Goal: Task Accomplishment & Management: Manage account settings

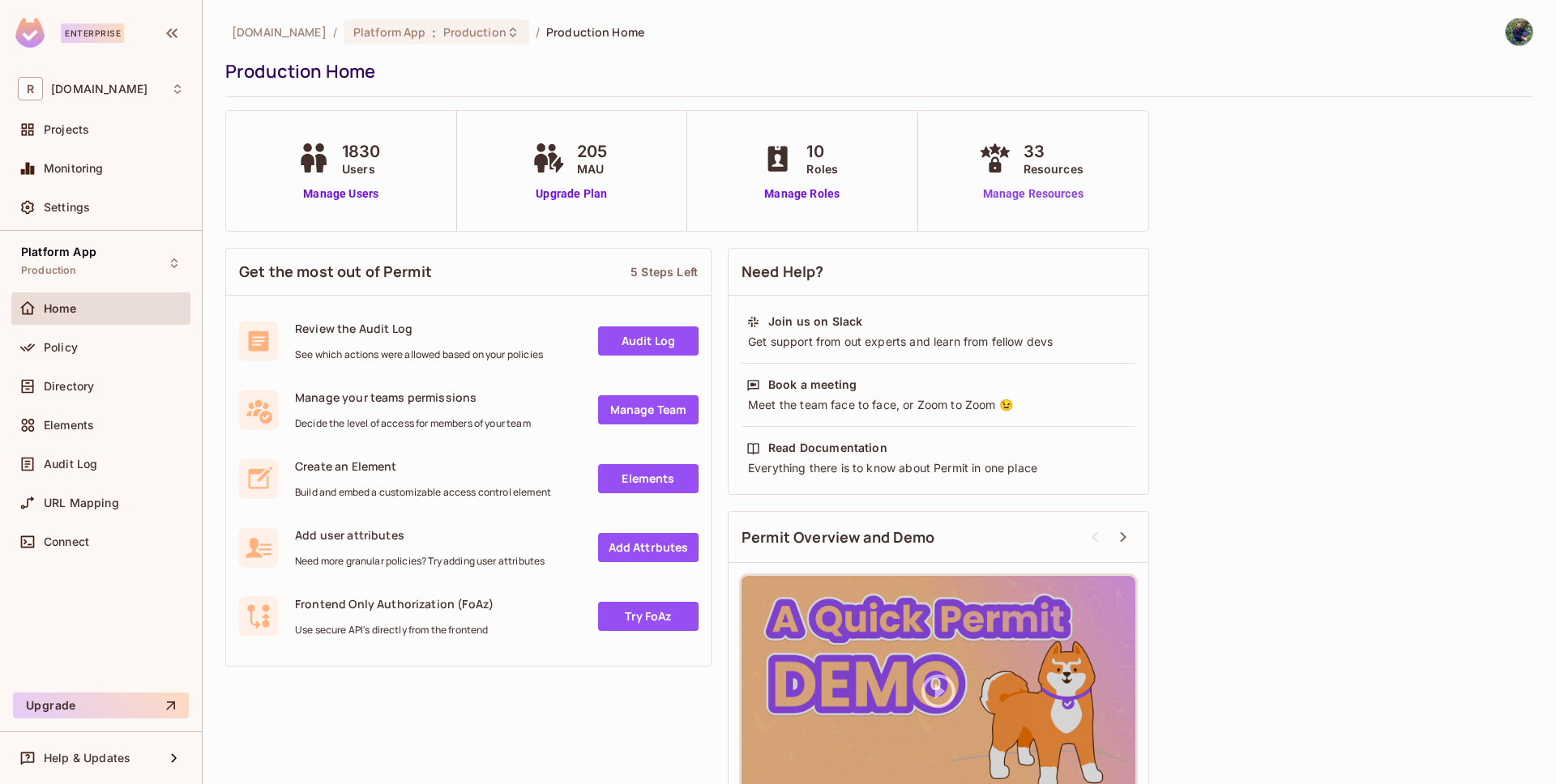
click at [1025, 193] on link "Manage Resources" at bounding box center [1032, 194] width 116 height 17
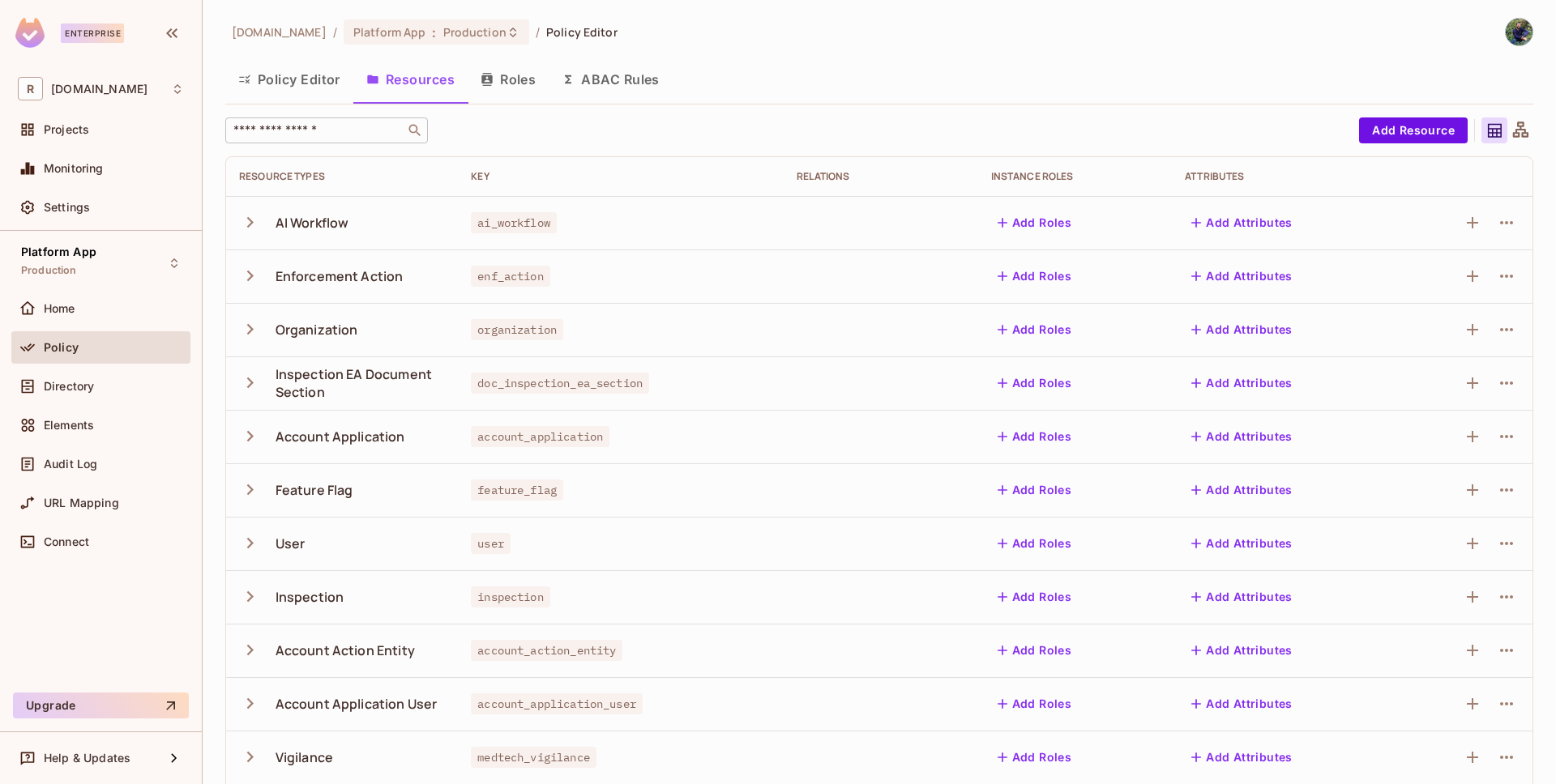
click at [340, 135] on input "text" at bounding box center [315, 130] width 170 height 16
click at [320, 137] on input "text" at bounding box center [315, 130] width 170 height 16
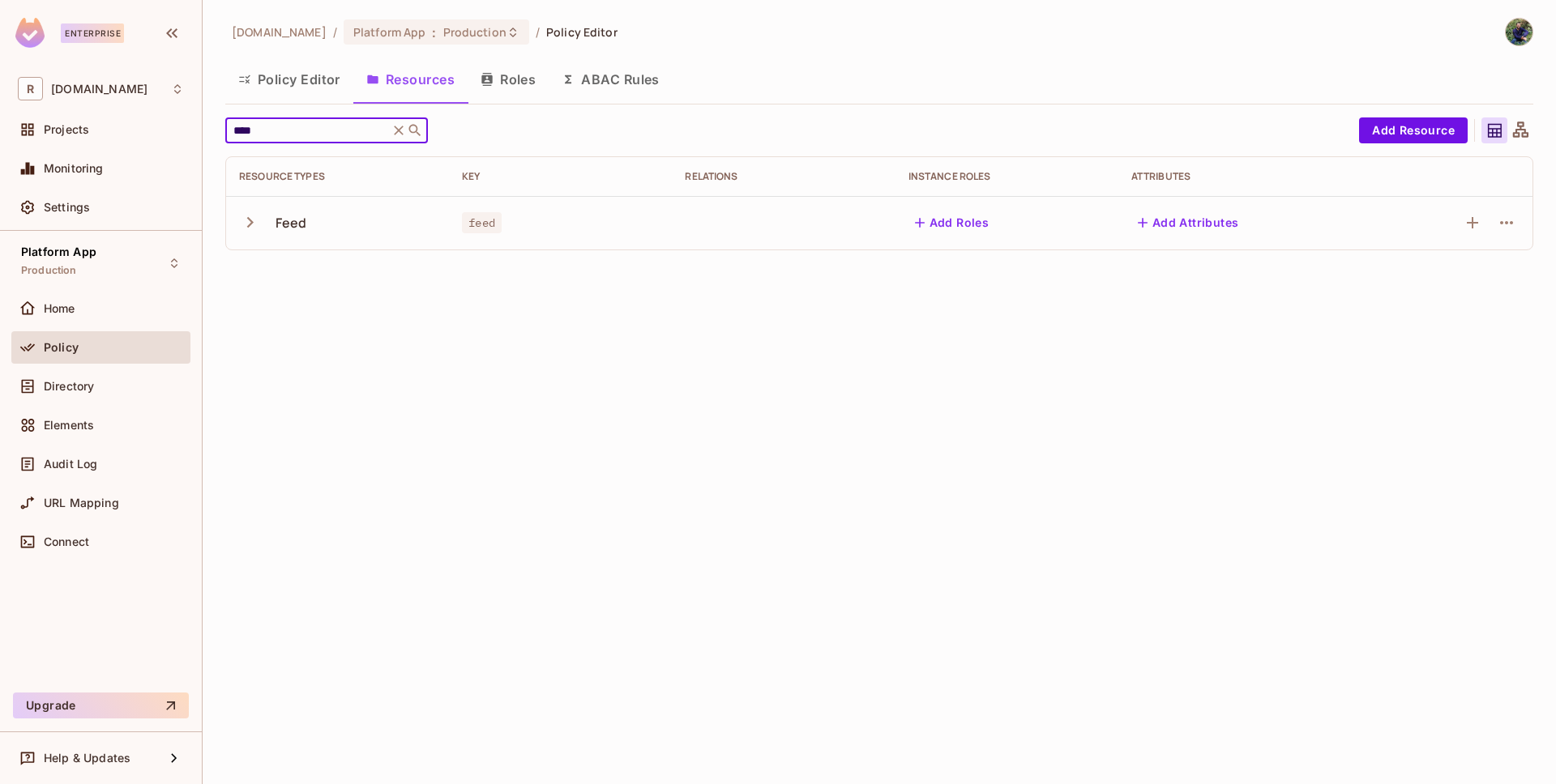
type input "****"
click at [248, 223] on icon "button" at bounding box center [249, 222] width 22 height 22
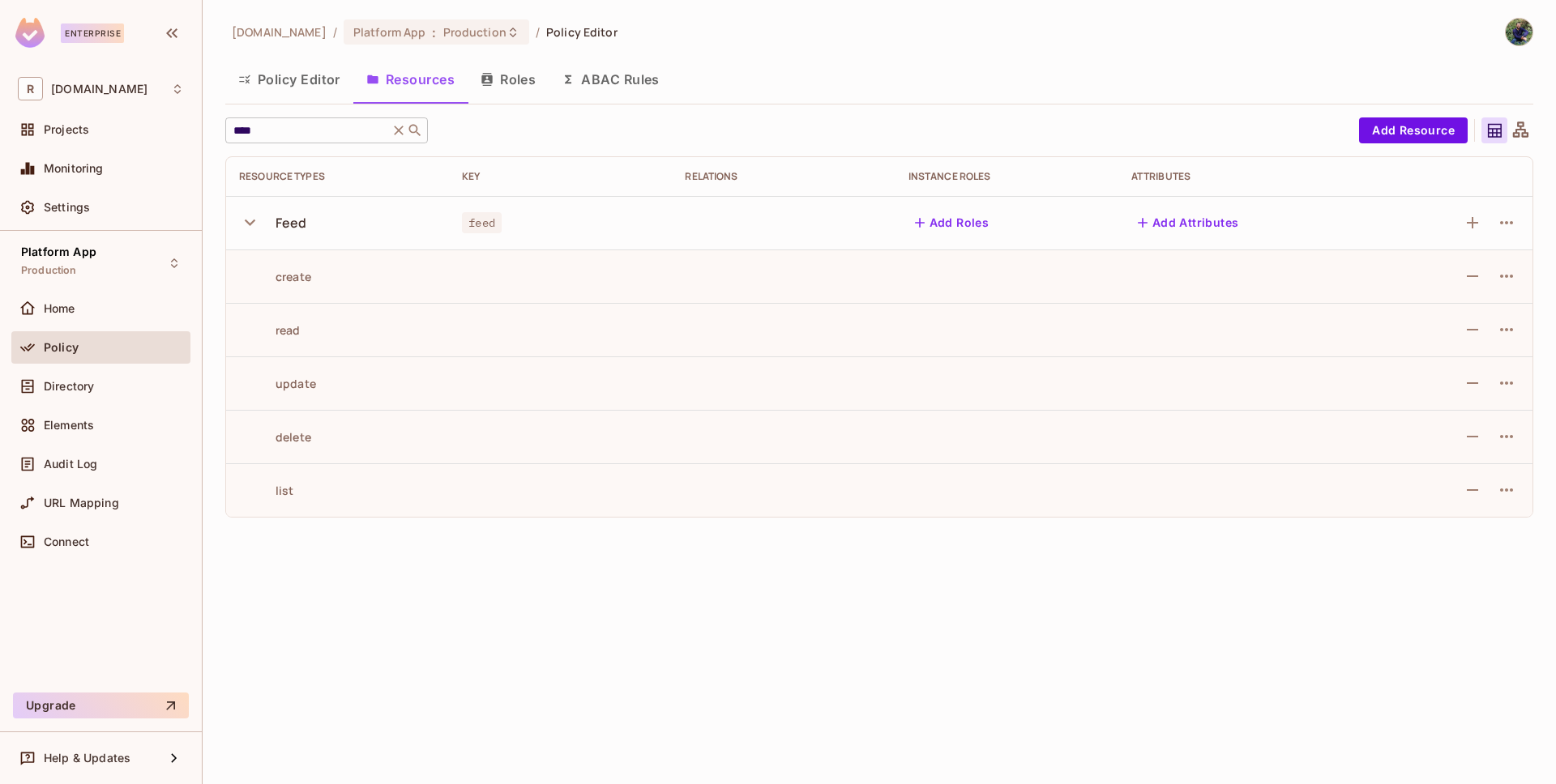
click at [401, 130] on icon at bounding box center [398, 130] width 16 height 16
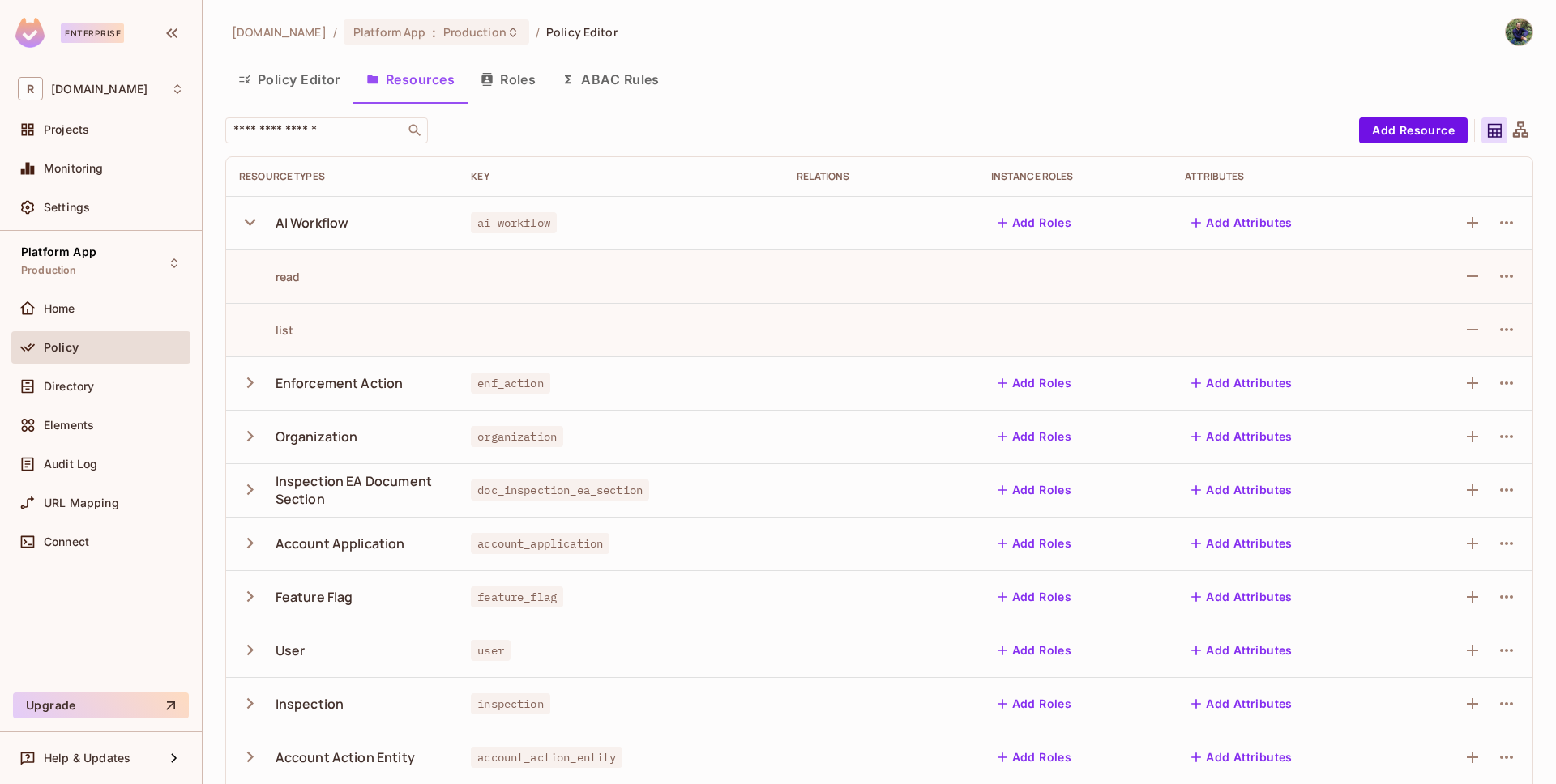
click at [284, 79] on button "Policy Editor" at bounding box center [289, 79] width 128 height 41
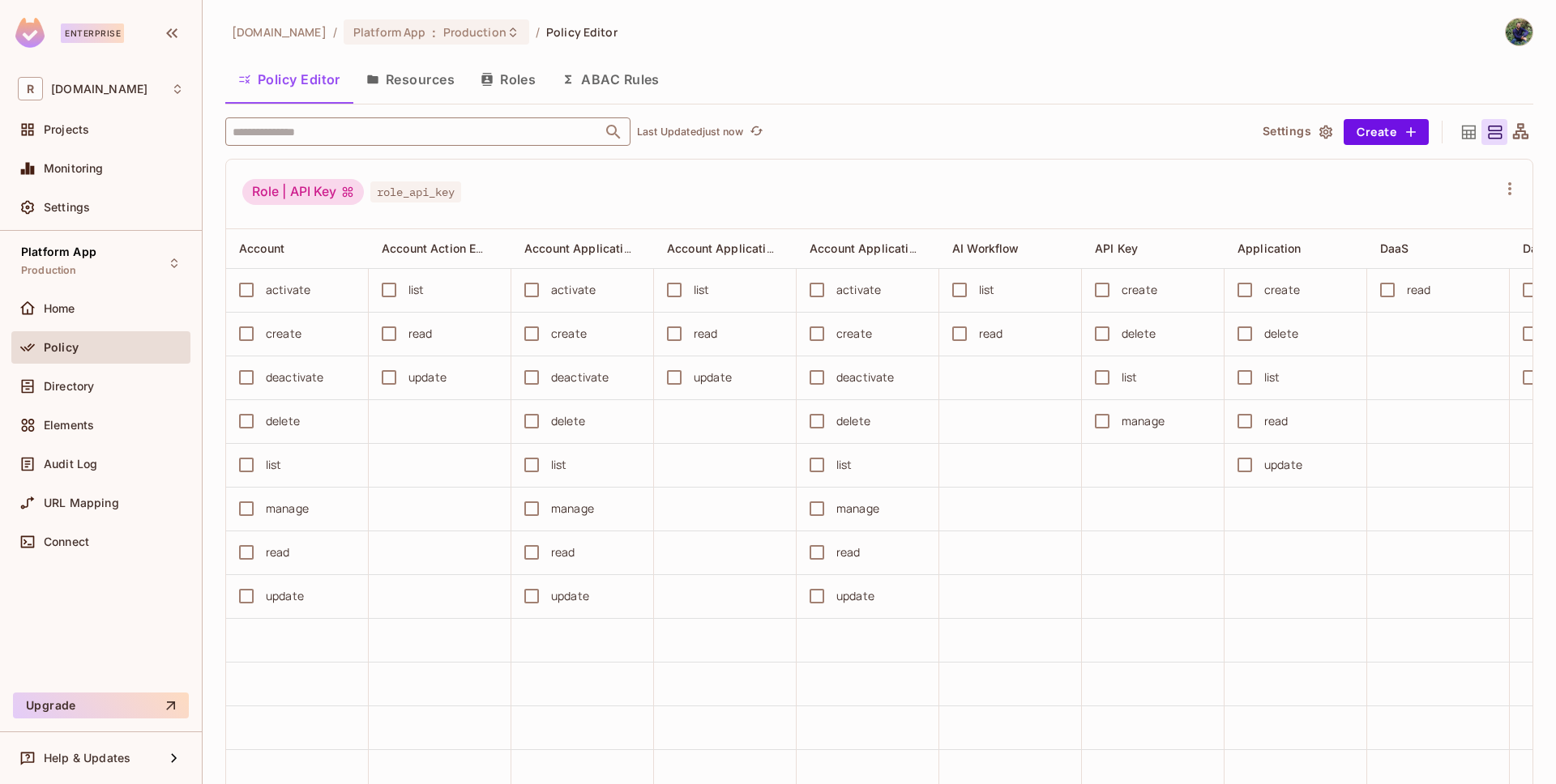
click at [333, 137] on input "text" at bounding box center [413, 131] width 370 height 28
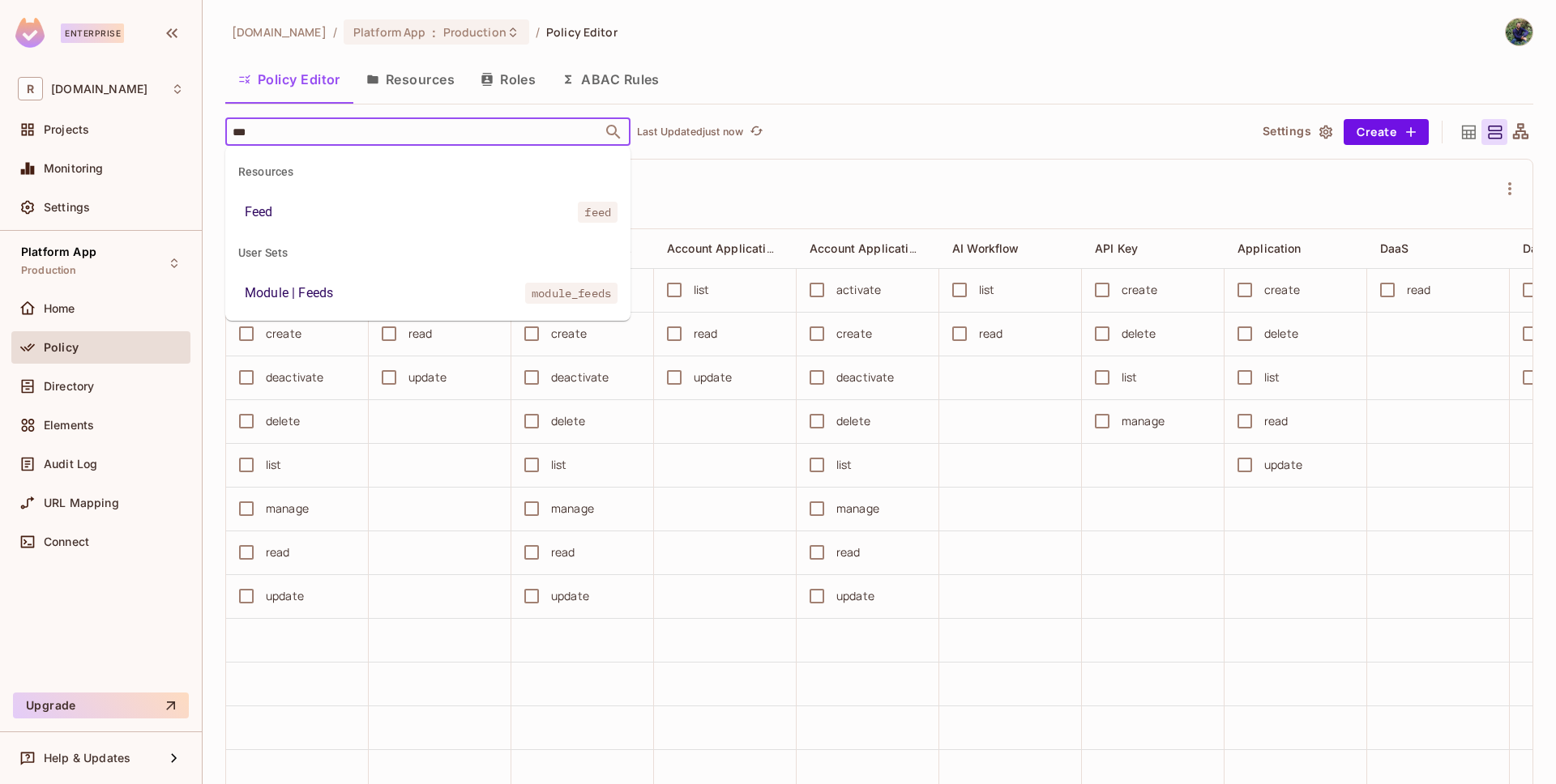
type input "****"
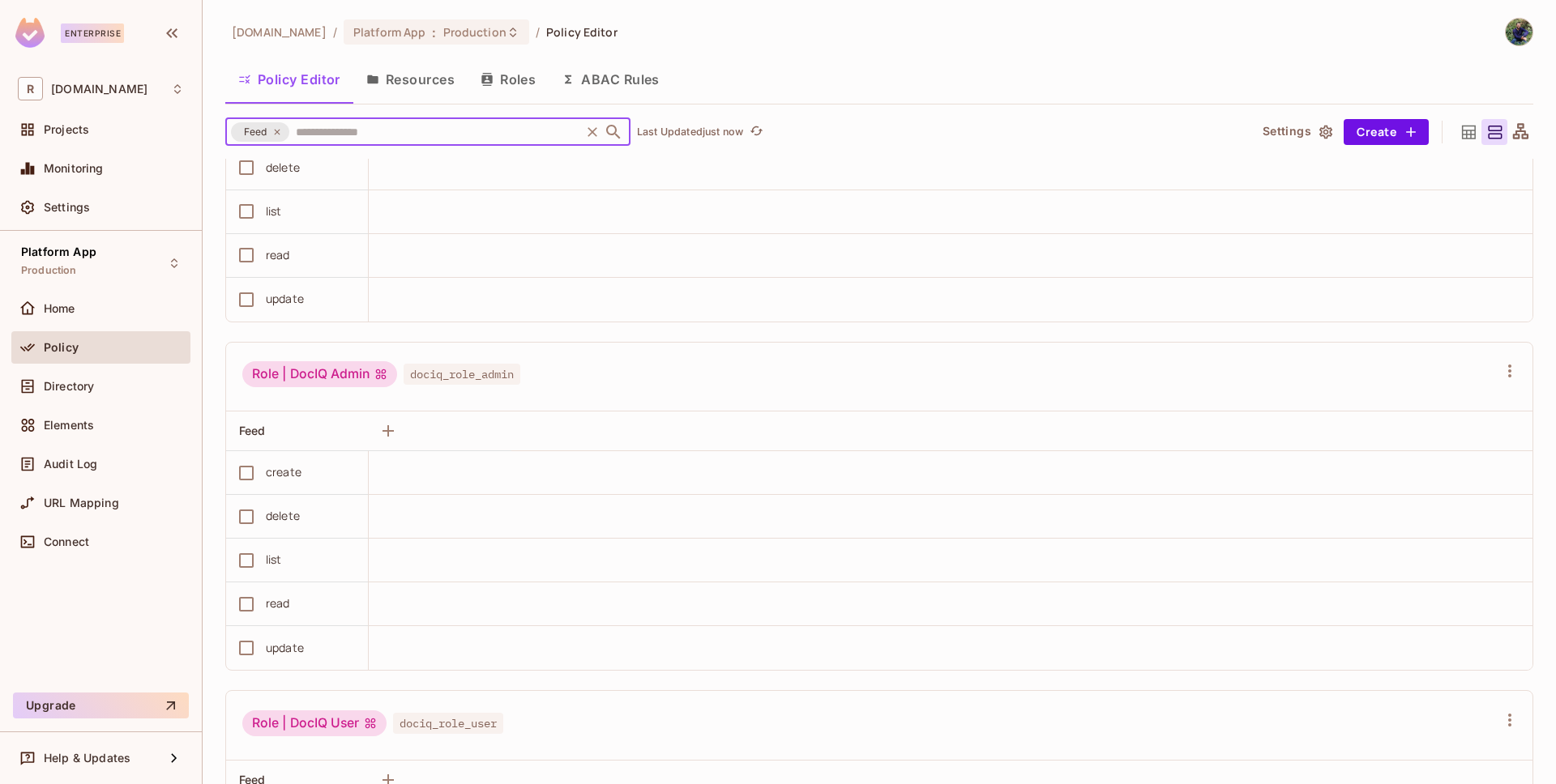
scroll to position [227, 0]
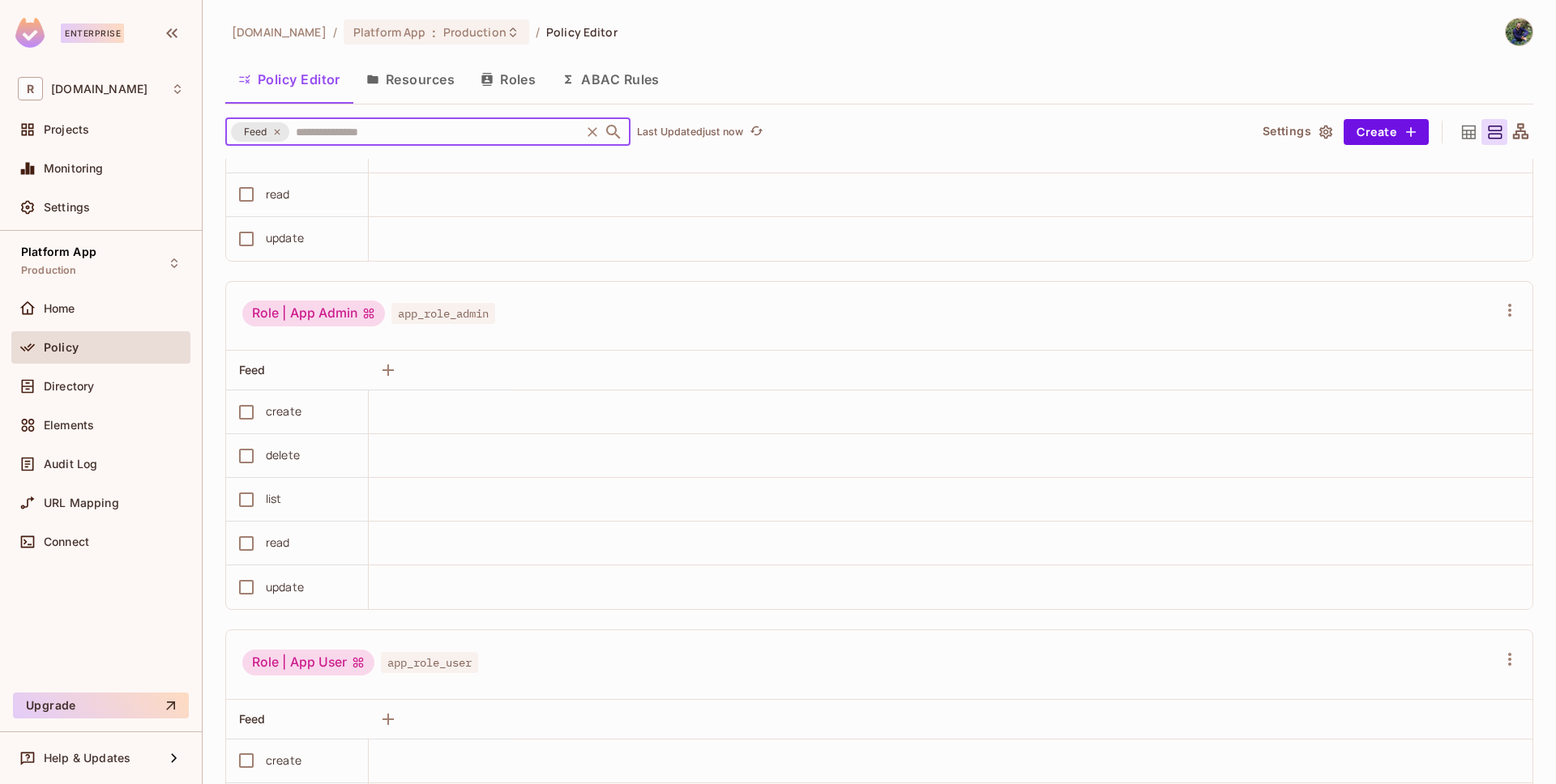
click at [273, 127] on icon at bounding box center [277, 131] width 9 height 9
click at [292, 129] on input "text" at bounding box center [435, 131] width 286 height 28
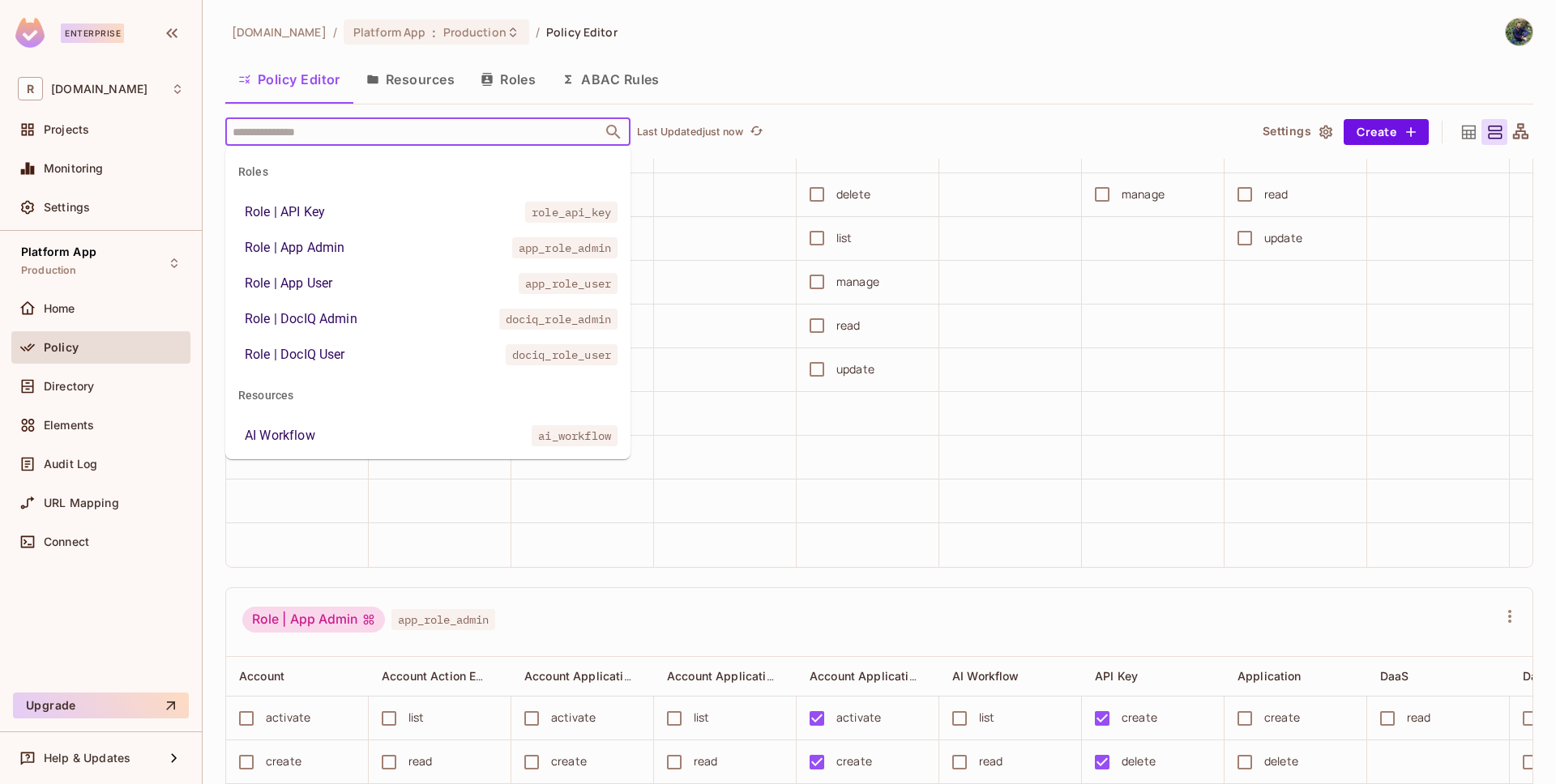
scroll to position [545, 0]
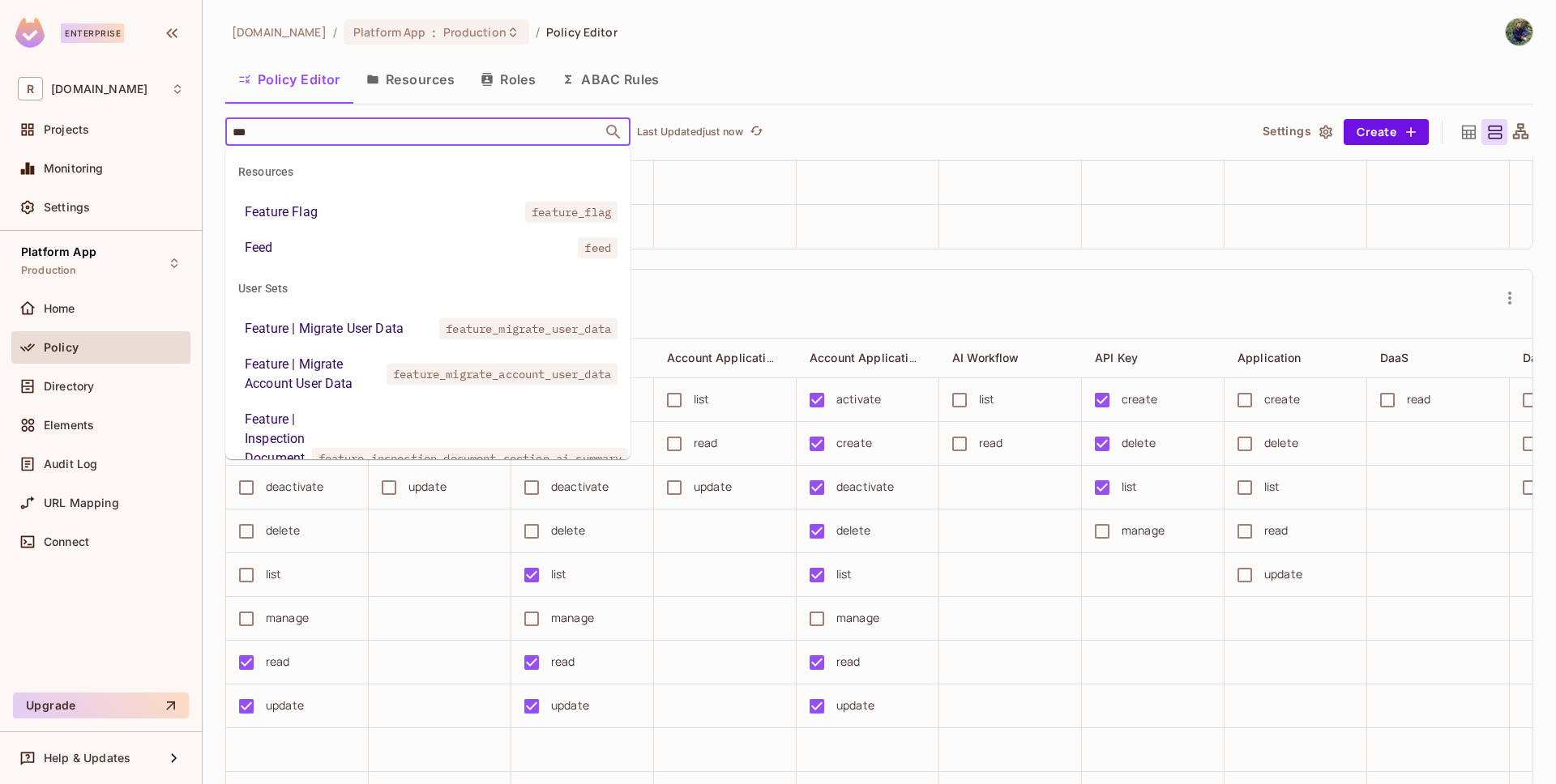
type input "****"
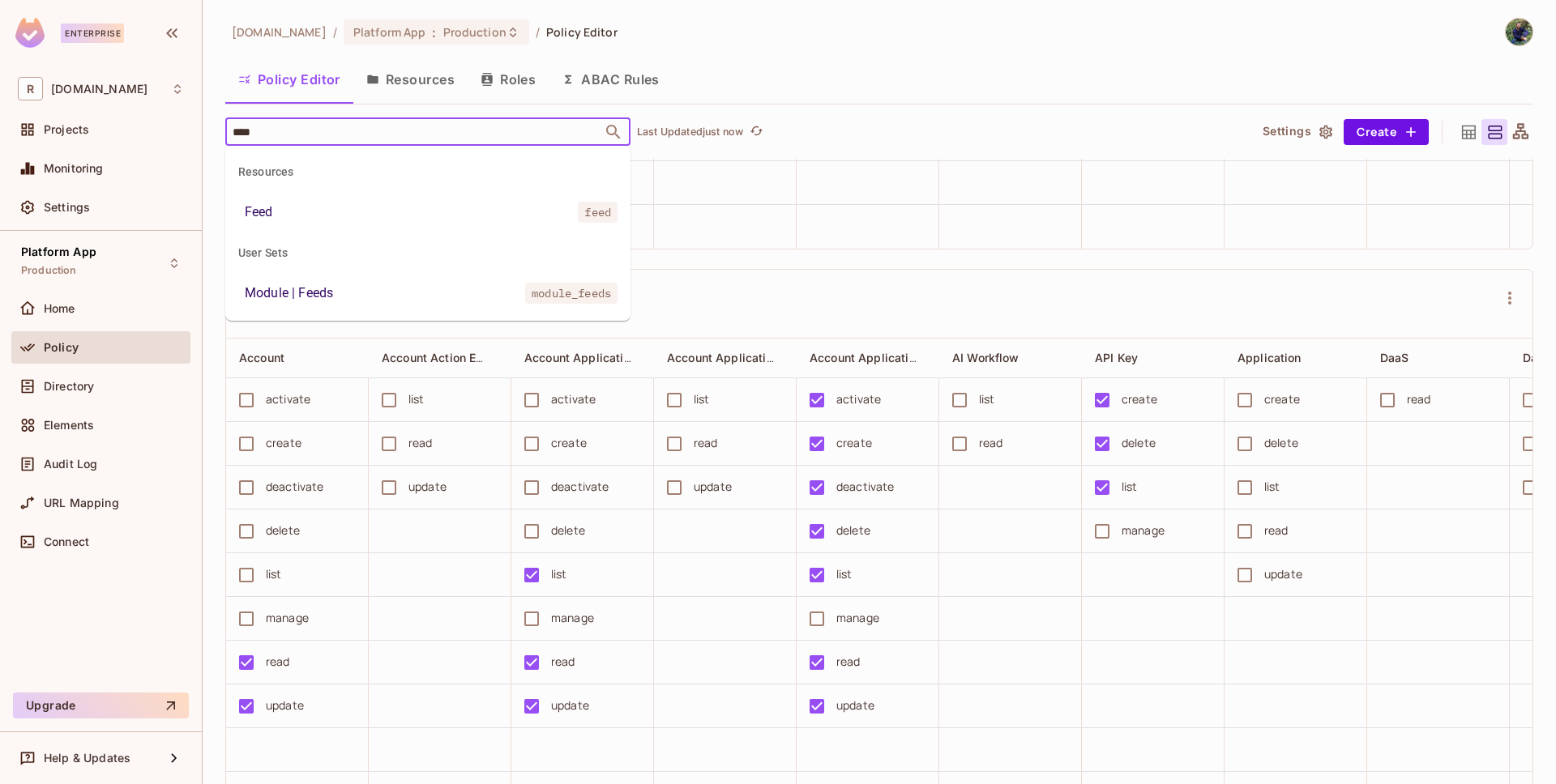
scroll to position [636, 0]
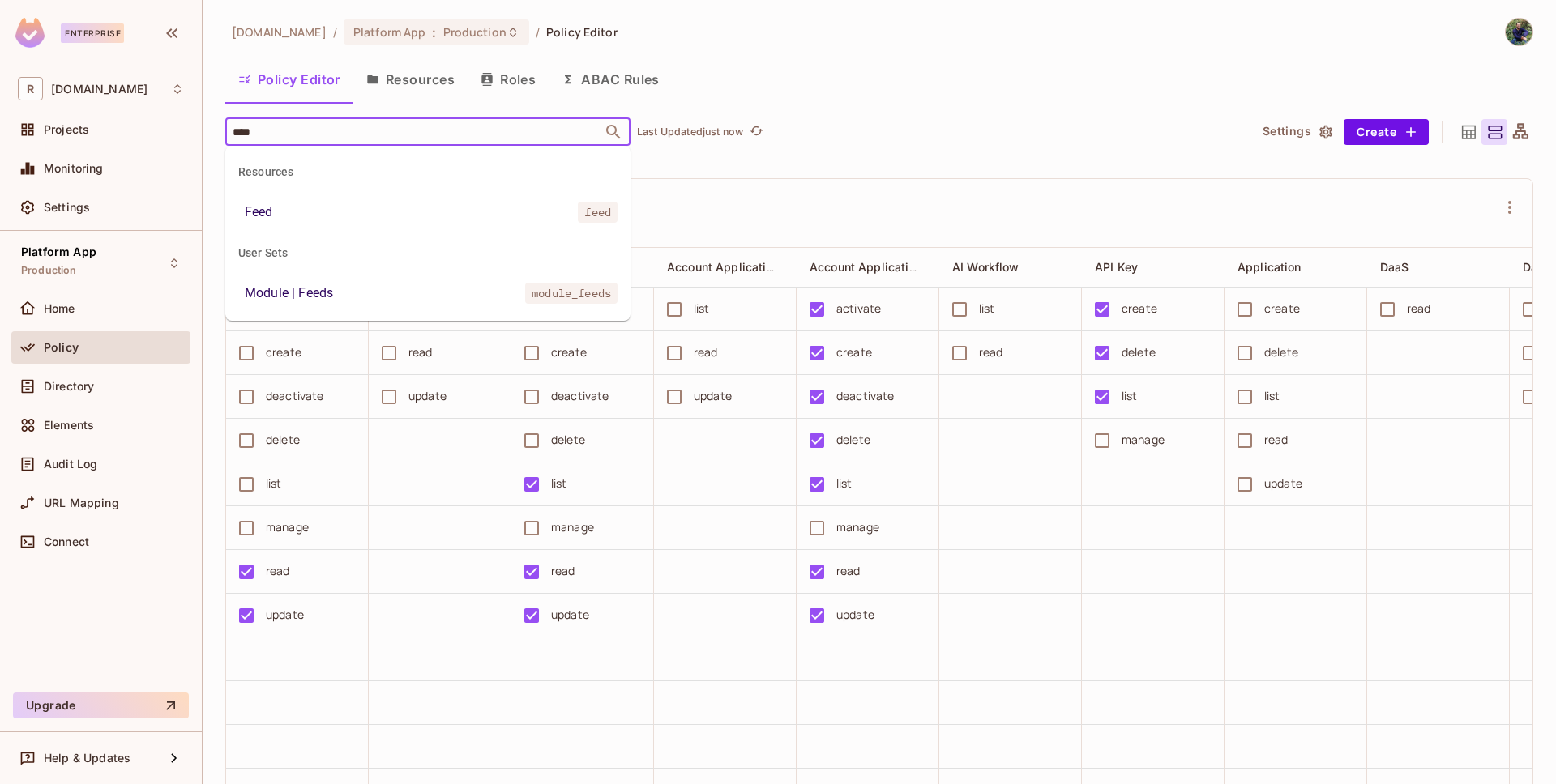
click at [373, 288] on li "Module | Feeds module_feeds" at bounding box center [428, 293] width 405 height 29
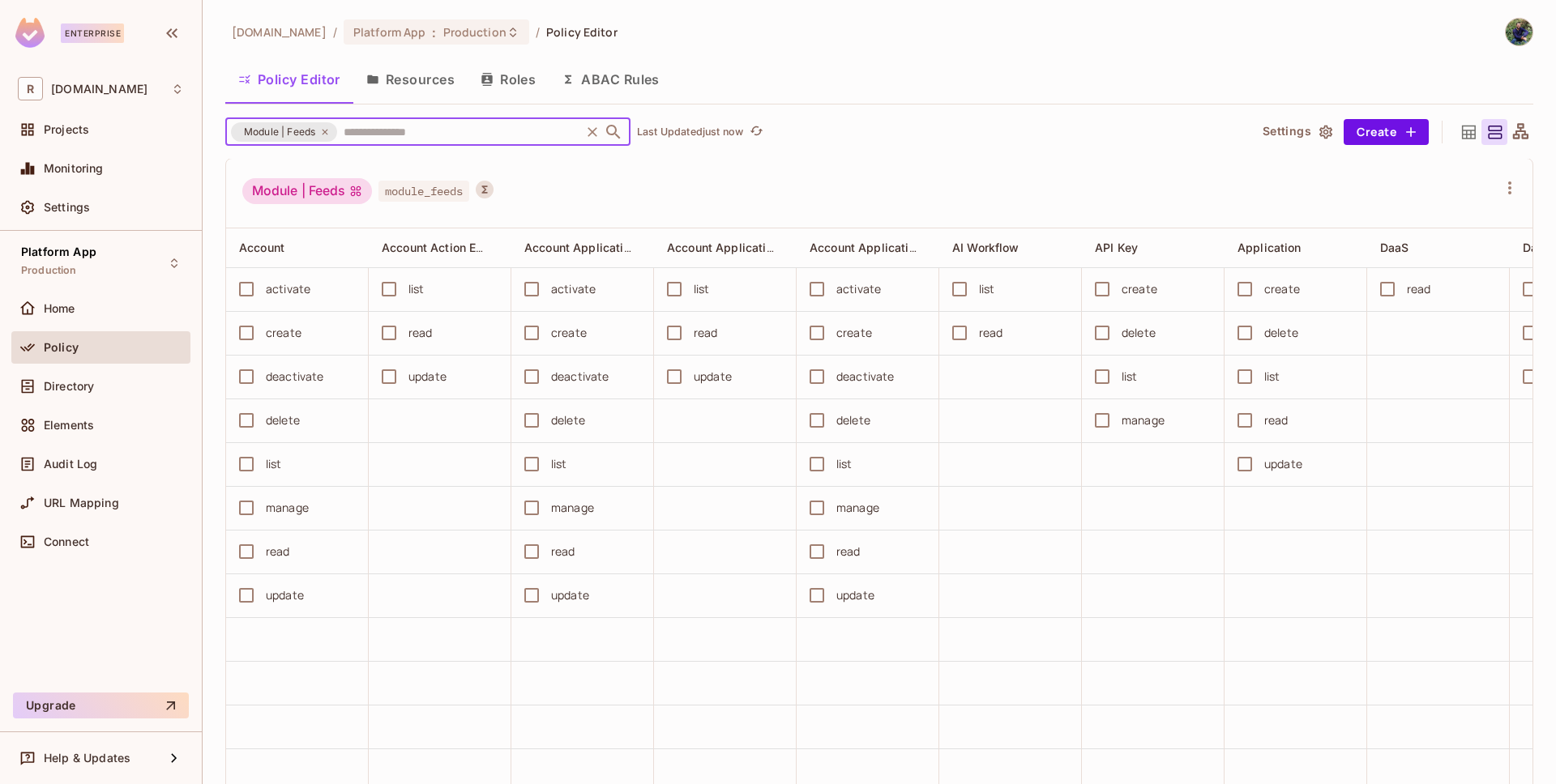
scroll to position [0, 0]
click at [328, 130] on icon at bounding box center [324, 131] width 9 height 9
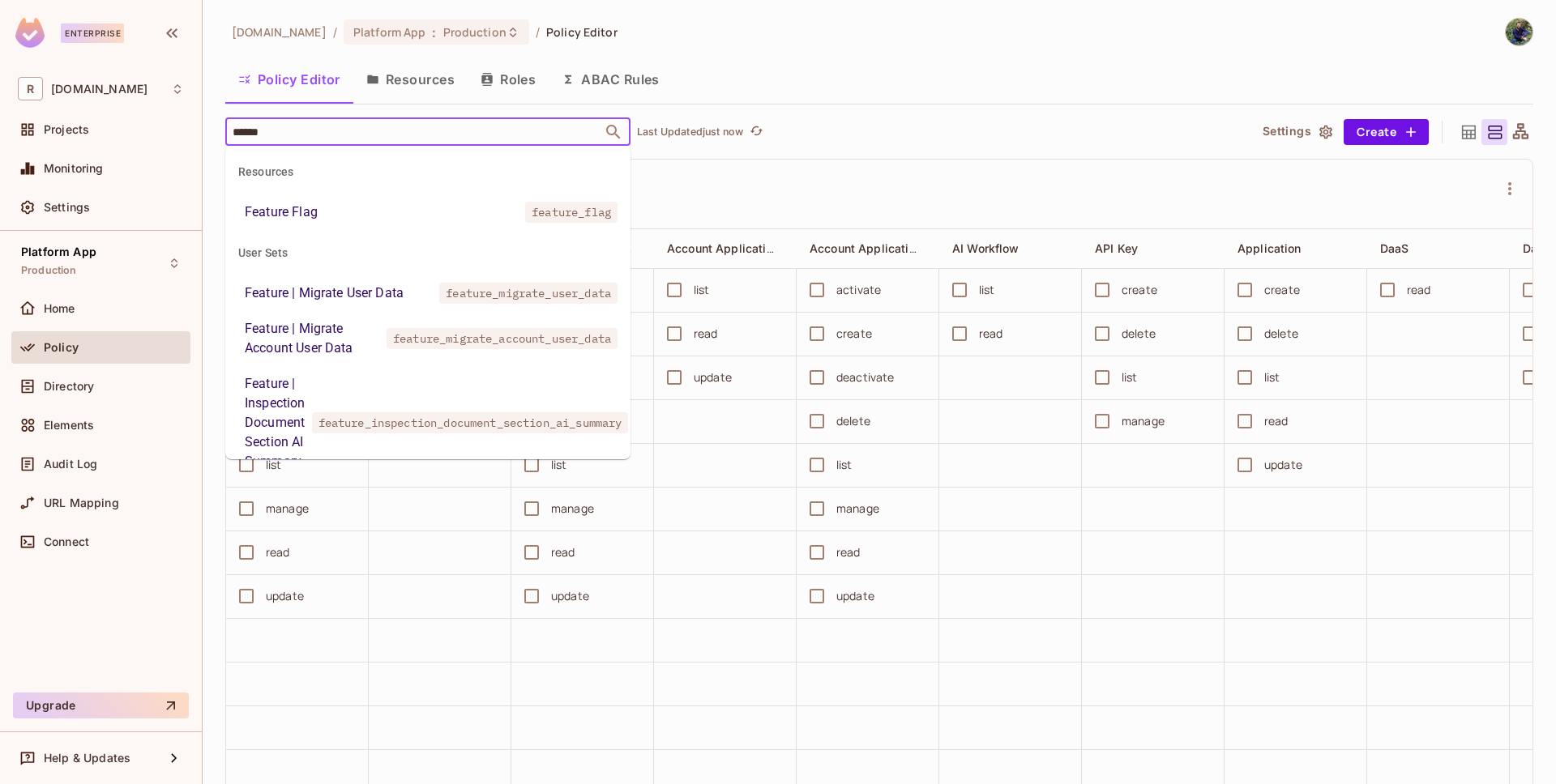
type input "*******"
click at [382, 209] on li "Feature Flag feature_flag" at bounding box center [428, 212] width 405 height 29
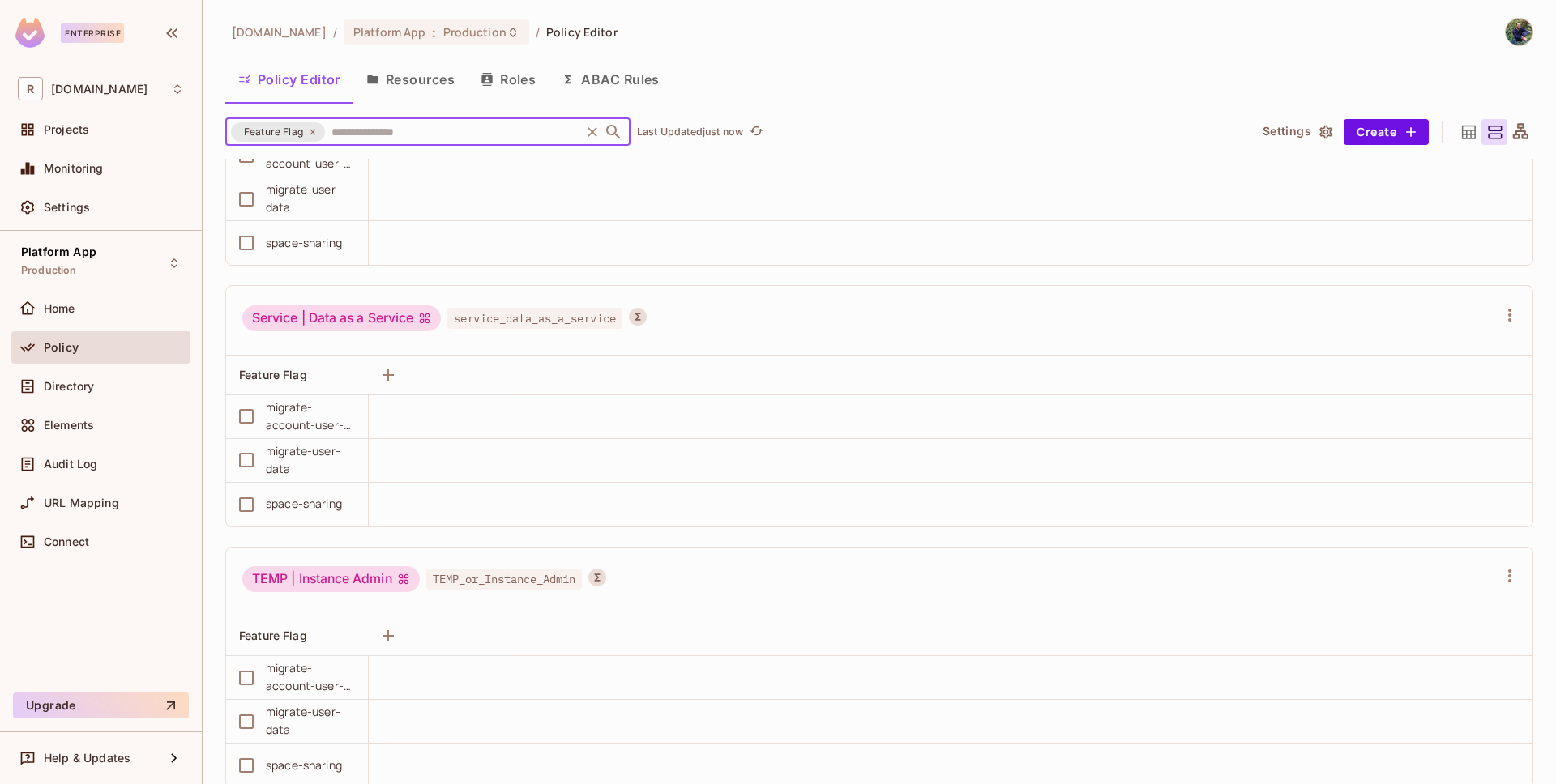
scroll to position [7402, 0]
click at [308, 132] on icon at bounding box center [312, 131] width 9 height 9
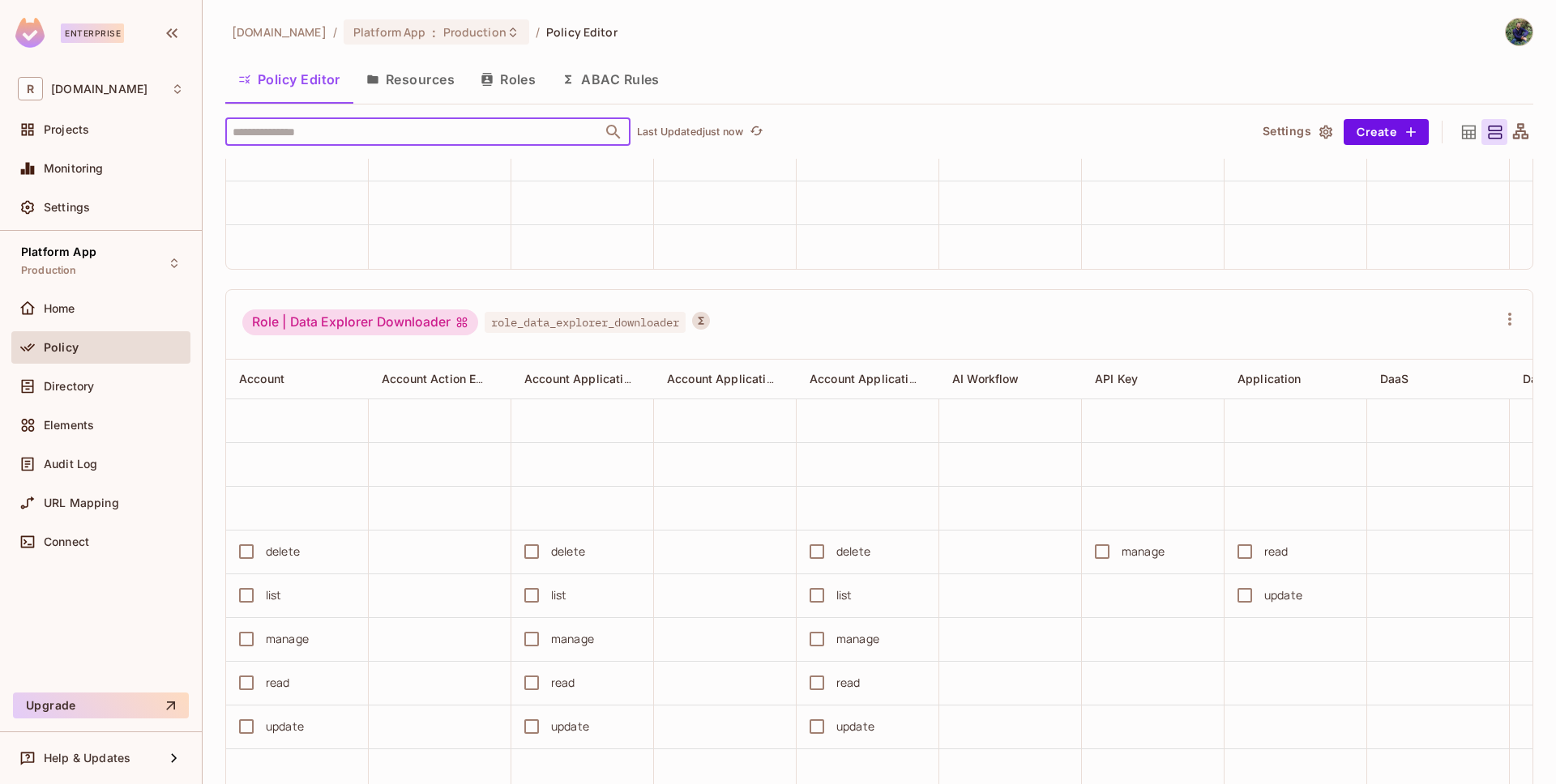
click at [311, 133] on input "text" at bounding box center [413, 131] width 370 height 28
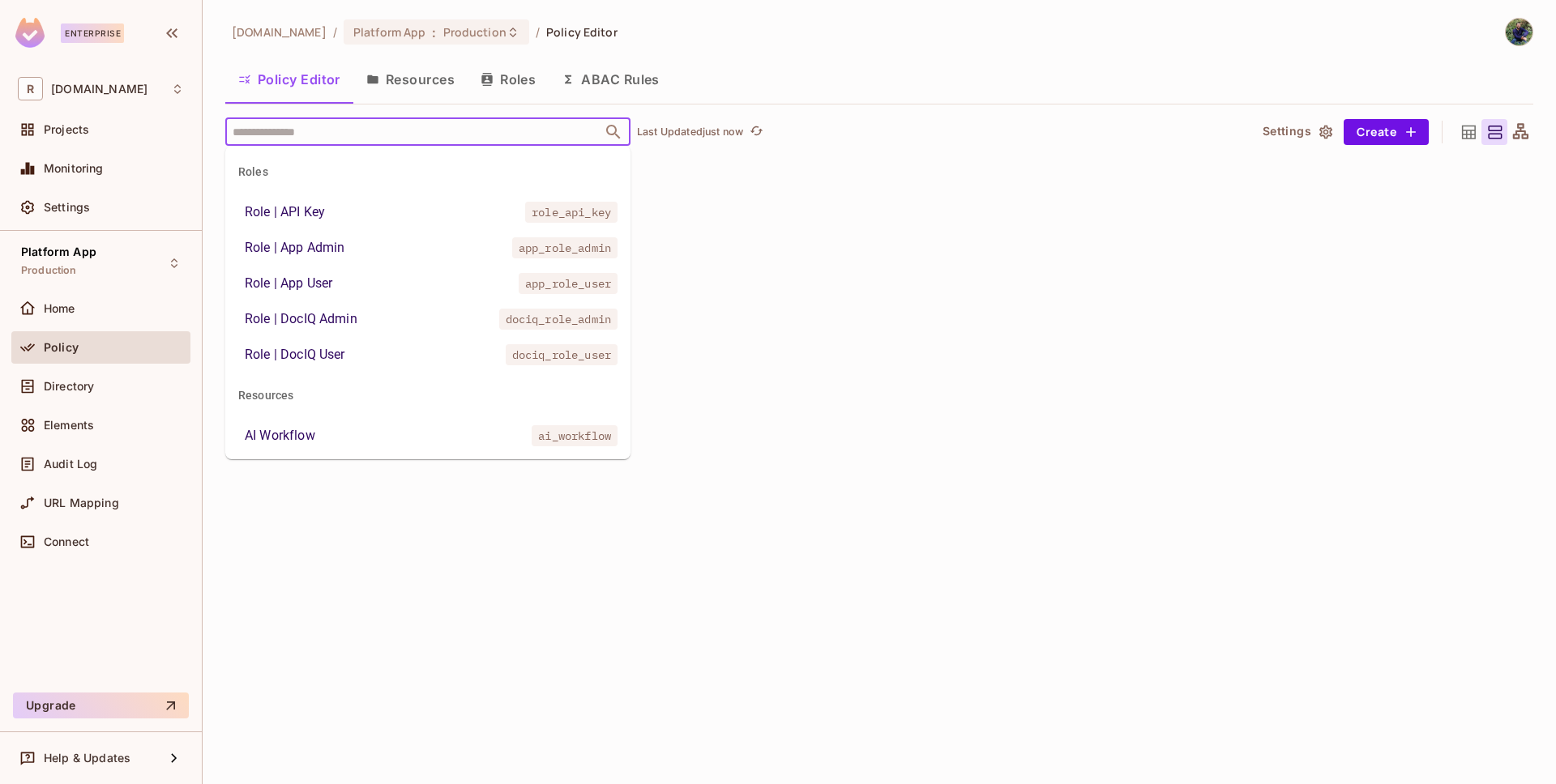
scroll to position [17772, 0]
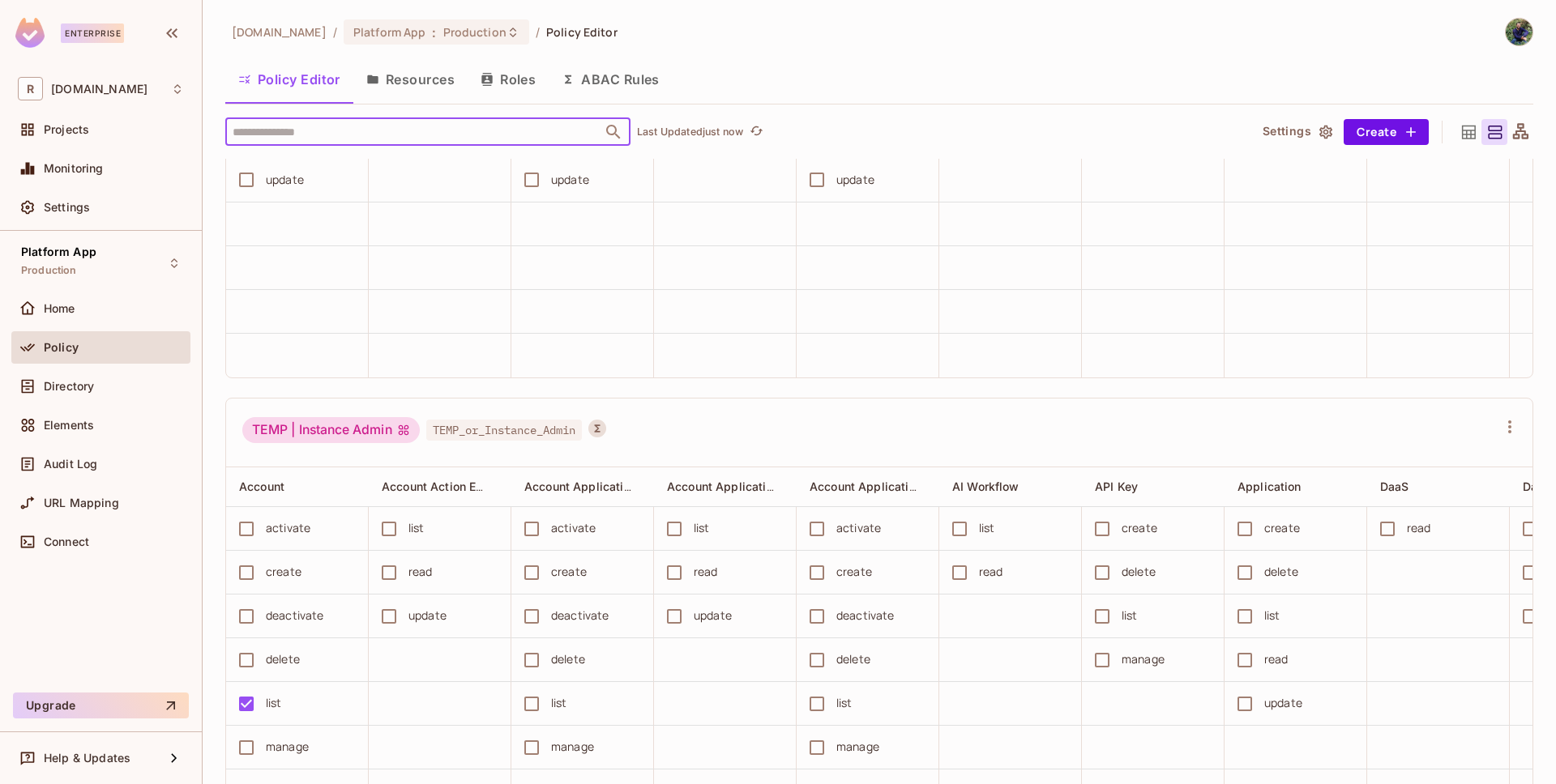
click at [449, 130] on input "text" at bounding box center [413, 131] width 370 height 28
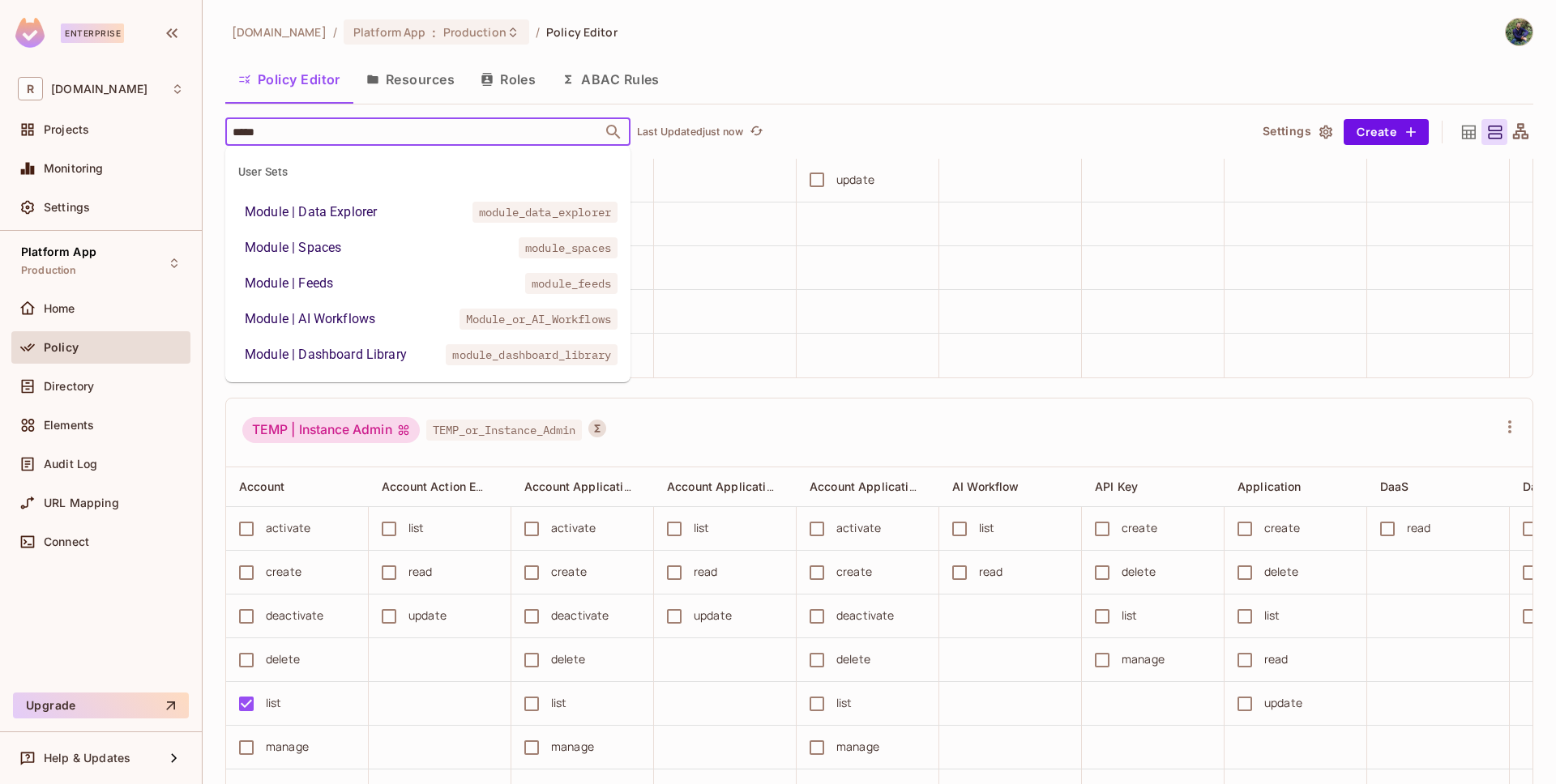
type input "******"
click at [354, 278] on li "Module | Feeds module_feeds" at bounding box center [428, 284] width 405 height 29
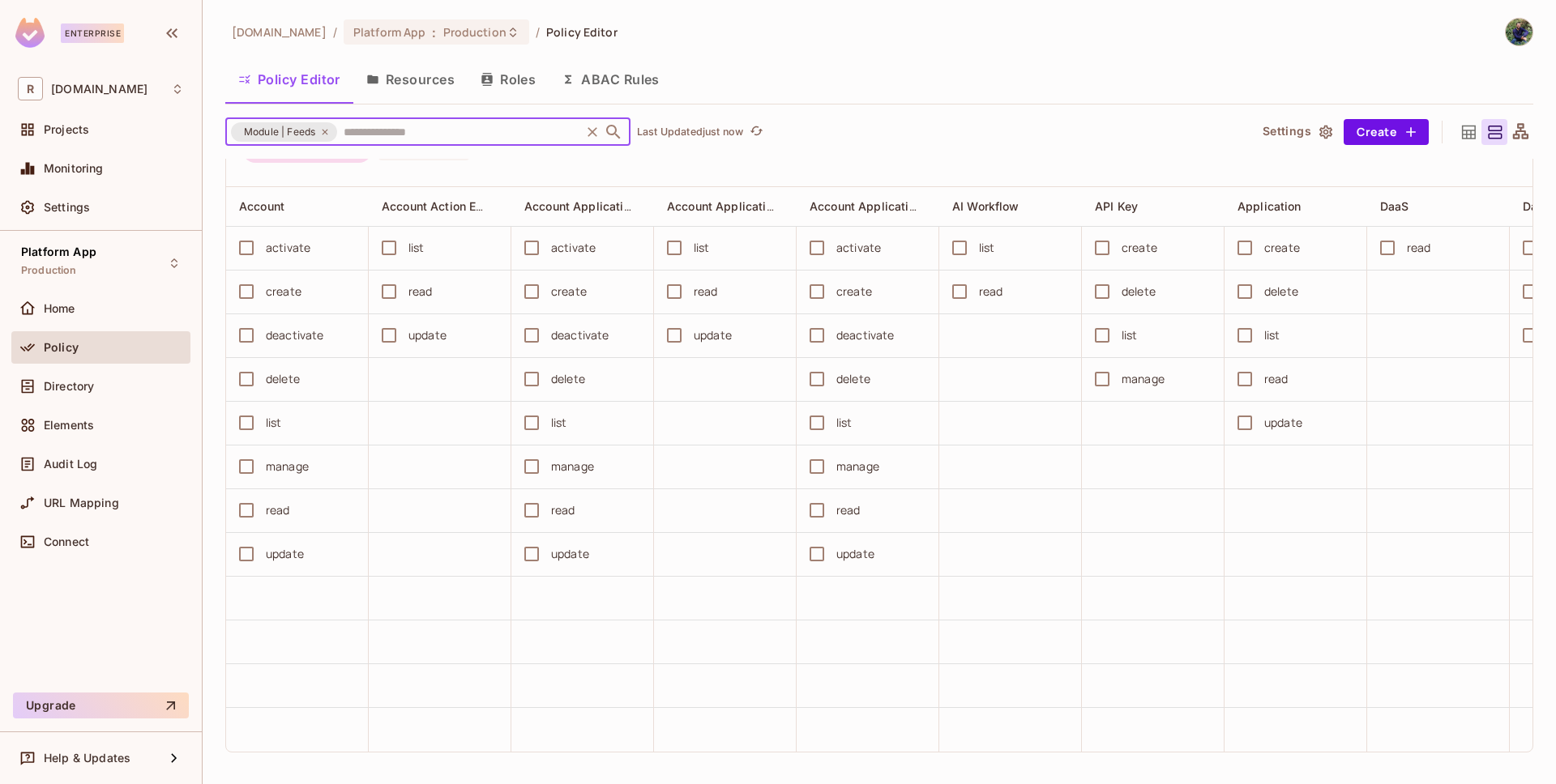
scroll to position [0, 0]
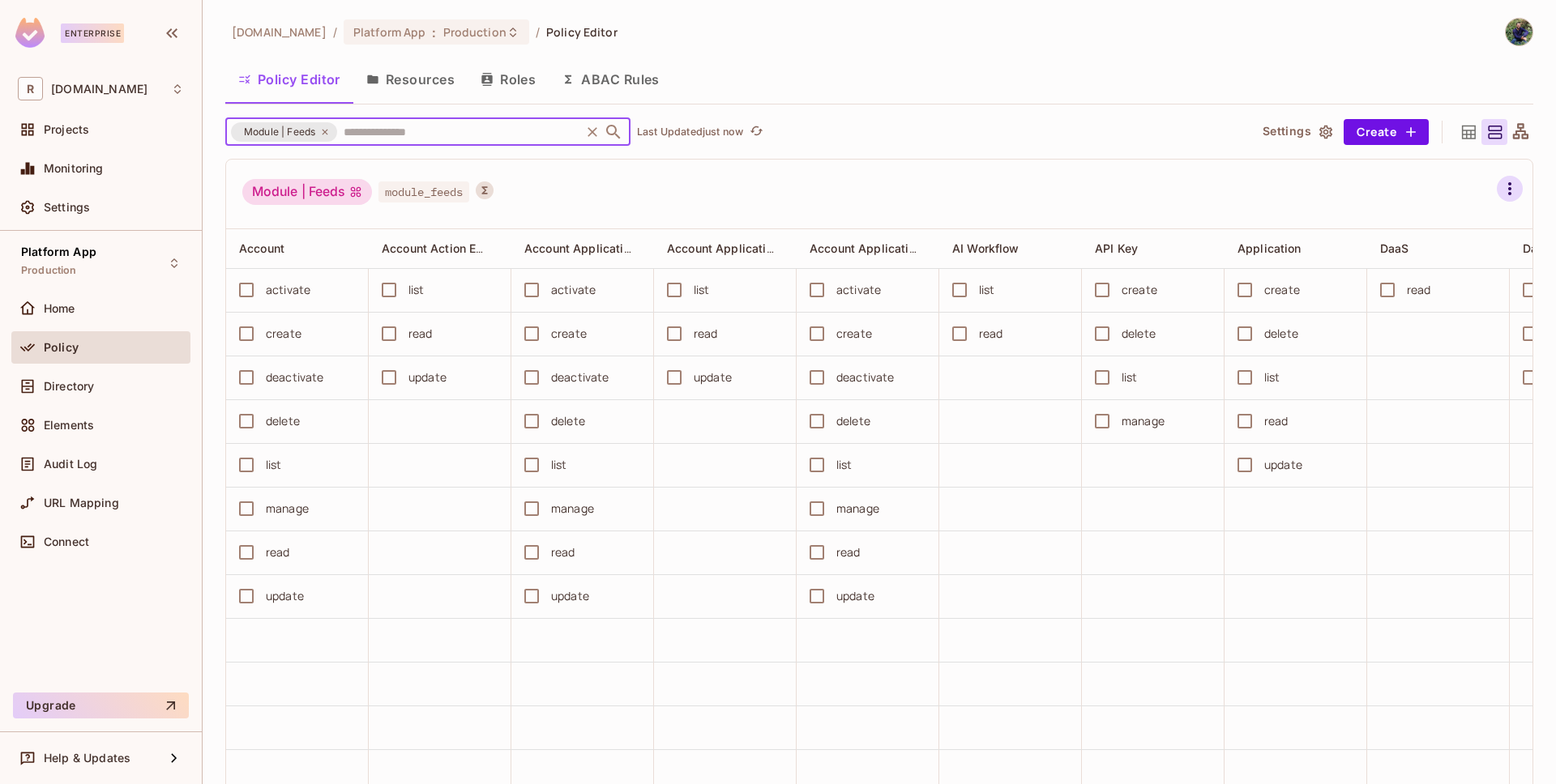
click at [1500, 181] on icon "button" at bounding box center [1509, 189] width 20 height 20
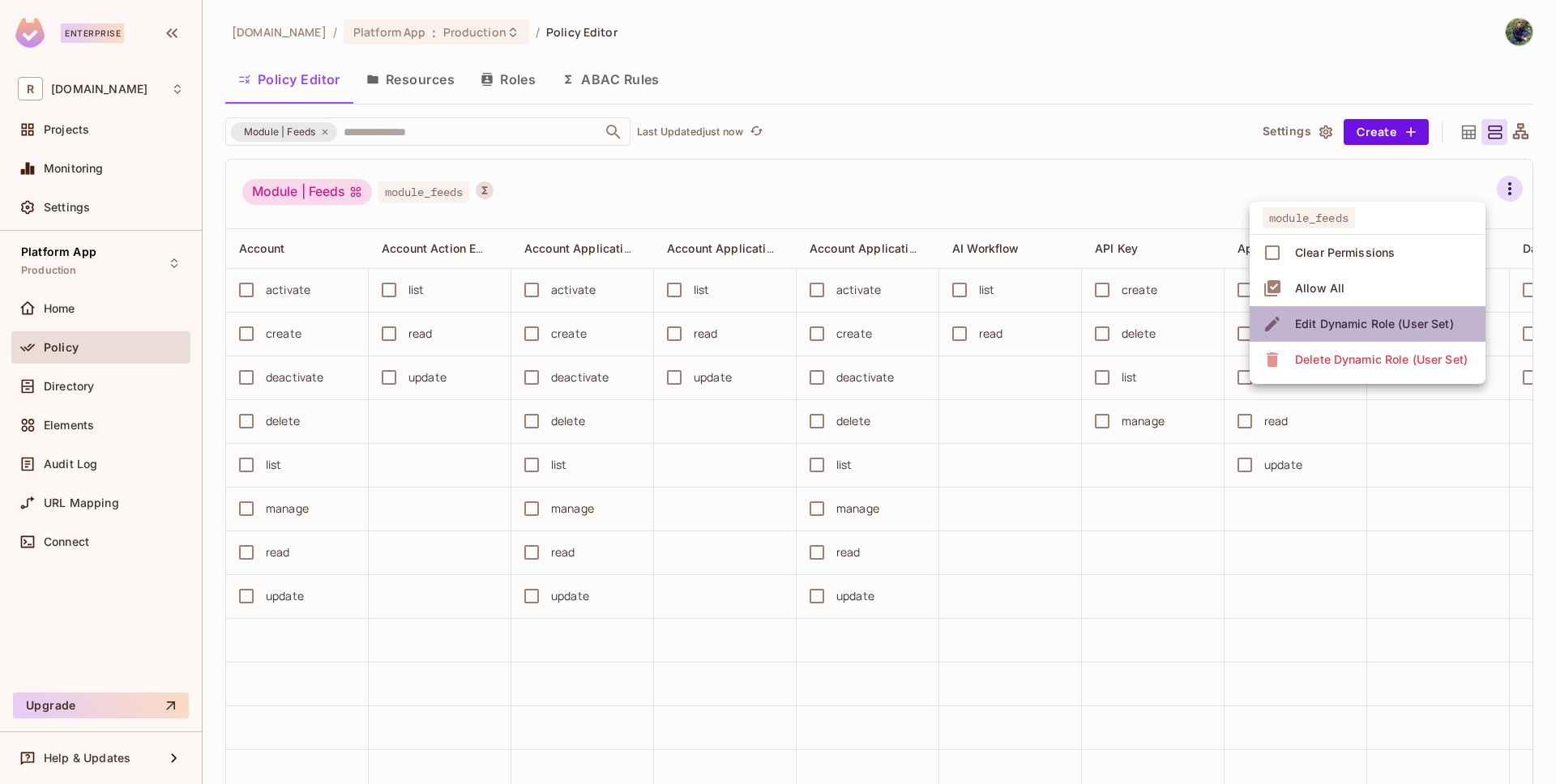
click at [1353, 326] on div "Edit Dynamic Role (User Set)" at bounding box center [1374, 323] width 159 height 16
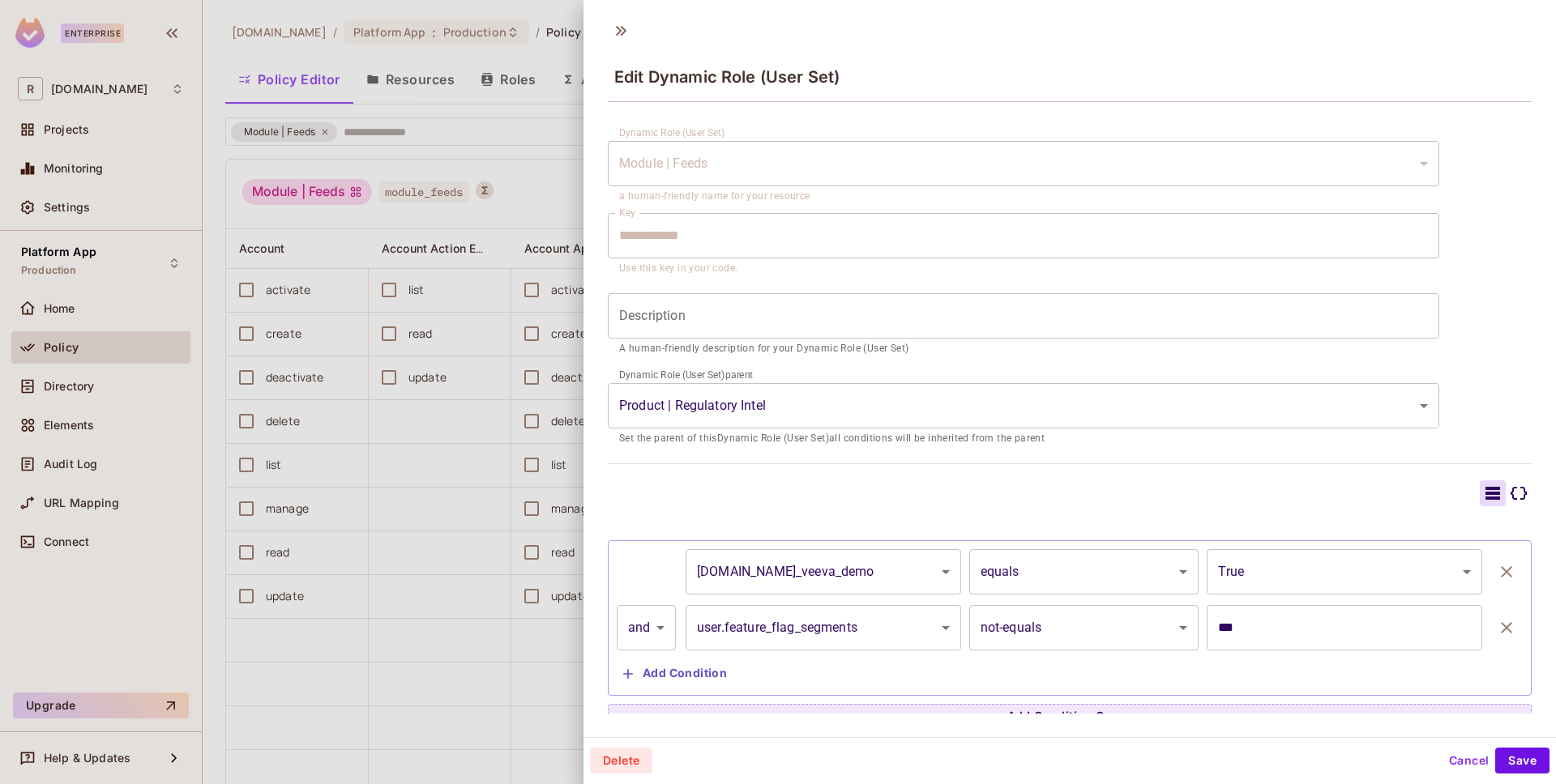
scroll to position [37, 0]
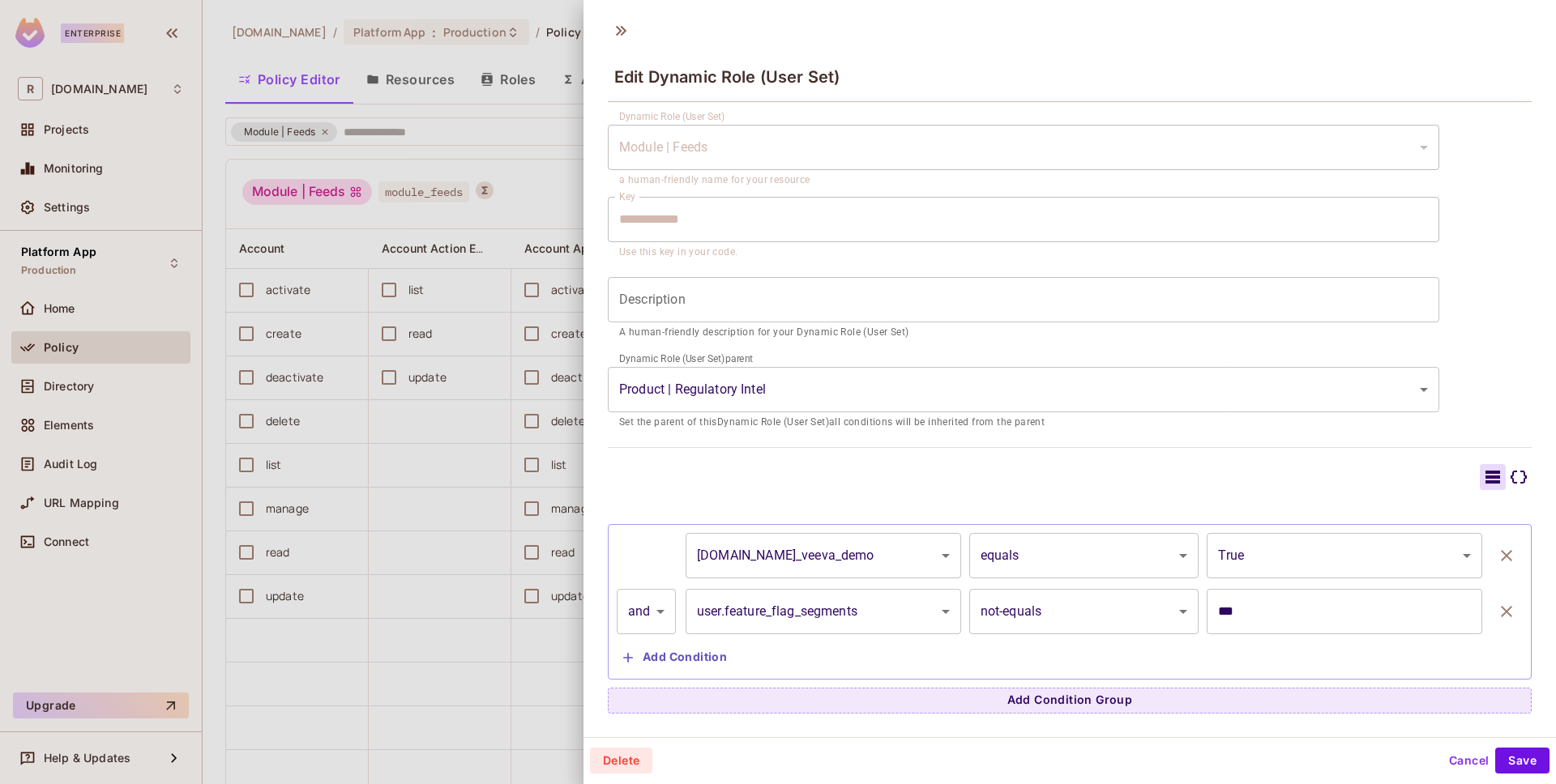
click at [361, 709] on div at bounding box center [778, 392] width 1556 height 784
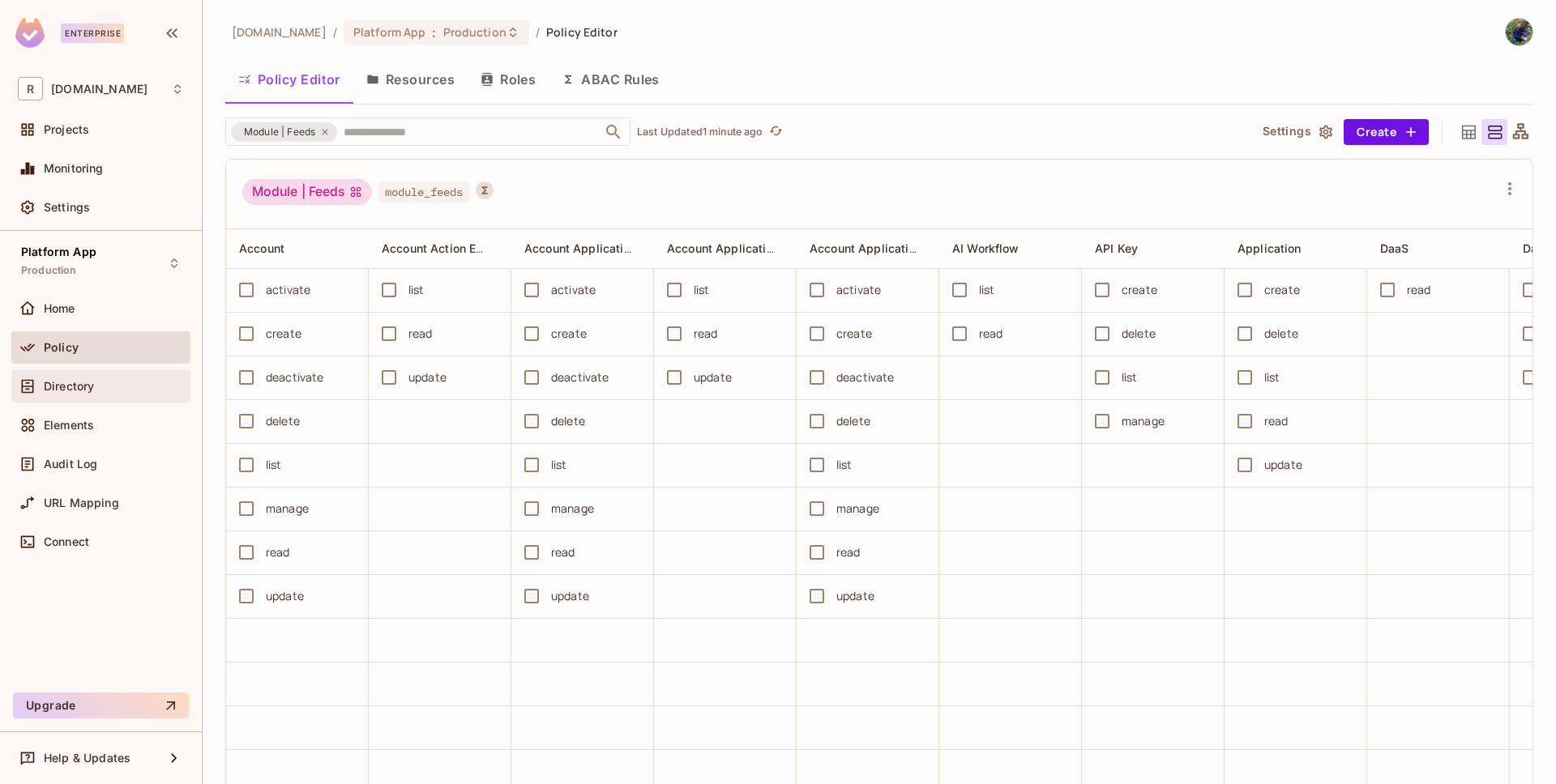
click at [71, 380] on span "Directory" at bounding box center [69, 386] width 50 height 13
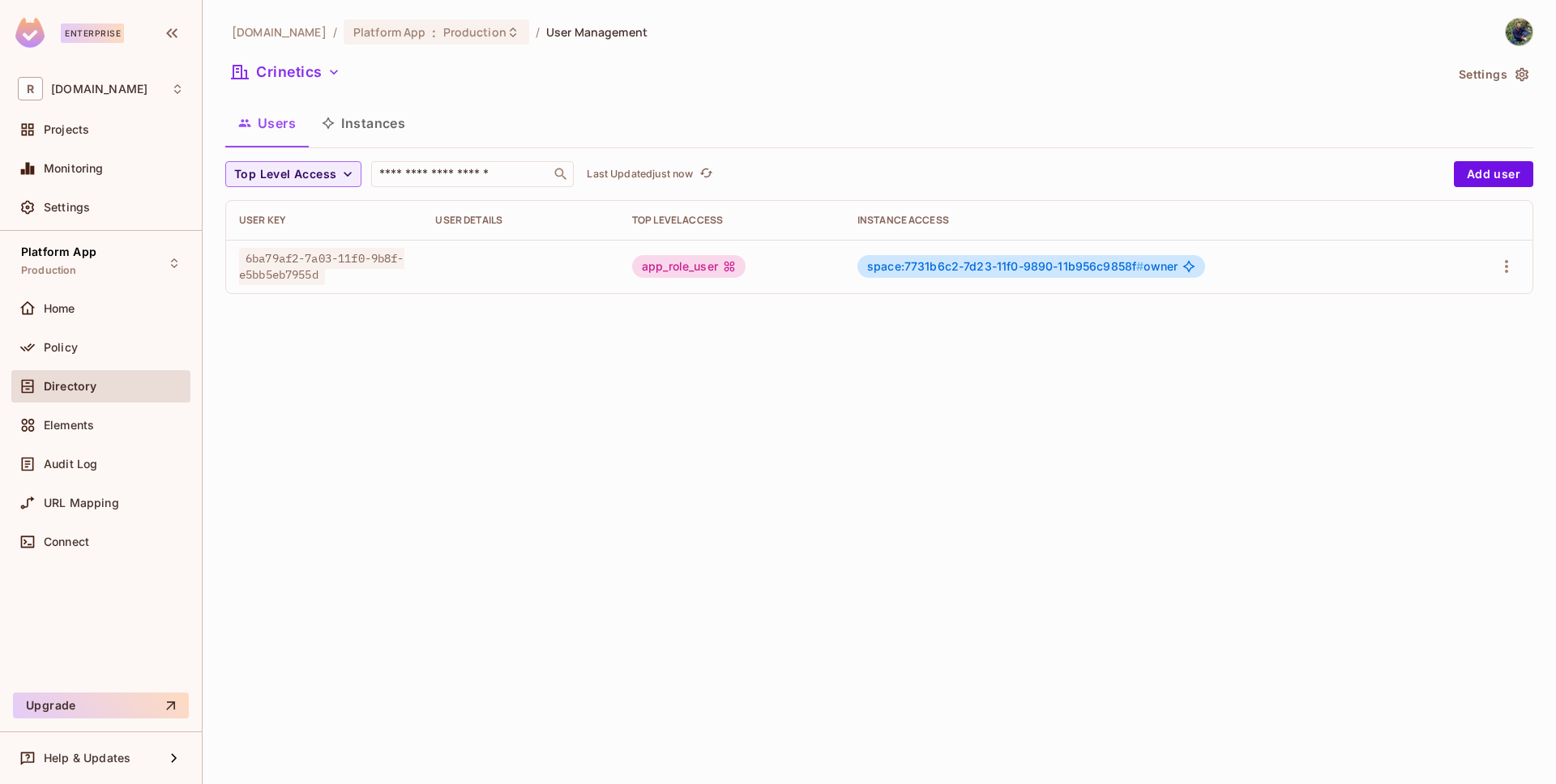
click at [524, 314] on div "redica.com / Platform App : Production / User Management Crinetics Settings Use…" at bounding box center [879, 392] width 1353 height 784
click at [461, 179] on input "text" at bounding box center [461, 174] width 170 height 16
click at [330, 176] on span "Top Level Access" at bounding box center [285, 174] width 102 height 20
click at [417, 172] on div at bounding box center [778, 392] width 1556 height 784
click at [456, 172] on input "text" at bounding box center [461, 174] width 170 height 16
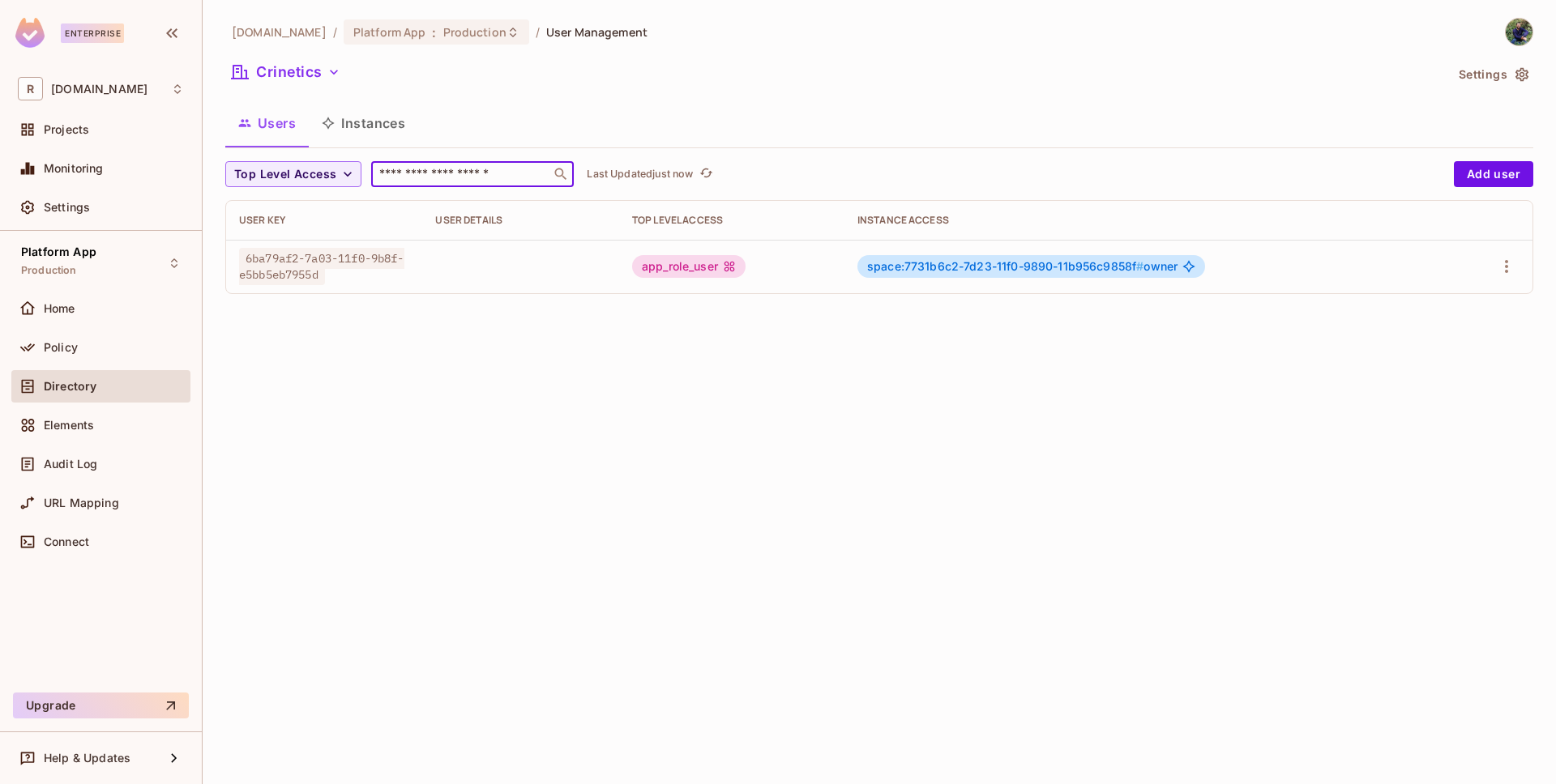
click at [485, 175] on input "text" at bounding box center [461, 174] width 170 height 16
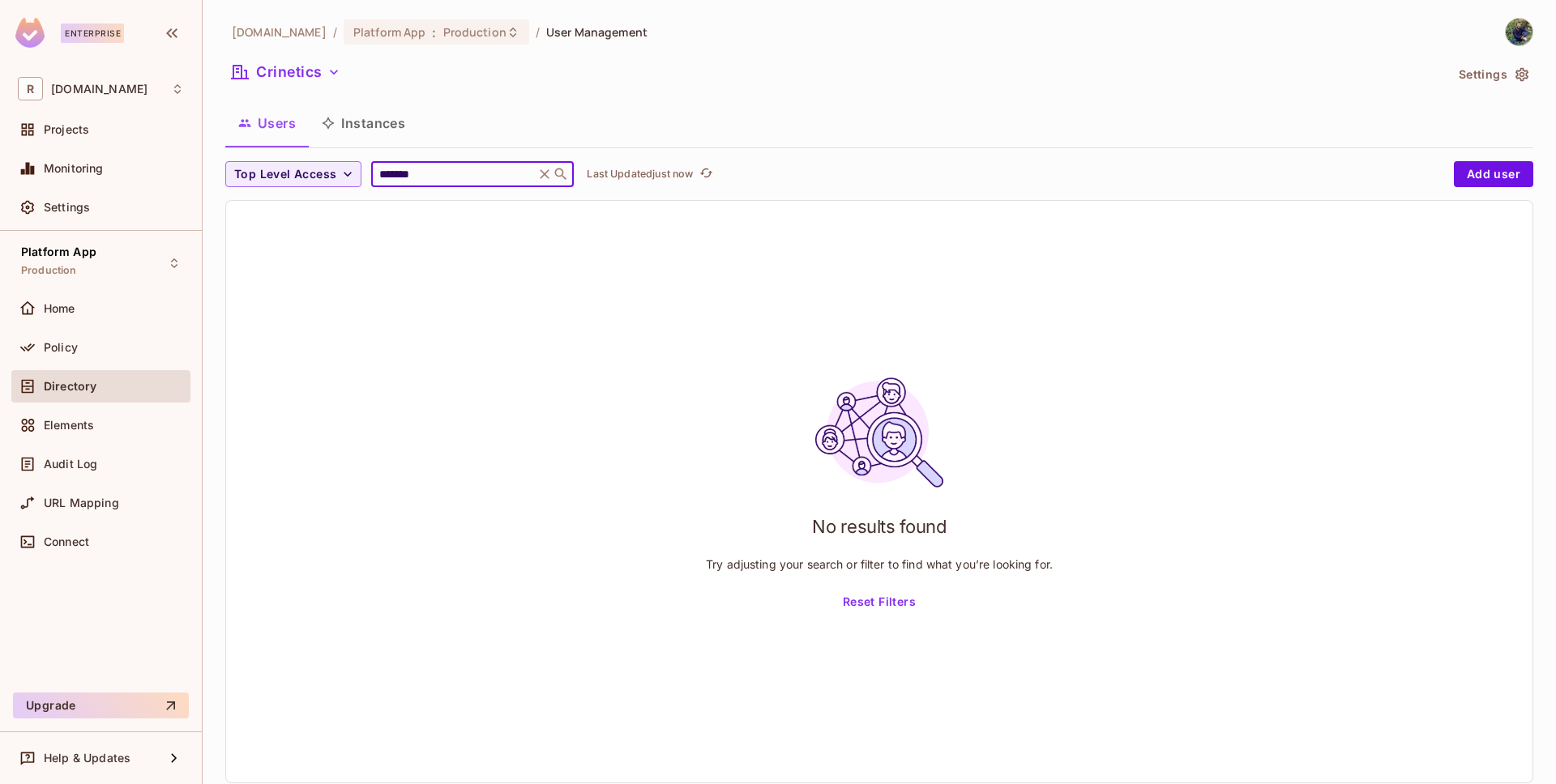
click at [462, 174] on input "*******" at bounding box center [453, 174] width 154 height 16
click at [462, 173] on input "*******" at bounding box center [453, 174] width 154 height 16
type input "*****"
click at [297, 169] on span "Top Level Access" at bounding box center [285, 174] width 102 height 20
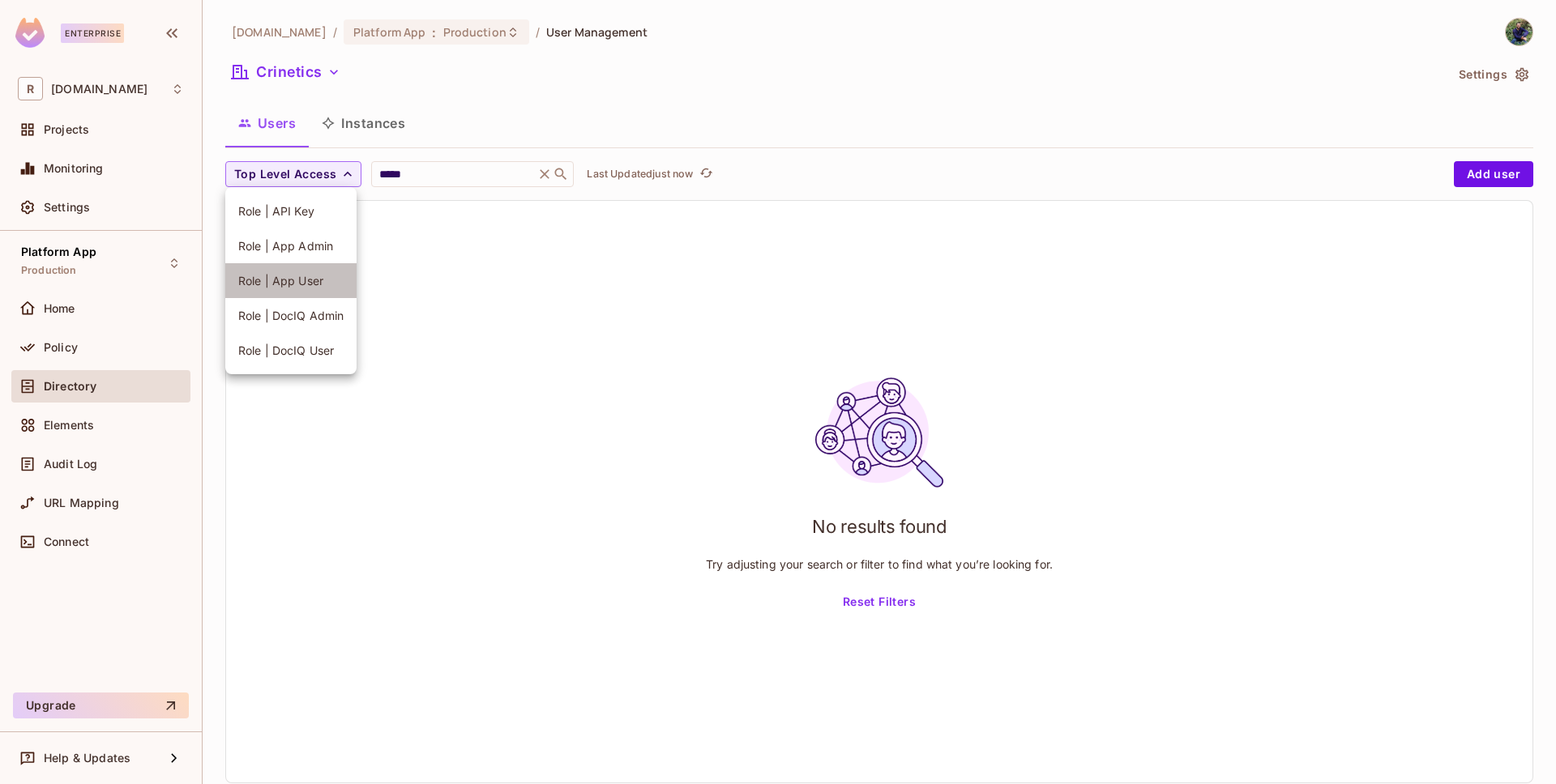
click at [309, 288] on li "Role | App User" at bounding box center [291, 280] width 131 height 34
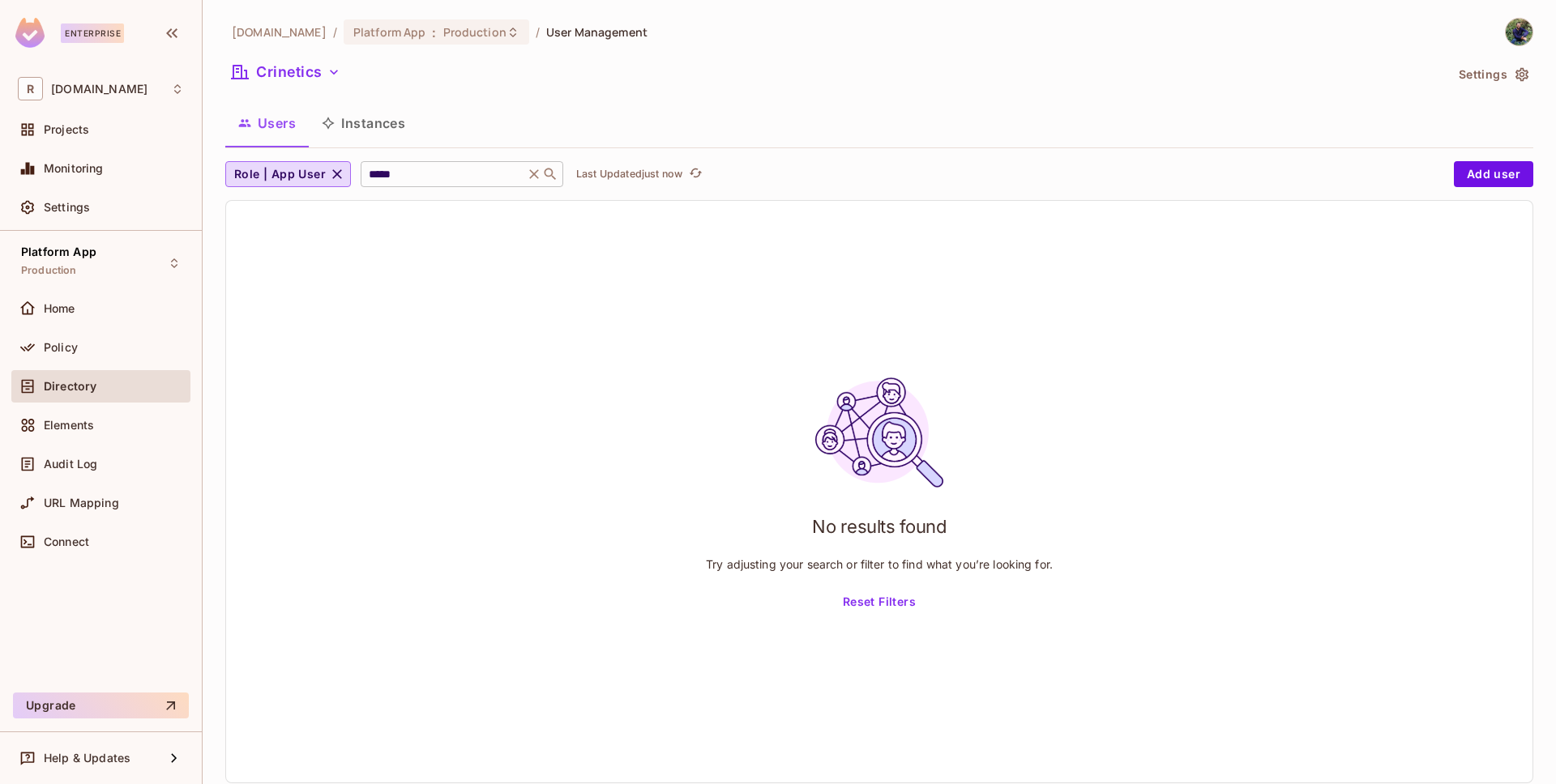
click at [433, 173] on input "*****" at bounding box center [442, 174] width 154 height 16
click at [329, 172] on icon "button" at bounding box center [336, 174] width 16 height 16
click at [318, 172] on span "Top Level Access" at bounding box center [285, 174] width 102 height 20
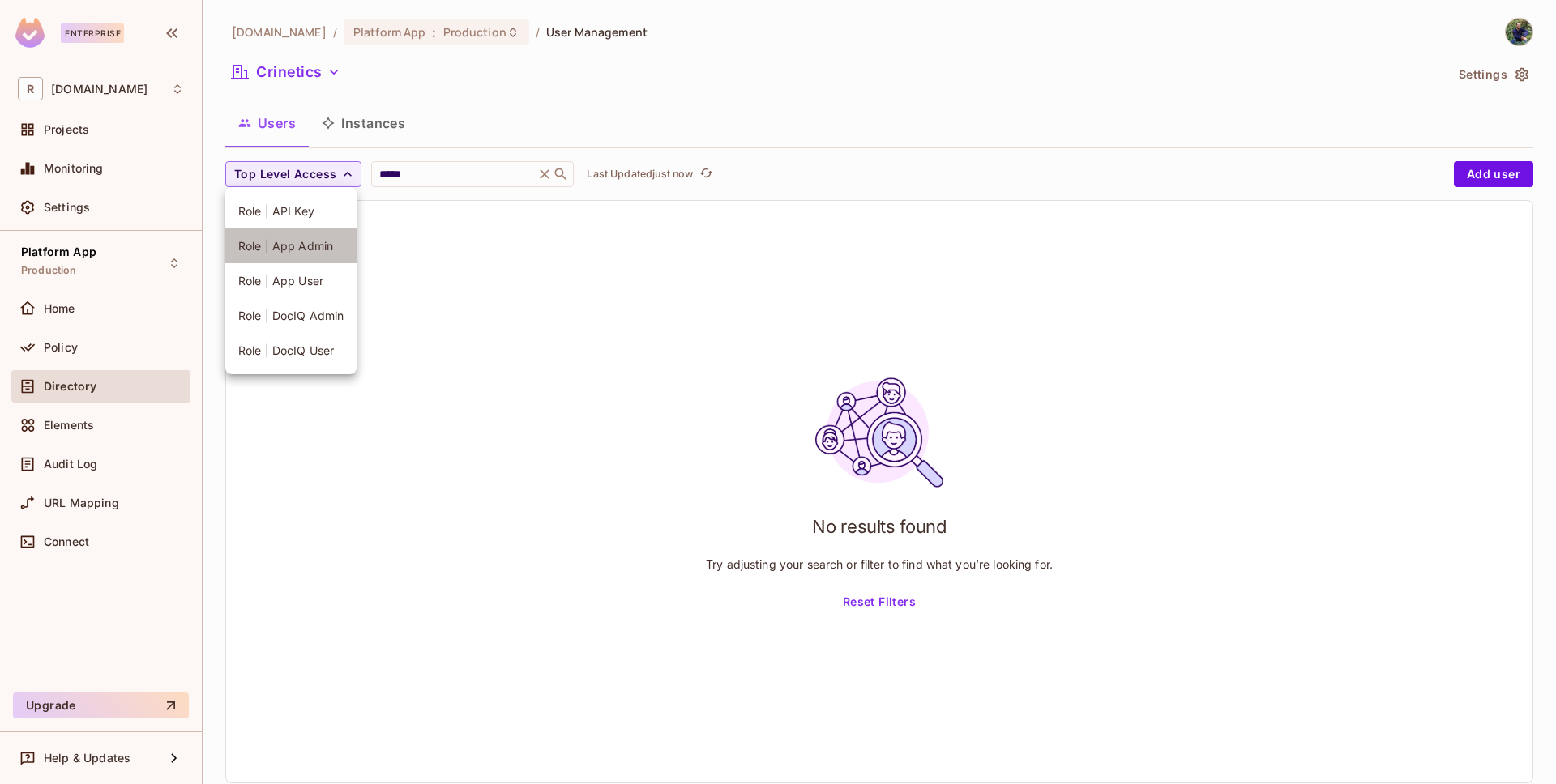
click at [317, 244] on span "Role | App Admin" at bounding box center [291, 246] width 105 height 16
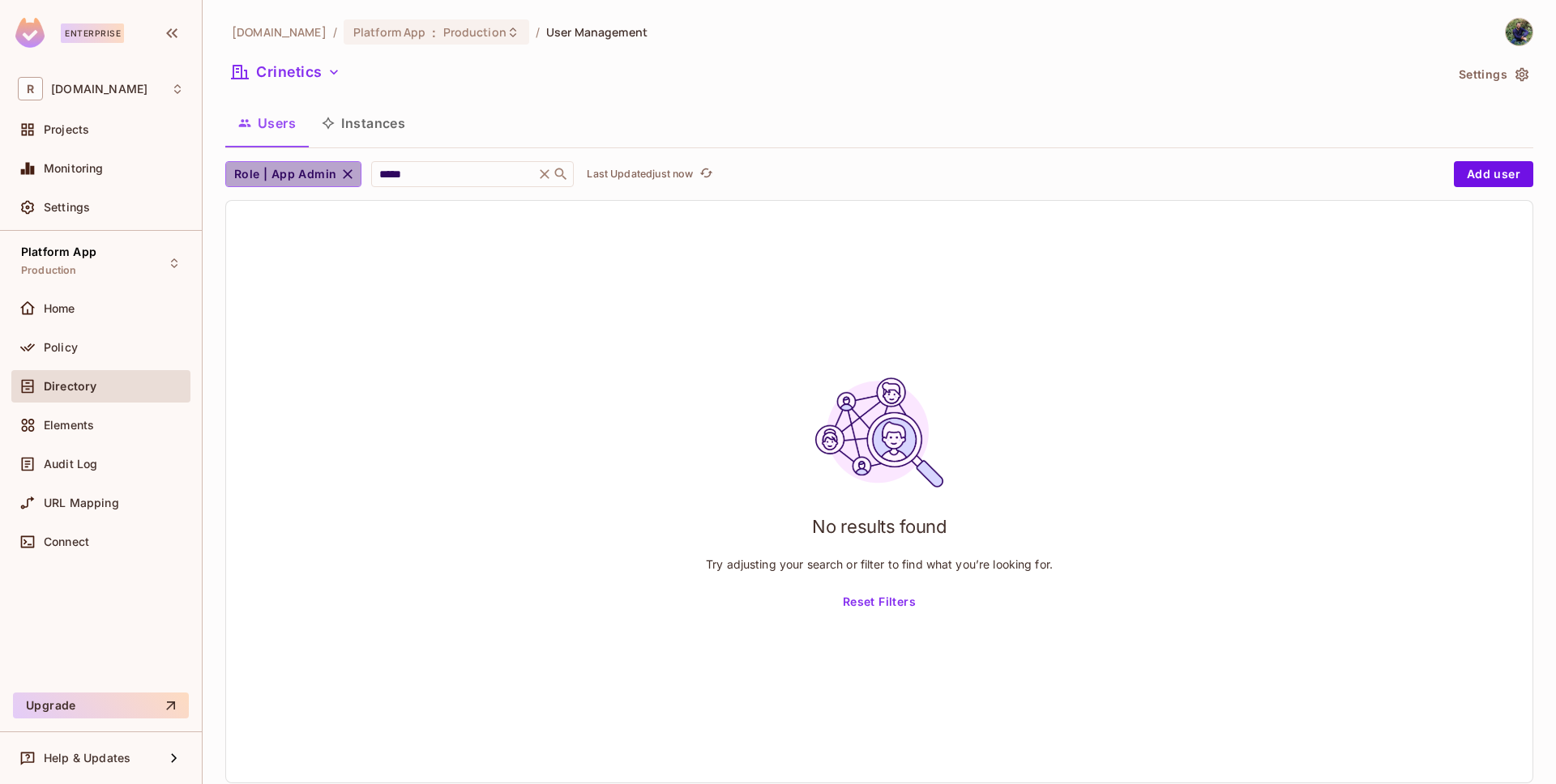
click at [312, 173] on span "Role | App Admin" at bounding box center [285, 174] width 102 height 20
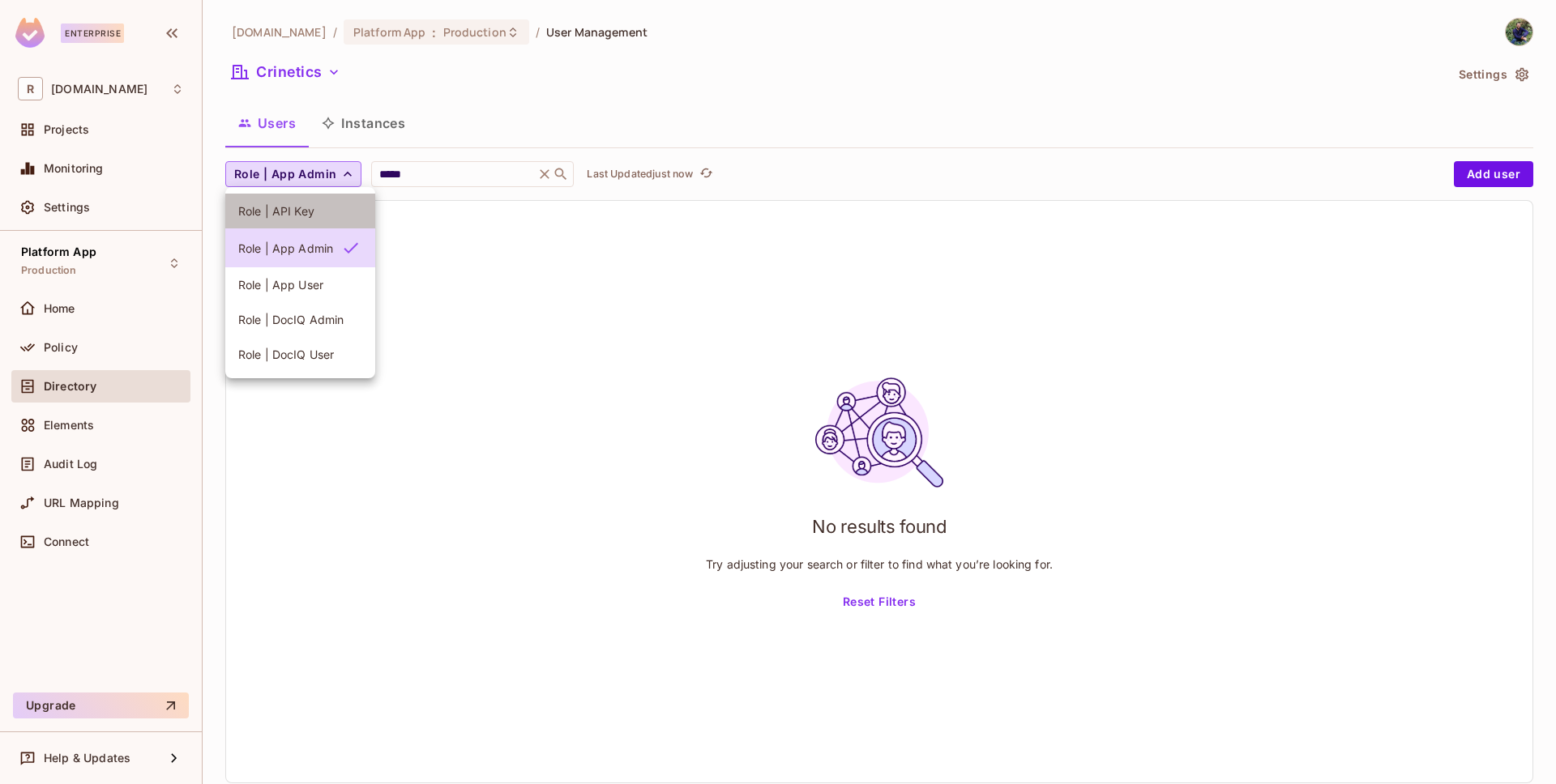
click at [284, 218] on span "Role | API Key" at bounding box center [300, 211] width 124 height 16
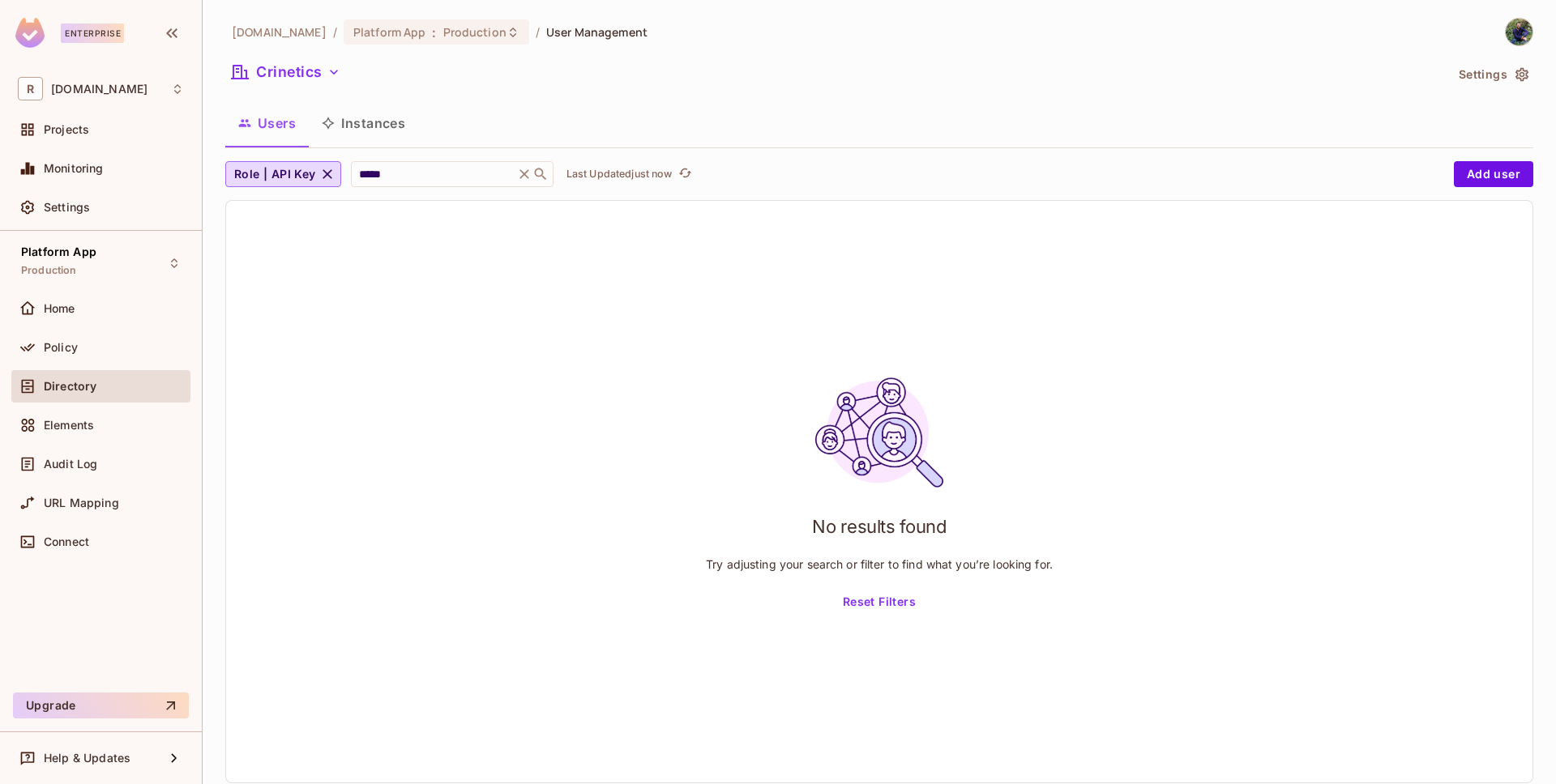
click at [466, 278] on div "No results found Try adjusting your search or filter to find what you’re lookin…" at bounding box center [879, 492] width 1306 height 582
click at [408, 180] on input "*****" at bounding box center [432, 174] width 154 height 16
click at [408, 181] on input "*****" at bounding box center [432, 174] width 154 height 16
click at [281, 179] on span "Role | API Key" at bounding box center [275, 174] width 82 height 20
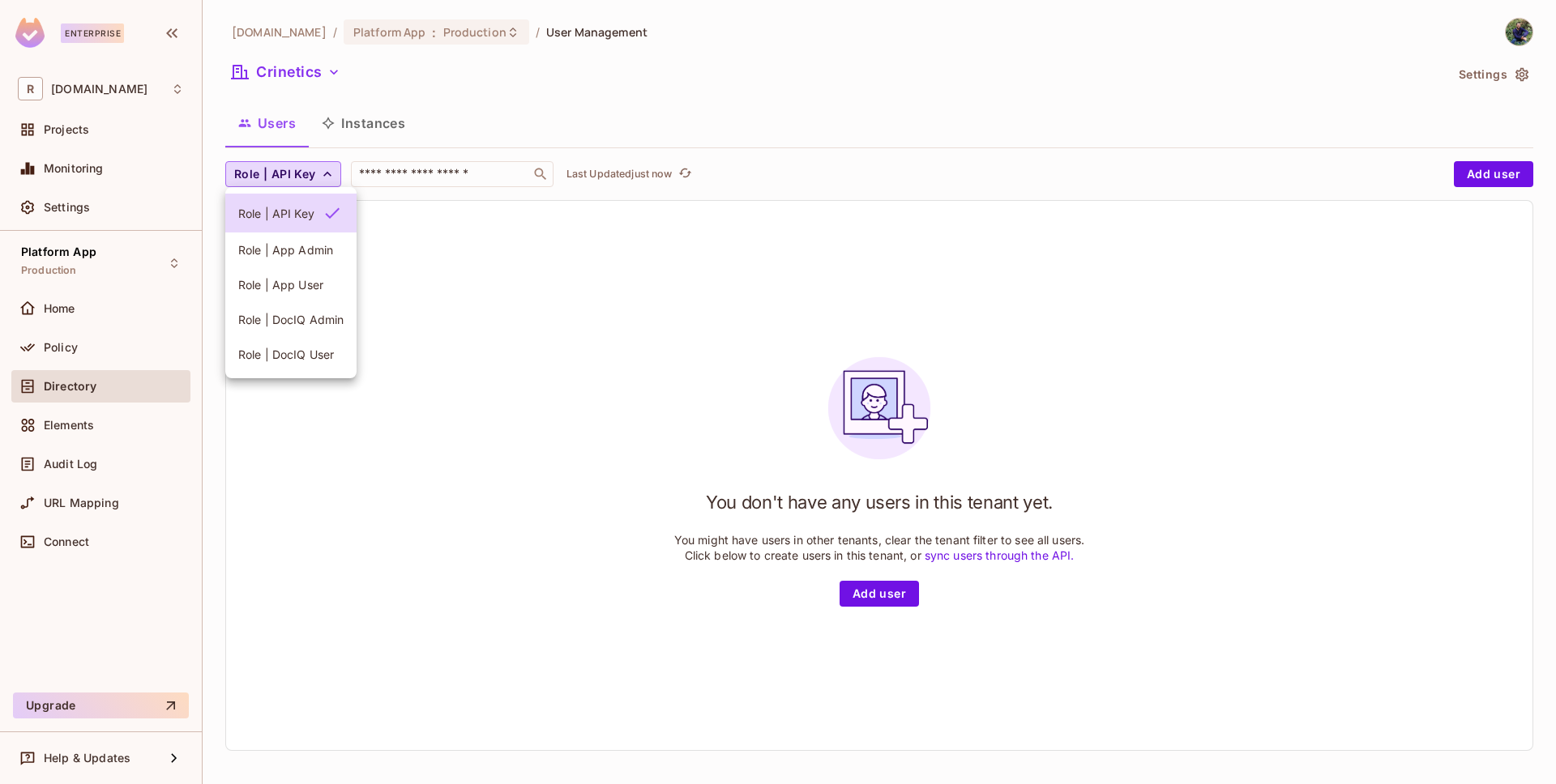
click at [358, 121] on div at bounding box center [778, 392] width 1556 height 784
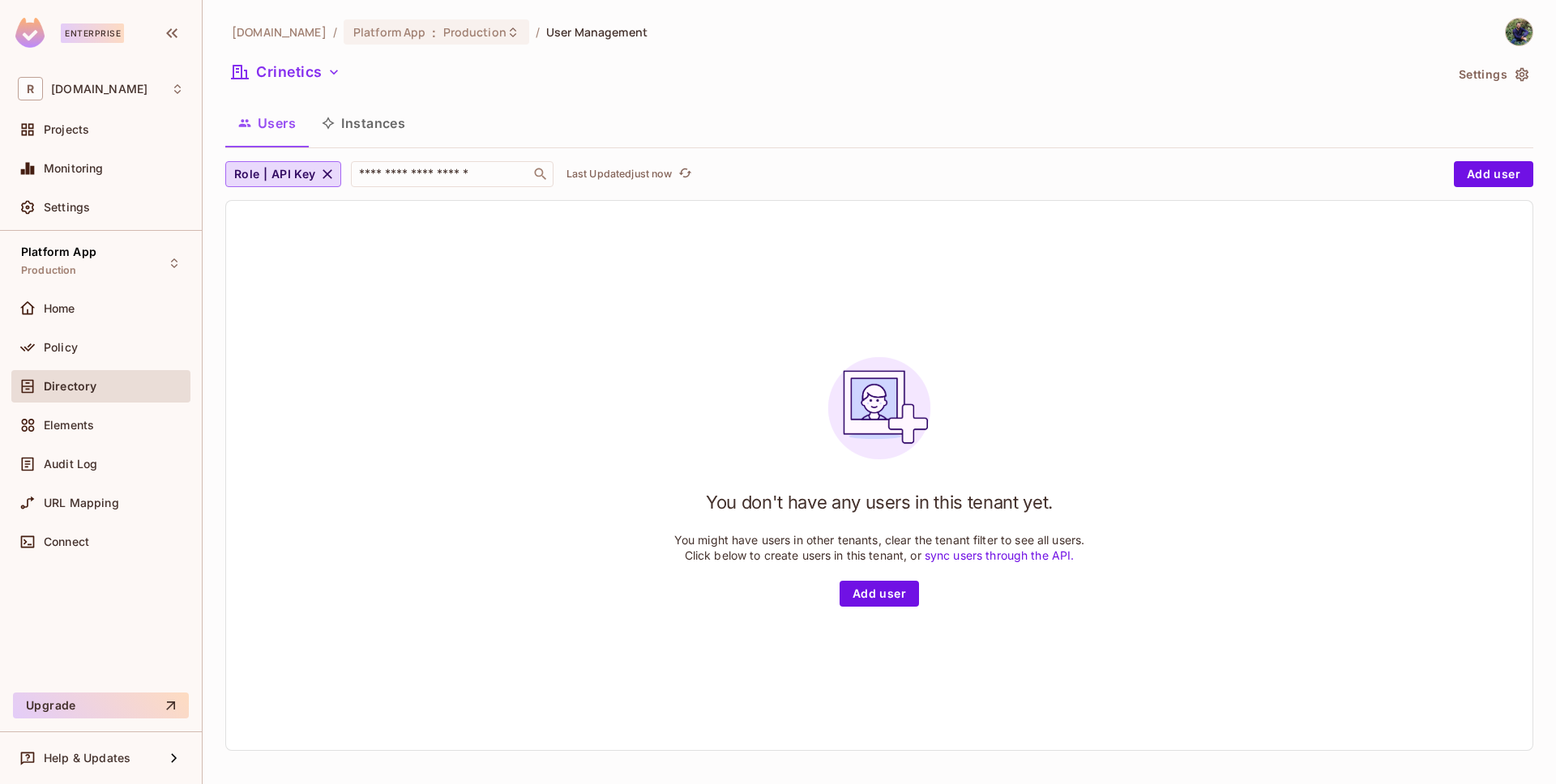
click at [355, 122] on button "Instances" at bounding box center [363, 122] width 110 height 41
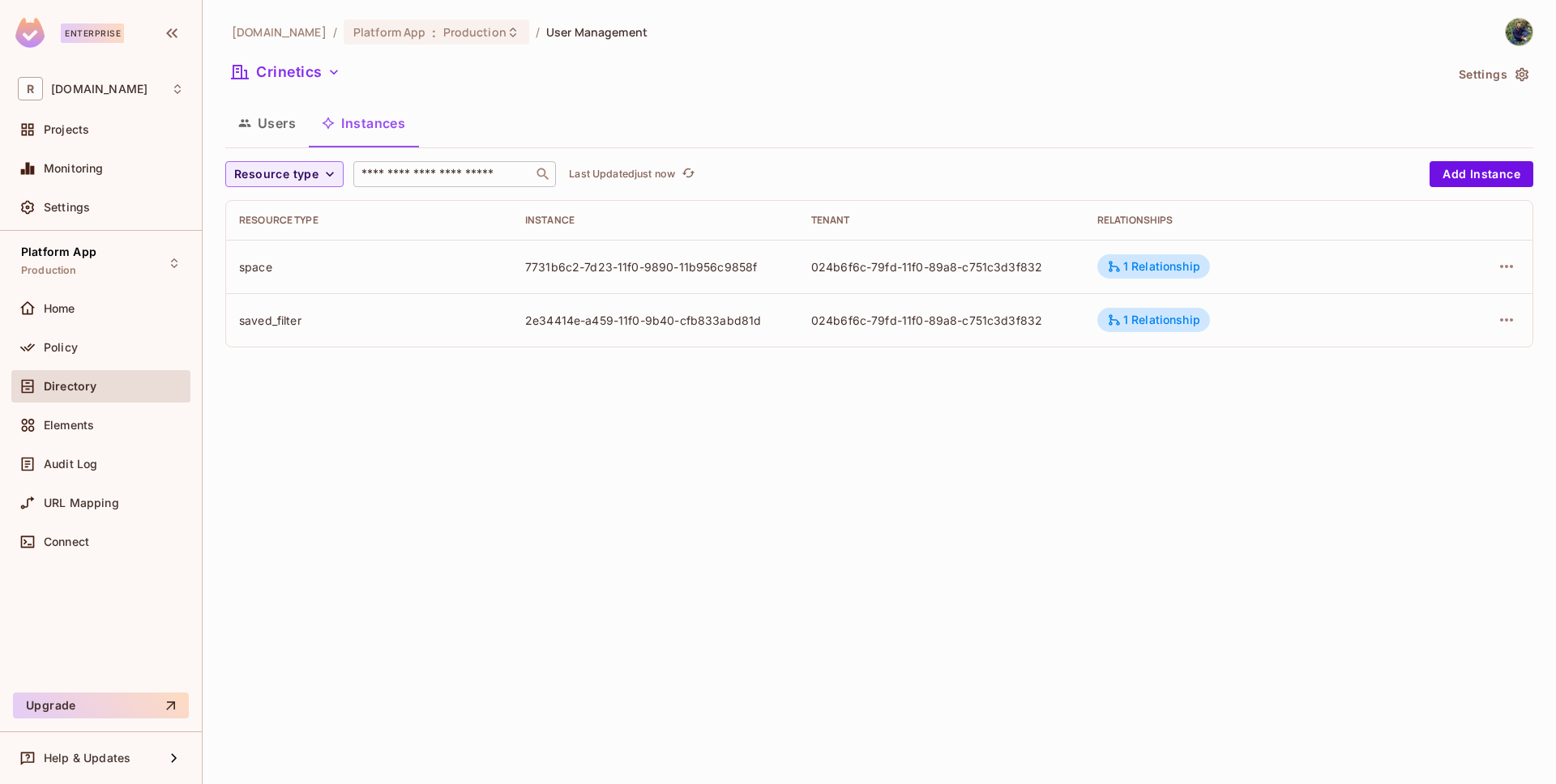
click at [399, 176] on input "text" at bounding box center [442, 174] width 170 height 16
paste input "*****"
type input "*****"
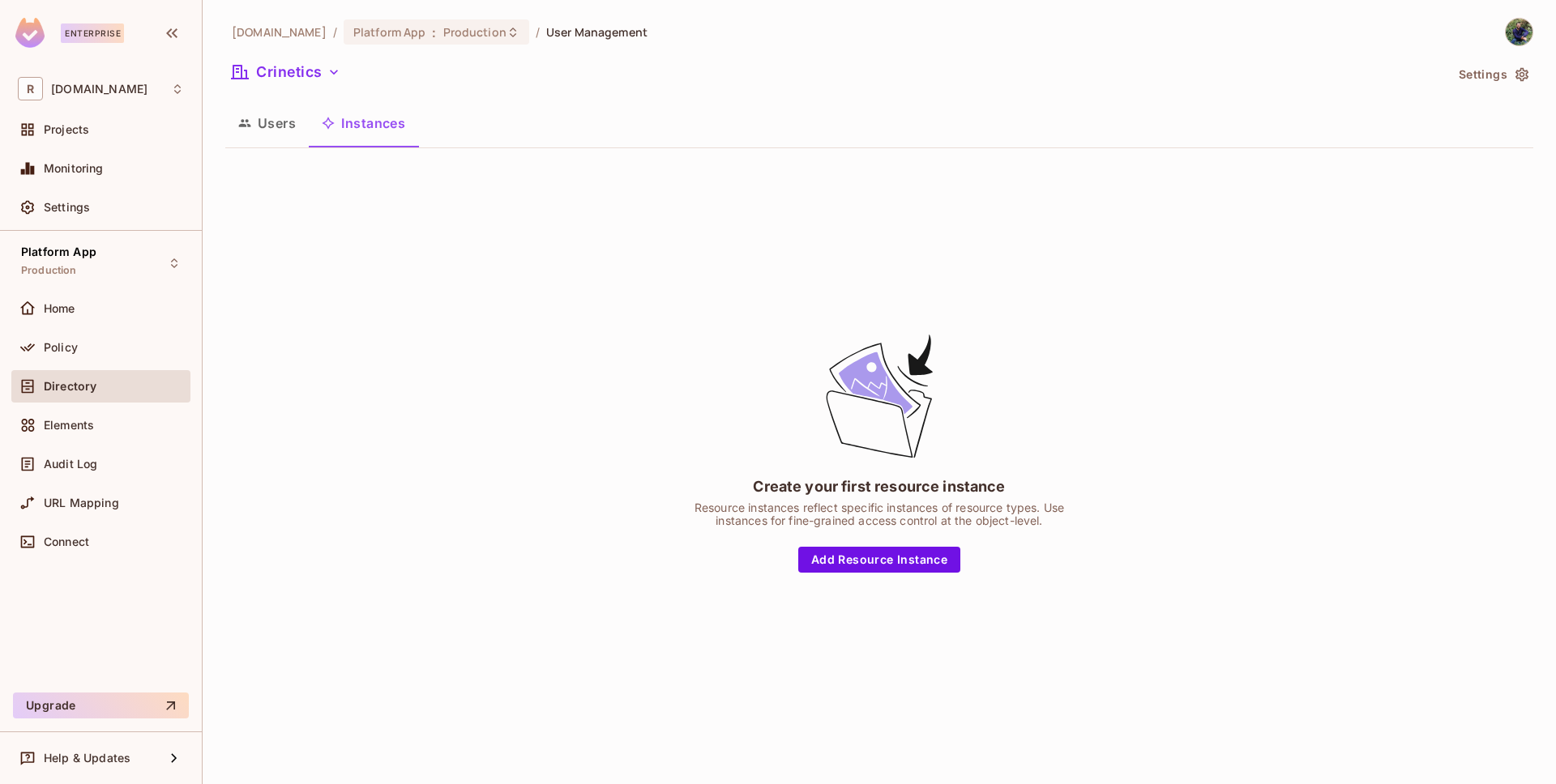
click at [277, 127] on button "Users" at bounding box center [267, 122] width 84 height 41
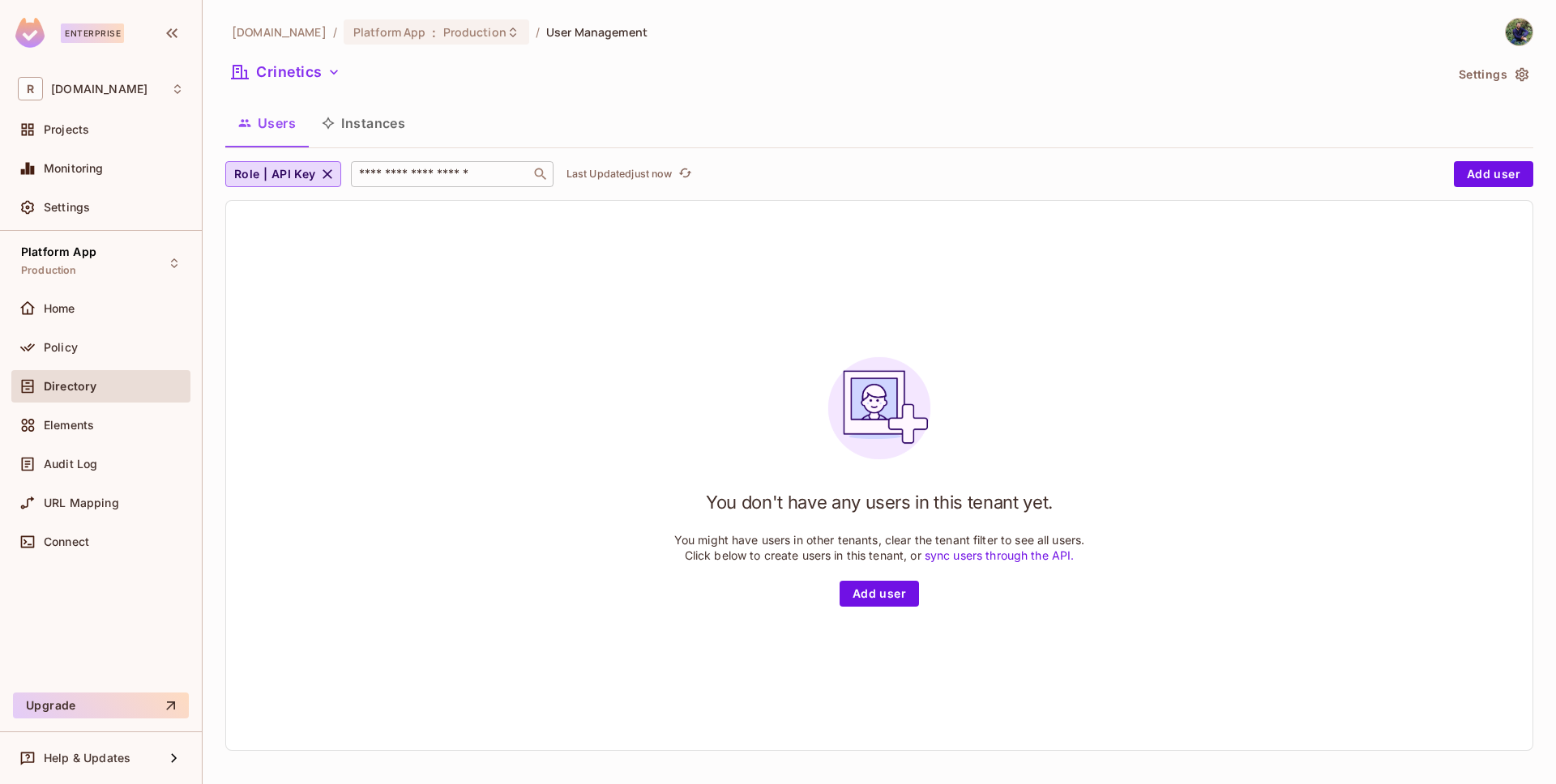
click at [461, 168] on input "text" at bounding box center [440, 174] width 170 height 16
paste input "*****"
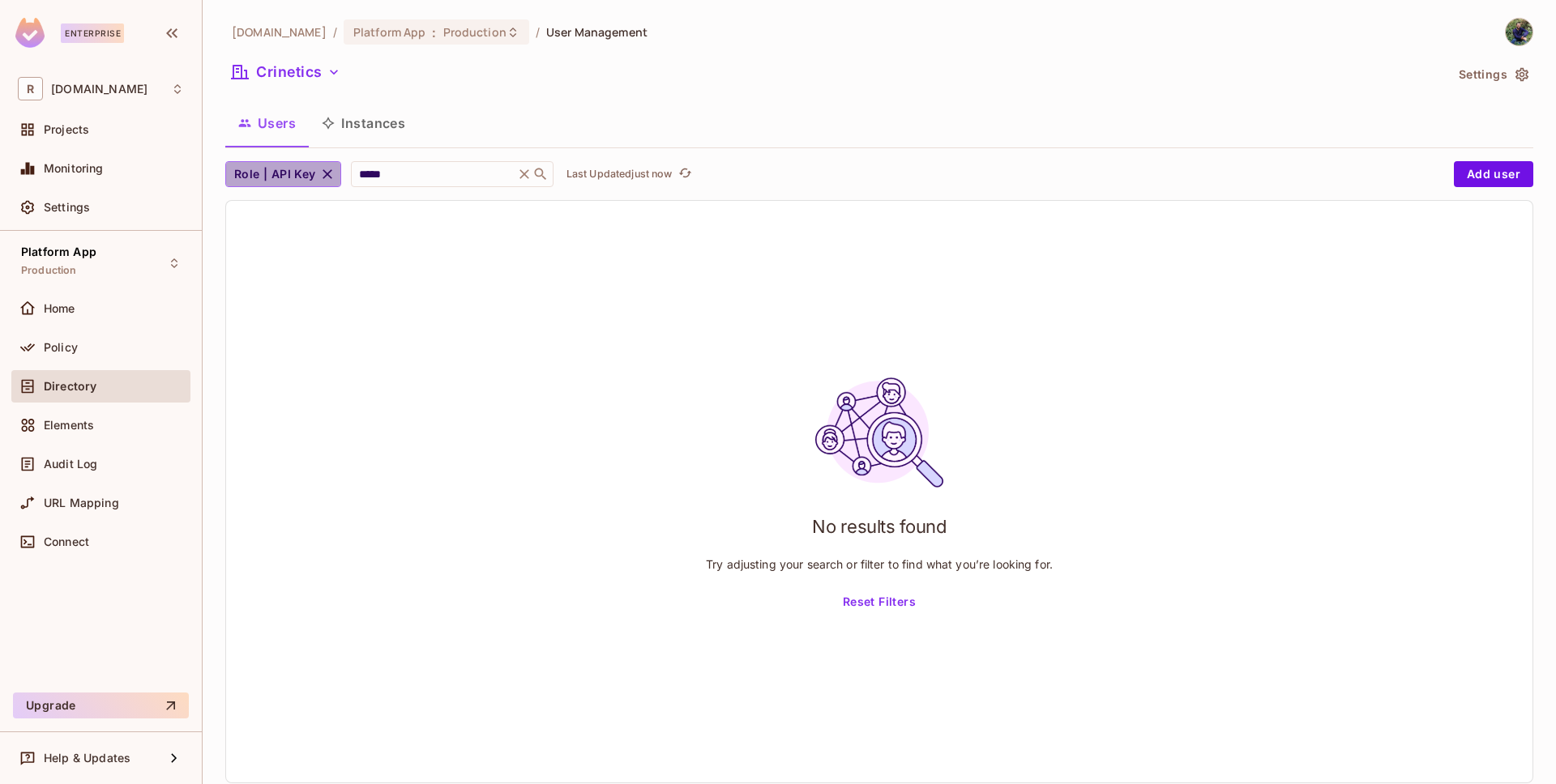
click at [300, 180] on span "Role | API Key" at bounding box center [275, 174] width 82 height 20
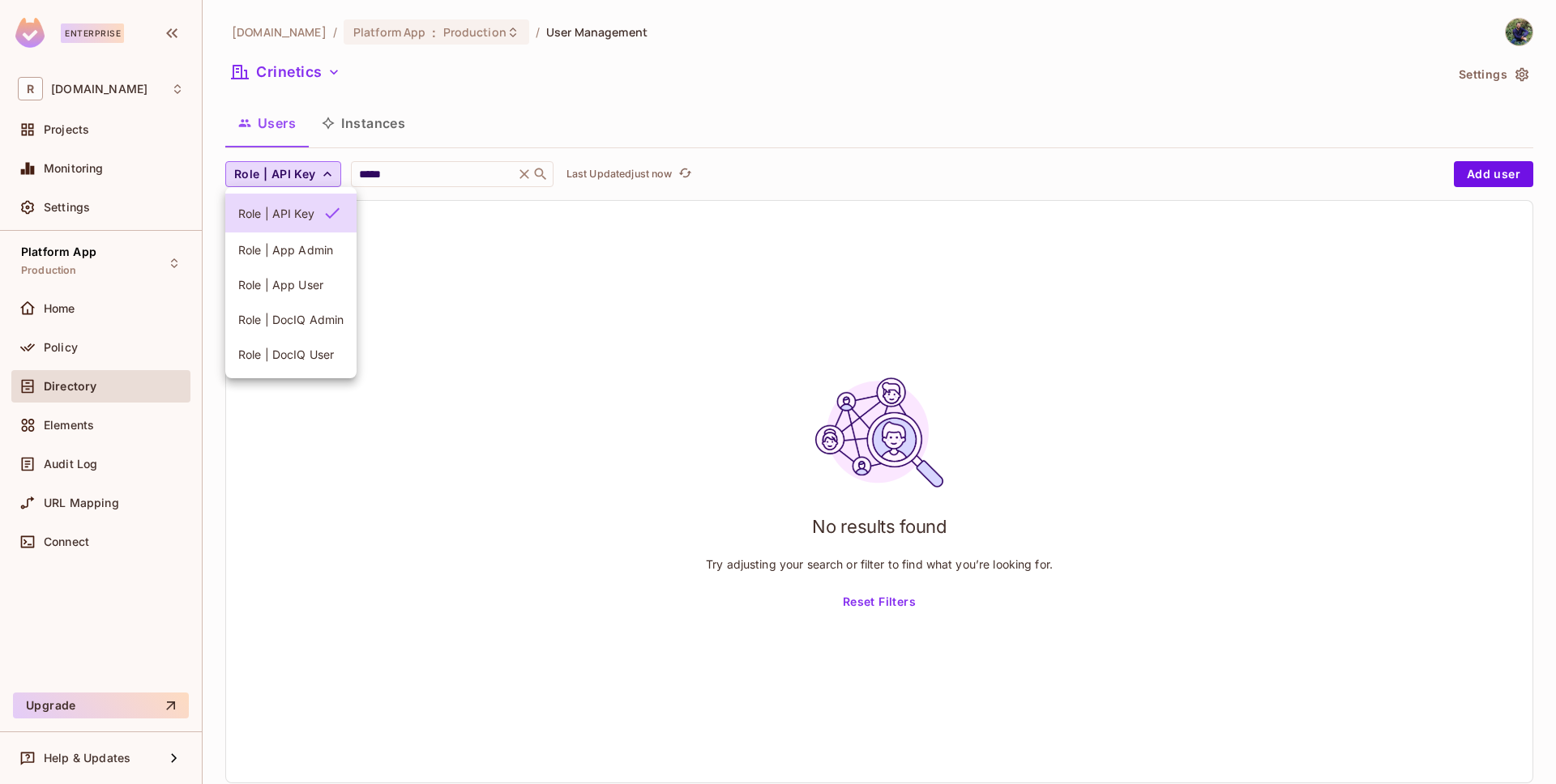
click at [302, 278] on span "Role | App User" at bounding box center [291, 285] width 105 height 16
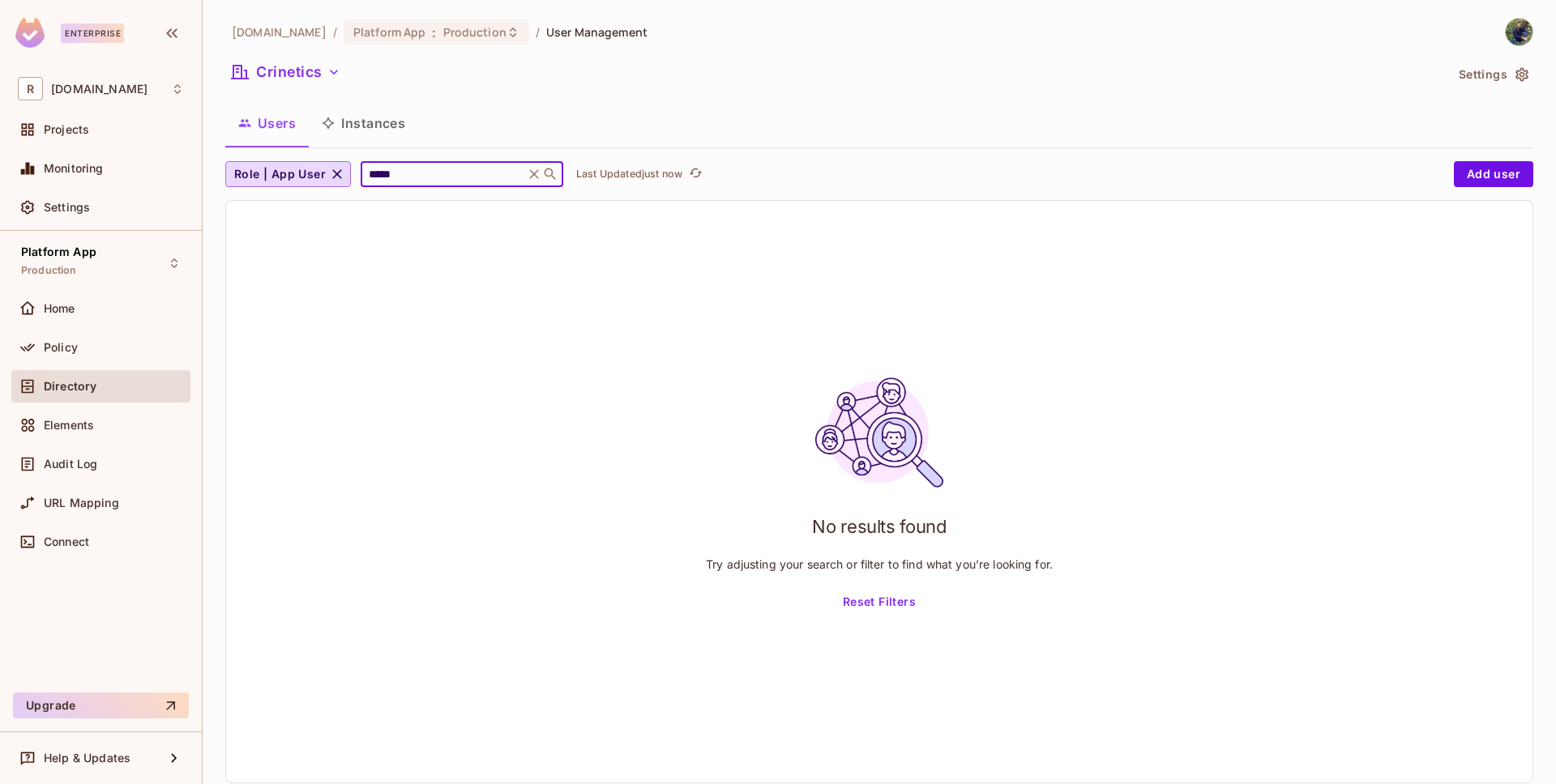
click at [435, 175] on input "*****" at bounding box center [442, 174] width 154 height 16
type input "*"
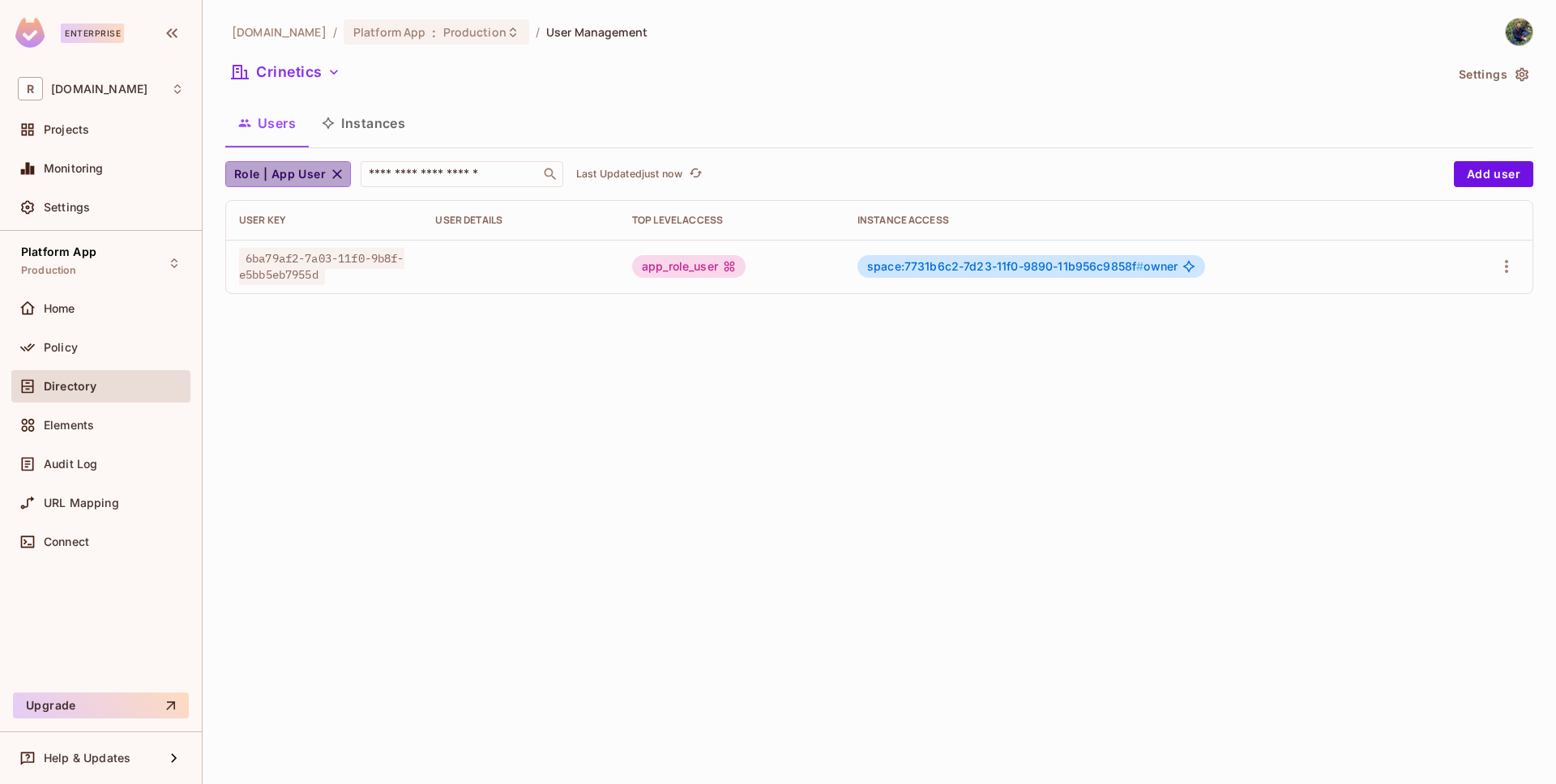
click at [300, 176] on span "Role | App User" at bounding box center [280, 174] width 91 height 20
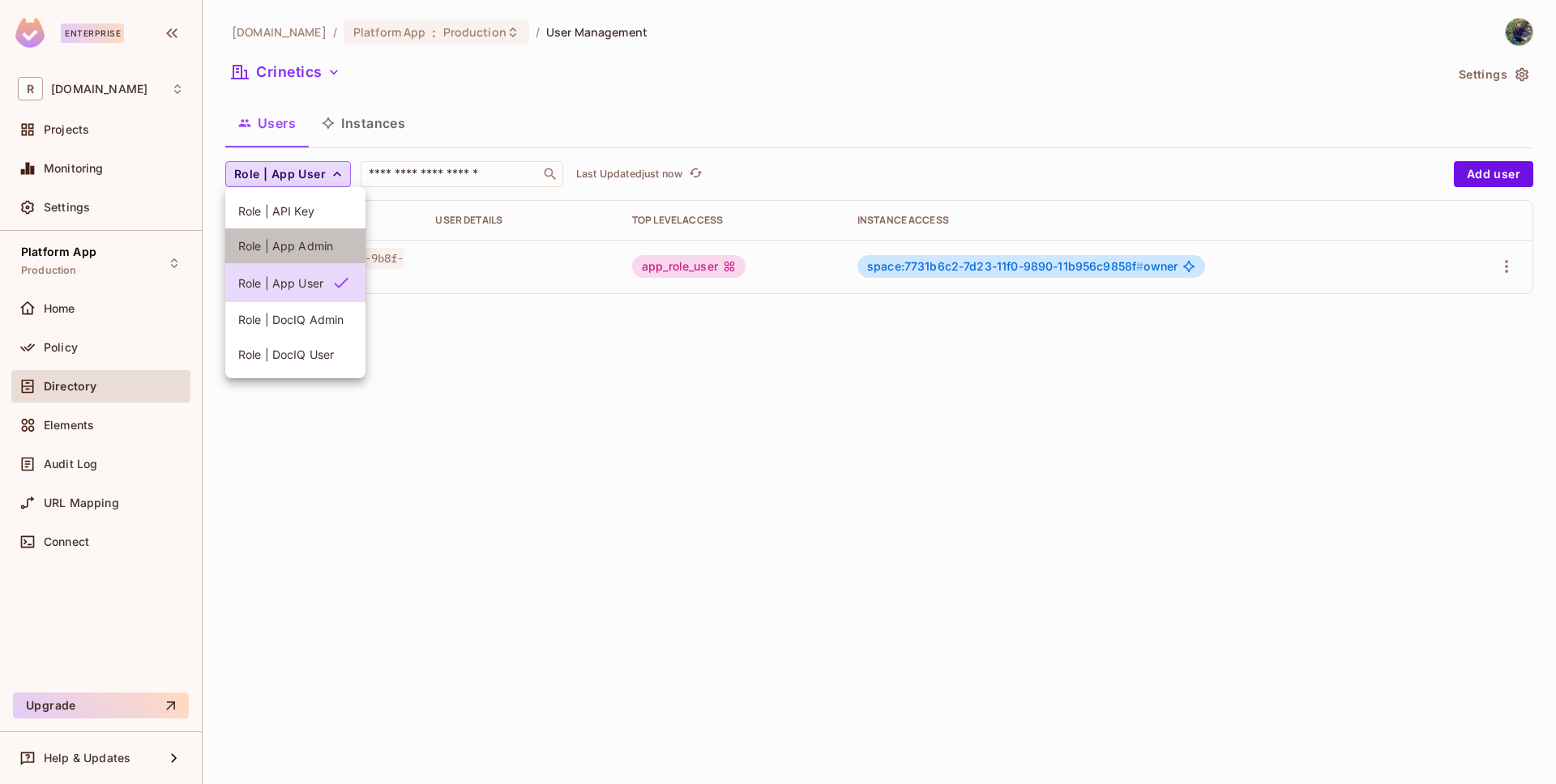
click at [304, 238] on span "Role | App Admin" at bounding box center [295, 246] width 114 height 16
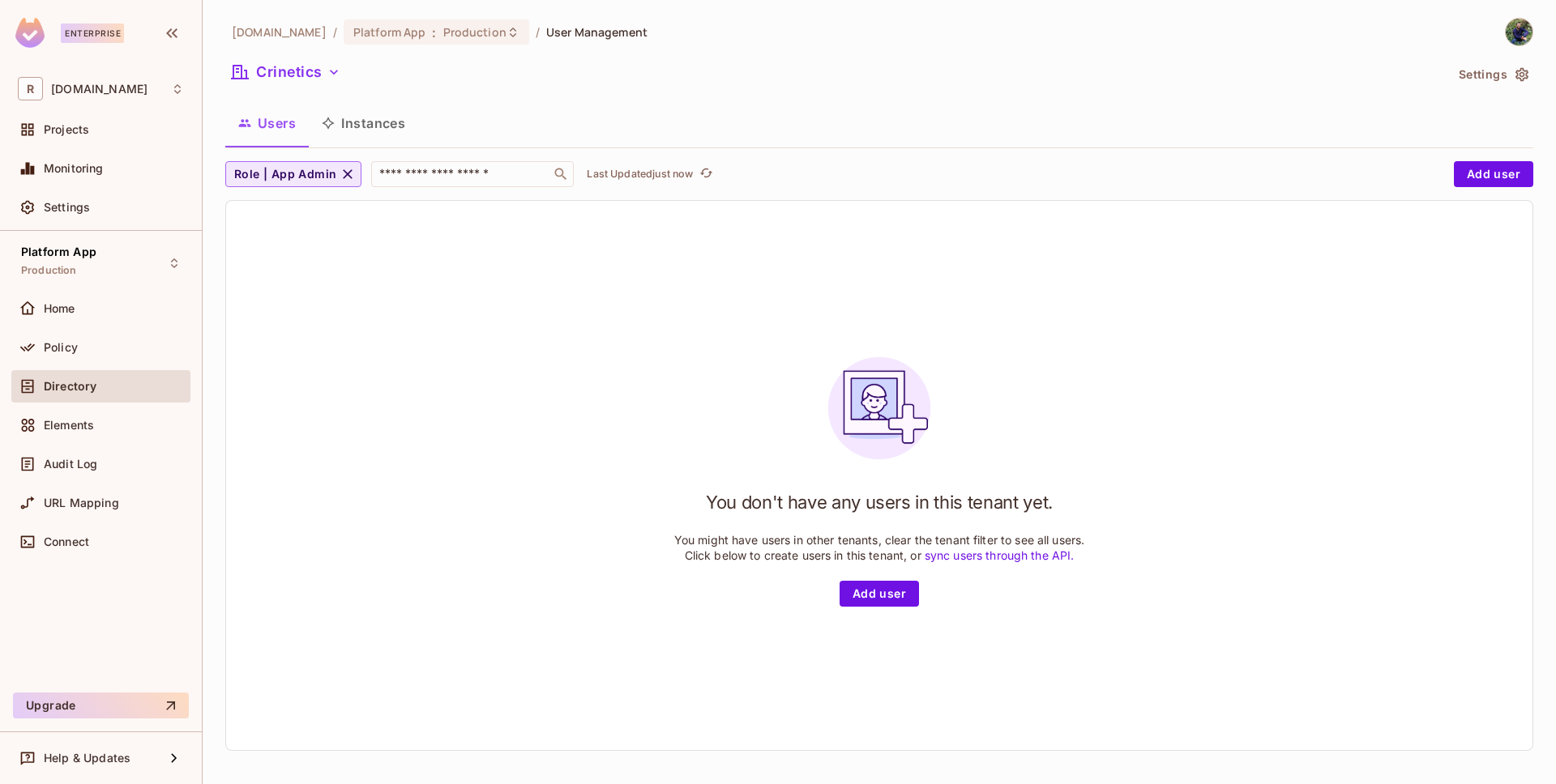
click at [304, 173] on span "Role | App Admin" at bounding box center [285, 174] width 102 height 20
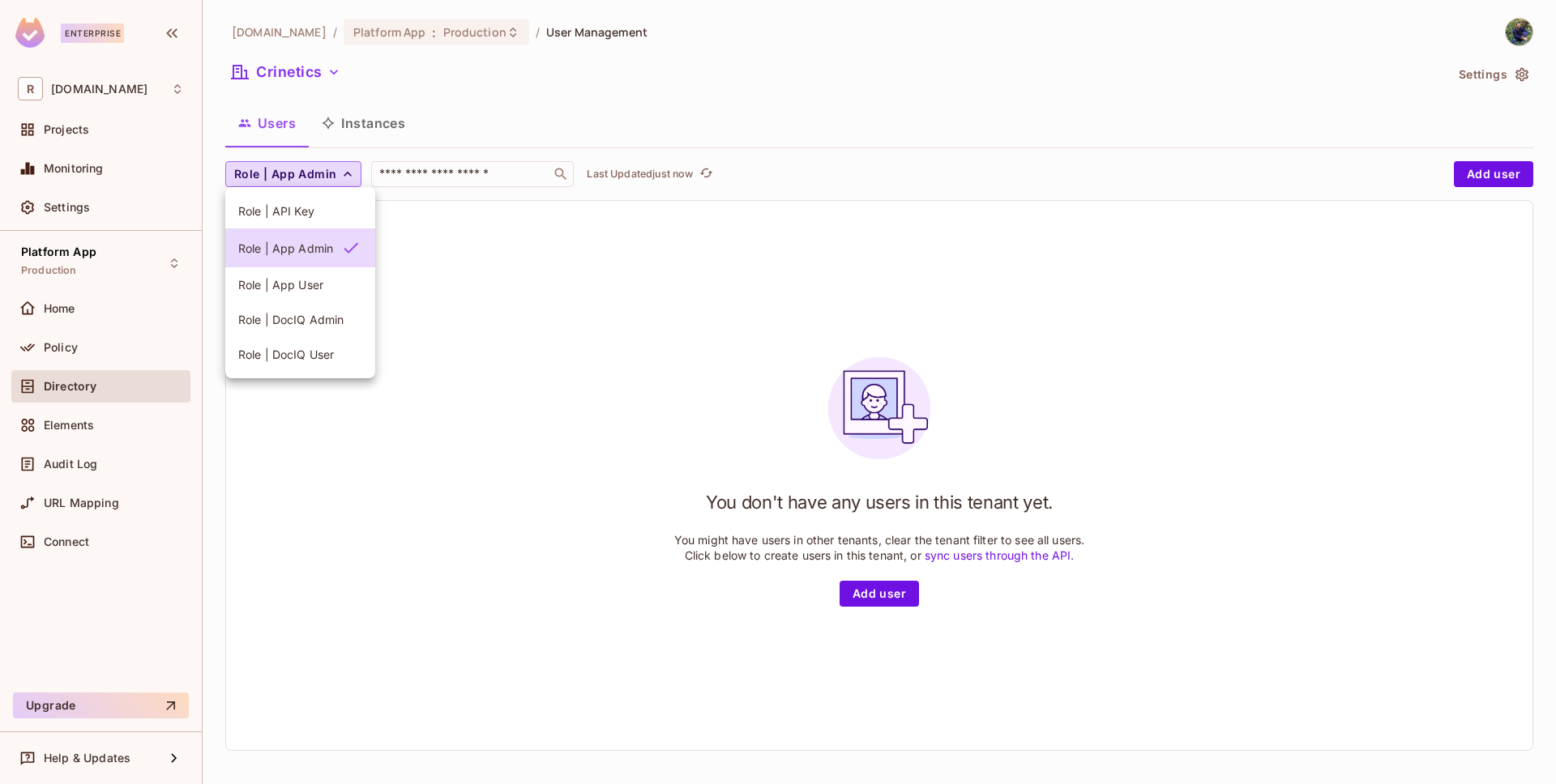
click at [284, 210] on span "Role | API Key" at bounding box center [300, 211] width 124 height 16
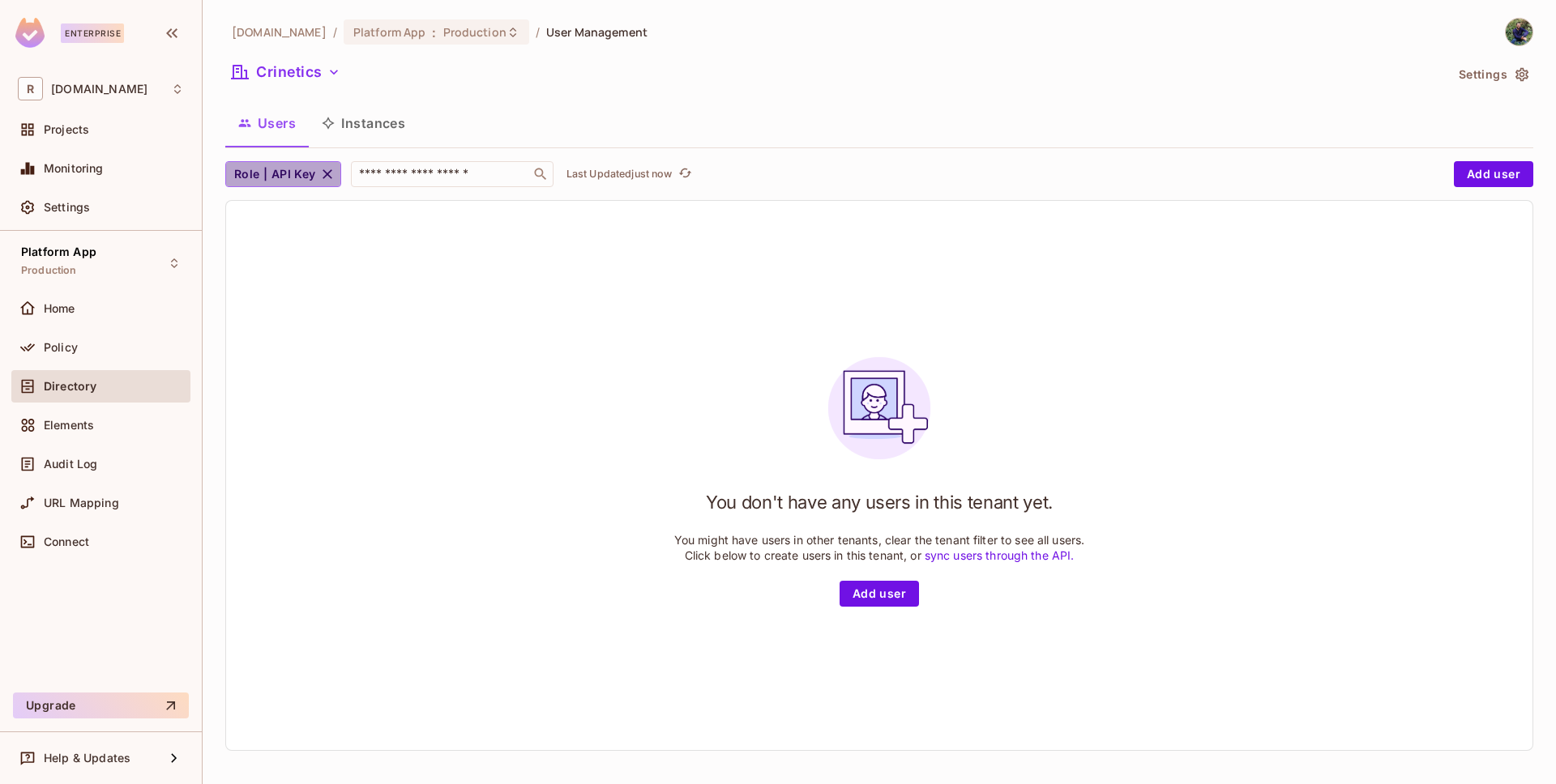
click at [285, 171] on span "Role | API Key" at bounding box center [275, 174] width 82 height 20
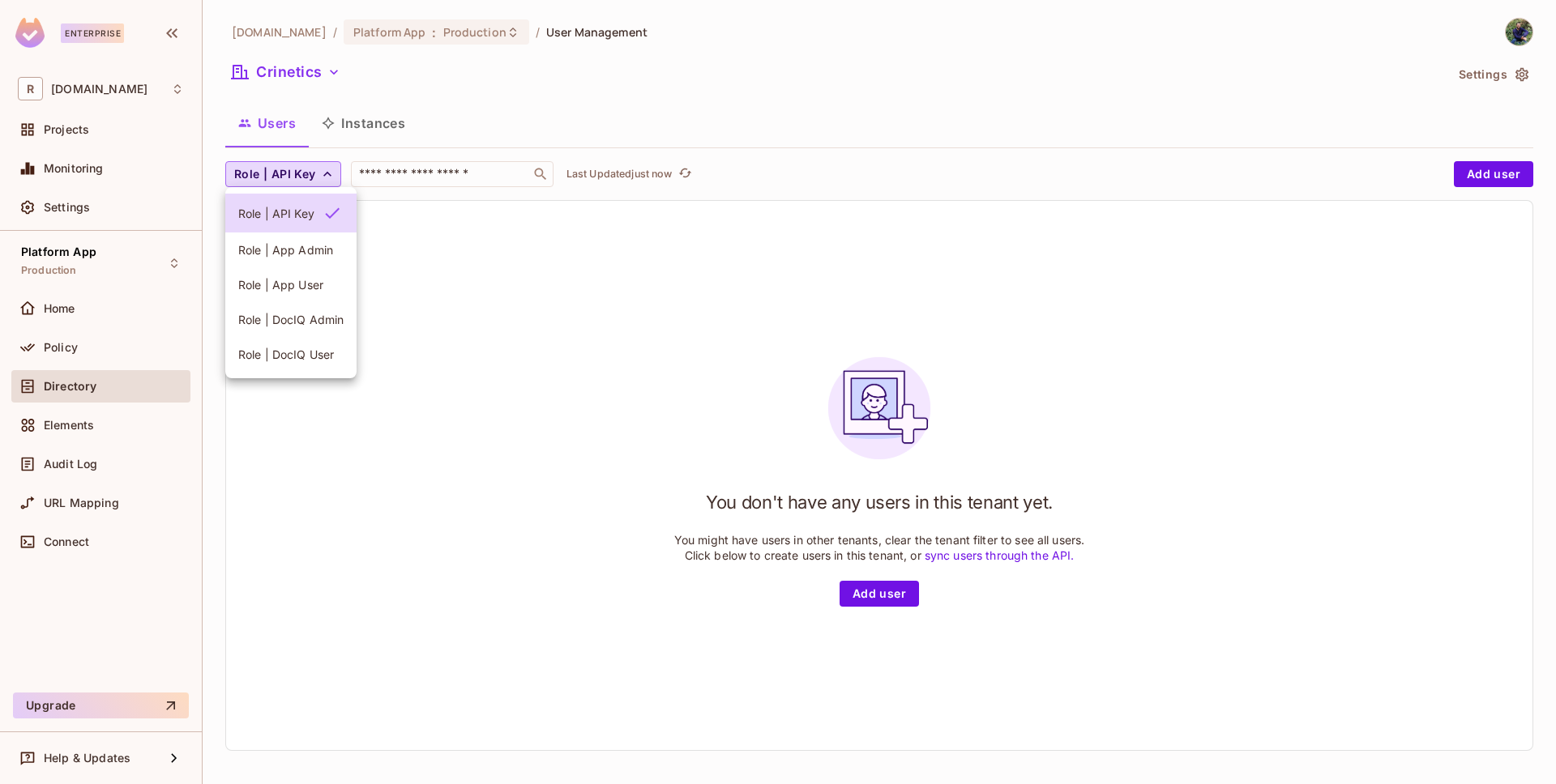
click at [317, 68] on div at bounding box center [778, 392] width 1556 height 784
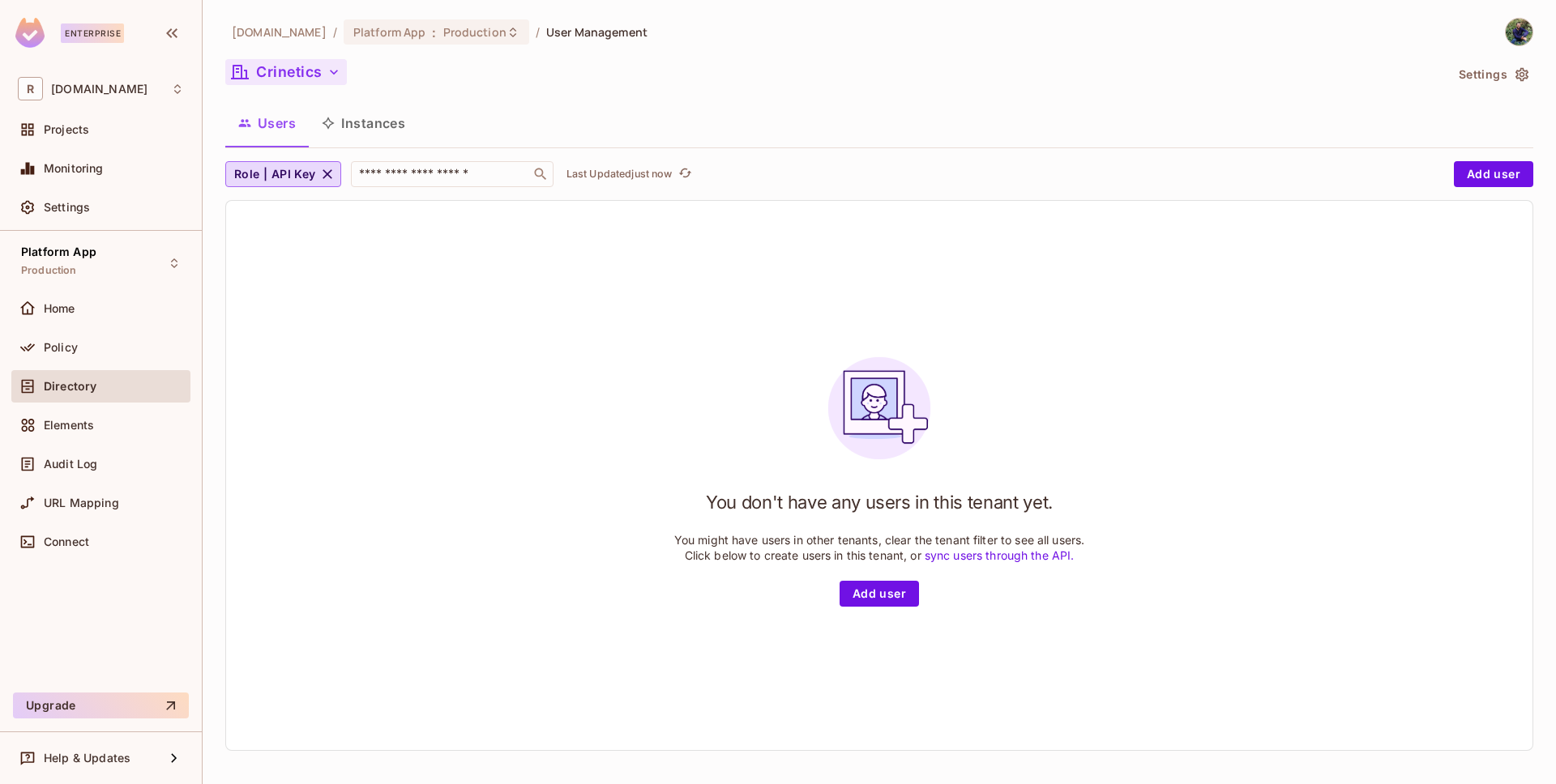
click at [323, 82] on button "Crinetics" at bounding box center [285, 72] width 122 height 26
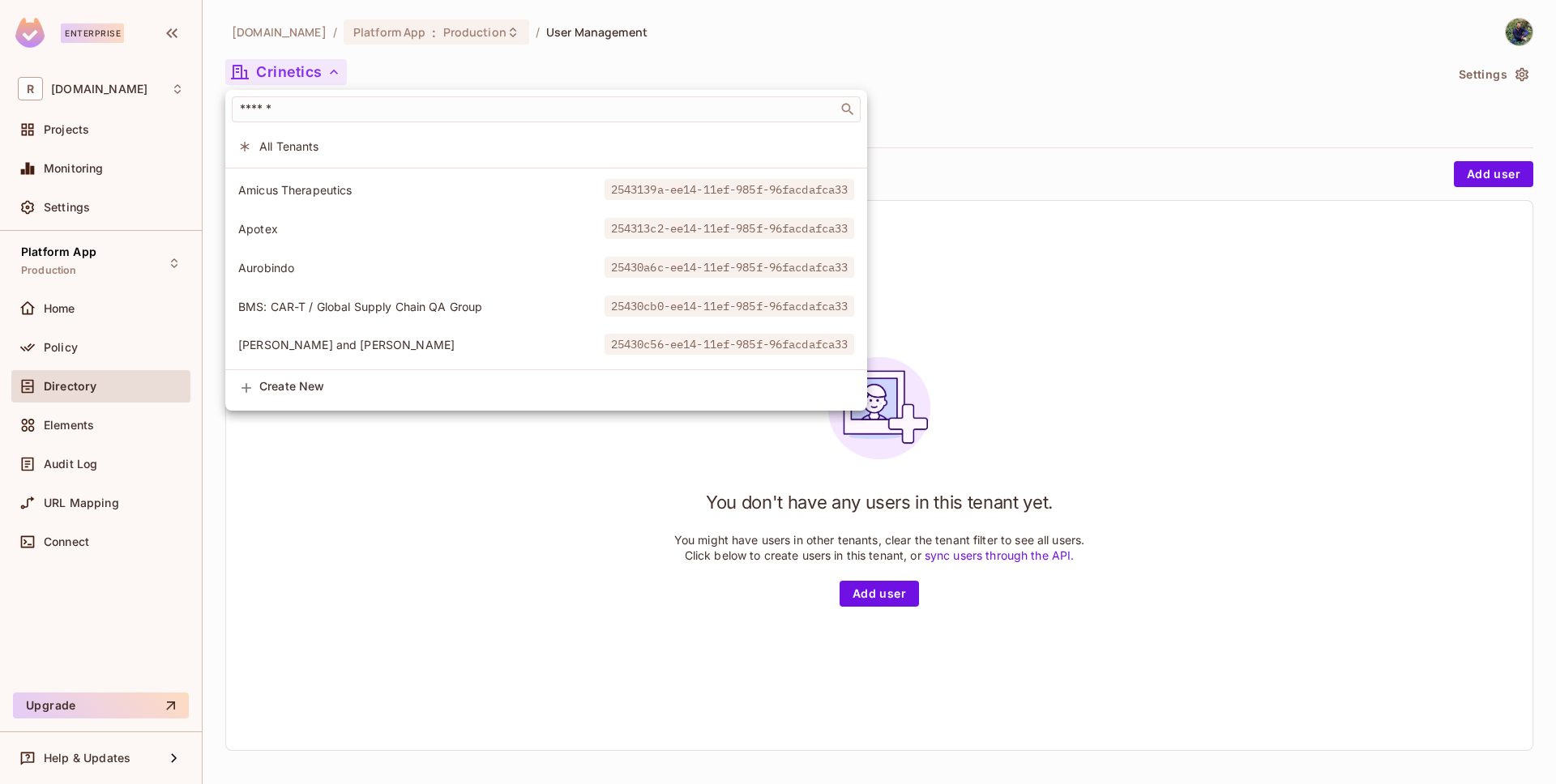
scroll to position [464, 0]
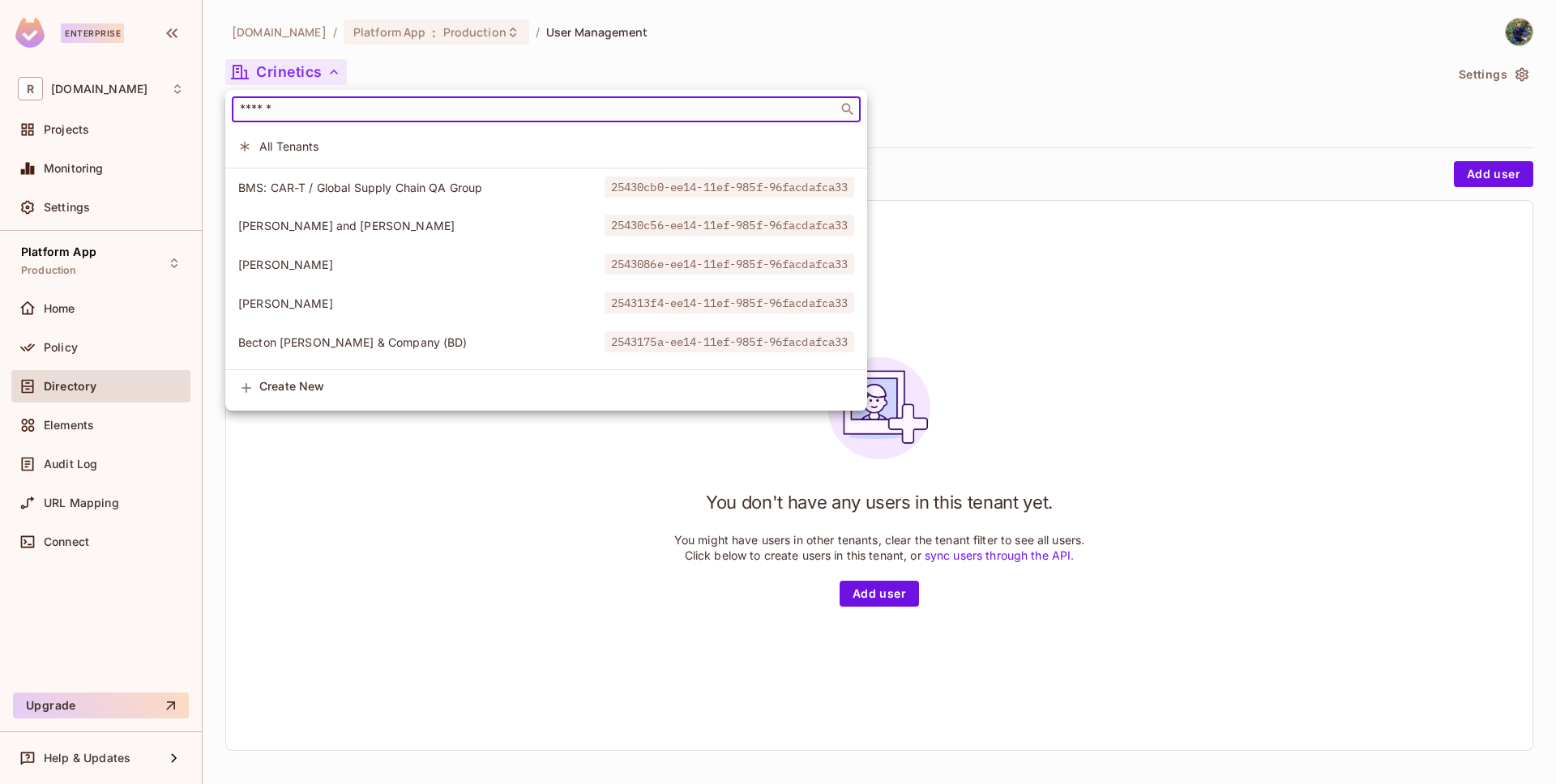
click at [326, 114] on input "text" at bounding box center [534, 109] width 596 height 16
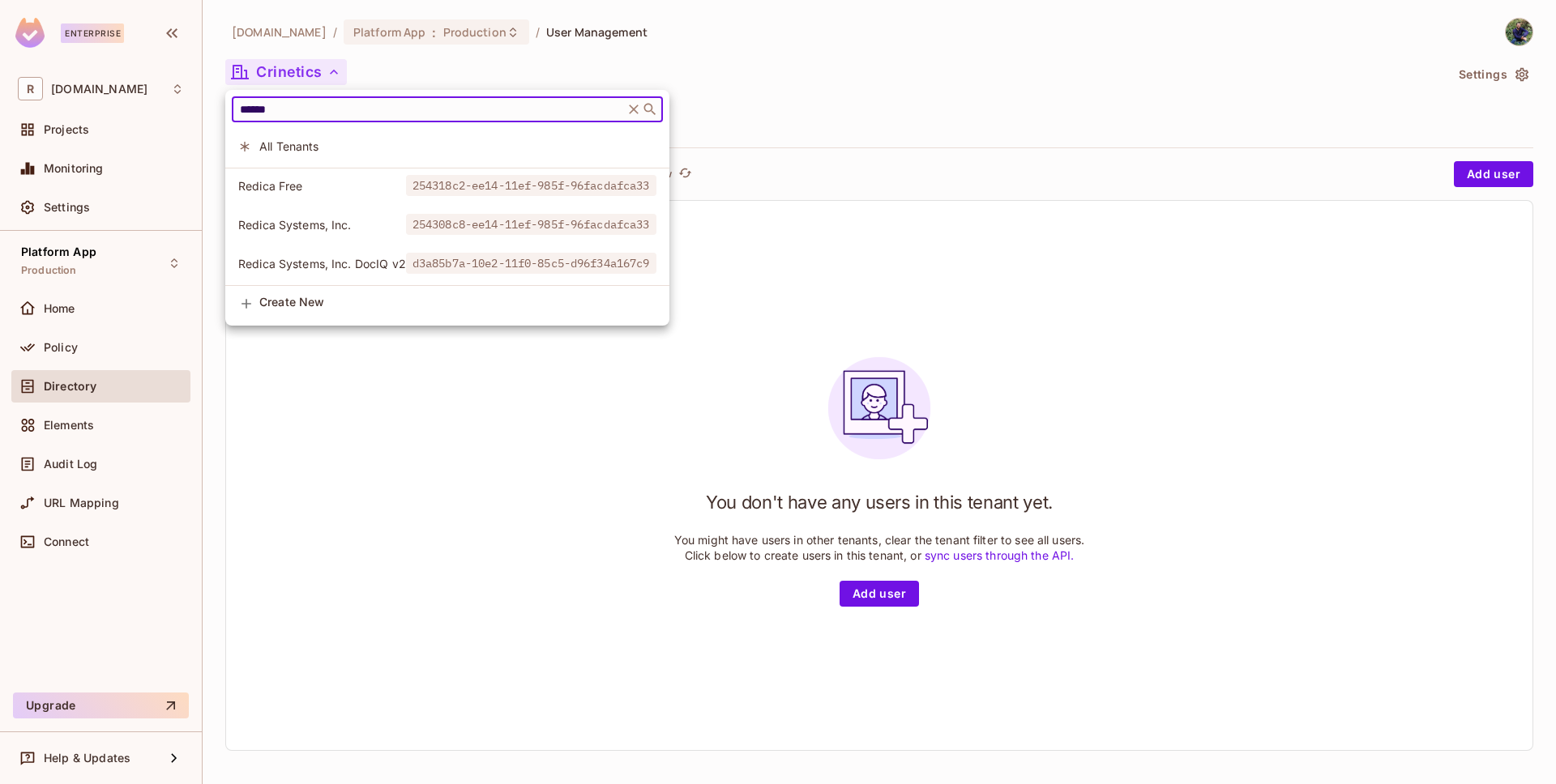
type input "******"
click at [298, 230] on span "Redica Systems, Inc." at bounding box center [322, 225] width 167 height 16
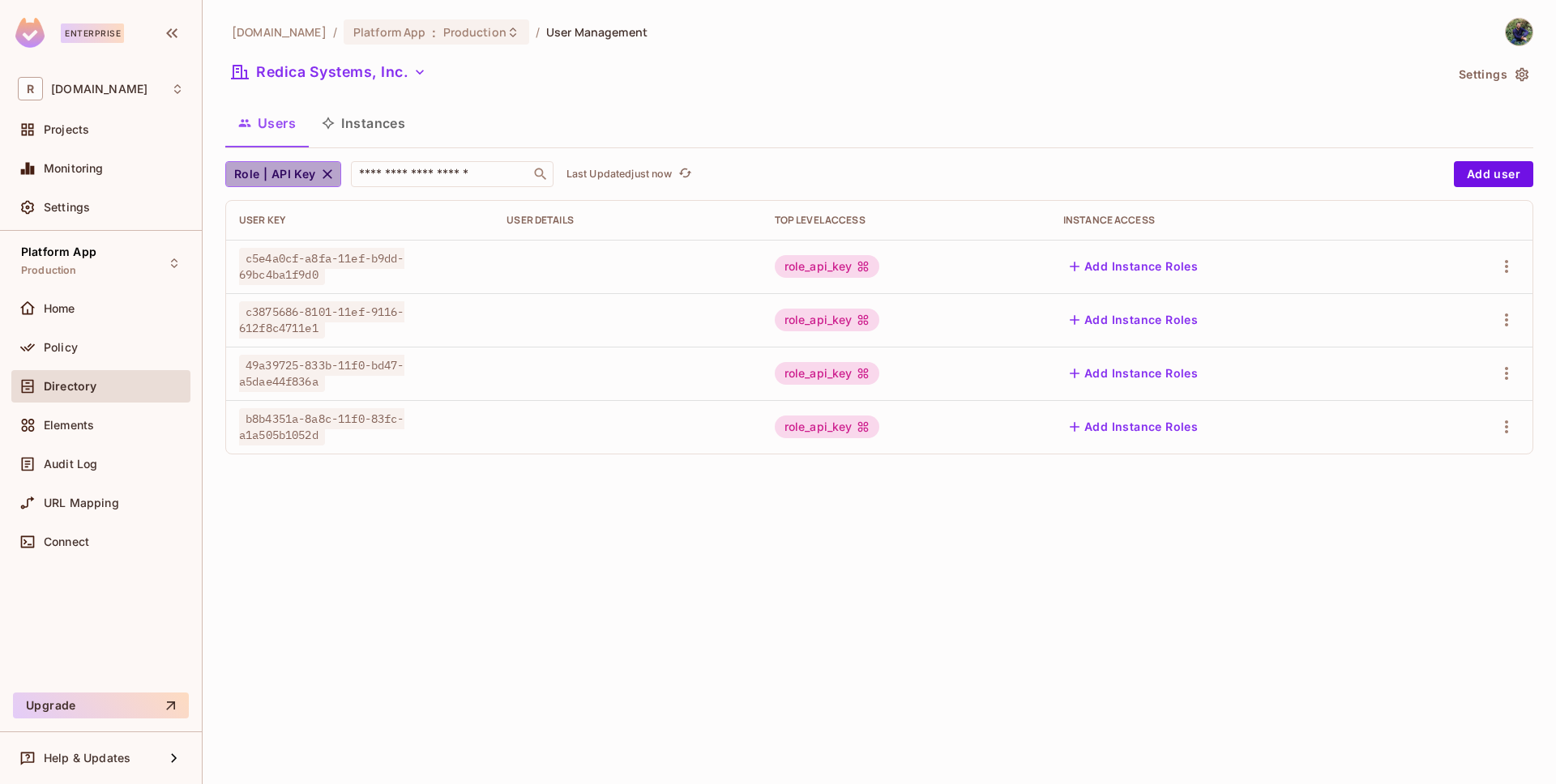
click at [287, 172] on span "Role | API Key" at bounding box center [275, 174] width 82 height 20
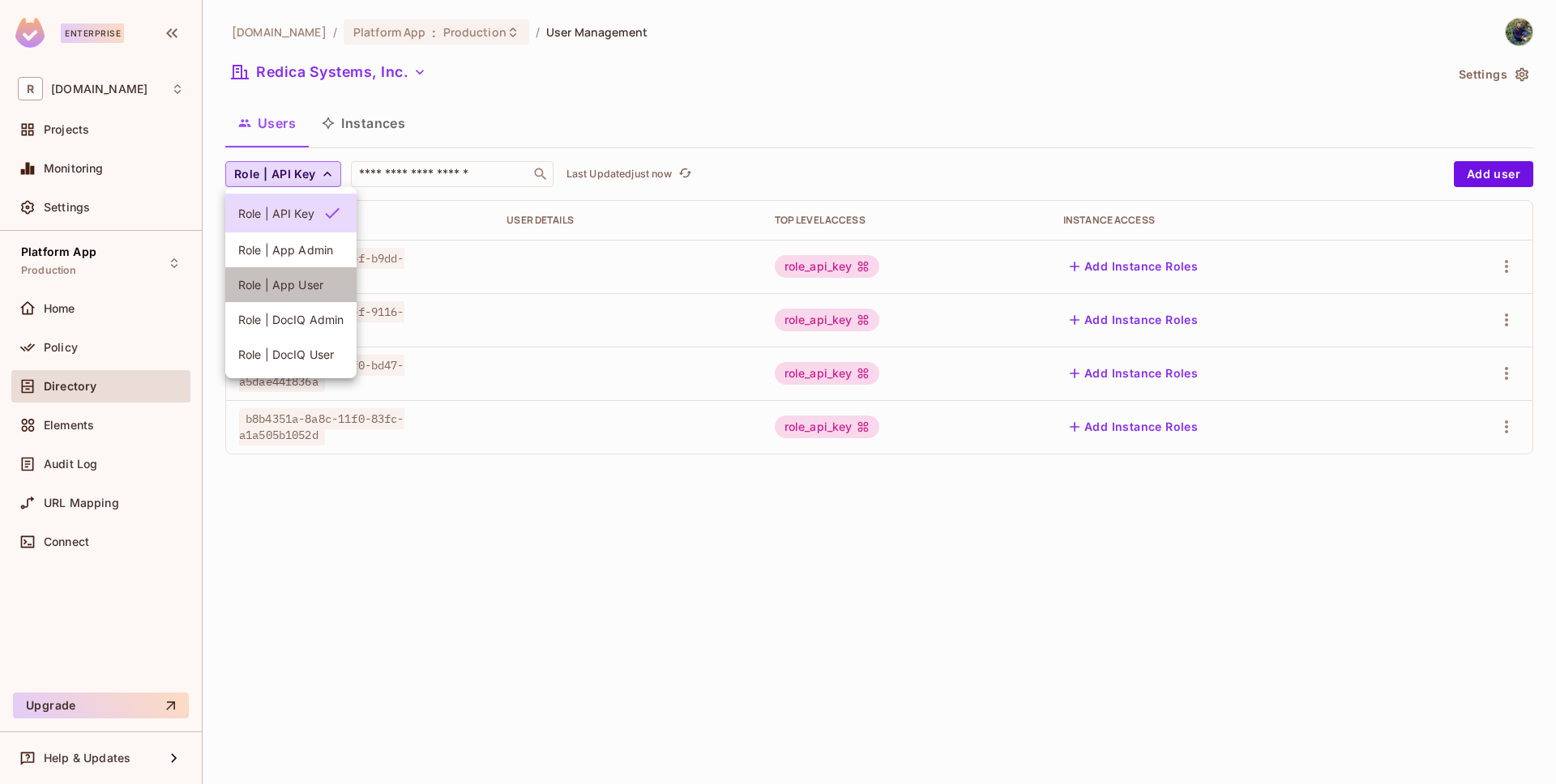
click at [300, 284] on span "Role | App User" at bounding box center [291, 285] width 105 height 16
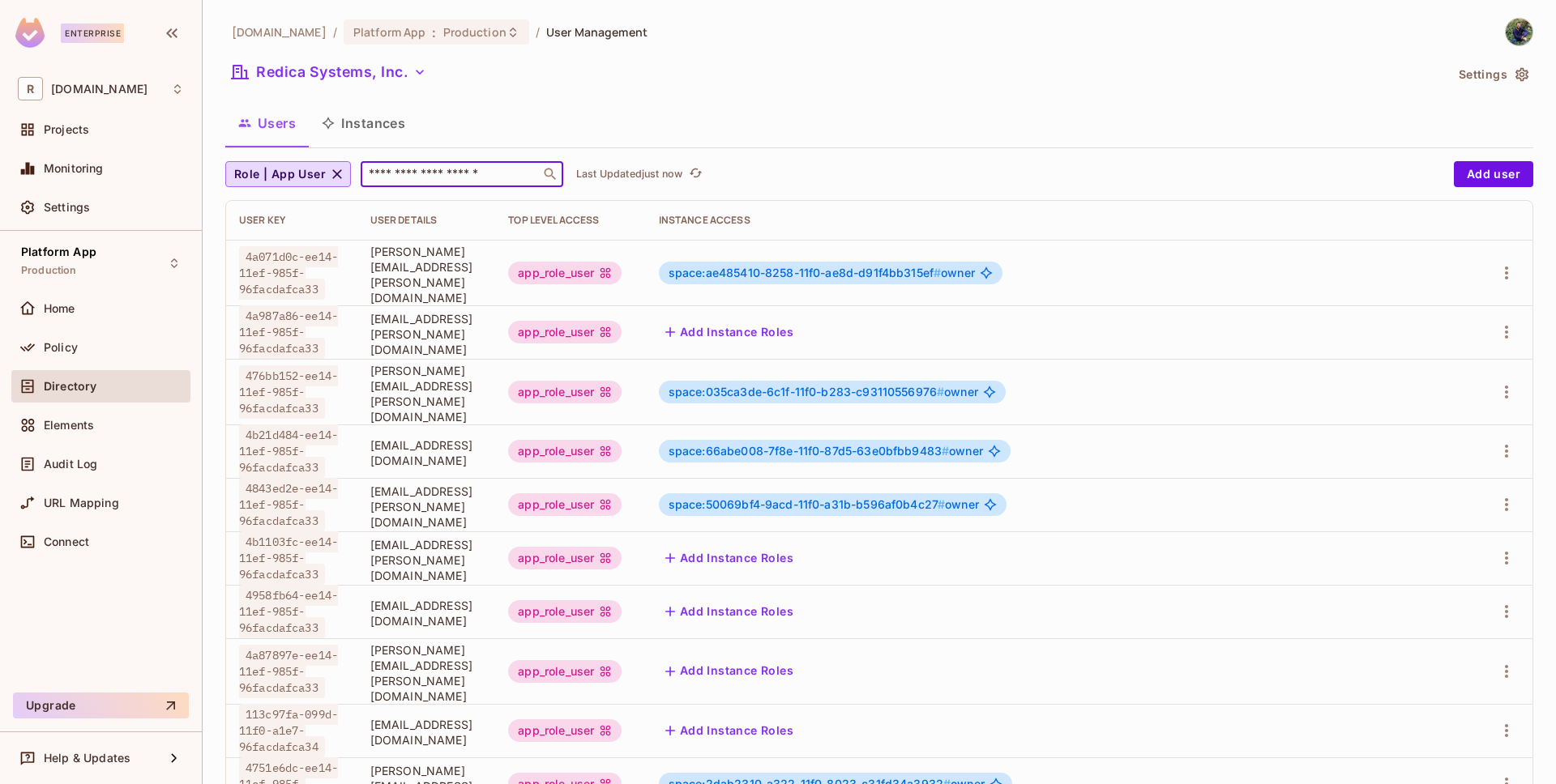
click at [405, 172] on input "text" at bounding box center [450, 174] width 170 height 16
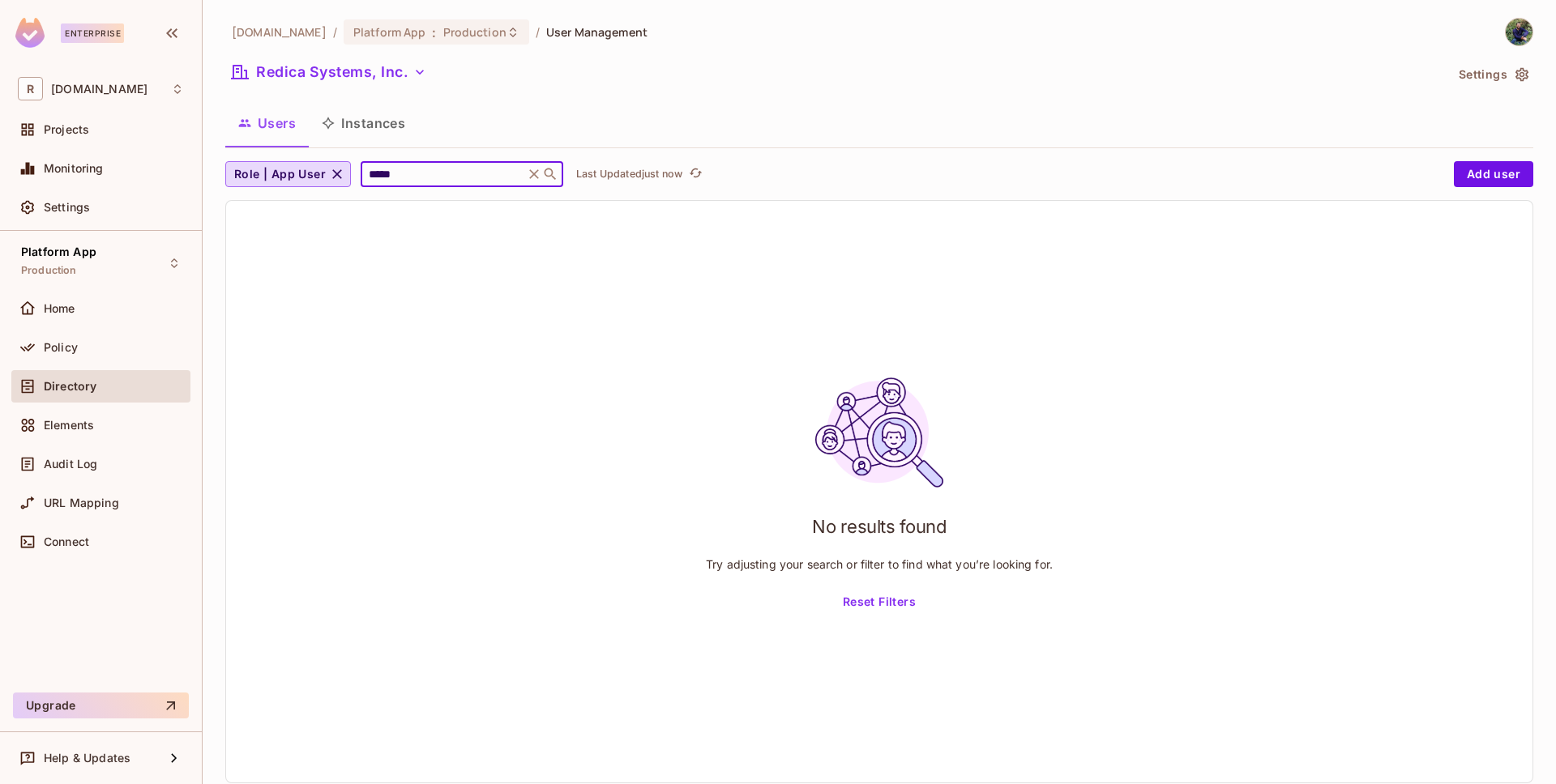
type input "*****"
click at [801, 77] on div "Redica Systems, Inc." at bounding box center [834, 75] width 1219 height 31
click at [792, 100] on div "redica.com / Platform App : Production / User Management Redica Systems, Inc. S…" at bounding box center [879, 407] width 1308 height 779
click at [361, 138] on button "Instances" at bounding box center [363, 122] width 110 height 41
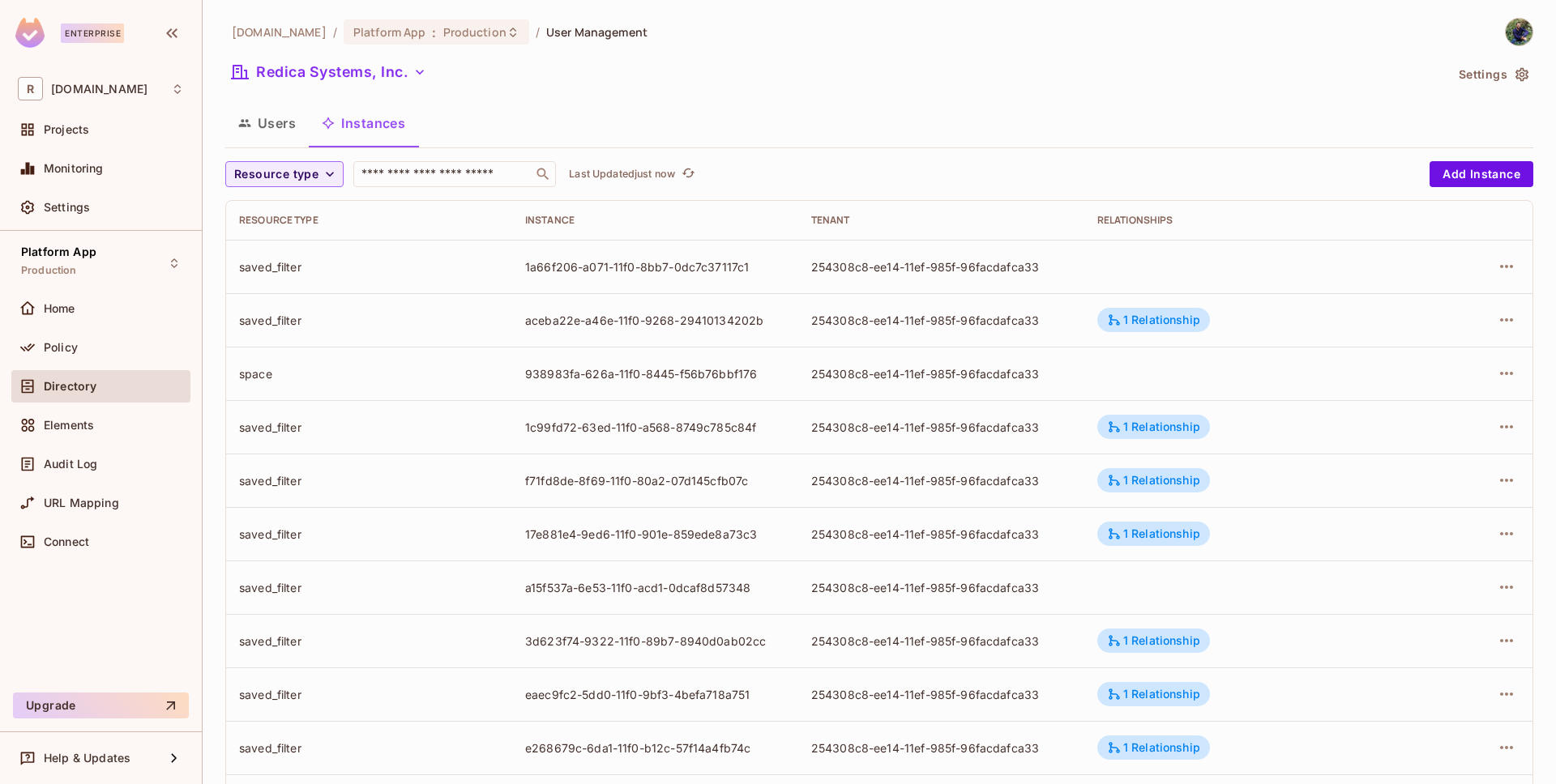
click at [268, 127] on button "Users" at bounding box center [267, 122] width 84 height 41
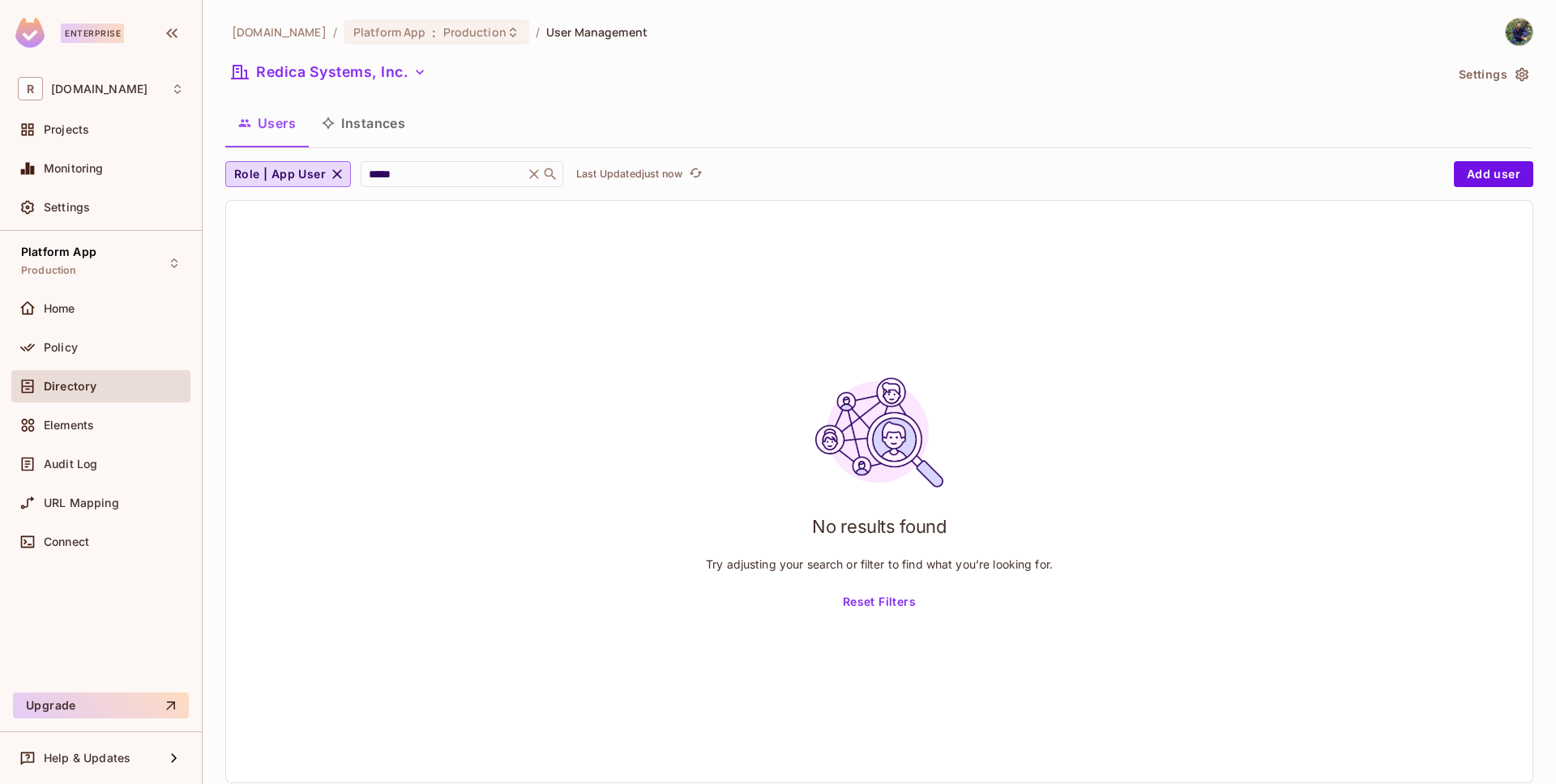
click at [354, 124] on button "Instances" at bounding box center [363, 122] width 110 height 41
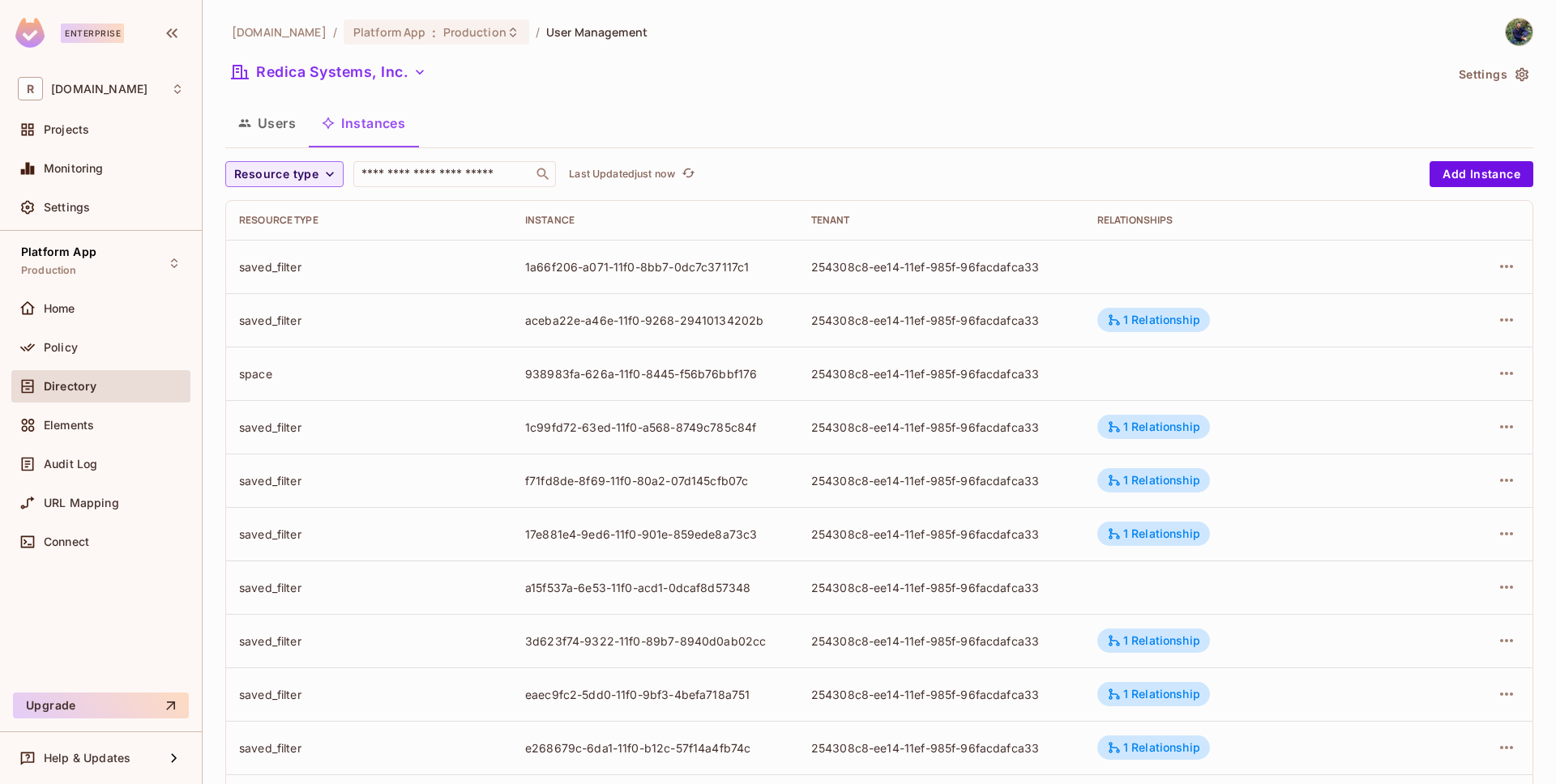
click at [263, 135] on button "Users" at bounding box center [267, 122] width 84 height 41
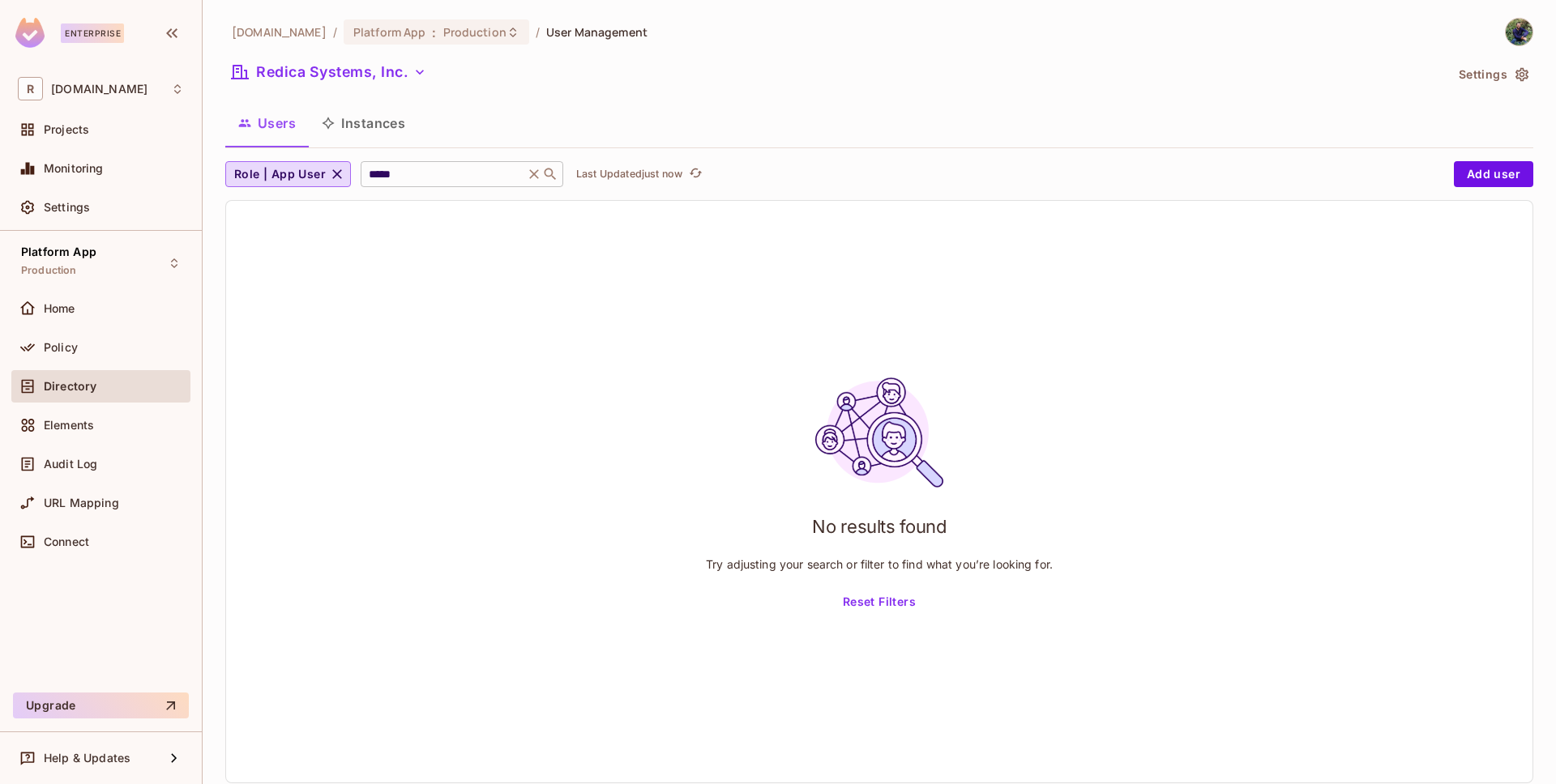
click at [530, 176] on icon at bounding box center [533, 173] width 9 height 9
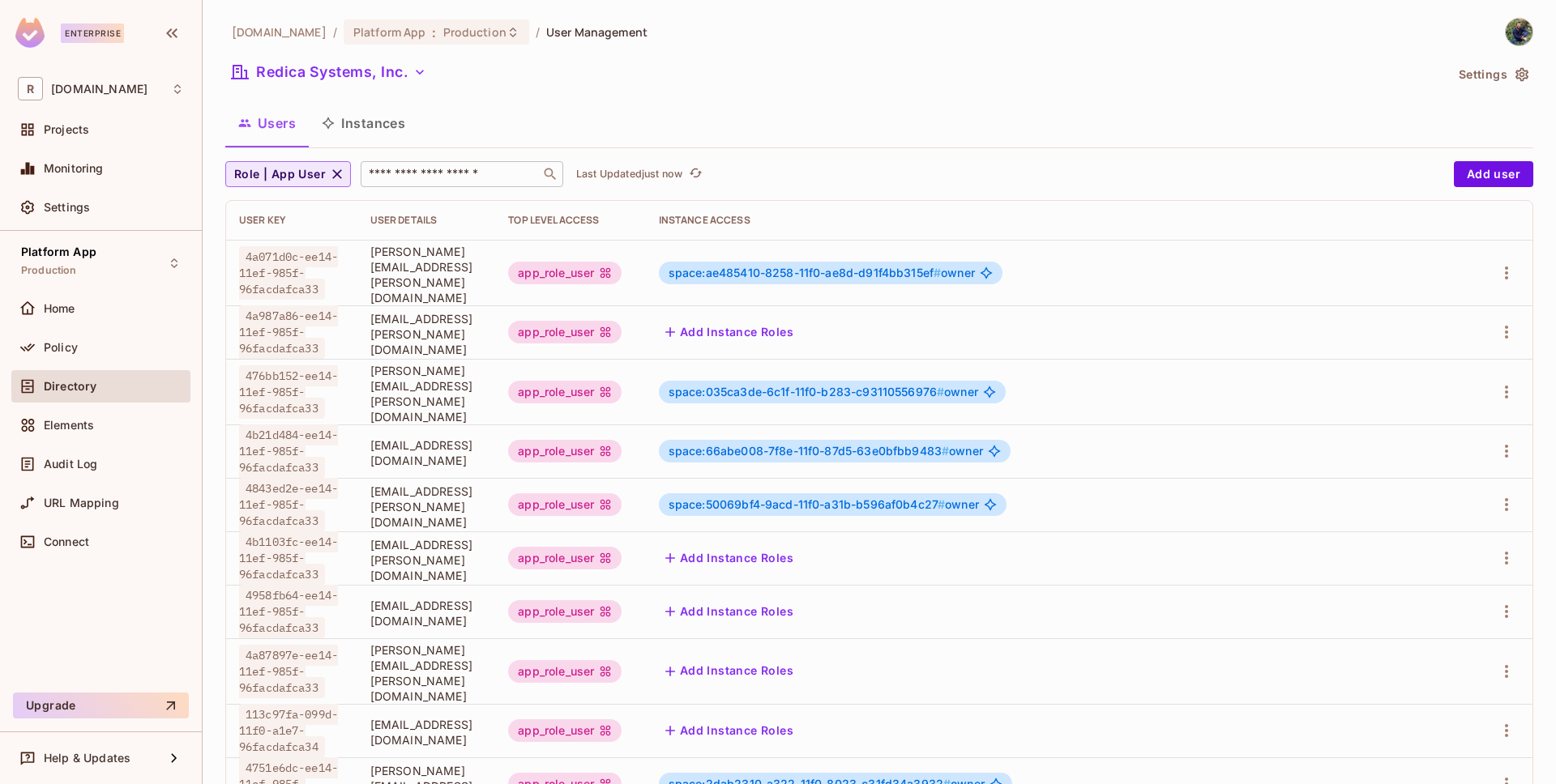
click at [287, 168] on span "Role | App User" at bounding box center [280, 174] width 91 height 20
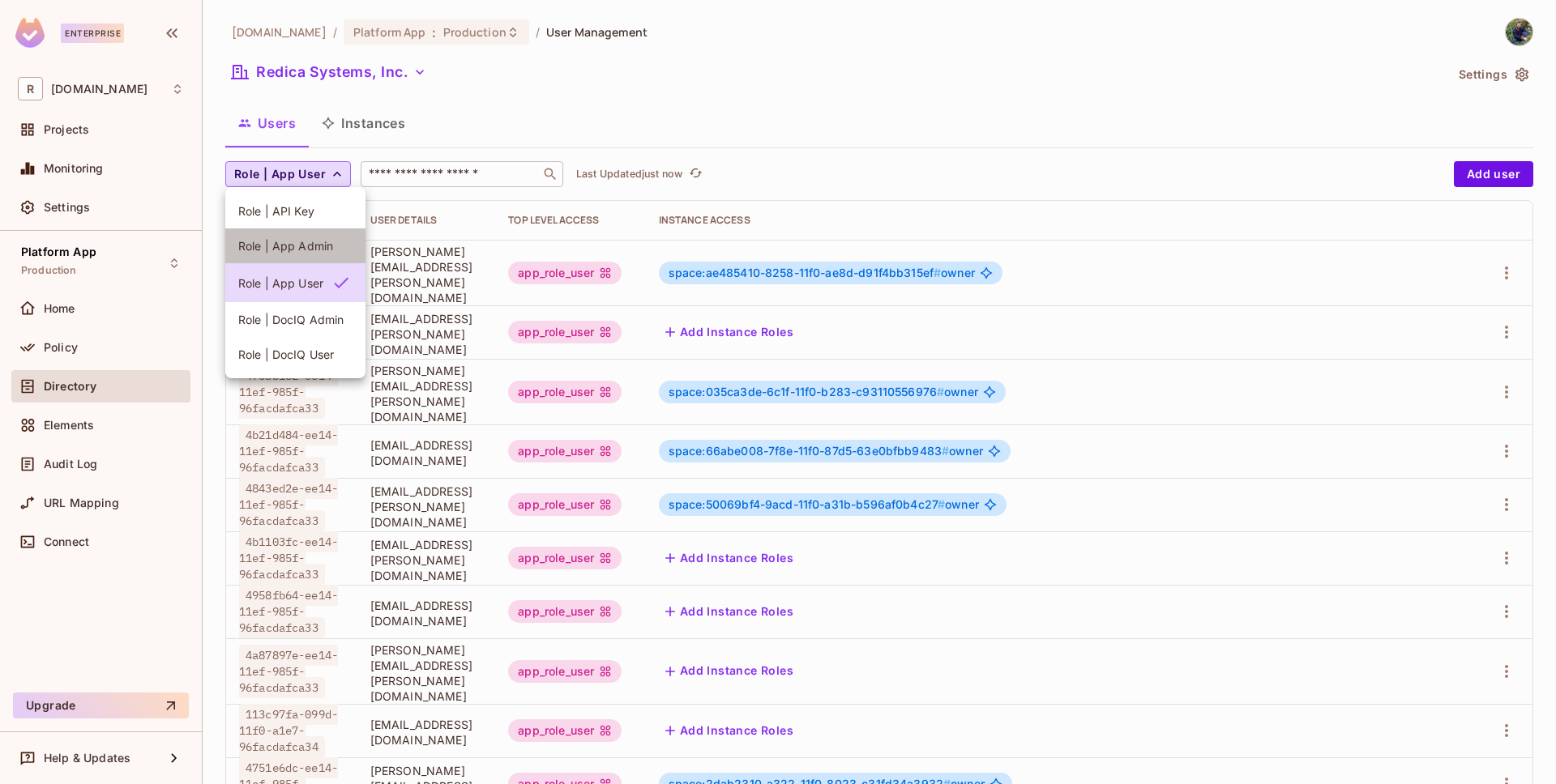
click at [299, 252] on span "Role | App Admin" at bounding box center [295, 246] width 114 height 16
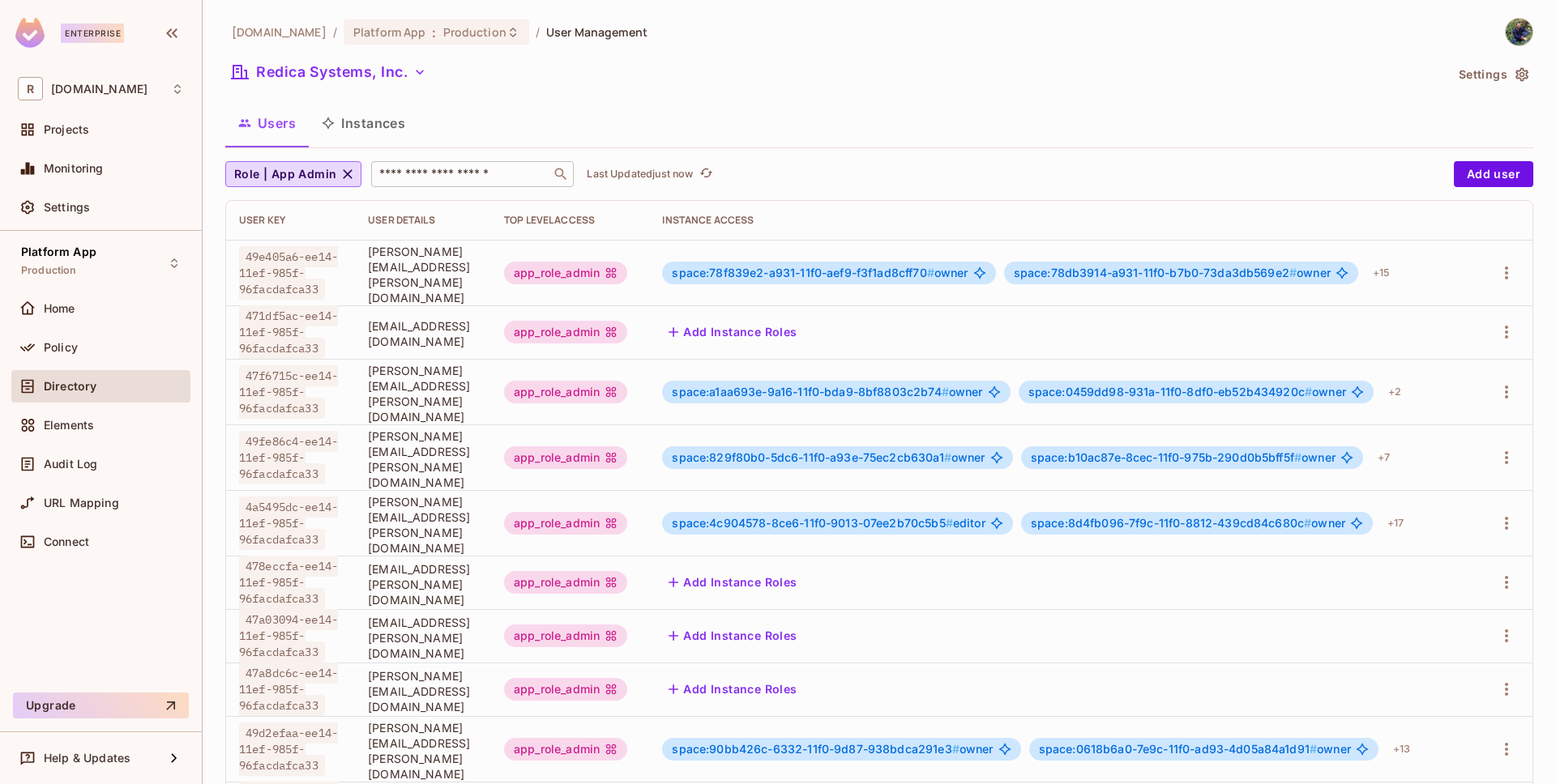
click at [475, 181] on input "text" at bounding box center [461, 174] width 170 height 16
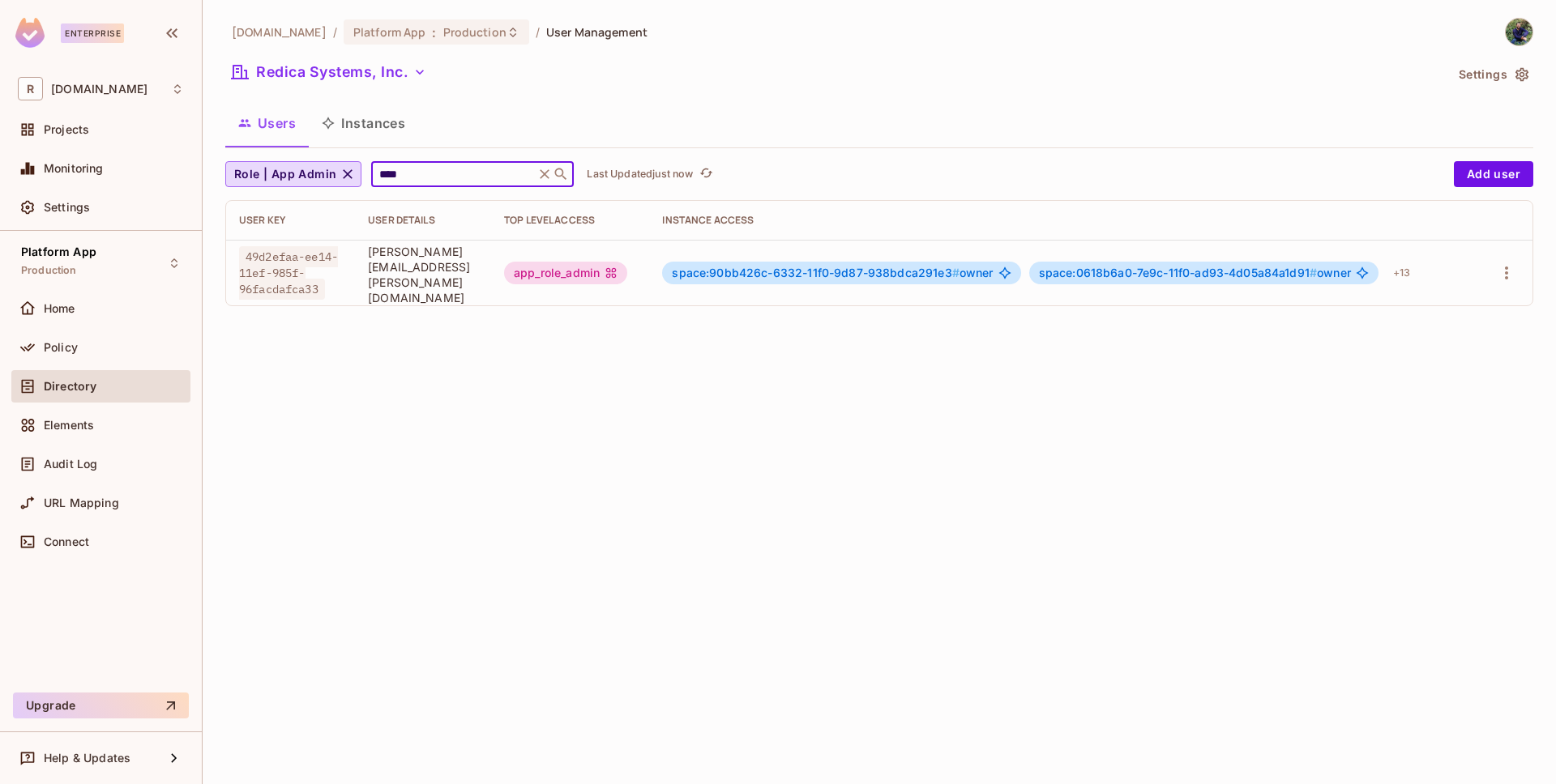
type input "****"
click at [592, 400] on div "redica.com / Platform App : Production / User Management Redica Systems, Inc. S…" at bounding box center [879, 392] width 1353 height 784
click at [1496, 270] on icon "button" at bounding box center [1506, 273] width 20 height 20
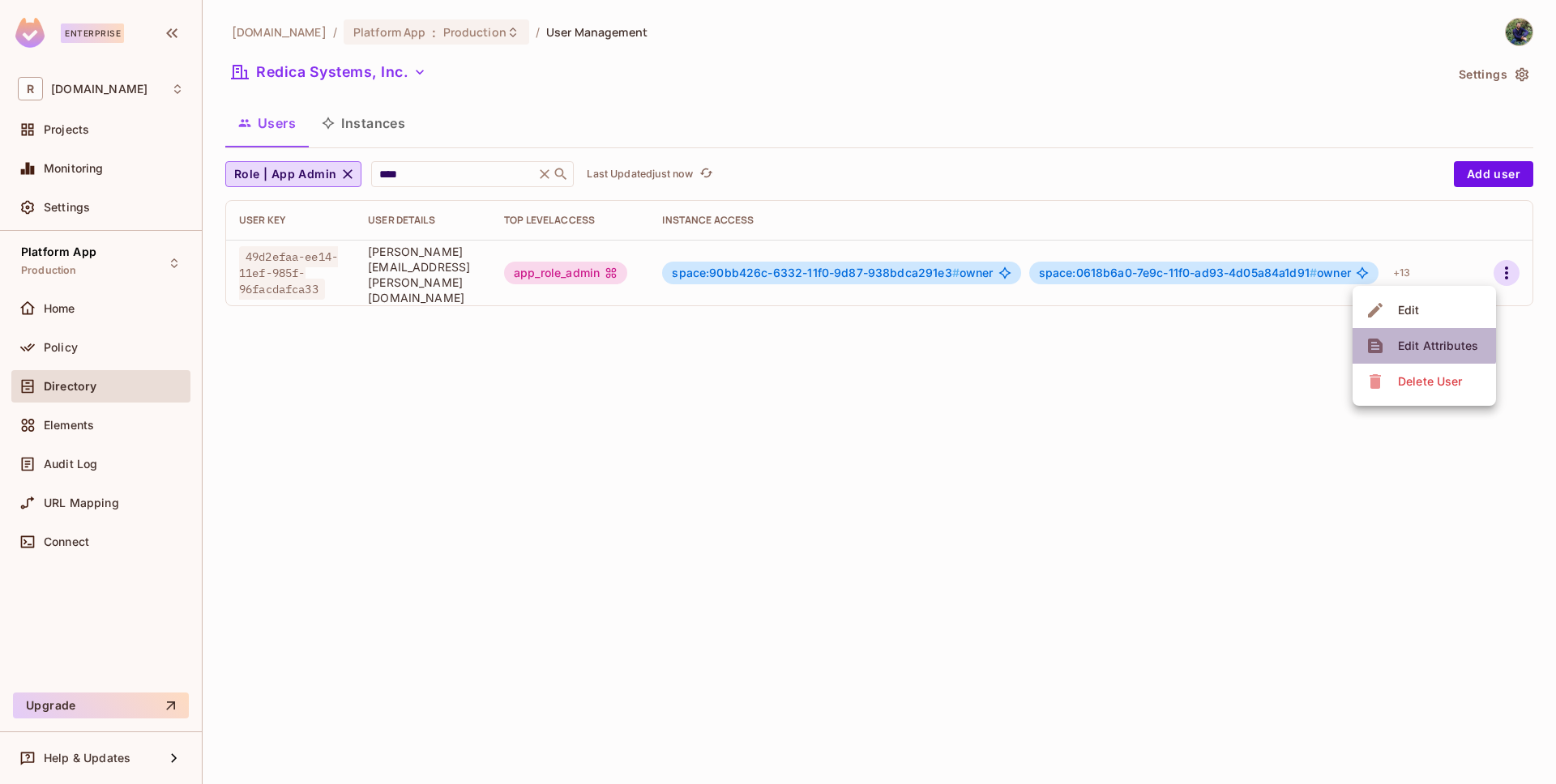
click at [1420, 340] on div "Edit Attributes" at bounding box center [1438, 346] width 80 height 16
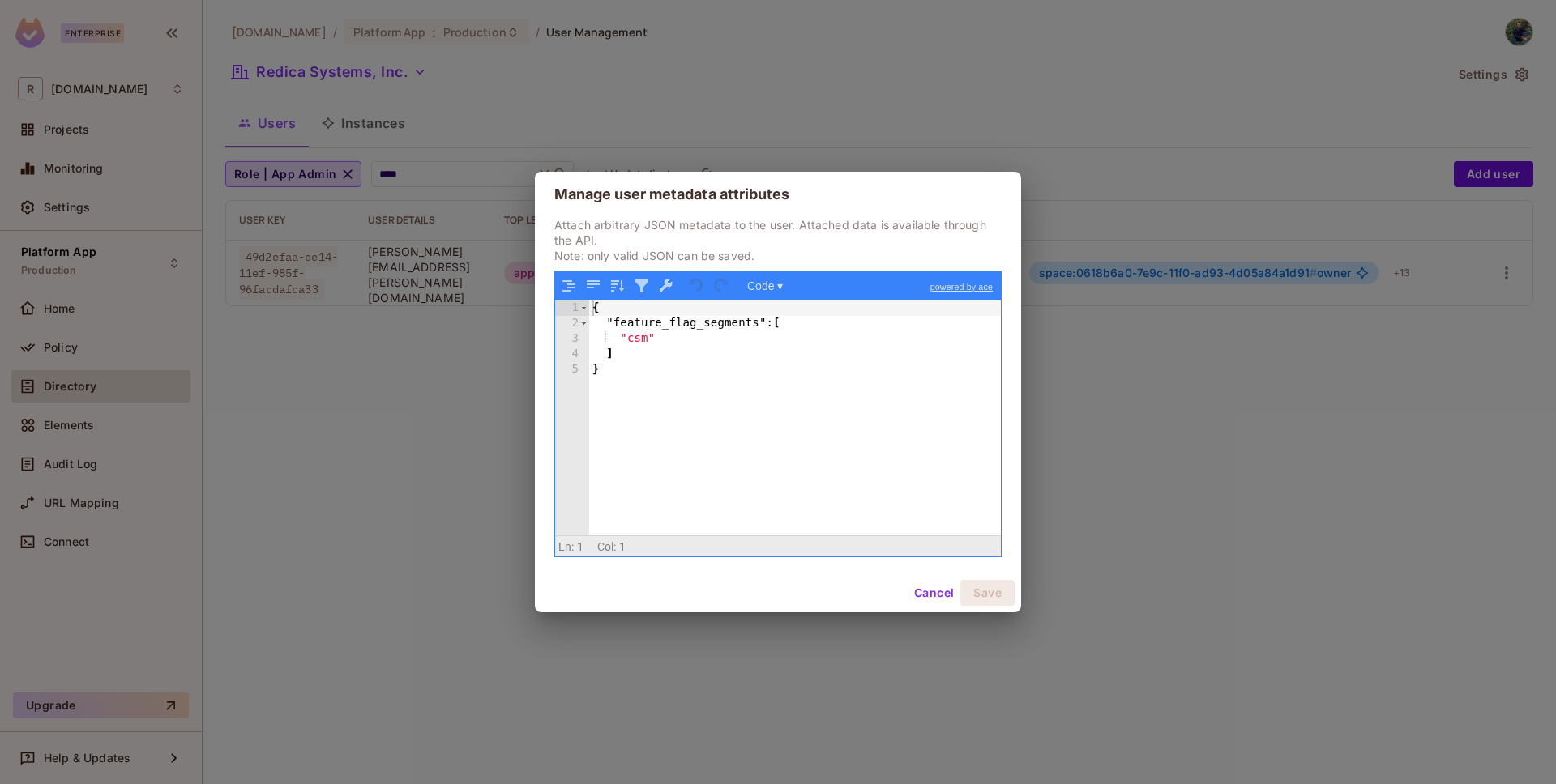
click at [688, 328] on div "{ "feature_flag_segments" : [ "csm" ] }" at bounding box center [794, 434] width 411 height 266
click at [925, 594] on button "Cancel" at bounding box center [933, 593] width 53 height 26
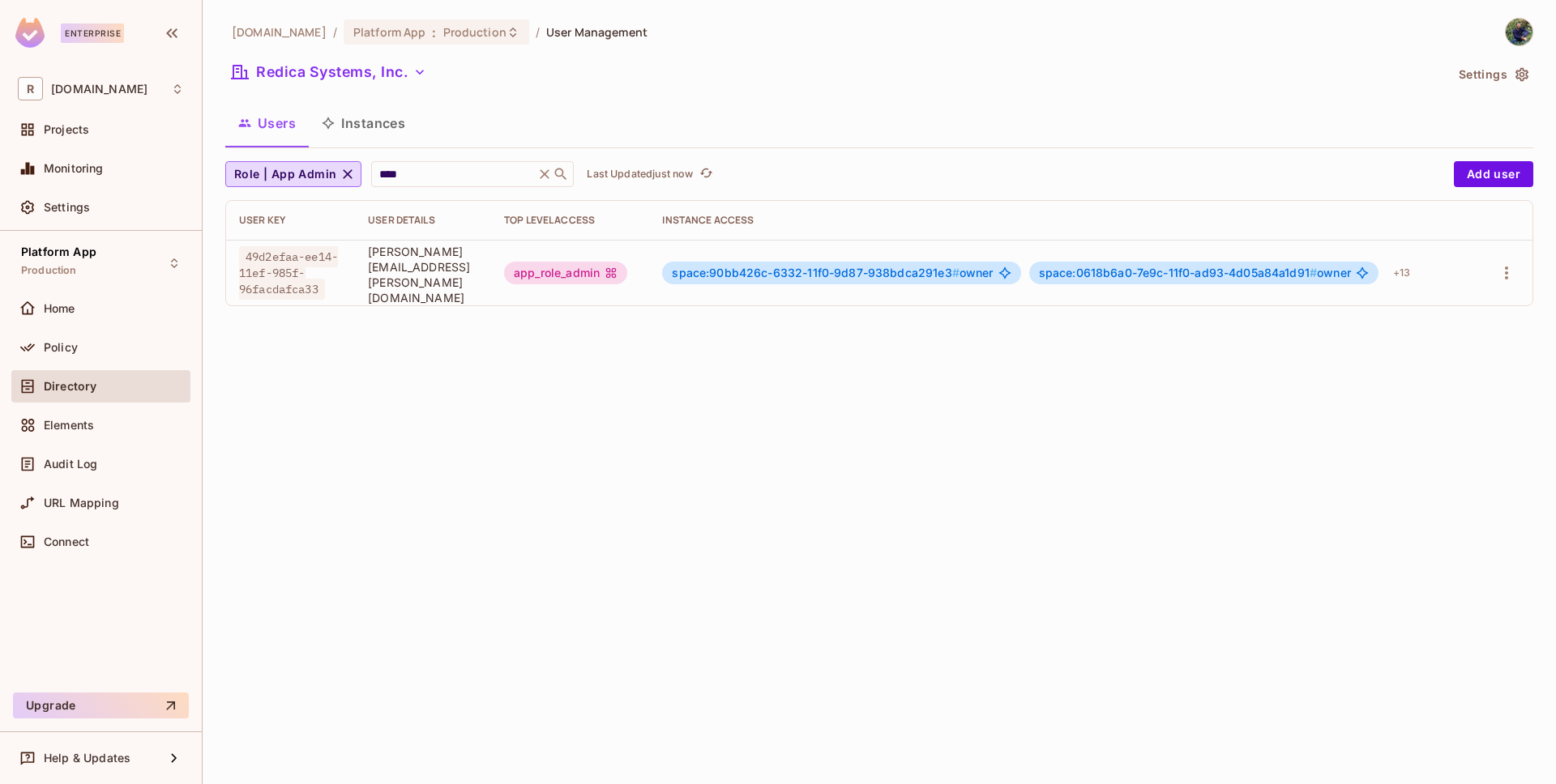
click at [783, 559] on div "redica.com / Platform App : Production / User Management Redica Systems, Inc. S…" at bounding box center [879, 392] width 1353 height 784
click at [976, 114] on div "Users Instances" at bounding box center [879, 122] width 1308 height 41
click at [883, 107] on div "Users Instances" at bounding box center [879, 122] width 1308 height 41
click at [538, 172] on icon at bounding box center [544, 174] width 16 height 16
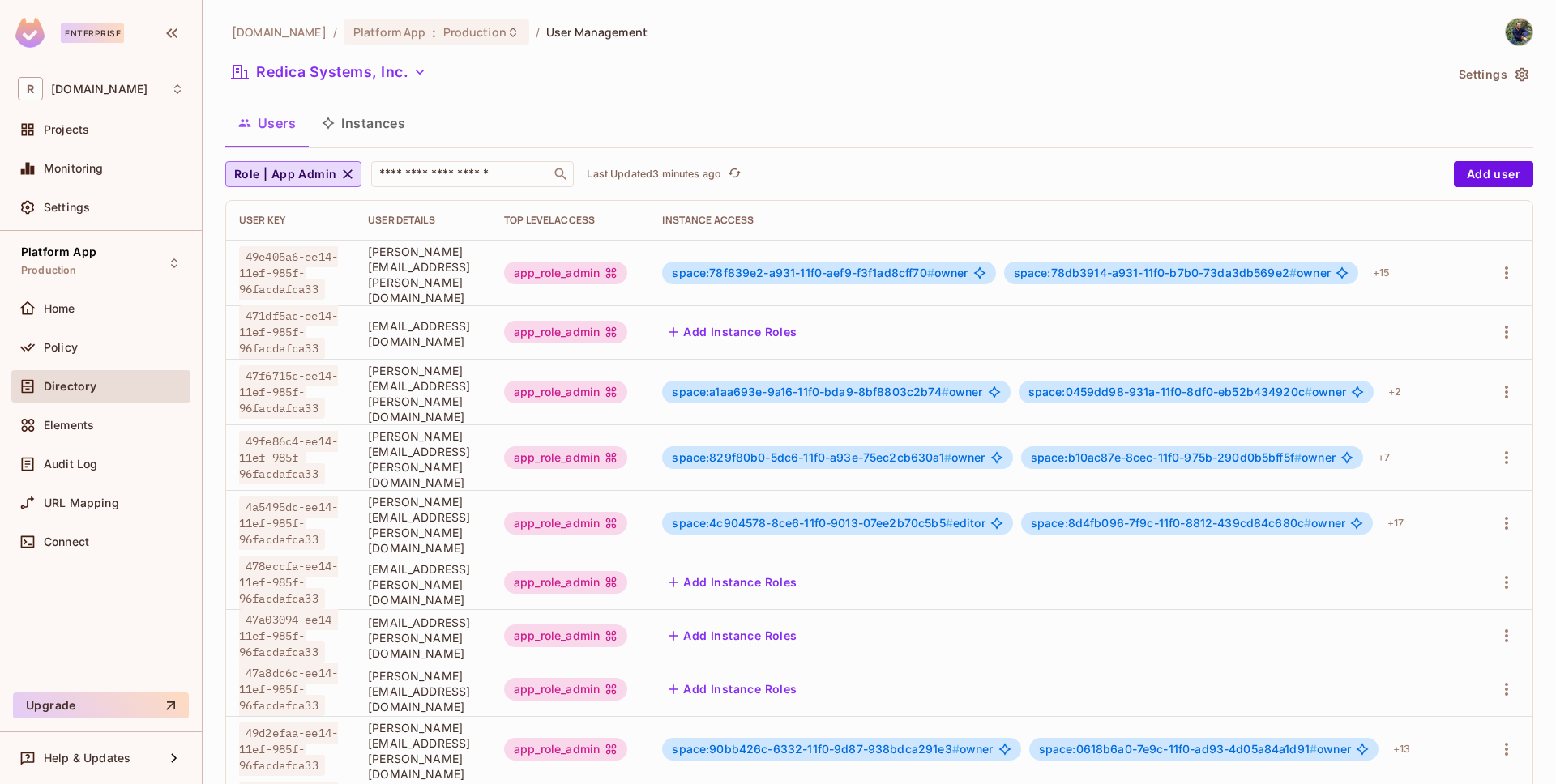
scroll to position [3, 0]
click at [298, 173] on span "Role | App Admin" at bounding box center [285, 174] width 102 height 20
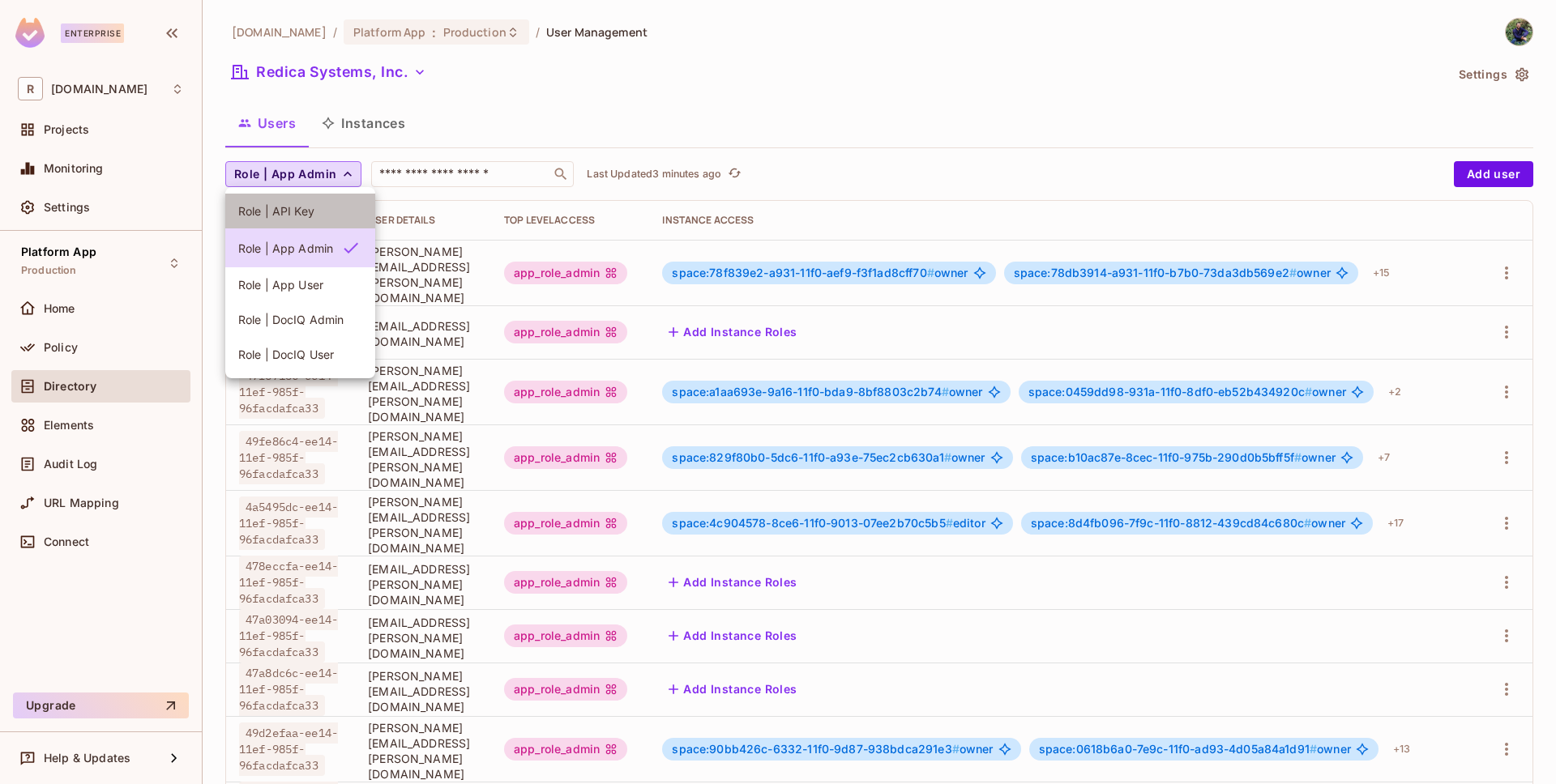
click at [289, 206] on span "Role | API Key" at bounding box center [300, 211] width 124 height 16
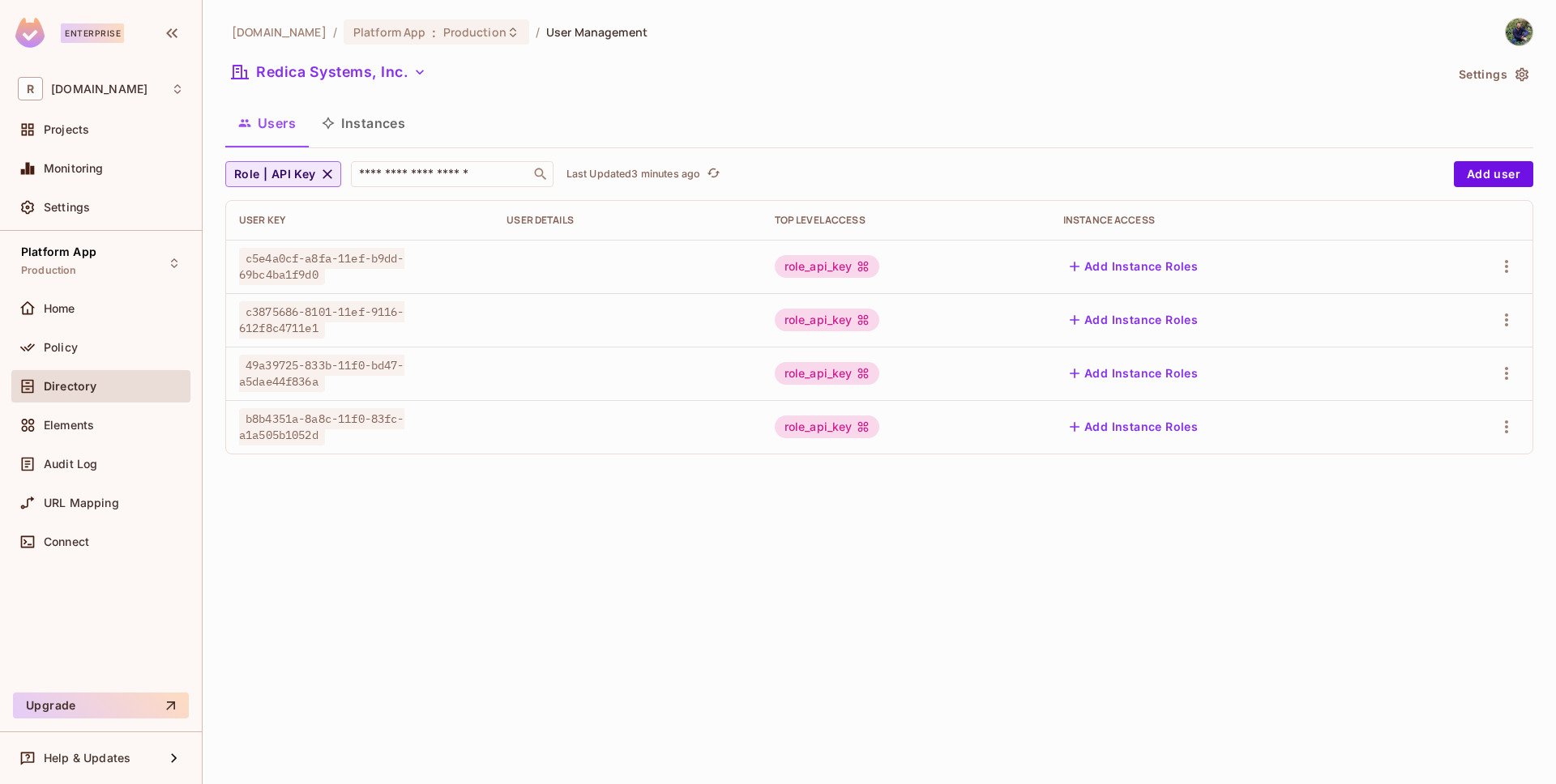
click at [298, 175] on span "Role | API Key" at bounding box center [275, 174] width 82 height 20
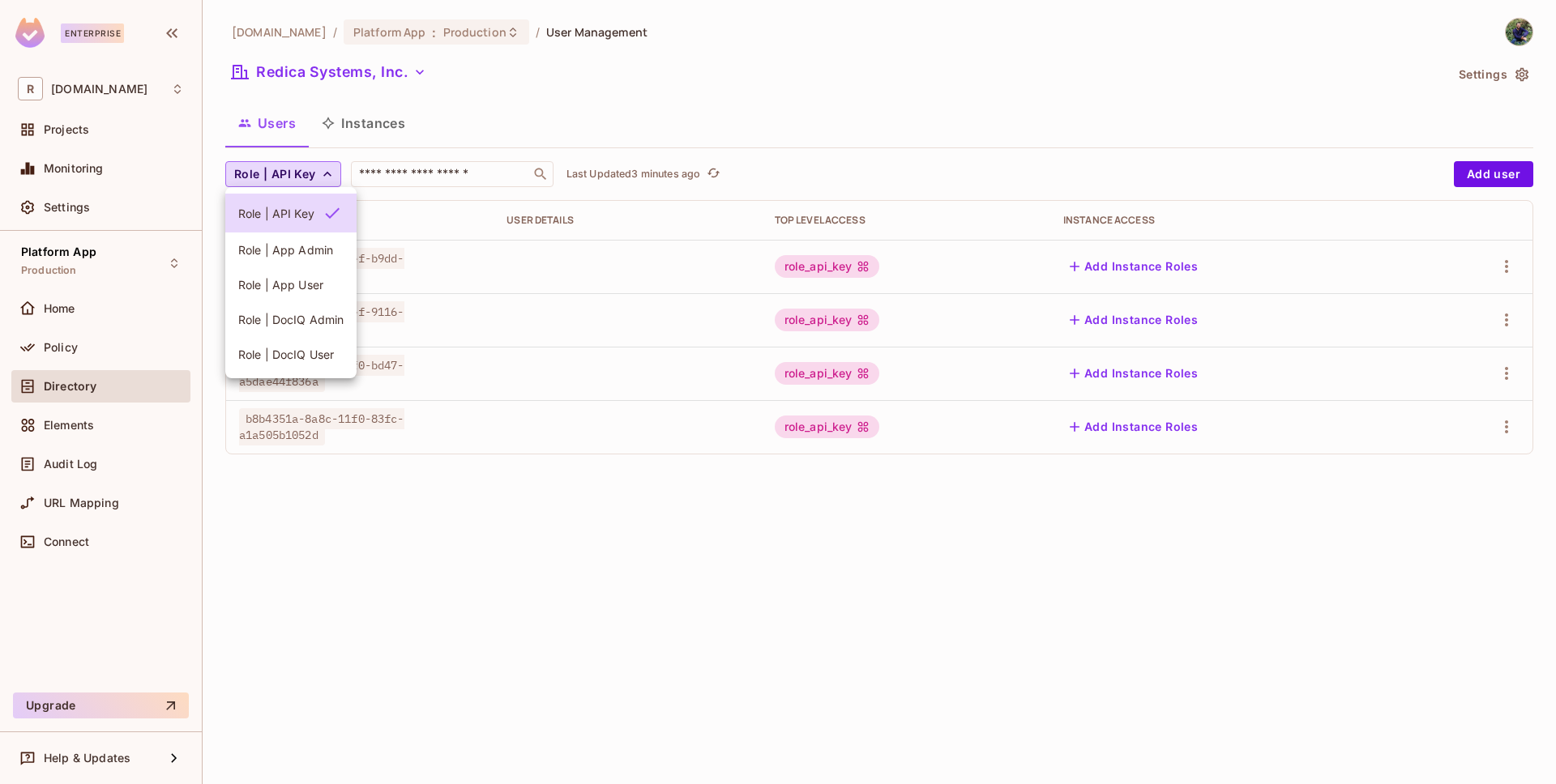
click at [367, 134] on div at bounding box center [778, 392] width 1556 height 784
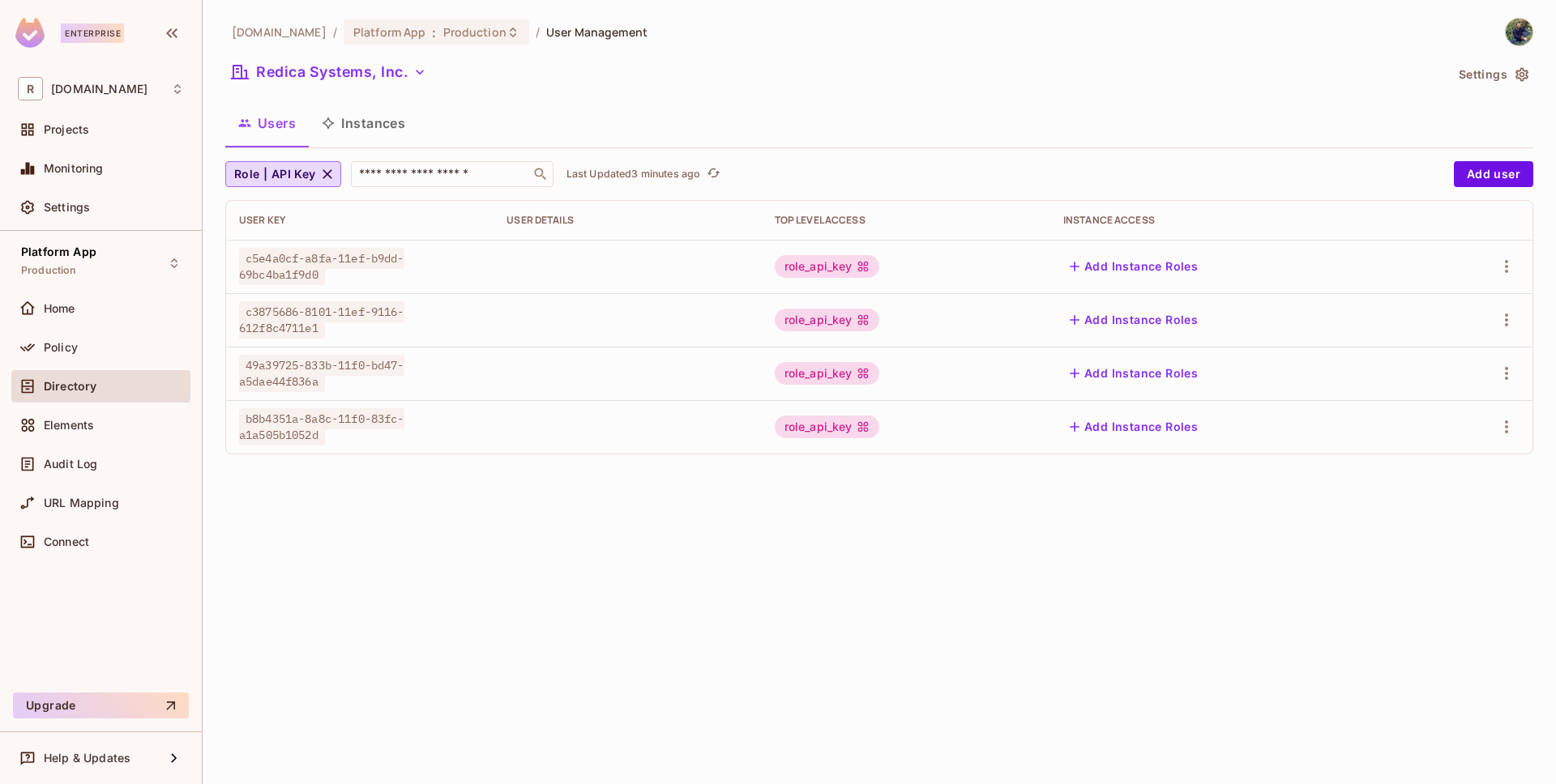
click at [359, 120] on button "Instances" at bounding box center [363, 122] width 110 height 41
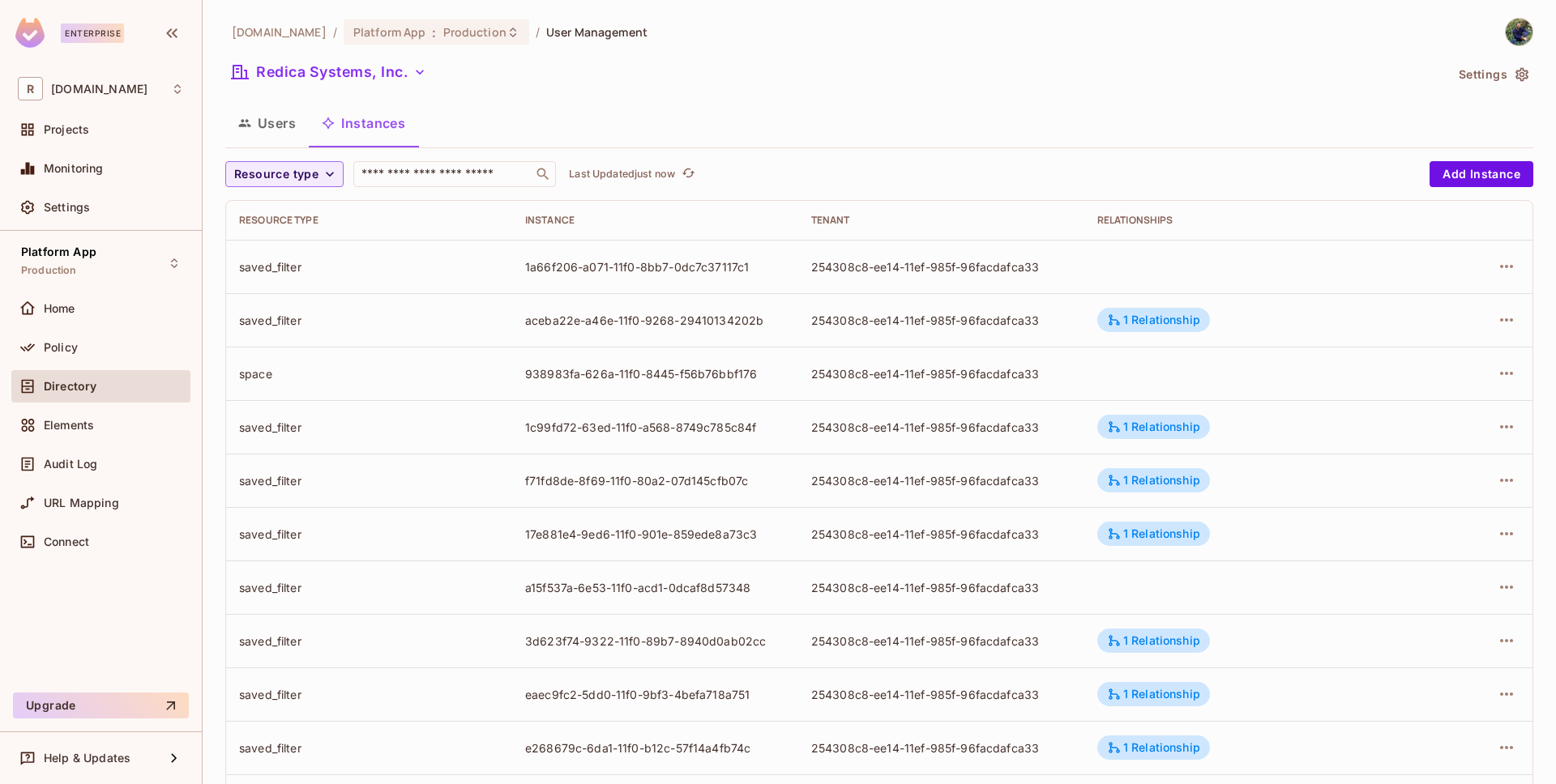
click at [284, 129] on button "Users" at bounding box center [267, 122] width 84 height 41
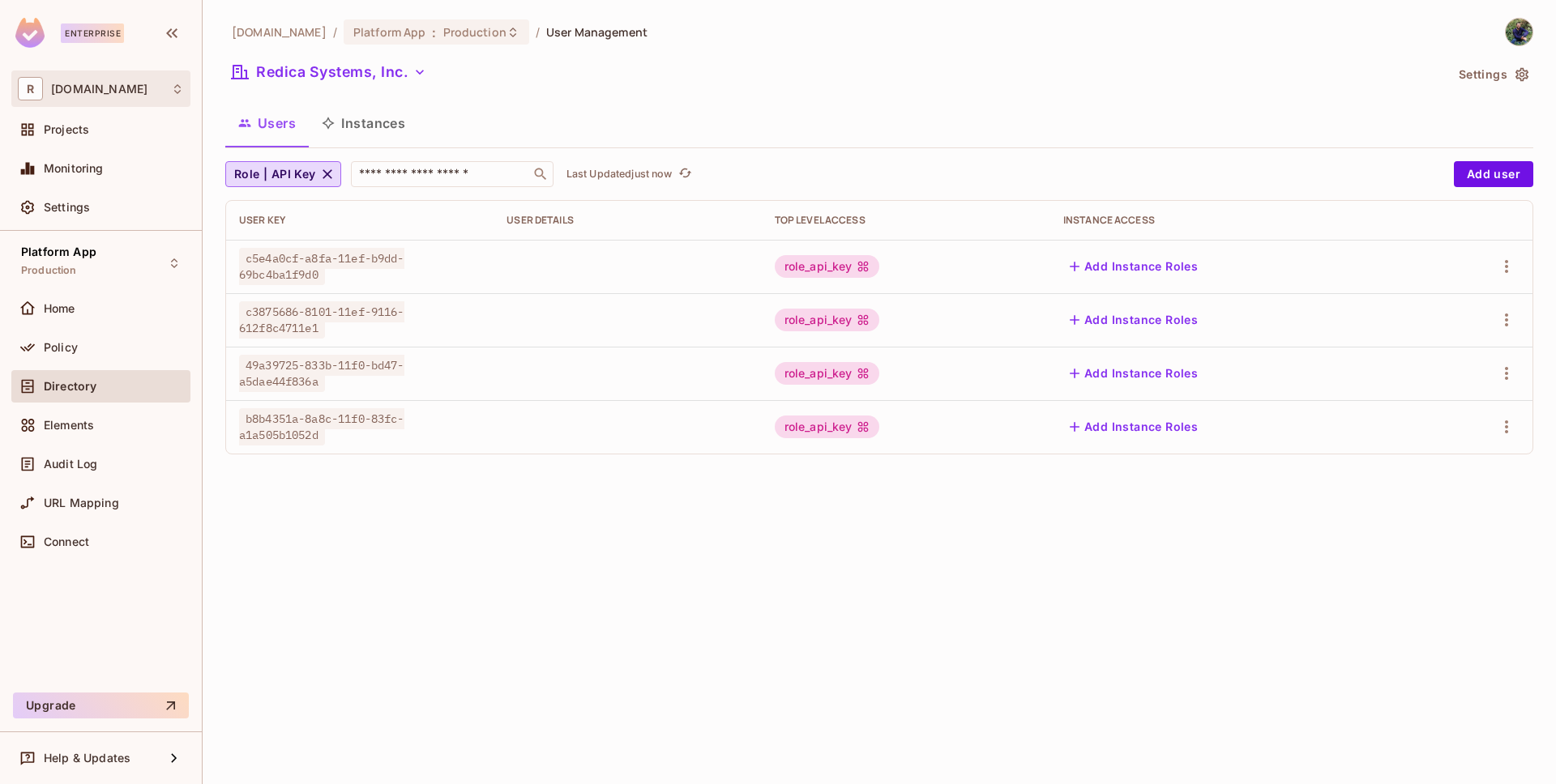
click at [137, 87] on div "R redica.com" at bounding box center [101, 88] width 166 height 23
click at [592, 108] on div at bounding box center [778, 392] width 1556 height 784
click at [116, 442] on div "Elements" at bounding box center [101, 428] width 179 height 39
click at [108, 434] on div "Elements" at bounding box center [101, 425] width 166 height 20
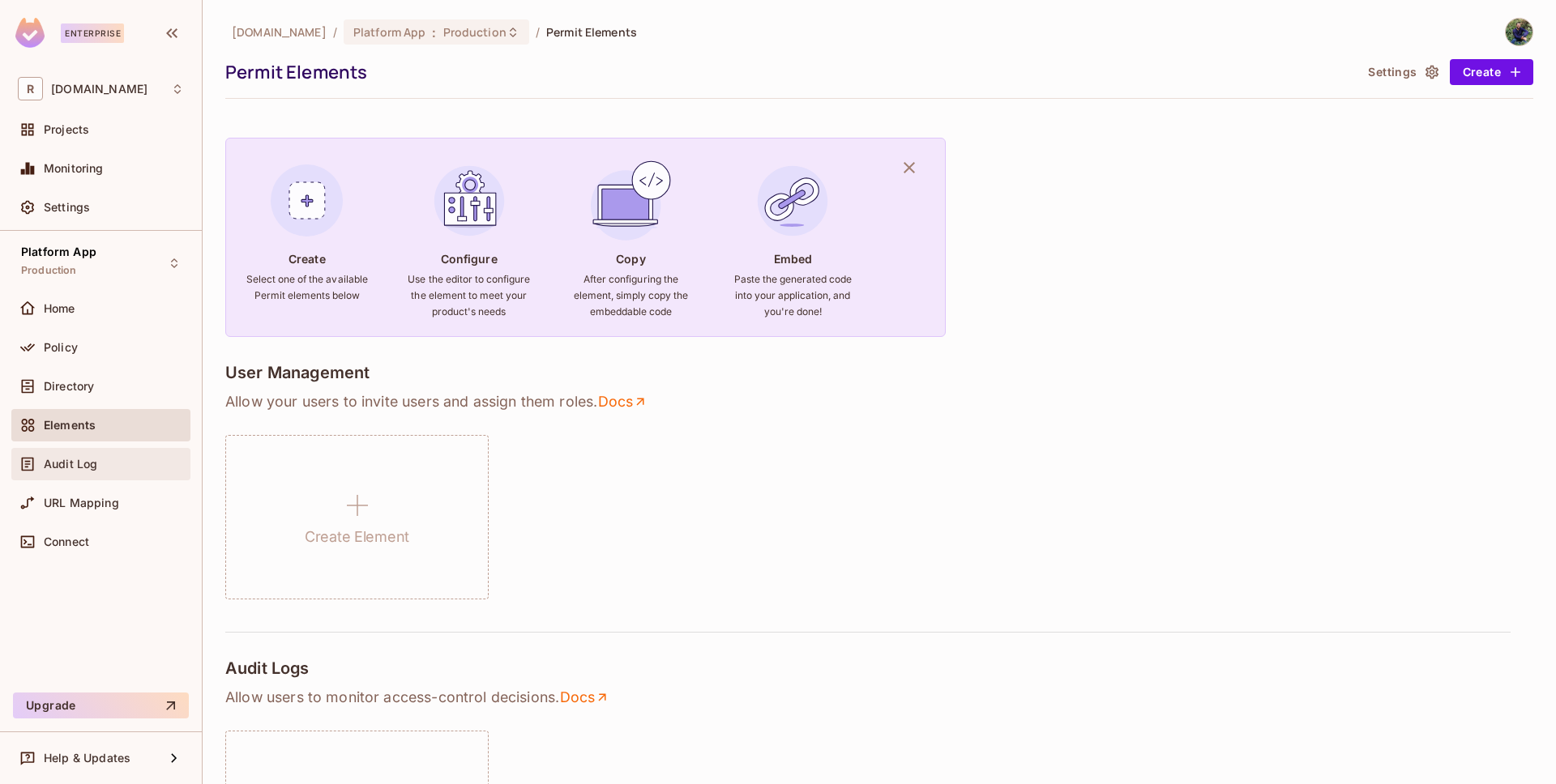
click at [70, 468] on span "Audit Log" at bounding box center [71, 464] width 53 height 13
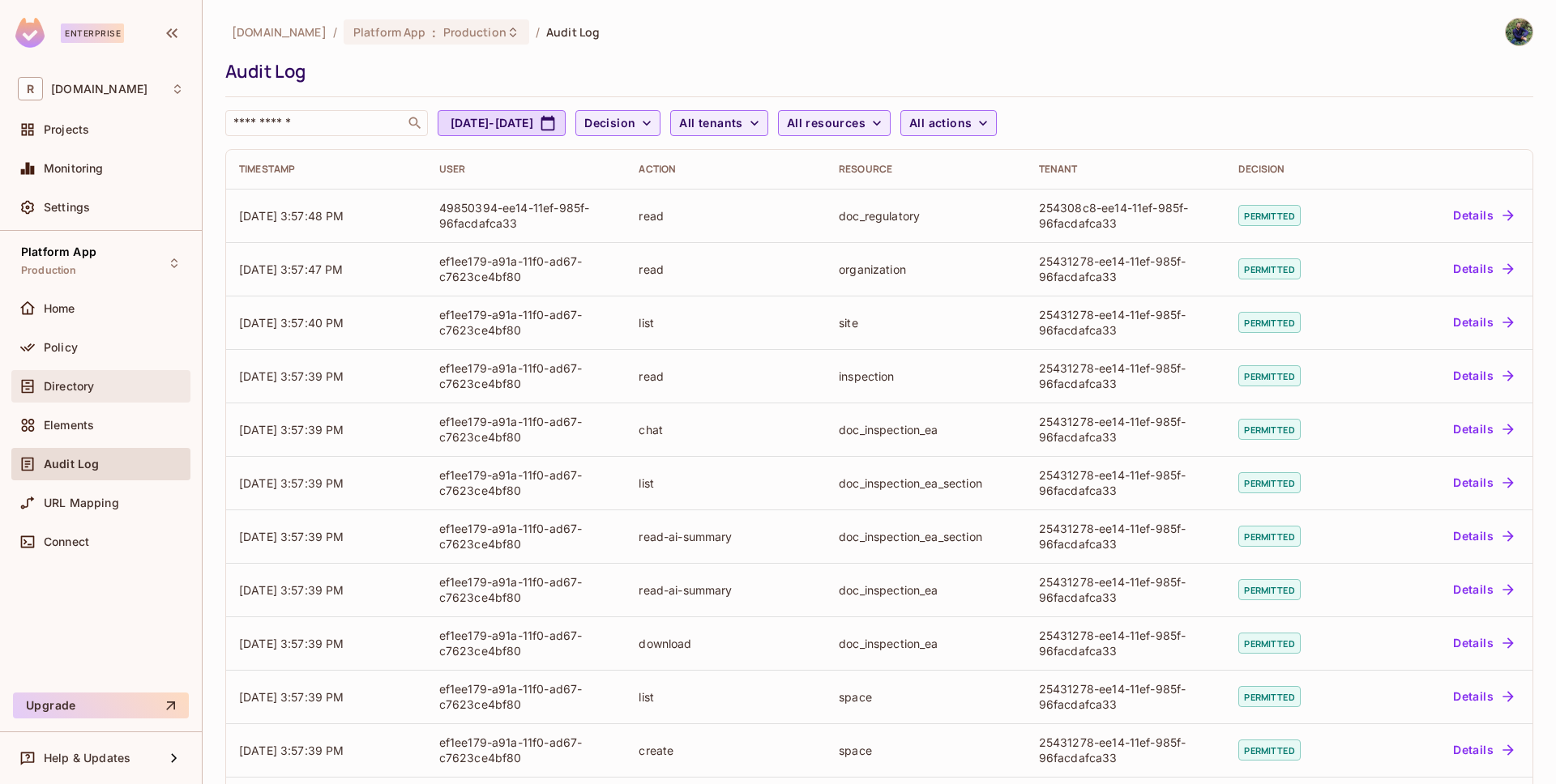
click at [51, 382] on span "Directory" at bounding box center [69, 386] width 50 height 13
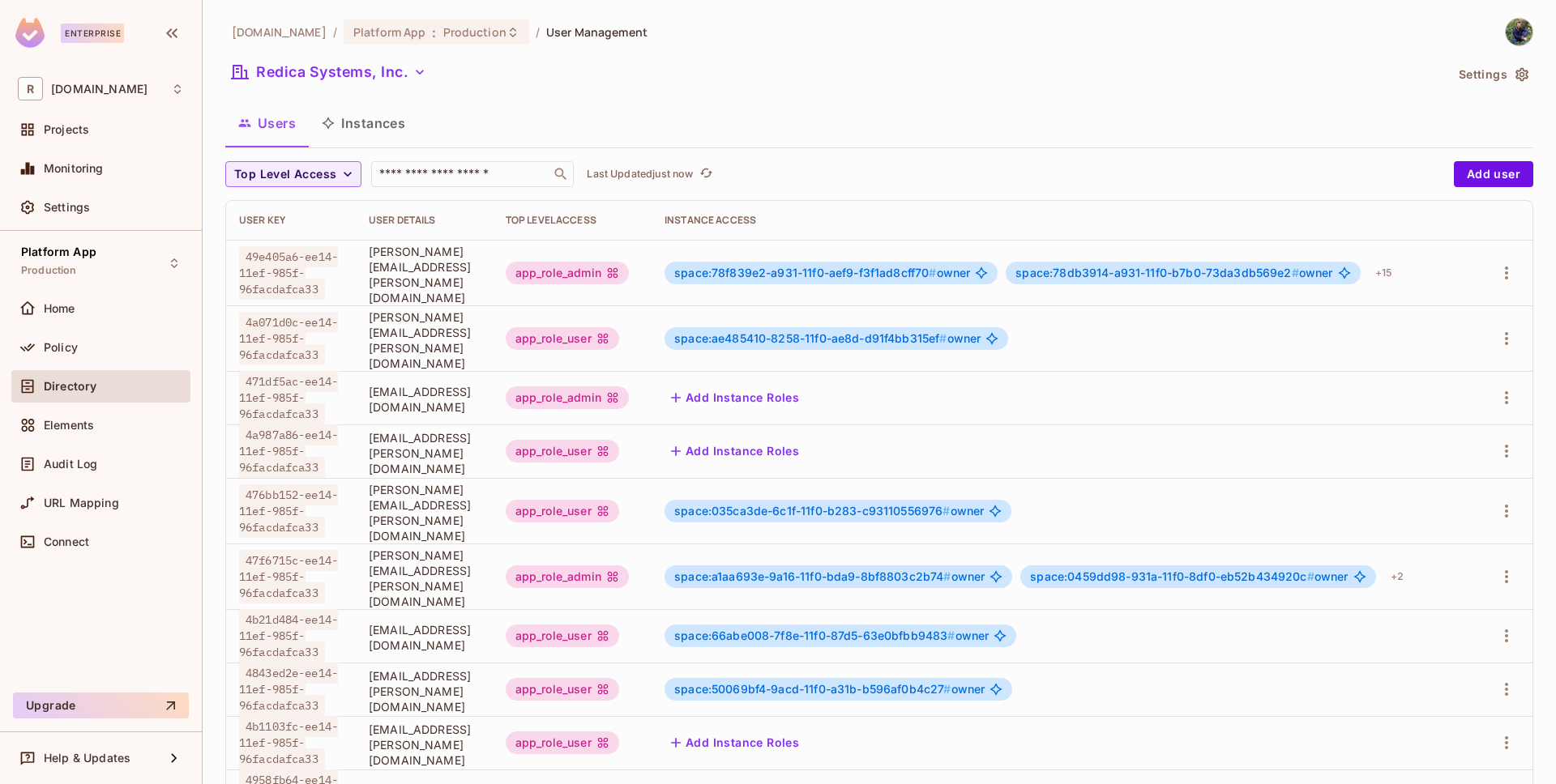
click at [555, 114] on div "Users Instances" at bounding box center [879, 122] width 1308 height 41
click at [1493, 60] on div "Redica Systems, Inc. Settings" at bounding box center [879, 75] width 1308 height 31
click at [1498, 65] on button "Settings" at bounding box center [1493, 74] width 81 height 26
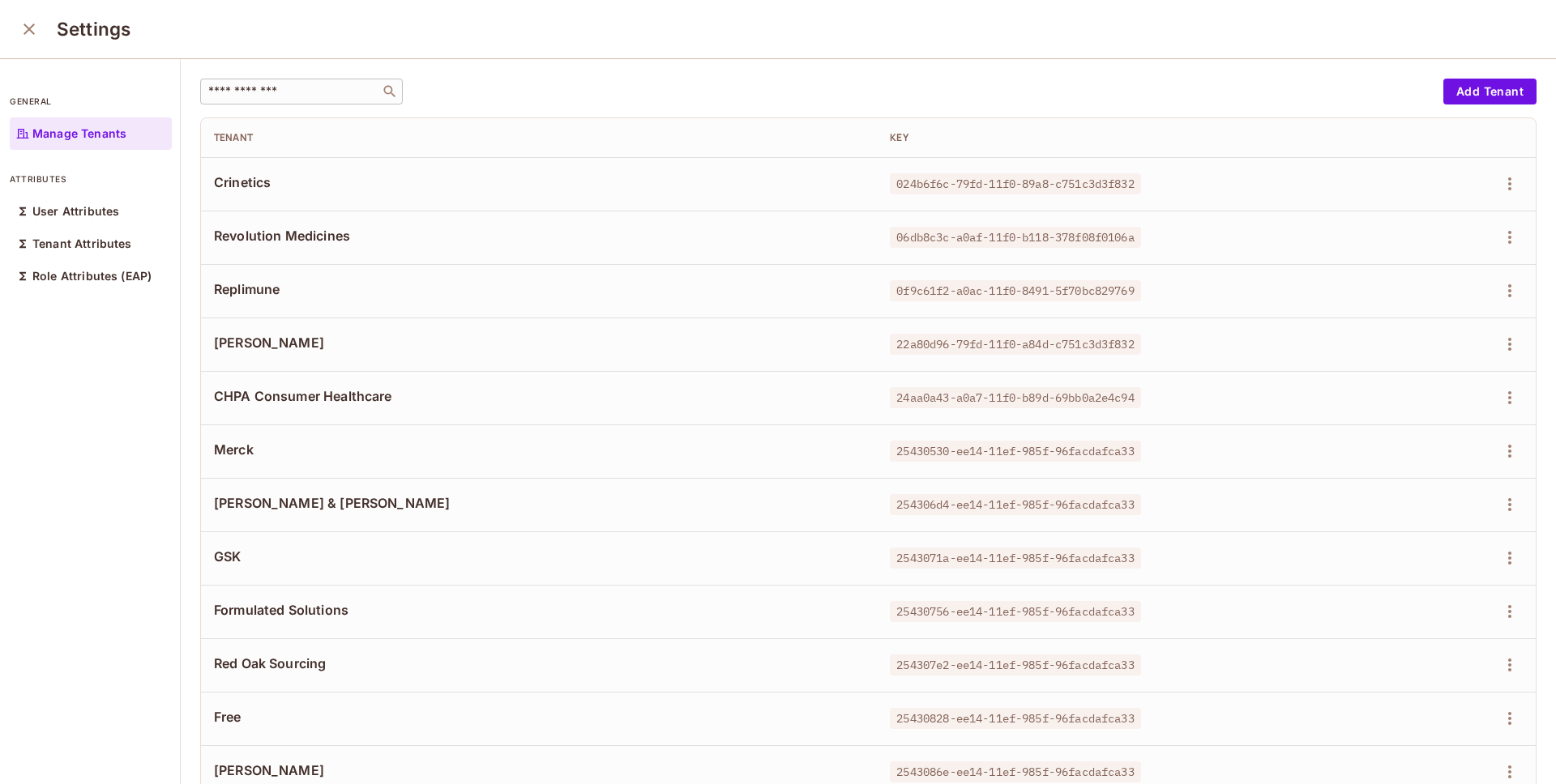
click at [279, 96] on input "text" at bounding box center [290, 91] width 170 height 16
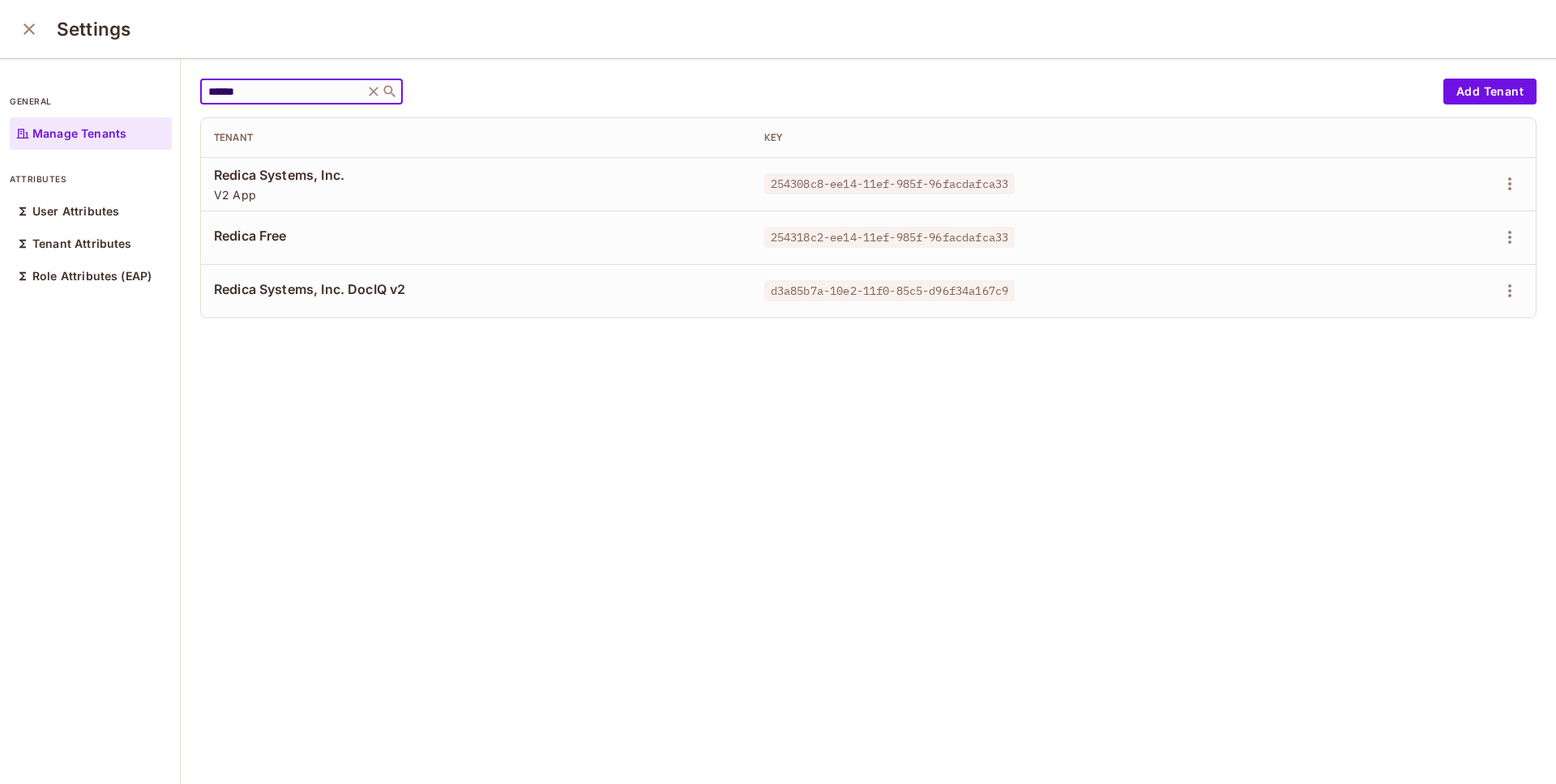
type input "******"
click at [343, 179] on span "Redica Systems, Inc." at bounding box center [476, 175] width 524 height 18
click at [1500, 182] on icon "button" at bounding box center [1509, 184] width 20 height 20
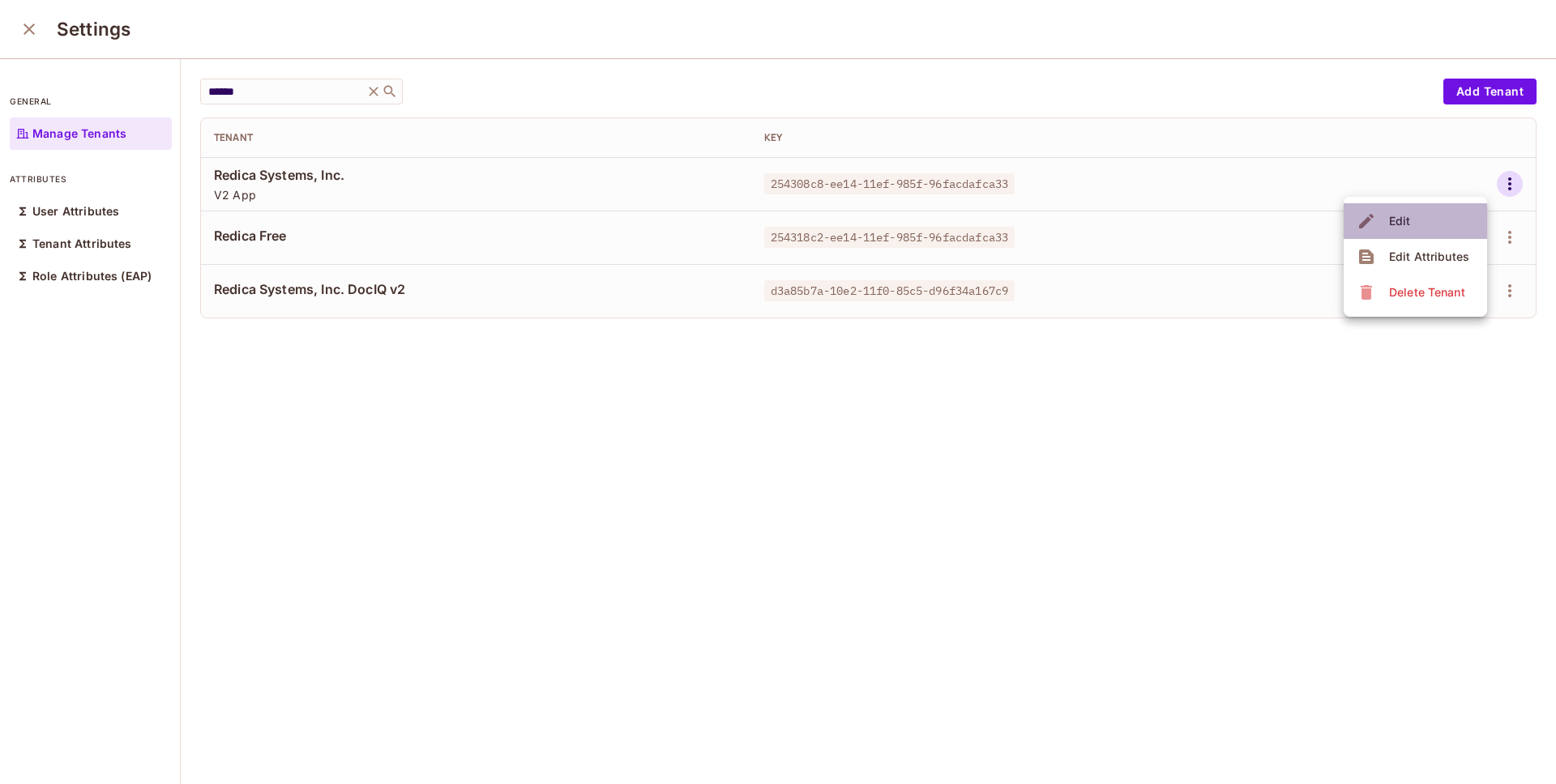
click at [1402, 225] on div "Edit" at bounding box center [1399, 221] width 22 height 16
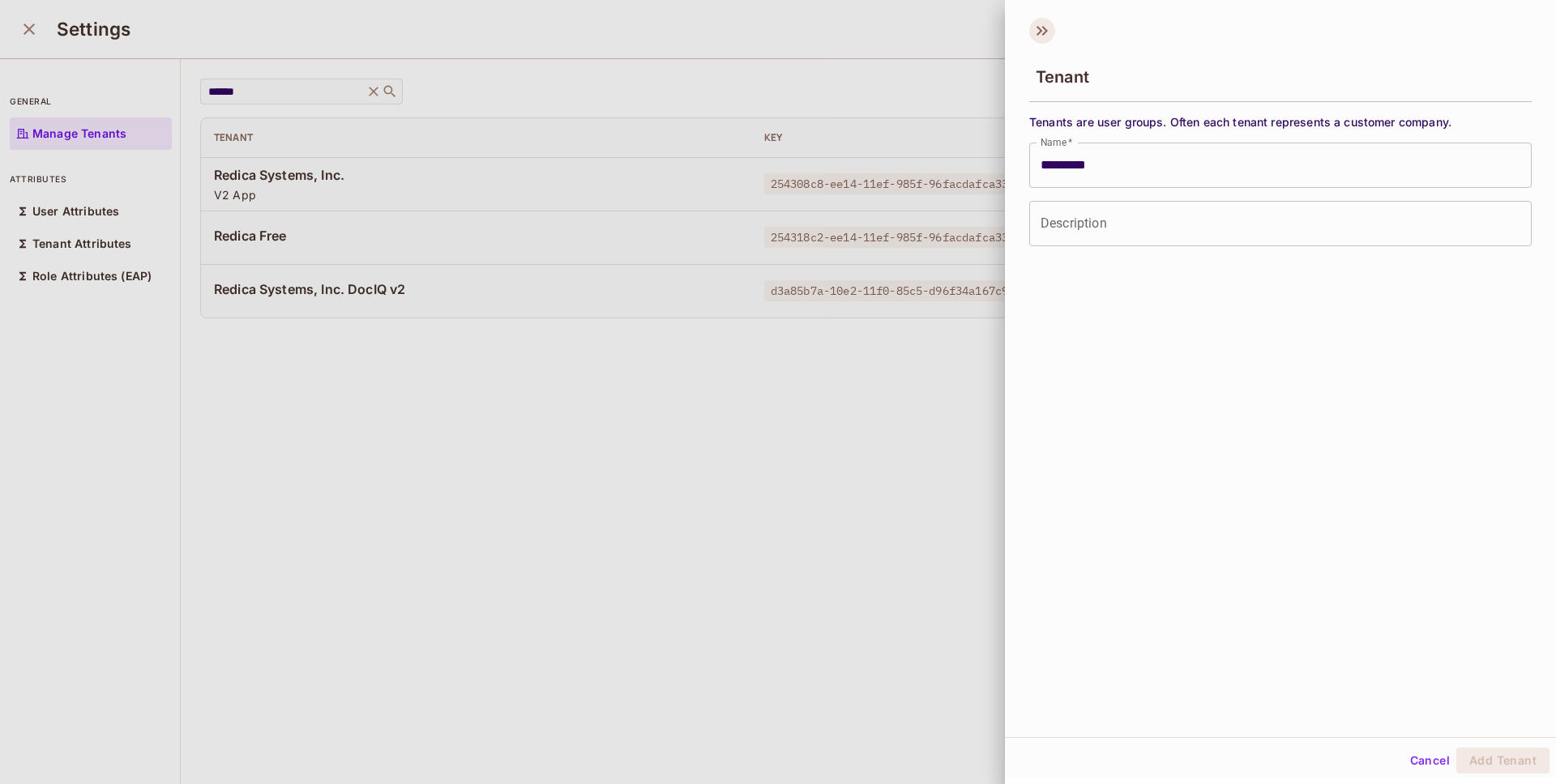
click at [1034, 37] on icon at bounding box center [1042, 31] width 26 height 26
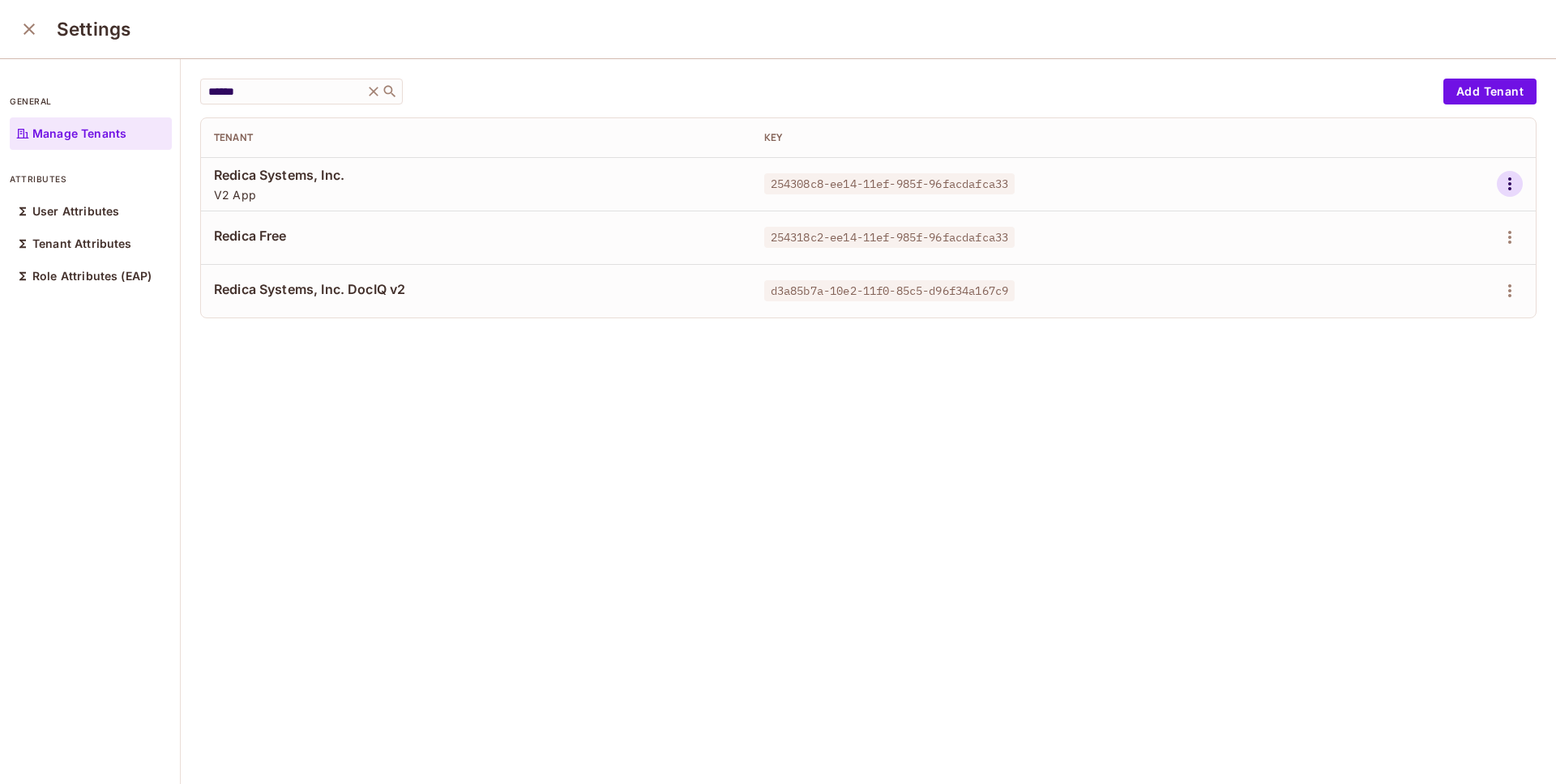
click at [1500, 180] on icon "button" at bounding box center [1509, 184] width 20 height 20
click at [1393, 260] on div "Edit Attributes" at bounding box center [1428, 256] width 80 height 16
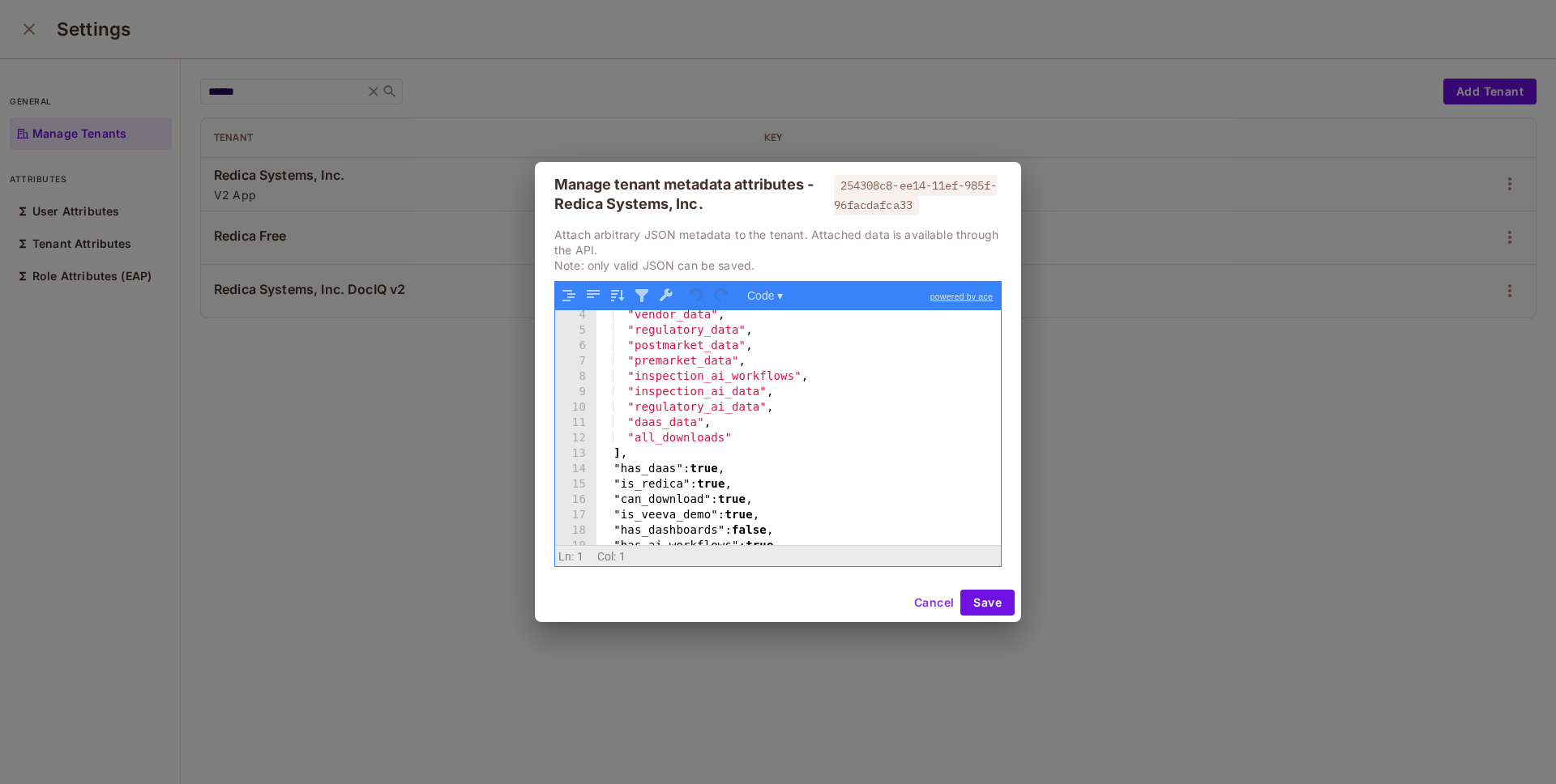
scroll to position [88, 0]
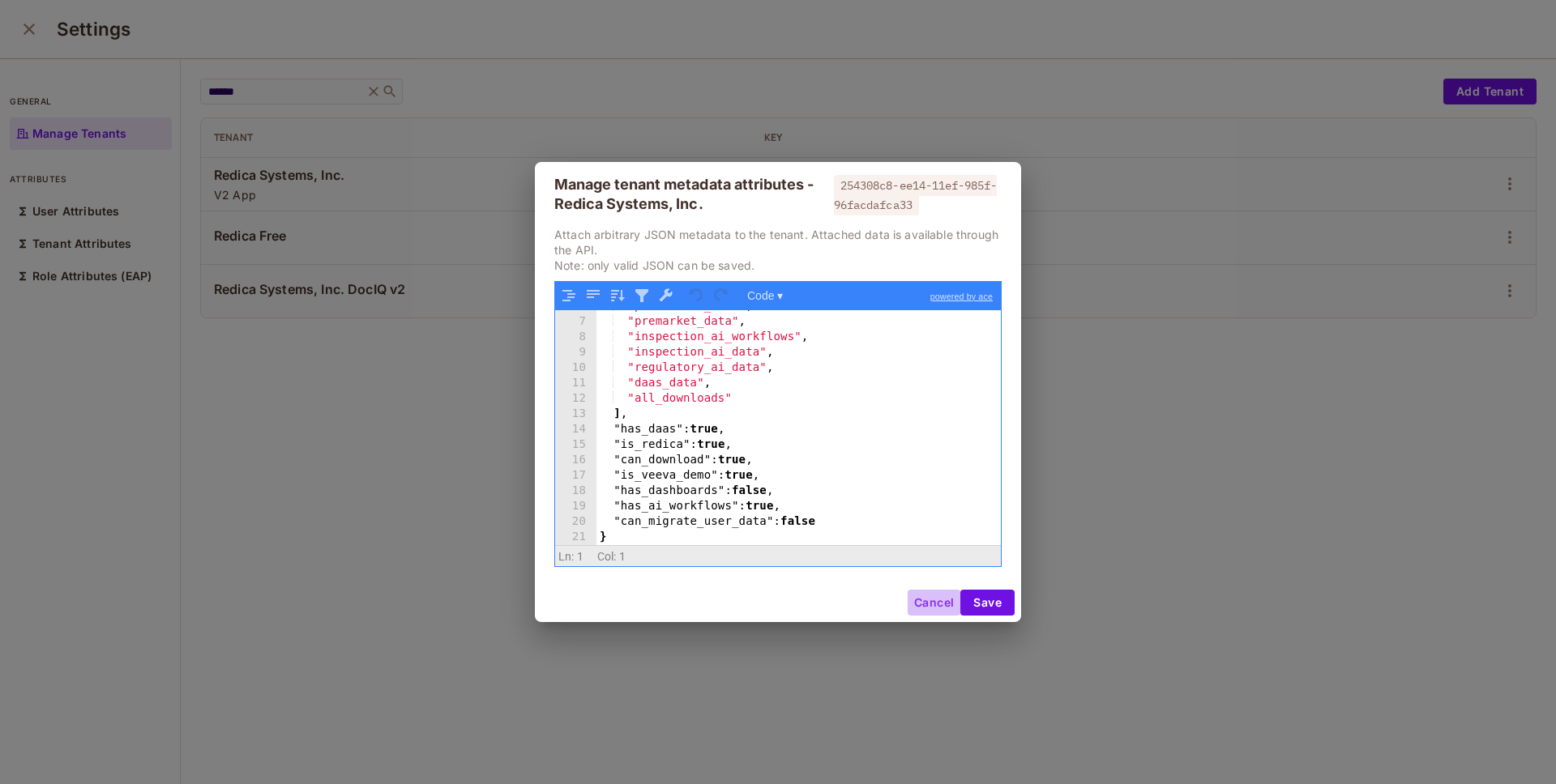
click at [921, 606] on button "Cancel" at bounding box center [933, 603] width 53 height 26
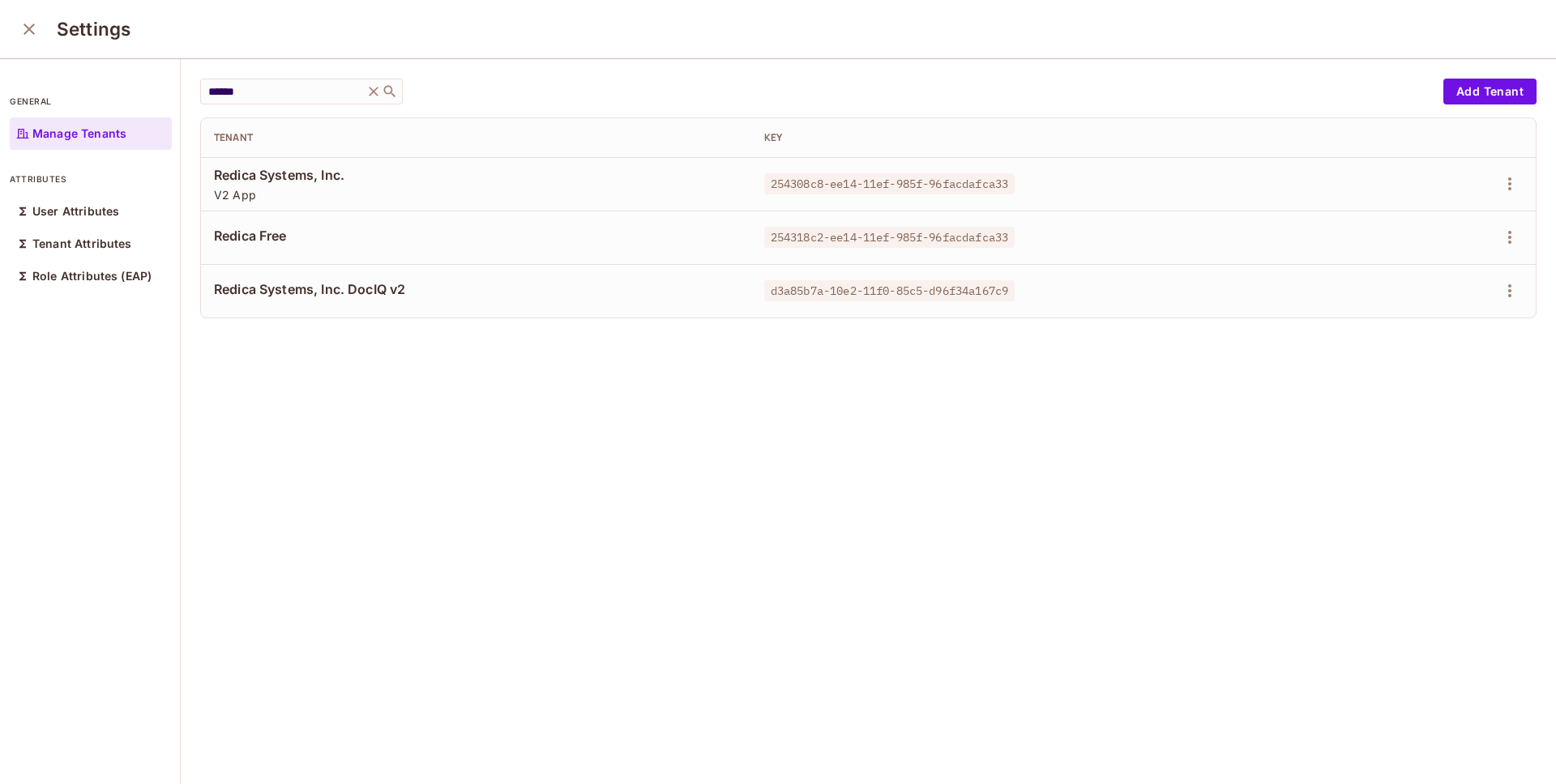
drag, startPoint x: 563, startPoint y: 549, endPoint x: 358, endPoint y: 289, distance: 331.1
click at [563, 549] on div "****** ​ Add Tenant Tenant Key Redica Systems, Inc. V2 App 254308c8-ee14-11ef-9…" at bounding box center [869, 423] width 1375 height 727
click at [373, 87] on icon at bounding box center [373, 91] width 16 height 16
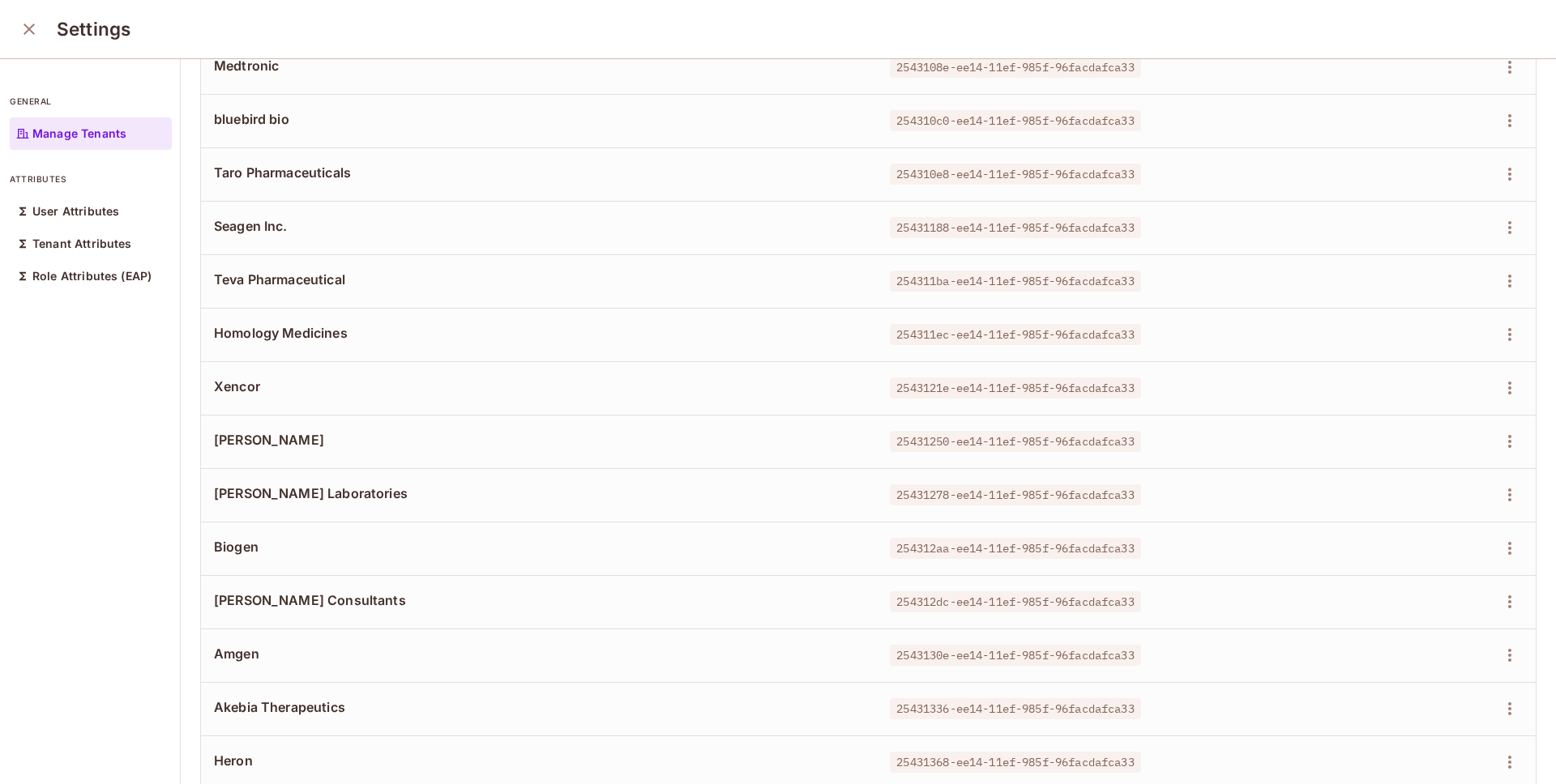
scroll to position [3434, 0]
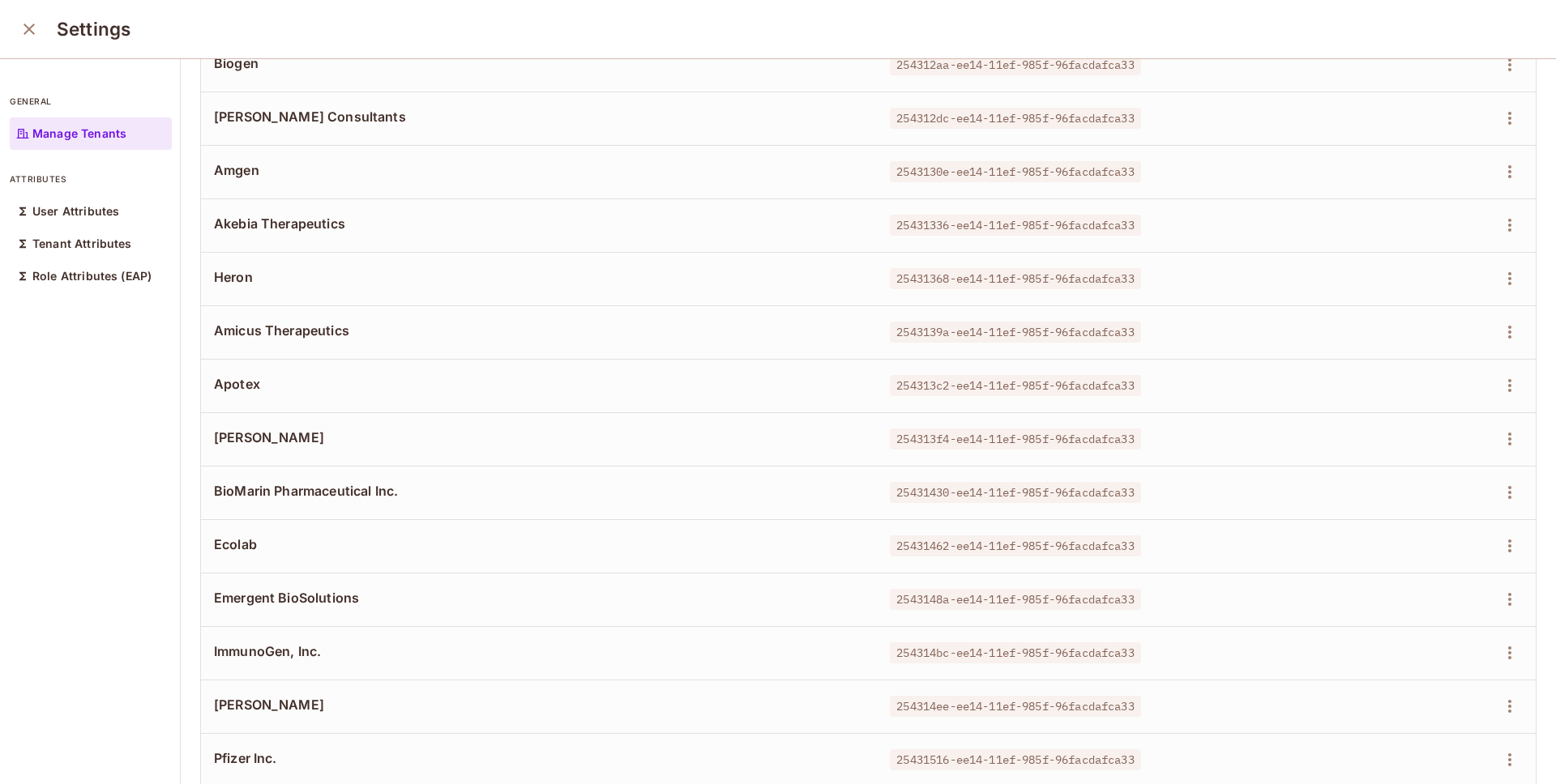
click at [114, 337] on div "general Manage Tenants attributes User Attributes Tenant Attributes Role Attrib…" at bounding box center [91, 423] width 181 height 727
click at [88, 216] on p "User Attributes" at bounding box center [76, 211] width 87 height 13
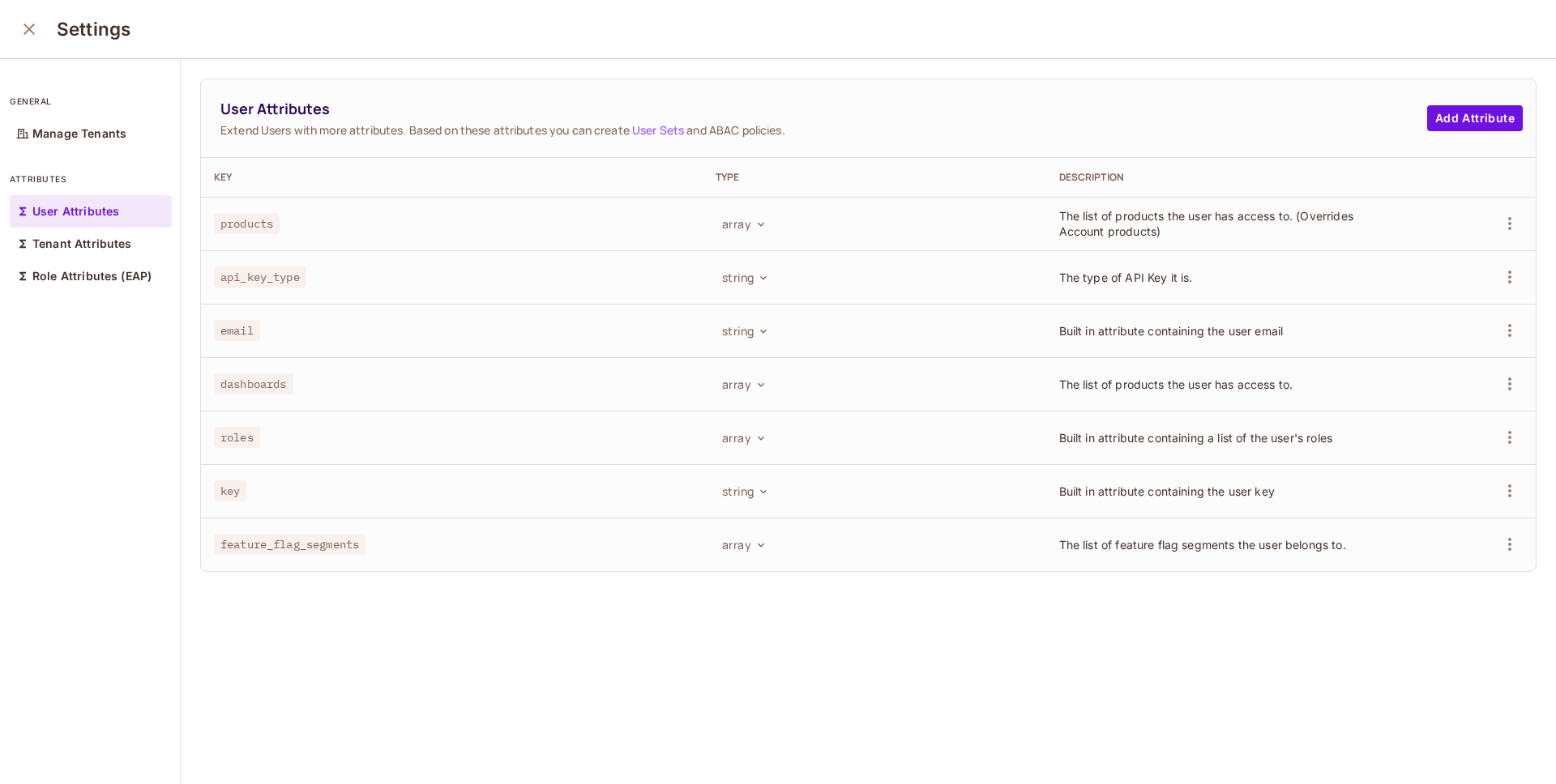
scroll to position [2, 0]
click at [1500, 543] on icon "button" at bounding box center [1509, 543] width 20 height 20
drag, startPoint x: 1066, startPoint y: 586, endPoint x: 1057, endPoint y: 582, distance: 9.8
click at [1066, 586] on div at bounding box center [778, 392] width 1556 height 784
click at [91, 245] on p "Tenant Attributes" at bounding box center [83, 241] width 100 height 13
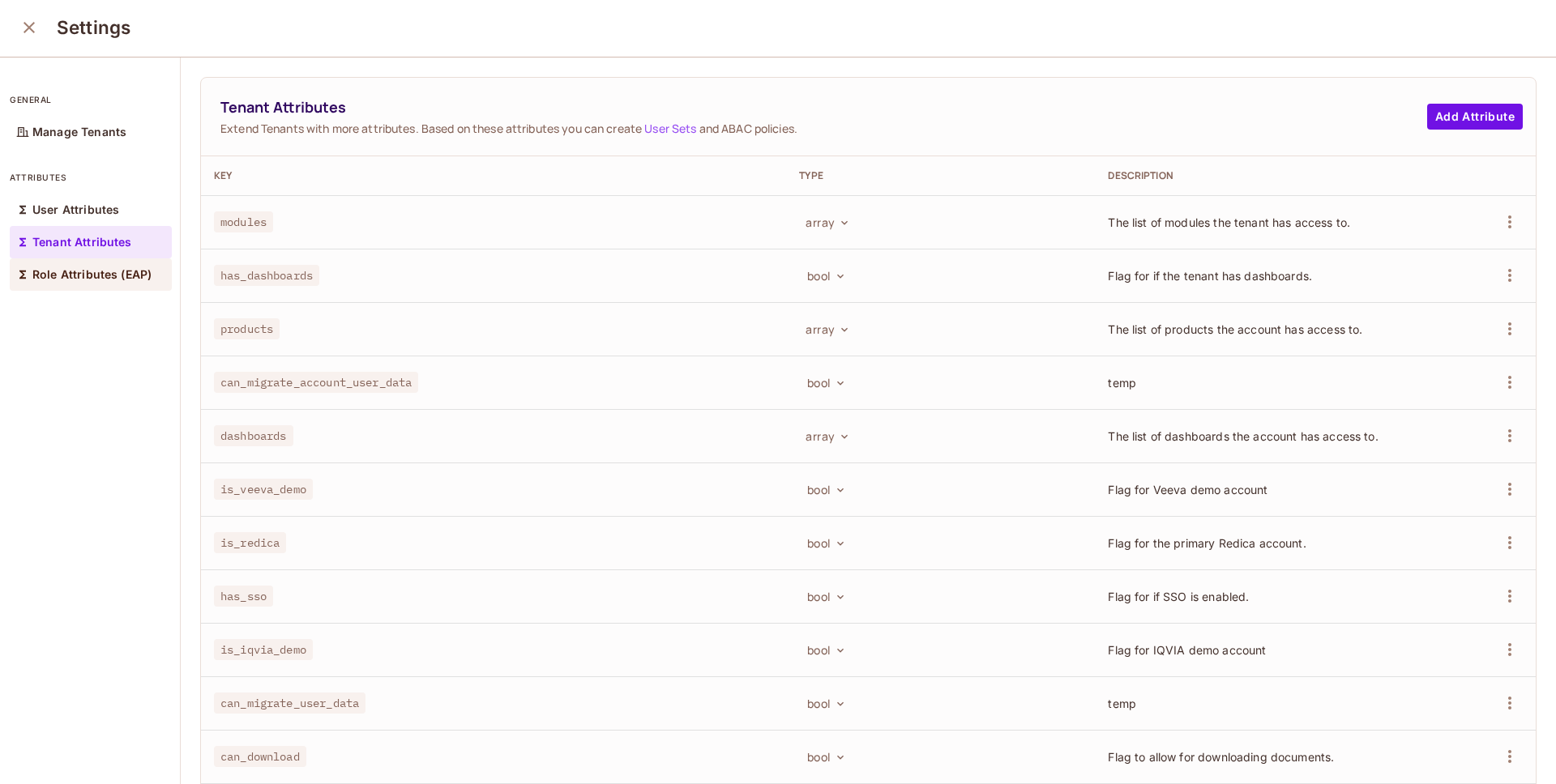
click at [105, 279] on p "Role Attributes (EAP)" at bounding box center [92, 274] width 119 height 13
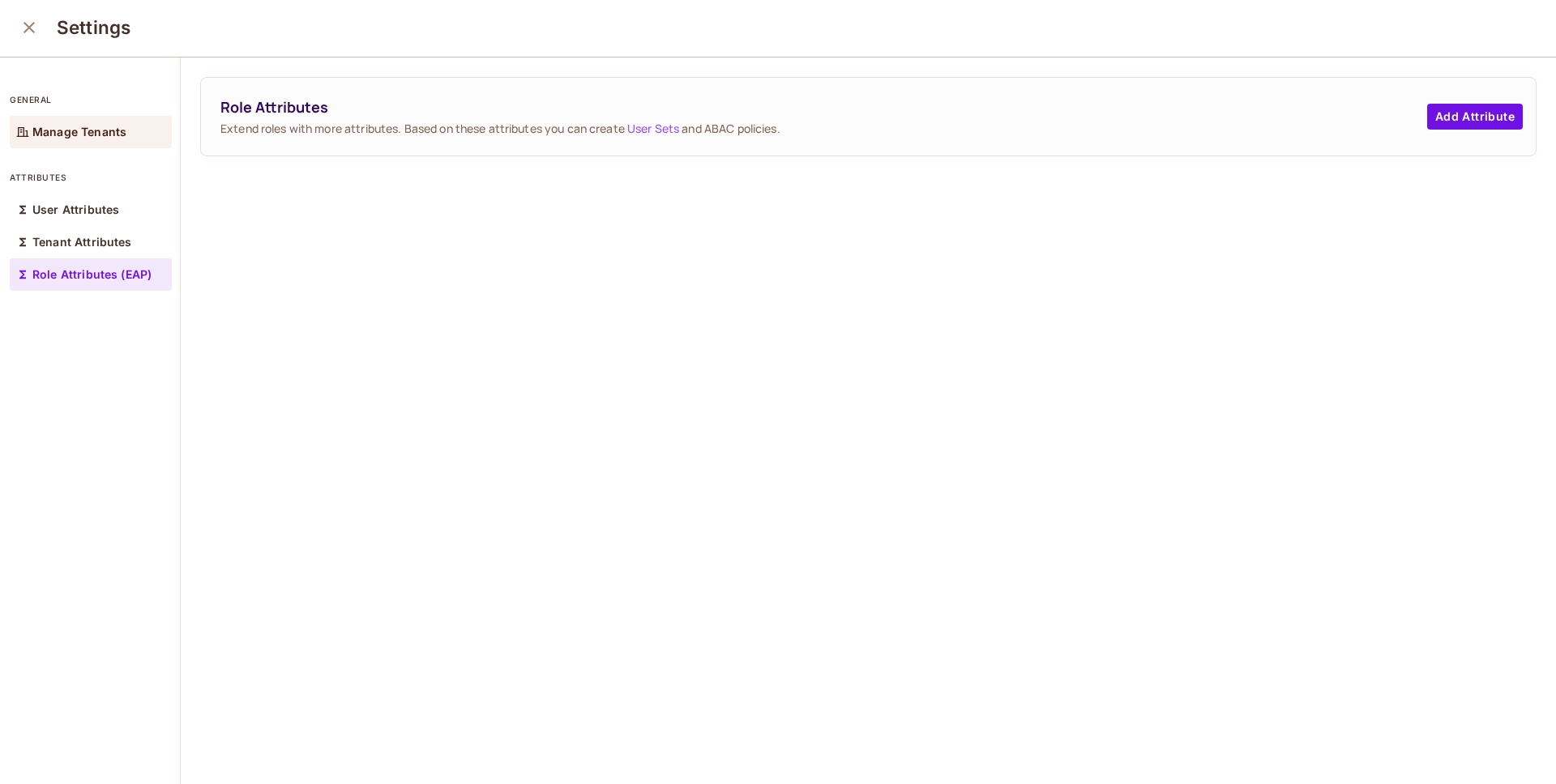
click at [47, 136] on p "Manage Tenants" at bounding box center [79, 132] width 94 height 13
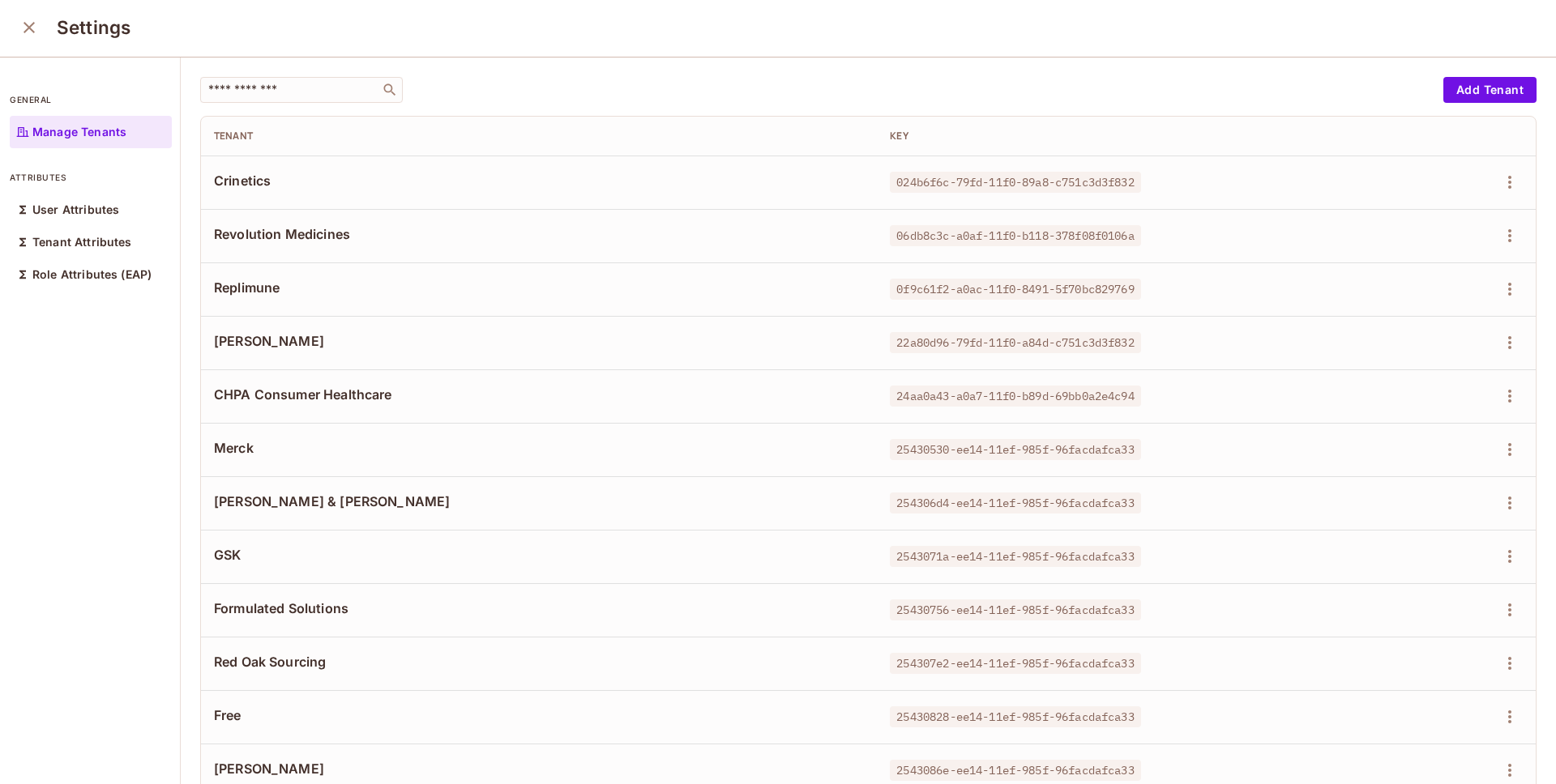
click at [28, 24] on icon "close" at bounding box center [29, 28] width 20 height 20
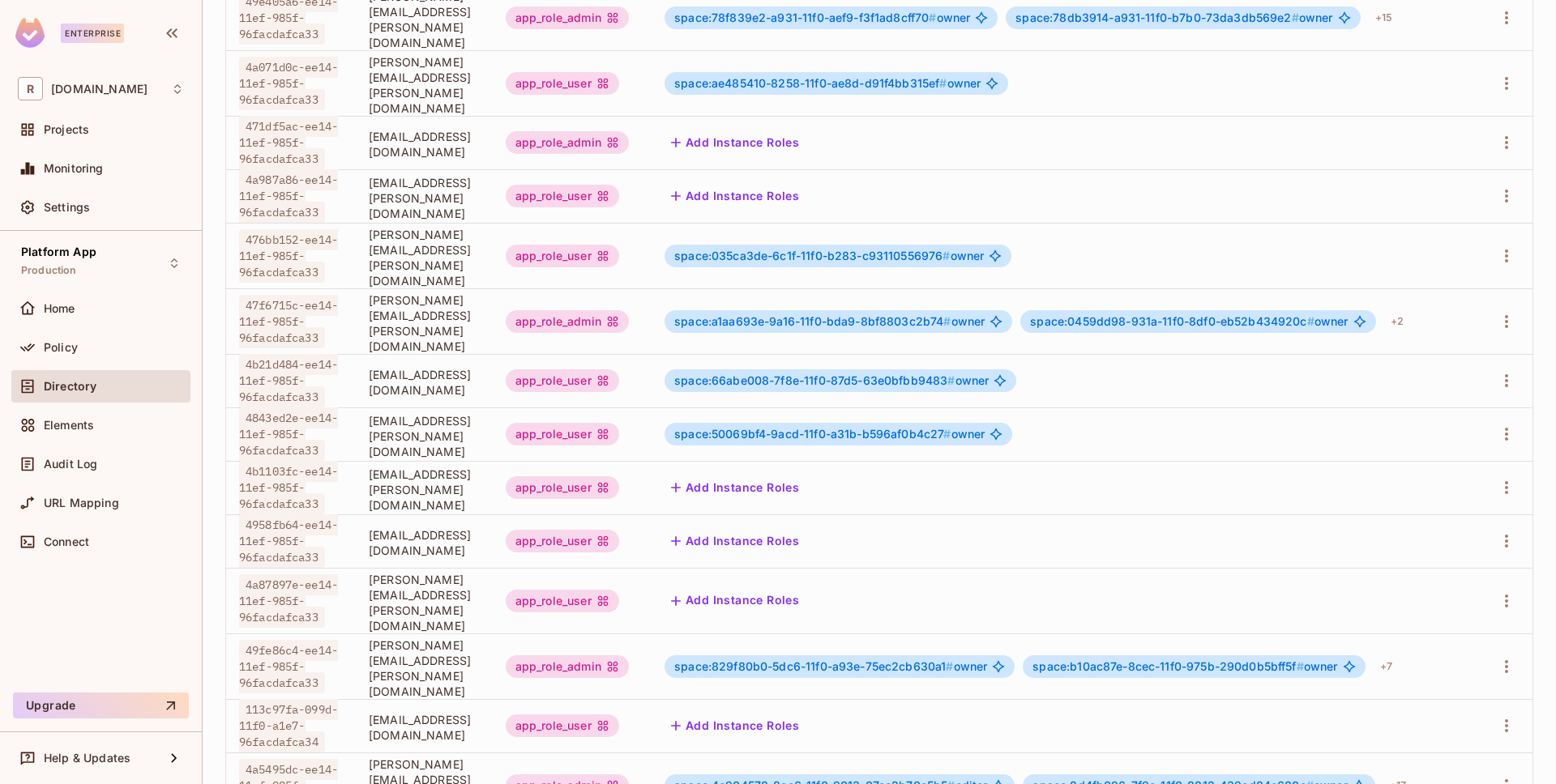
scroll to position [543, 0]
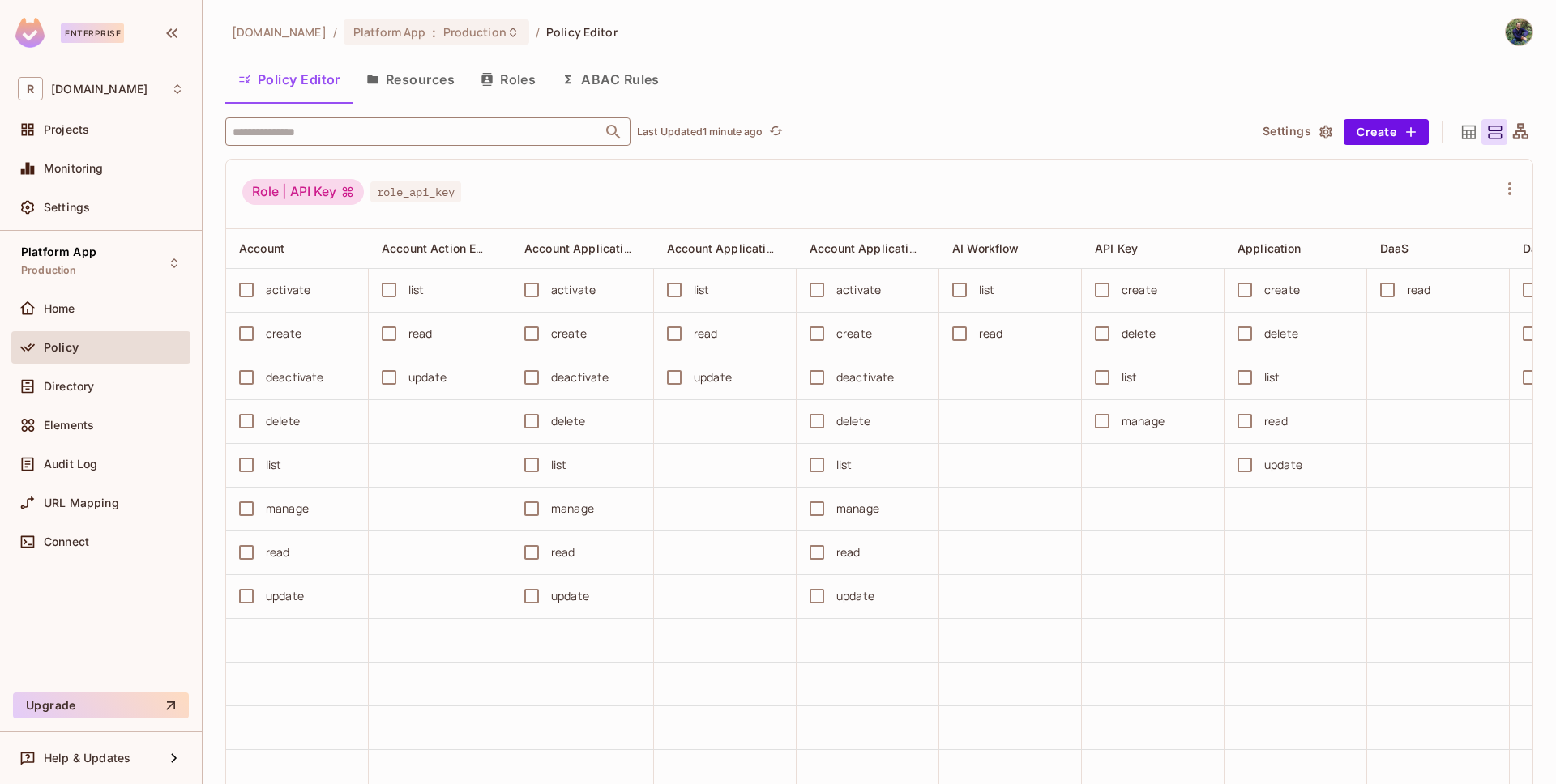
click at [332, 144] on input "text" at bounding box center [413, 131] width 370 height 28
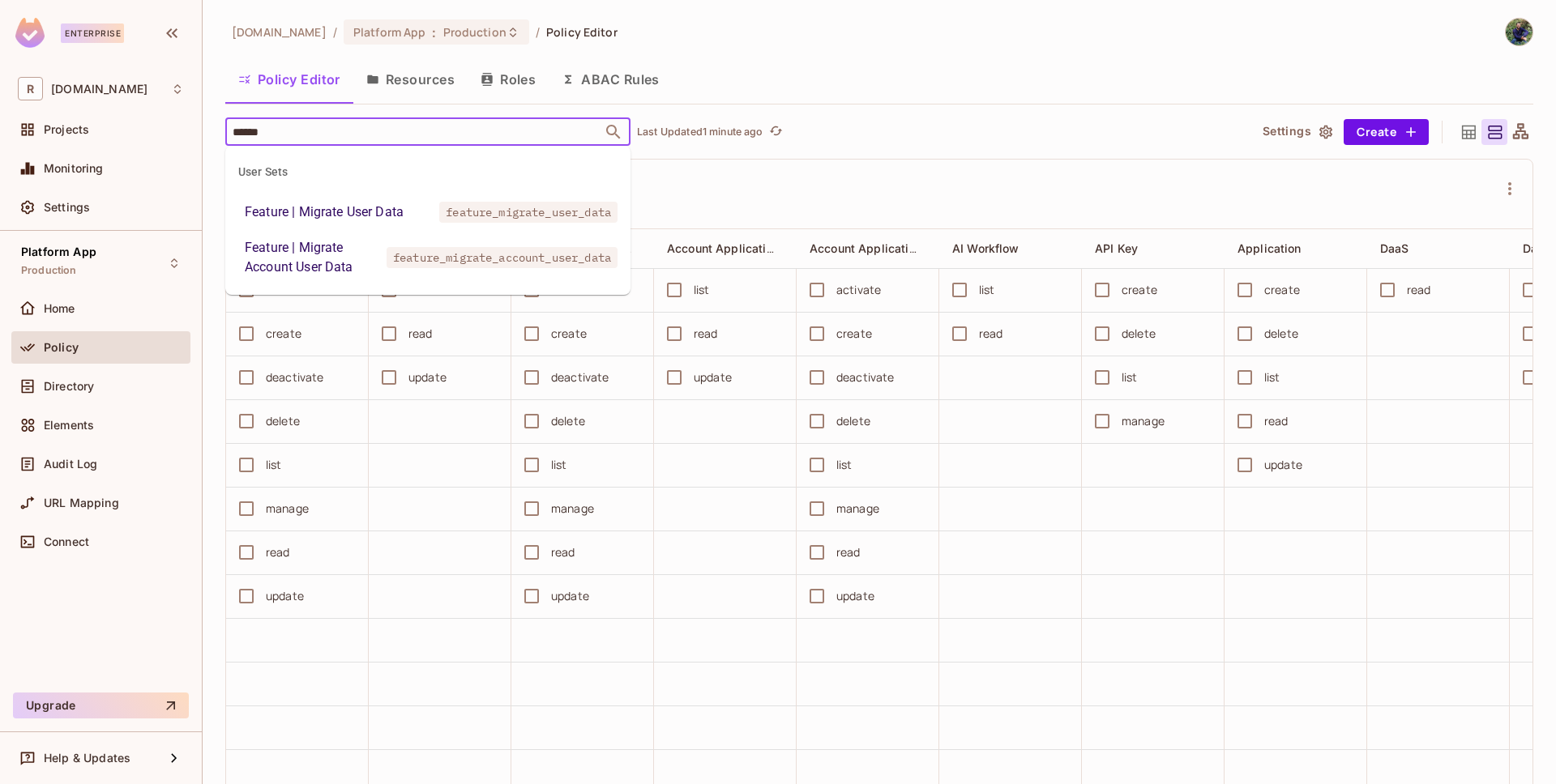
type input "*******"
click at [395, 204] on div "Feature | Migrate User Data" at bounding box center [324, 212] width 159 height 20
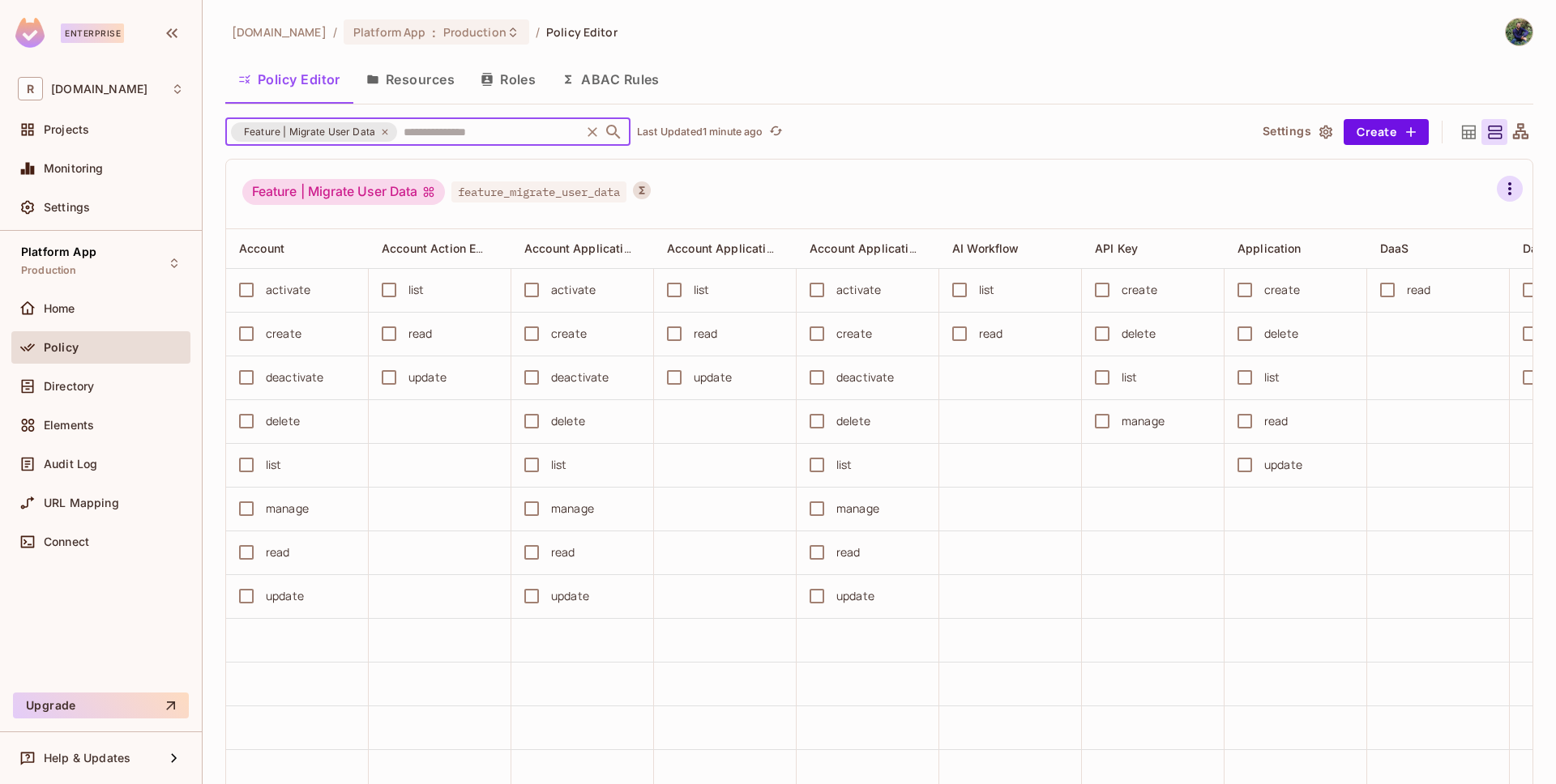
click at [1500, 186] on icon "button" at bounding box center [1509, 189] width 20 height 20
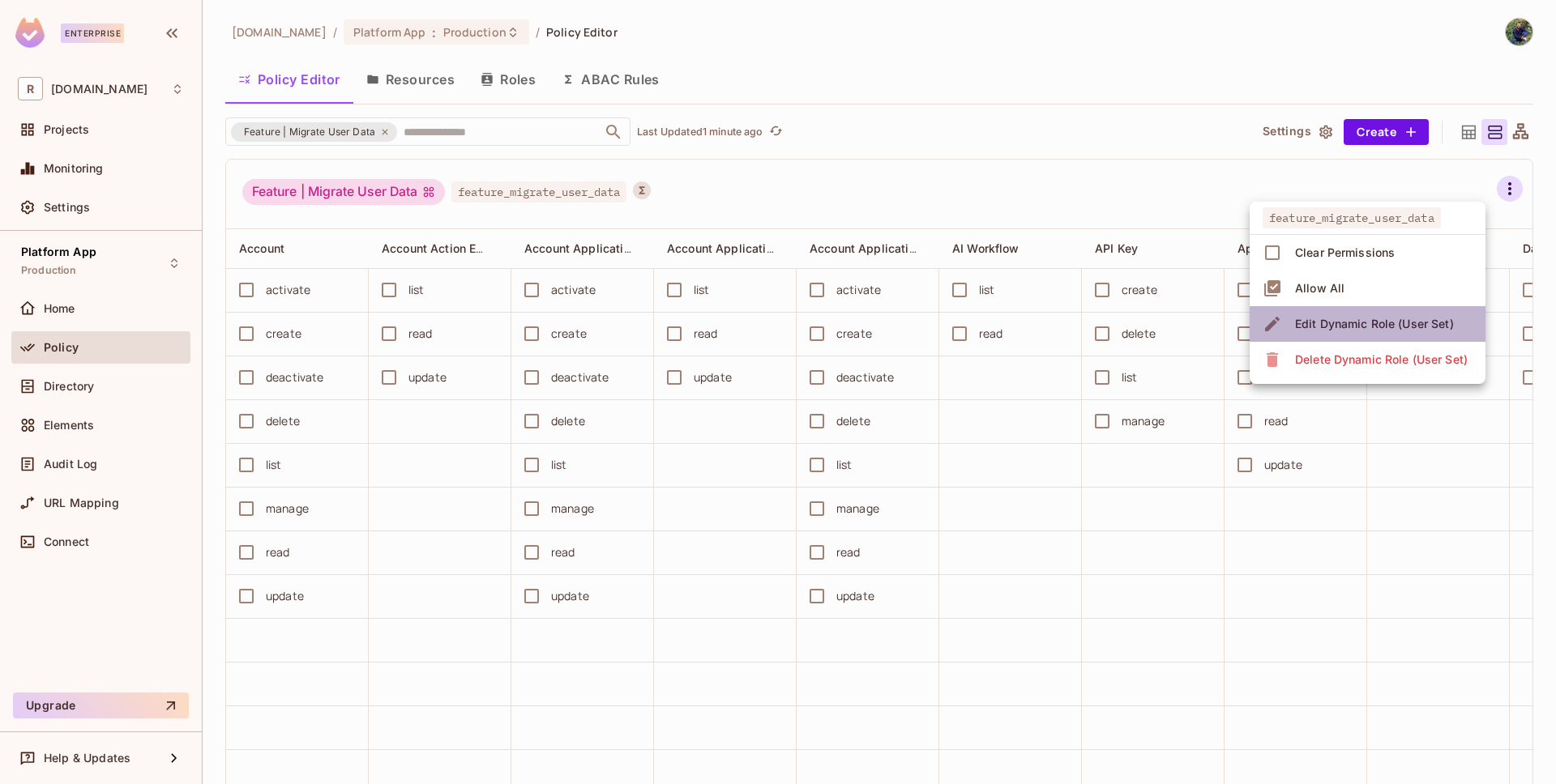
click at [1346, 319] on div "Edit Dynamic Role (User Set)" at bounding box center [1374, 323] width 159 height 16
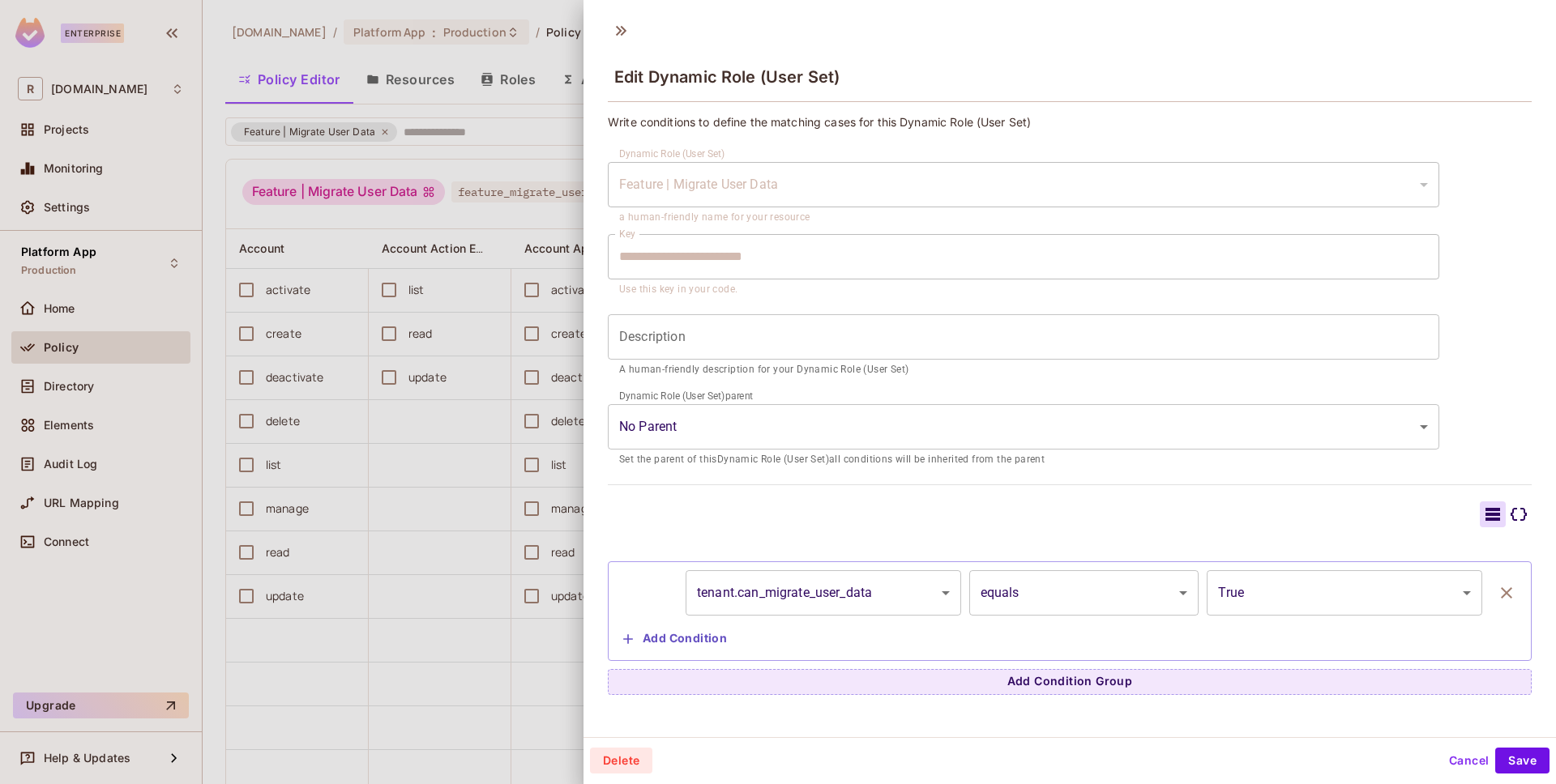
scroll to position [3, 0]
click at [411, 508] on div at bounding box center [778, 392] width 1556 height 784
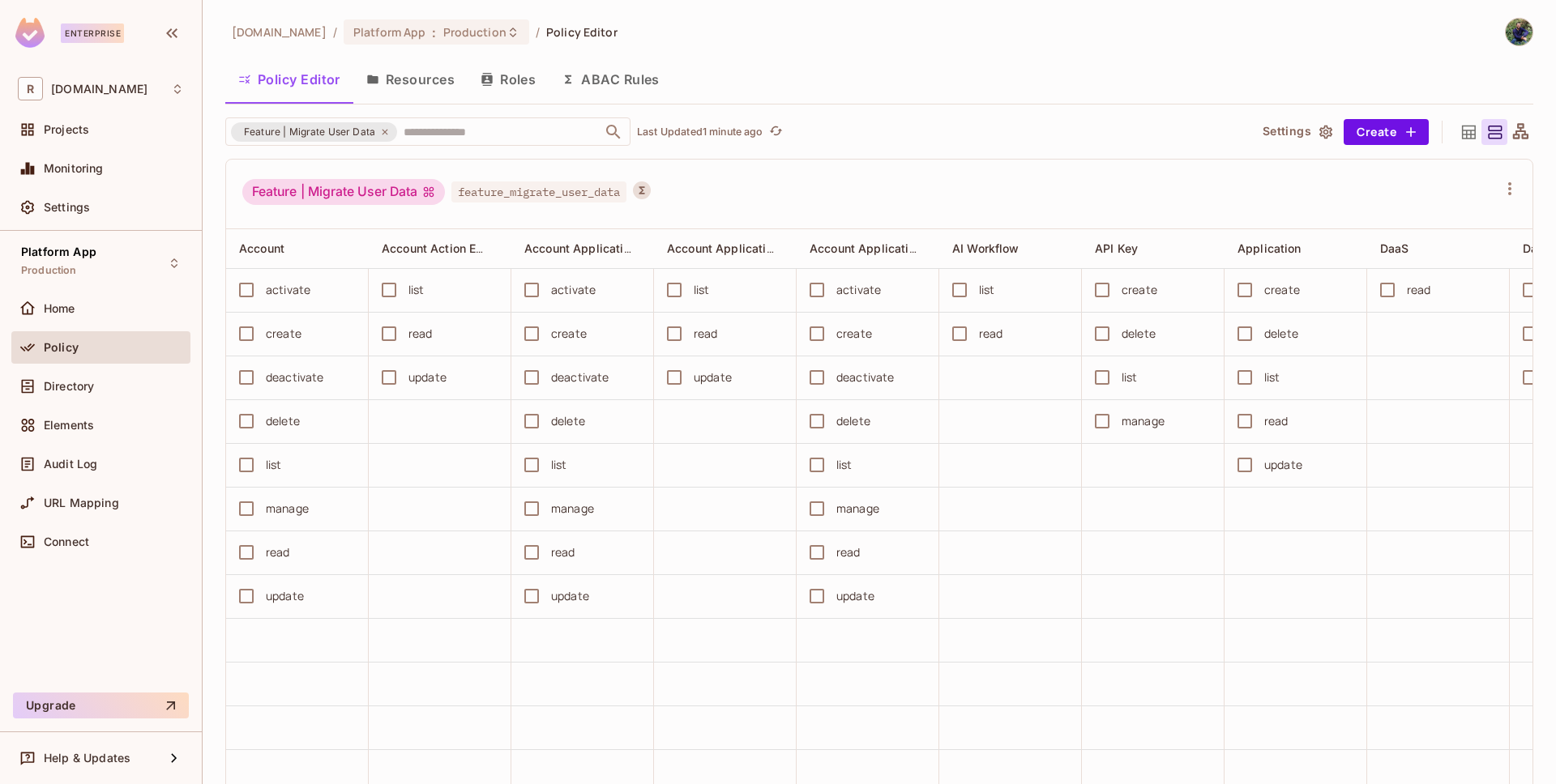
click at [917, 86] on div "Policy Editor Resources Roles ABAC Rules" at bounding box center [879, 79] width 1308 height 41
click at [897, 84] on div "Policy Editor Resources Roles ABAC Rules" at bounding box center [879, 79] width 1308 height 41
click at [1496, 198] on button "button" at bounding box center [1509, 189] width 26 height 26
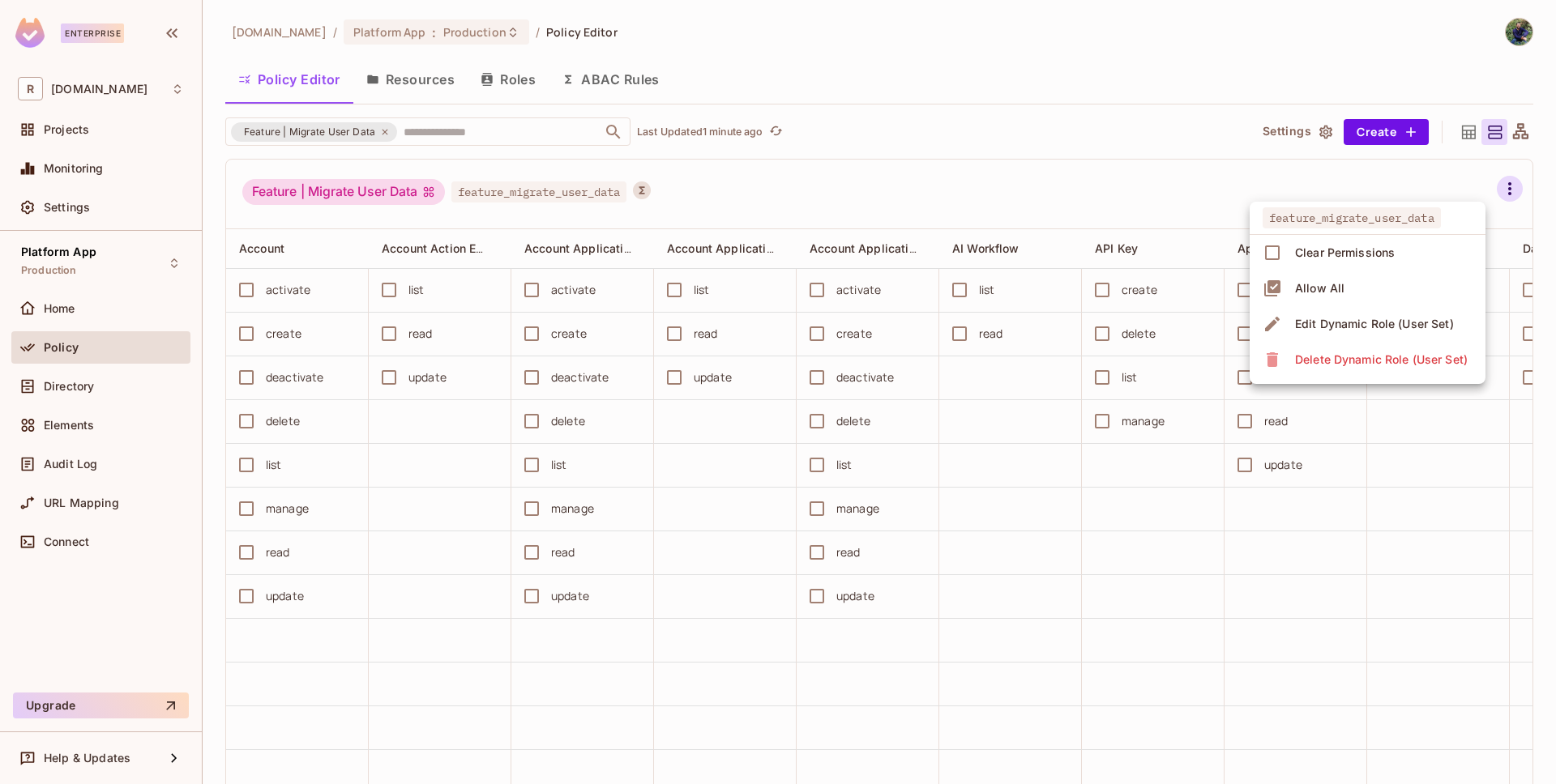
click at [1358, 312] on span "Edit Dynamic Role (User Set)" at bounding box center [1374, 324] width 168 height 26
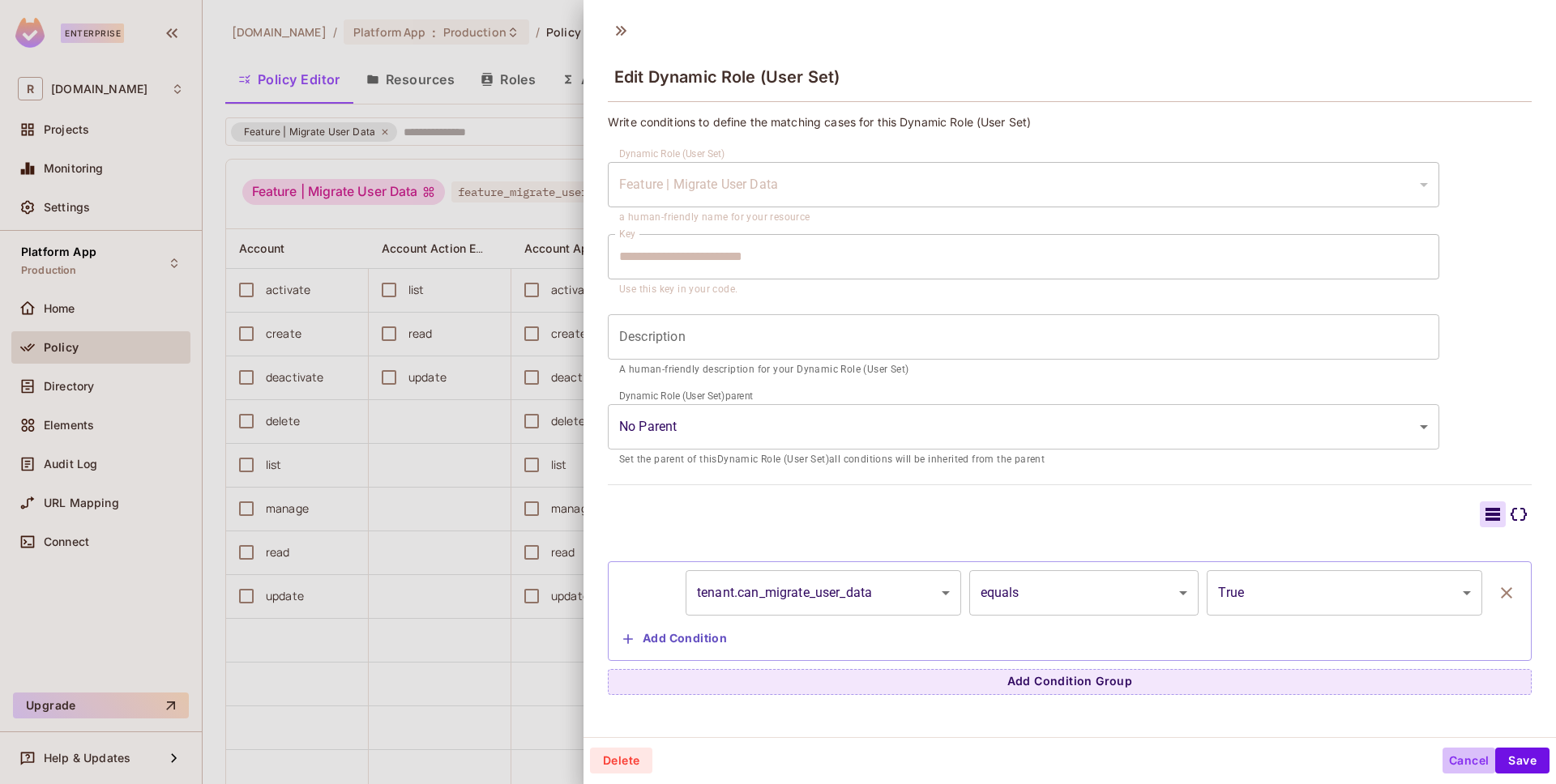
click at [1450, 756] on button "Cancel" at bounding box center [1468, 761] width 53 height 26
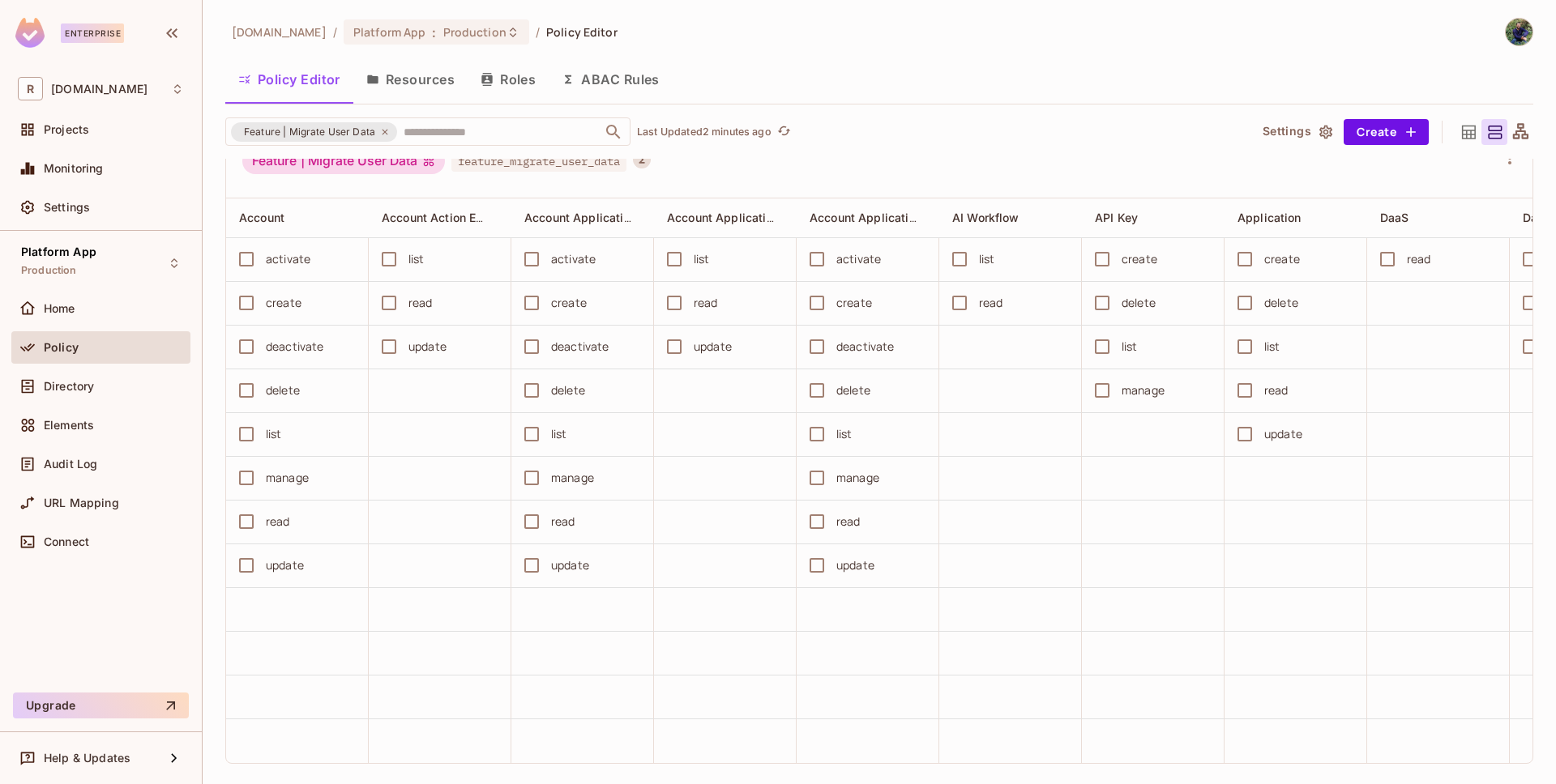
scroll to position [0, 0]
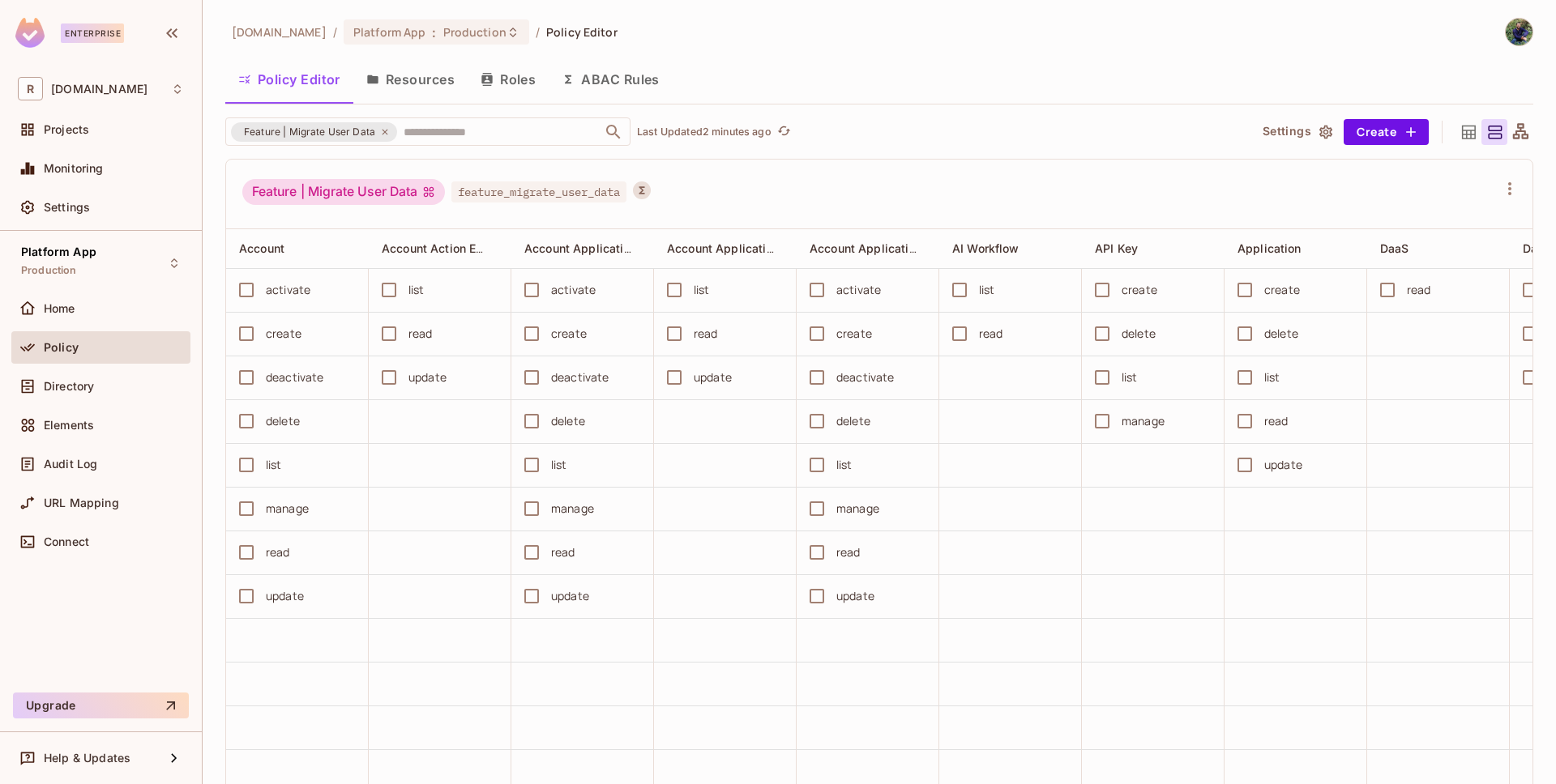
click at [555, 192] on span "feature_migrate_user_data" at bounding box center [538, 191] width 175 height 21
click at [408, 85] on button "Resources" at bounding box center [411, 79] width 114 height 41
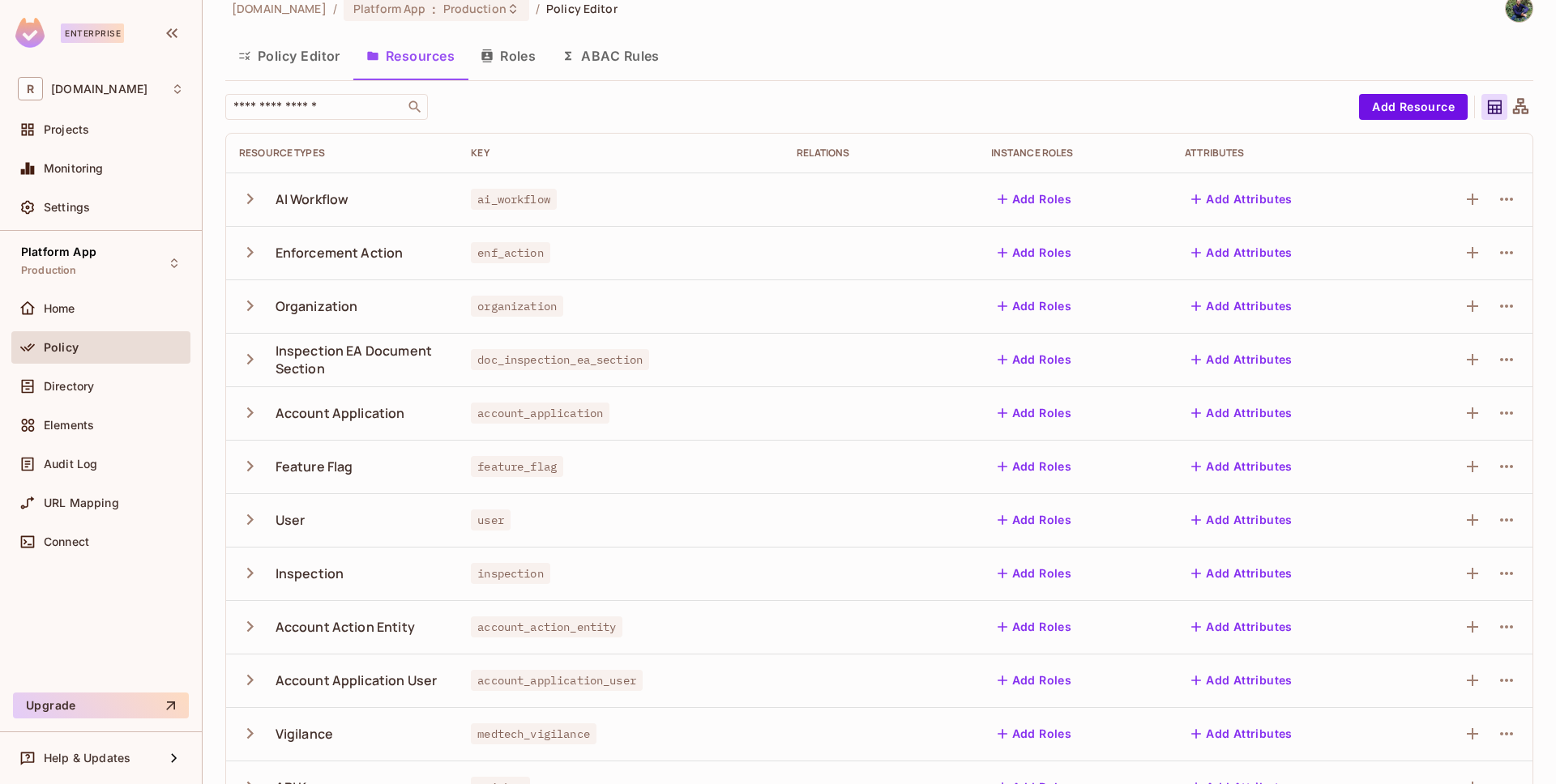
scroll to position [213, 0]
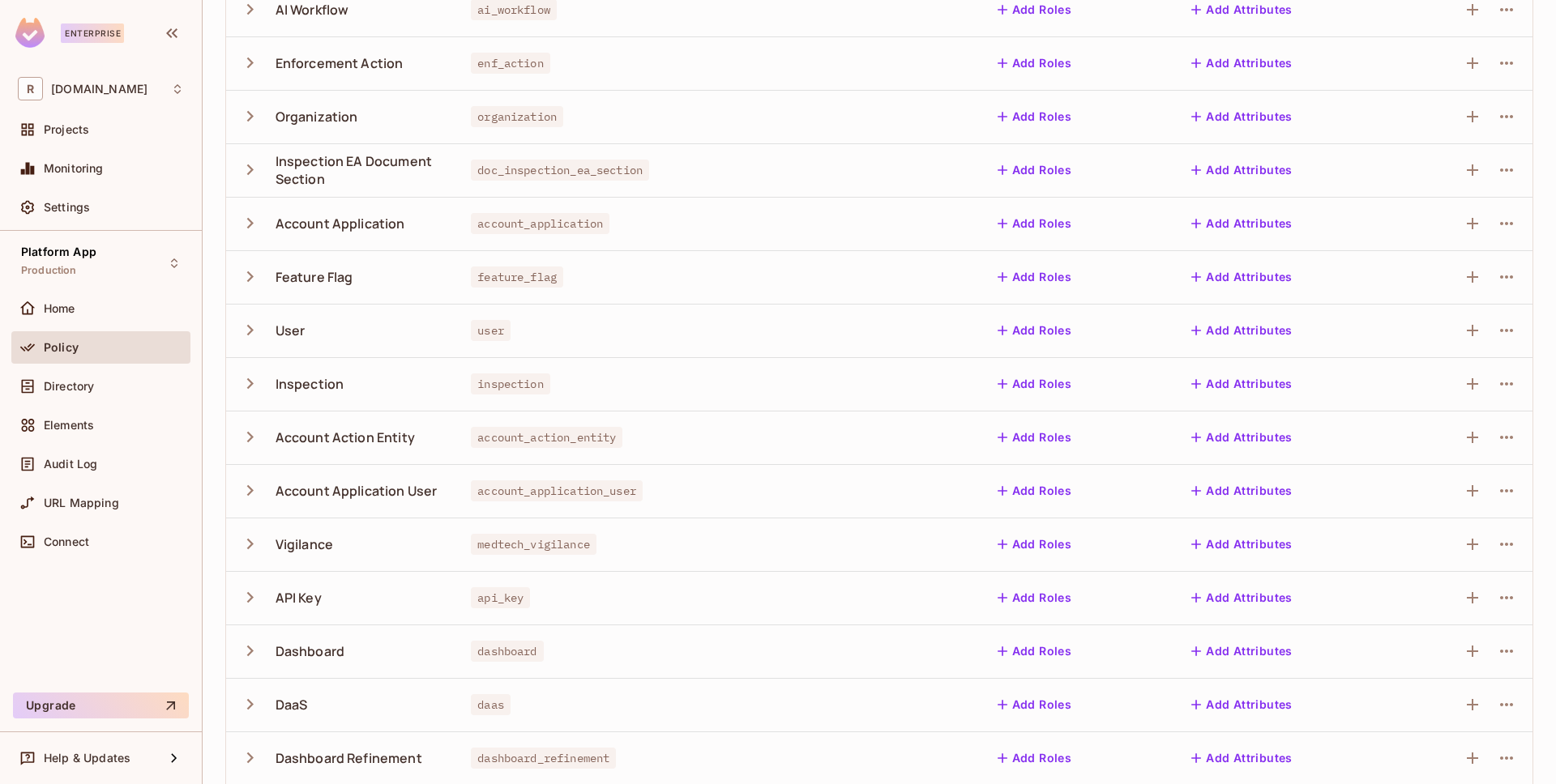
click at [245, 278] on icon "button" at bounding box center [249, 276] width 22 height 22
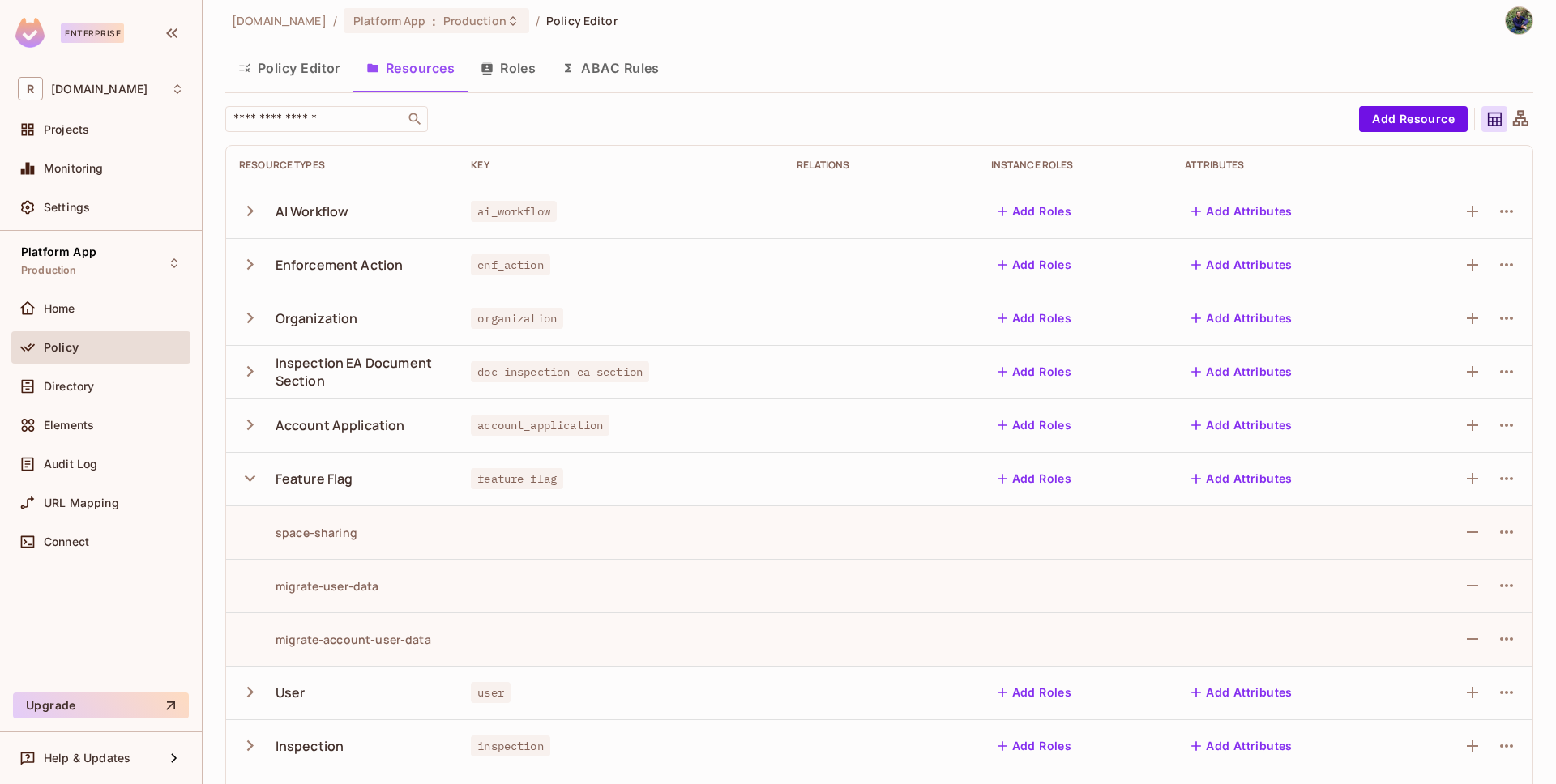
scroll to position [0, 0]
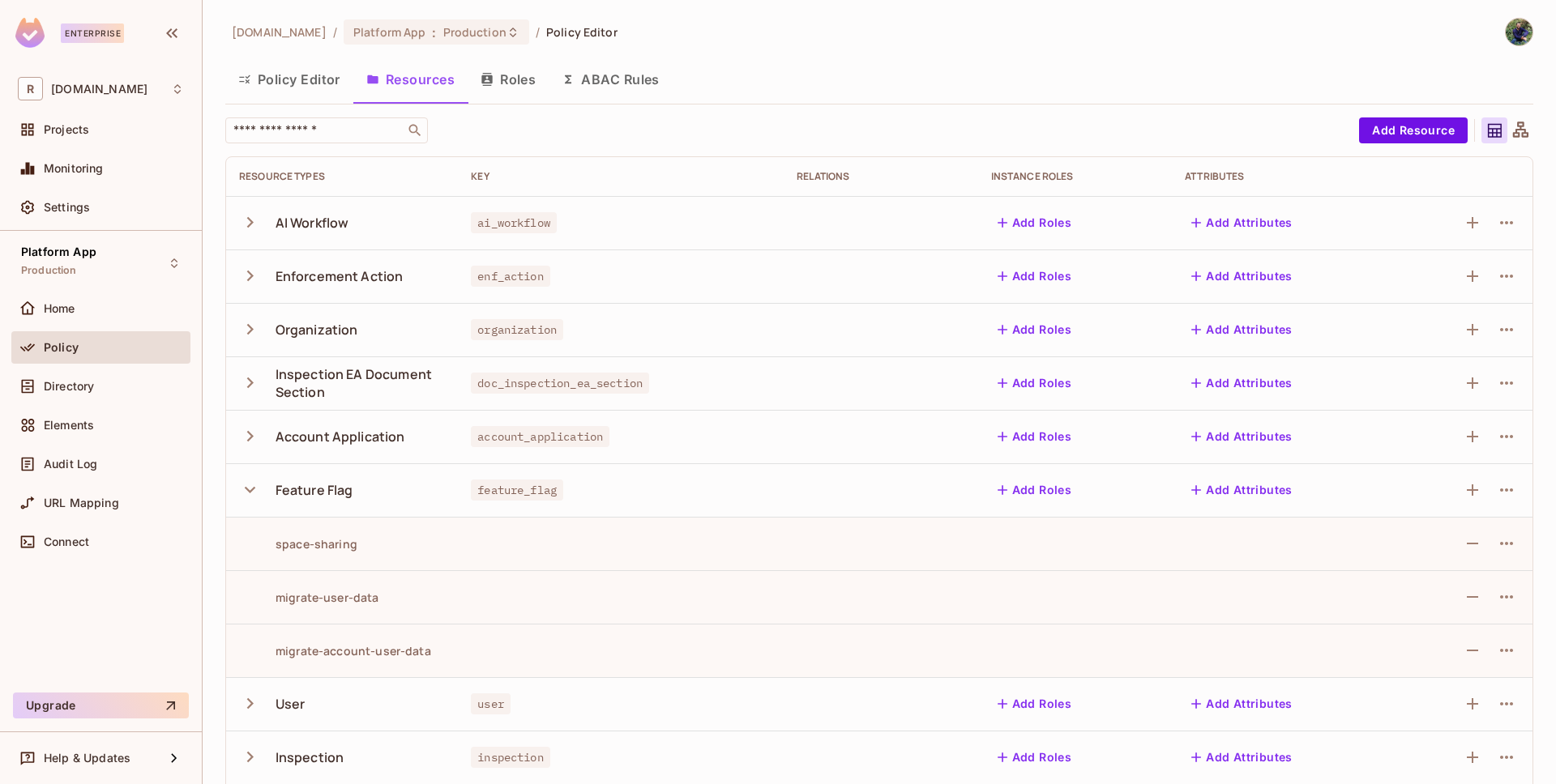
click at [303, 84] on button "Policy Editor" at bounding box center [289, 79] width 128 height 41
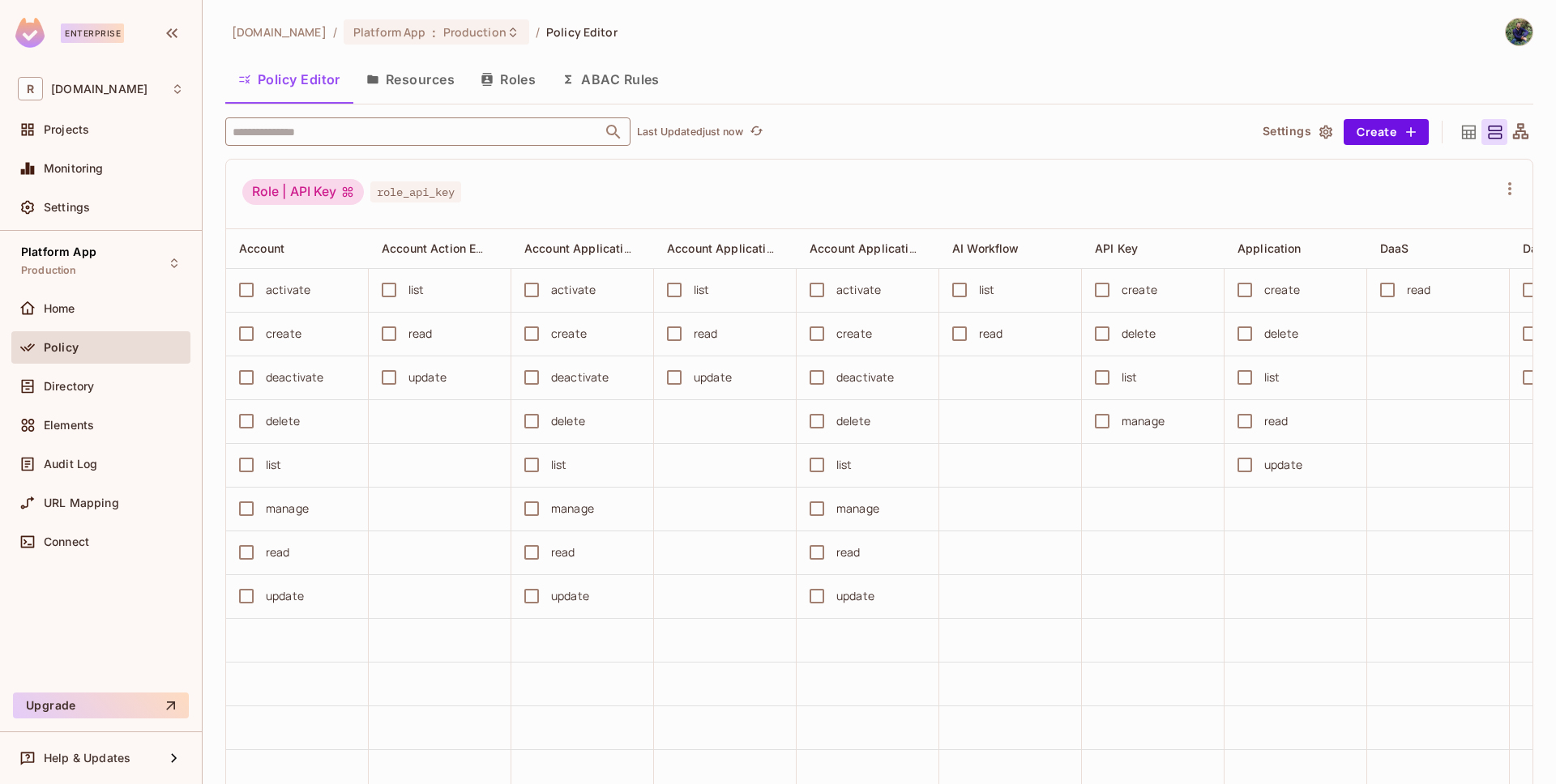
click at [326, 130] on input "text" at bounding box center [413, 131] width 370 height 28
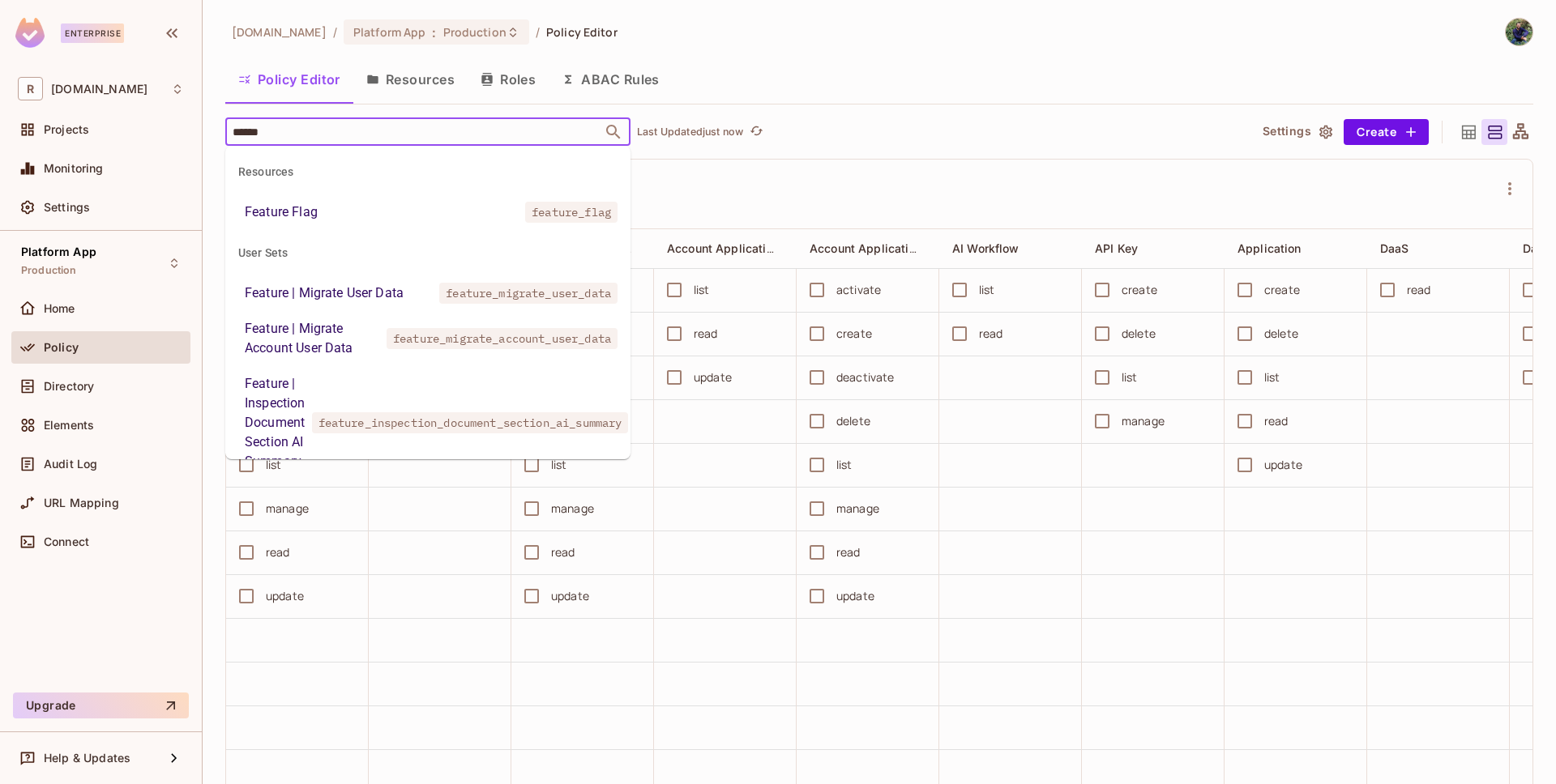
type input "*******"
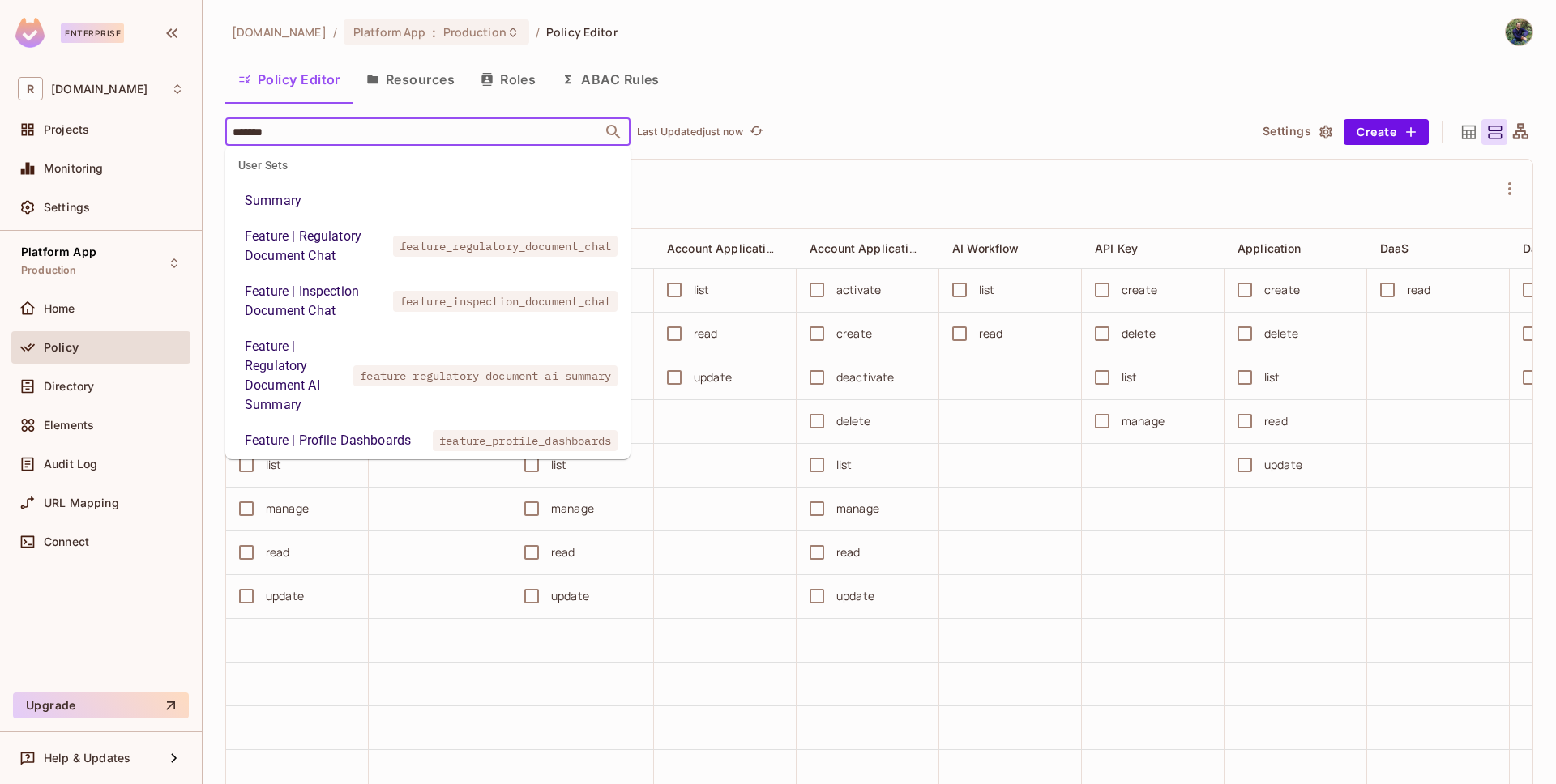
scroll to position [160, 0]
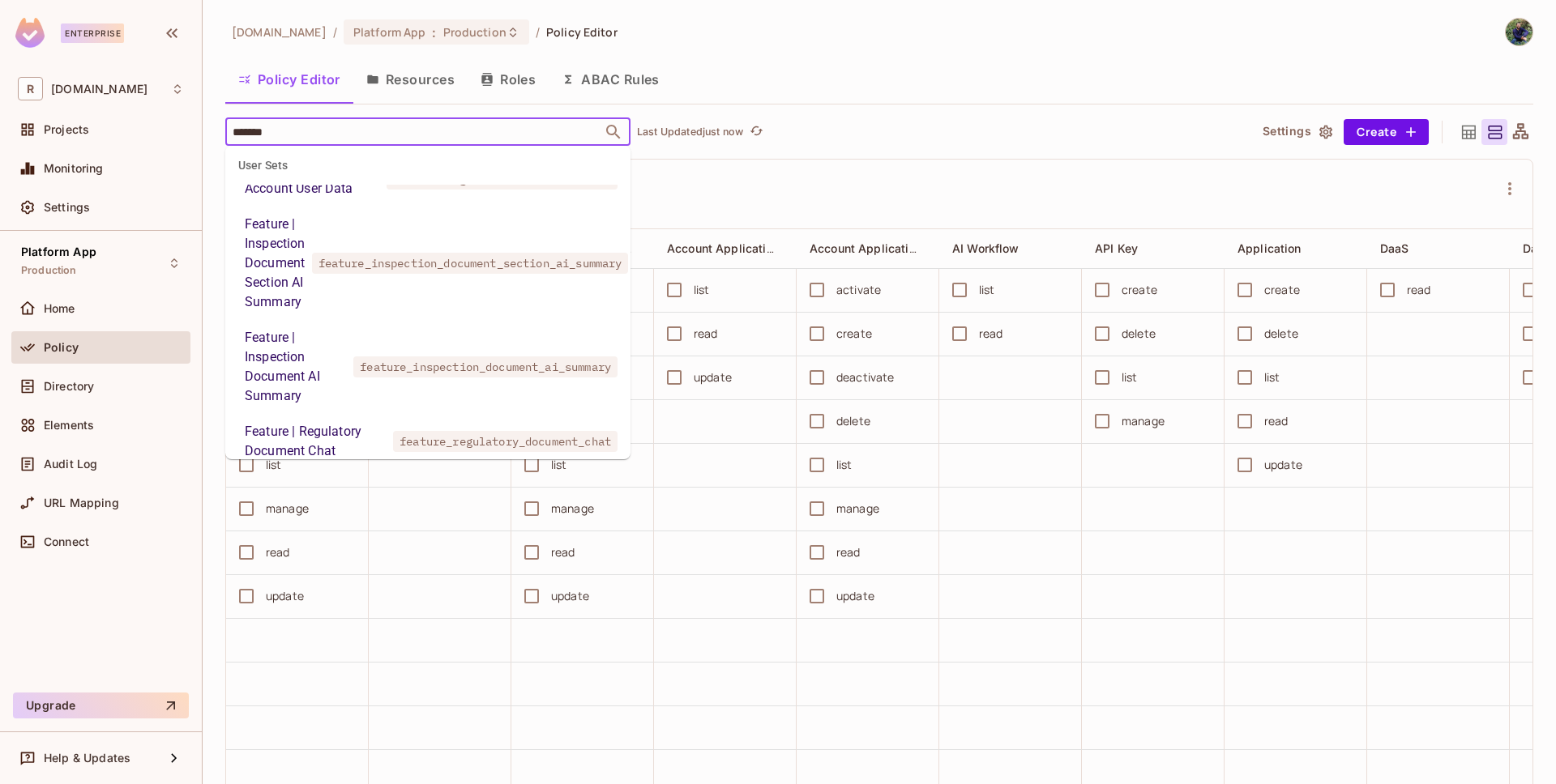
click at [401, 248] on li "Feature | Inspection Document Section AI Summary feature_inspection_document_se…" at bounding box center [428, 263] width 405 height 107
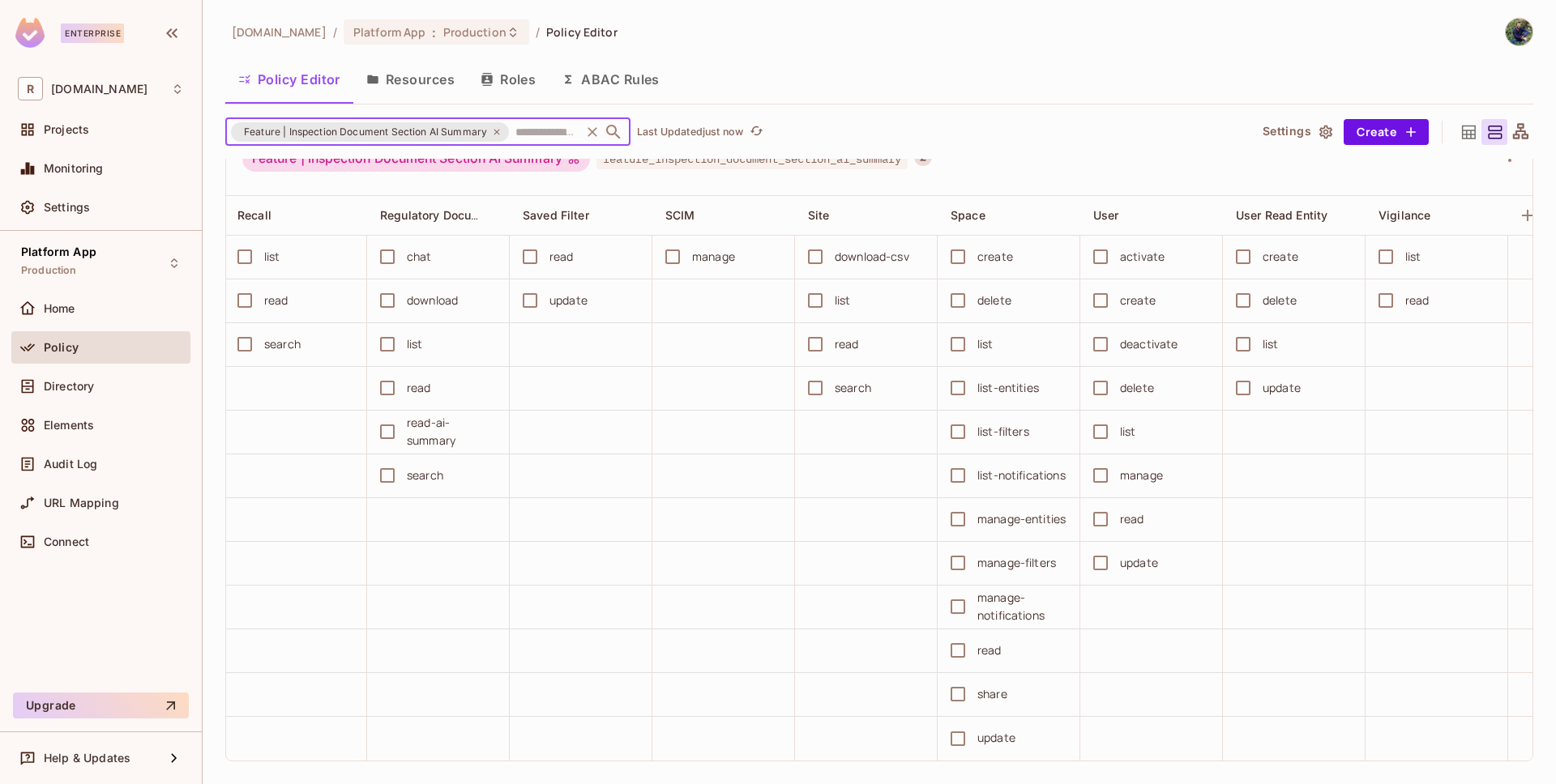
scroll to position [0, 0]
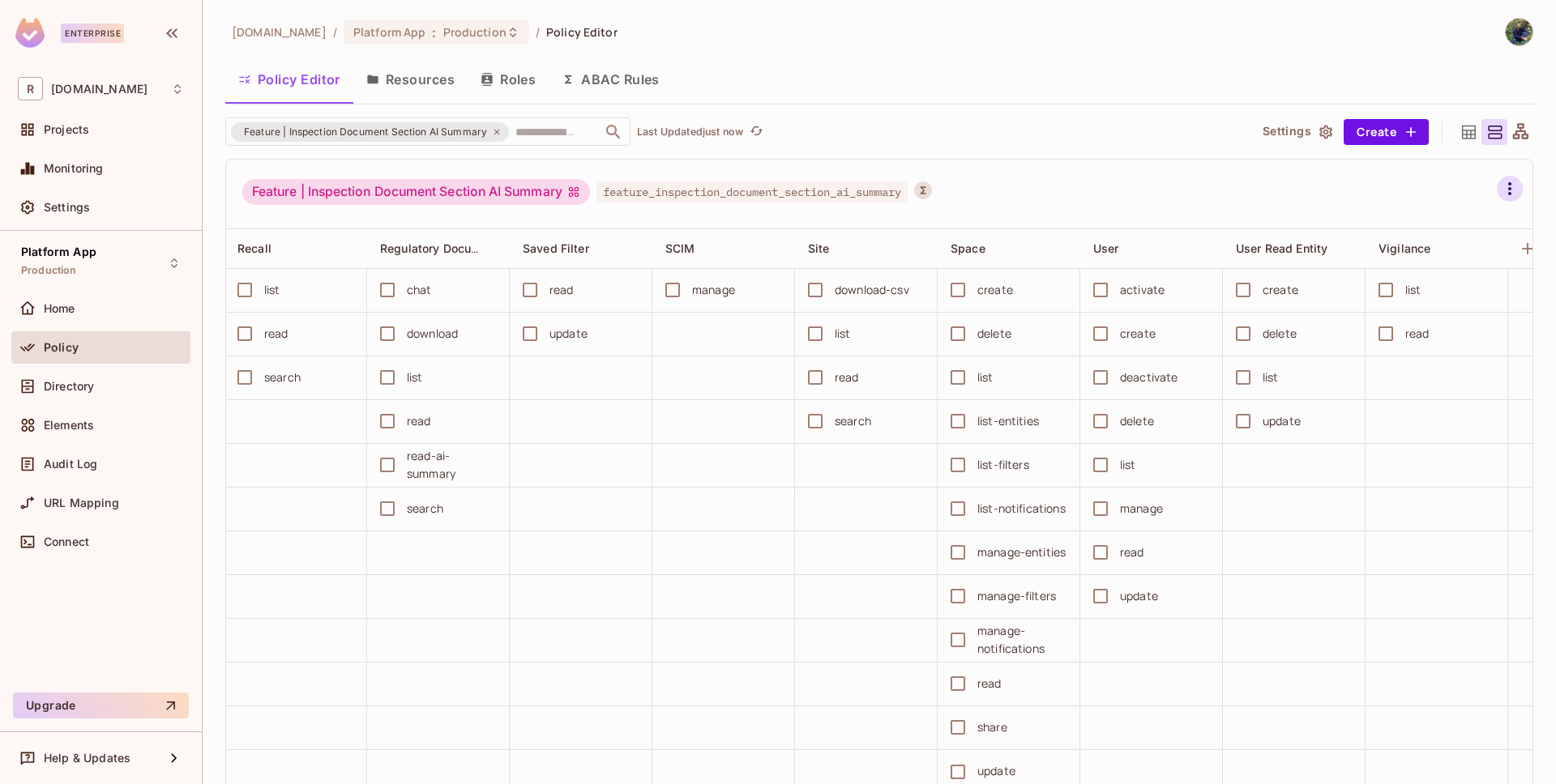
click at [1500, 189] on icon "button" at bounding box center [1509, 189] width 20 height 20
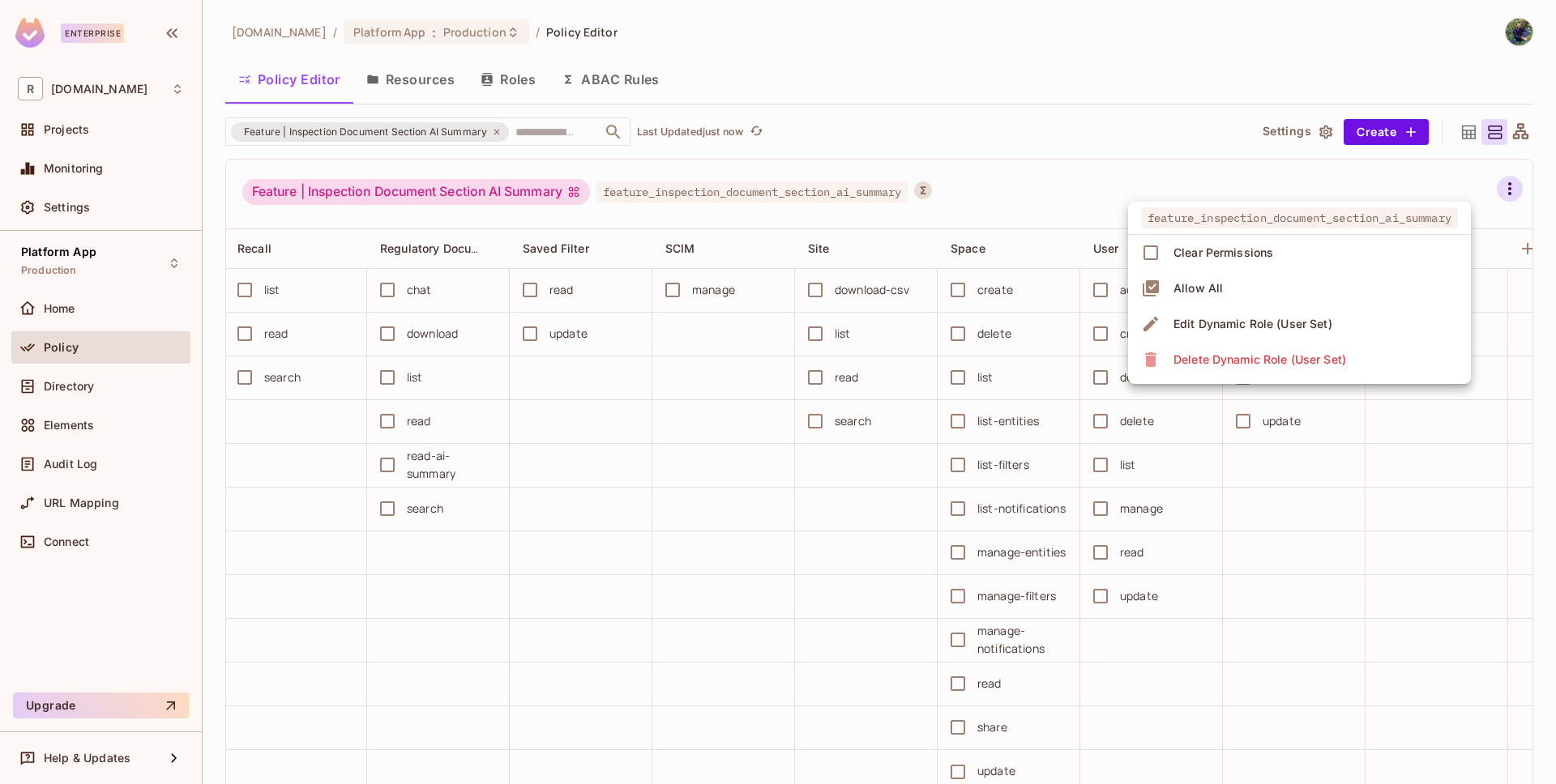
click at [1256, 317] on div "Edit Dynamic Role (User Set)" at bounding box center [1252, 323] width 159 height 16
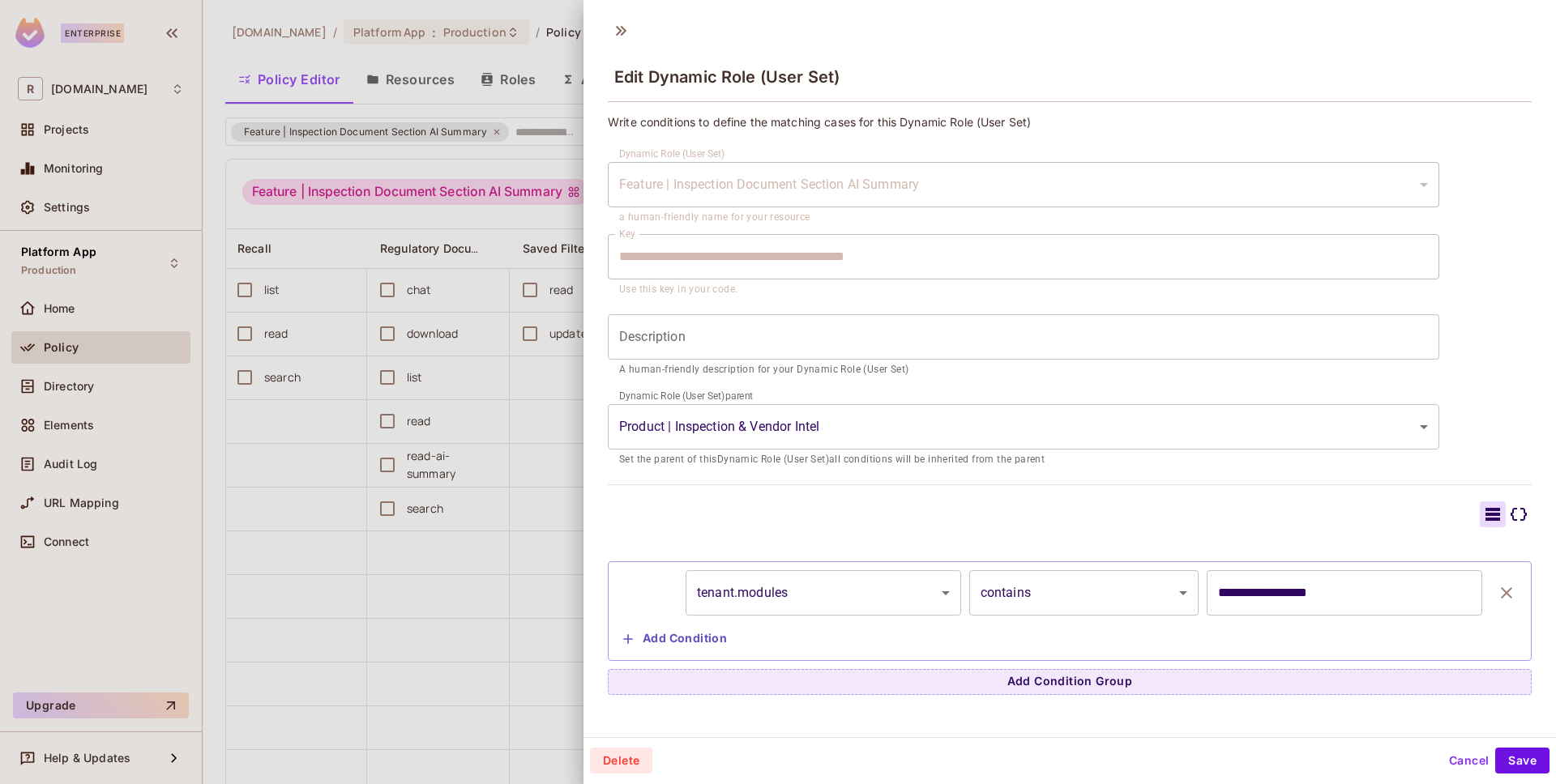
click at [455, 561] on div at bounding box center [778, 392] width 1556 height 784
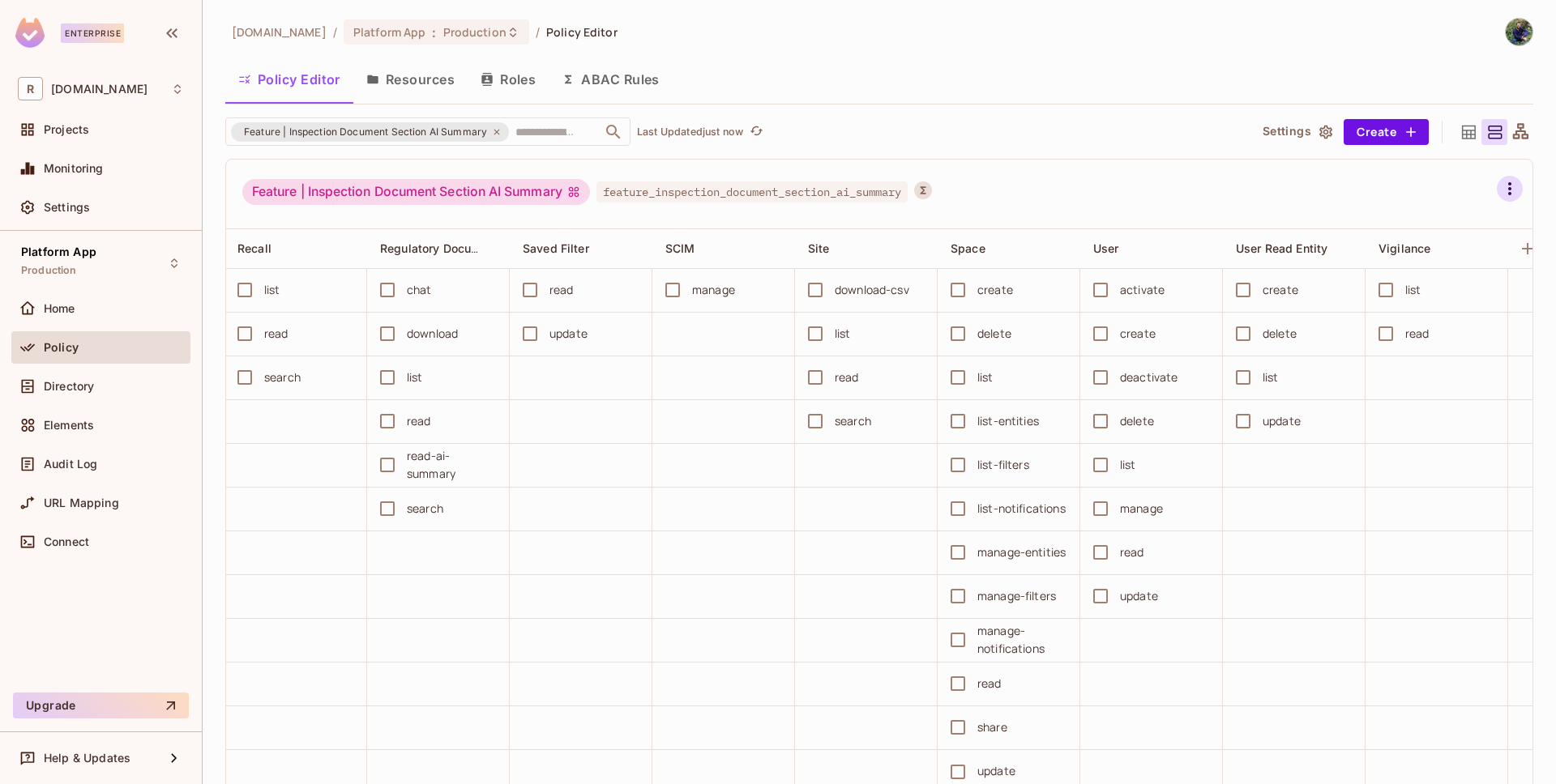
click at [1500, 192] on icon "button" at bounding box center [1509, 189] width 20 height 20
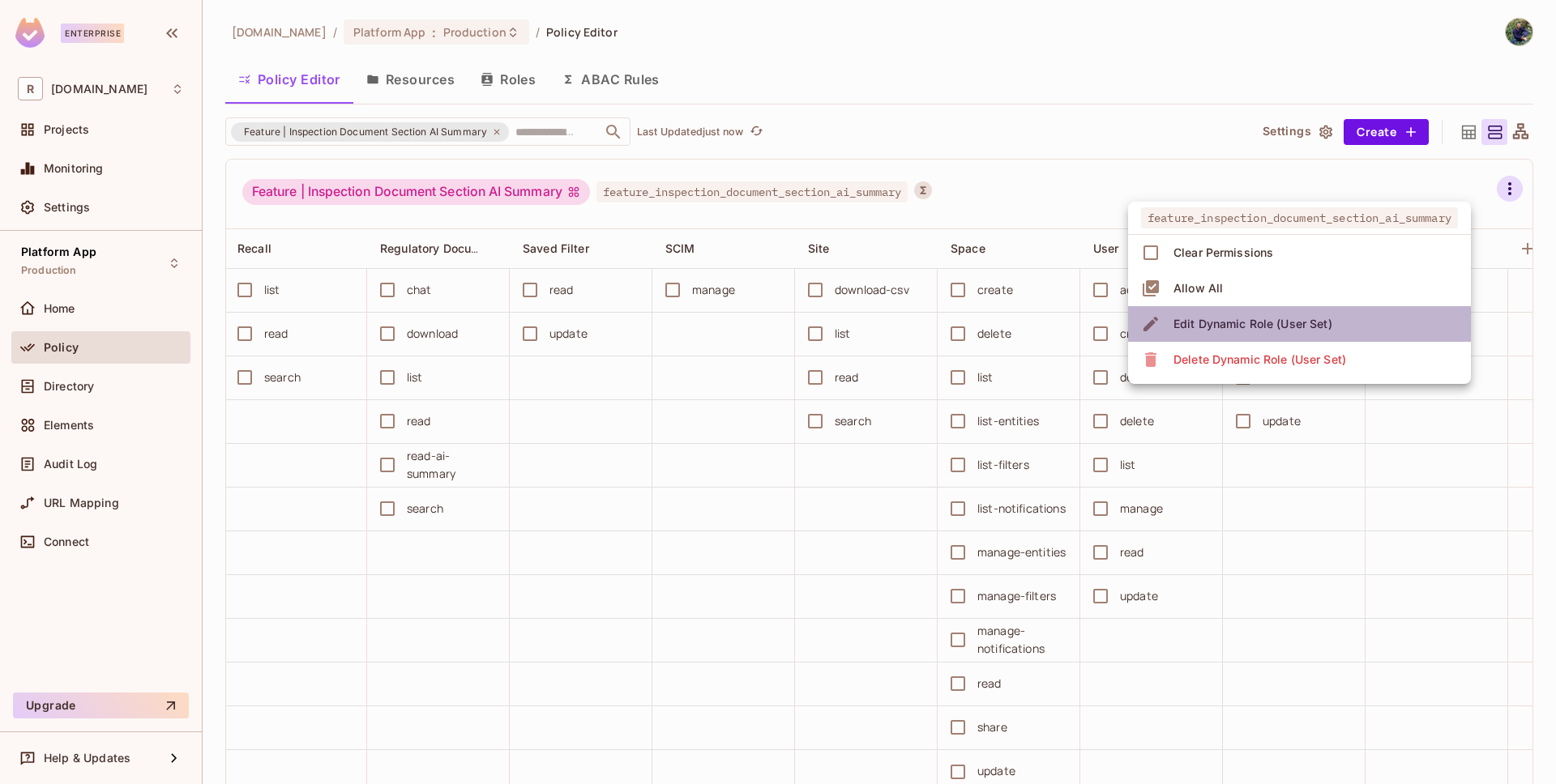
click at [1325, 314] on span "Edit Dynamic Role (User Set)" at bounding box center [1252, 324] width 168 height 26
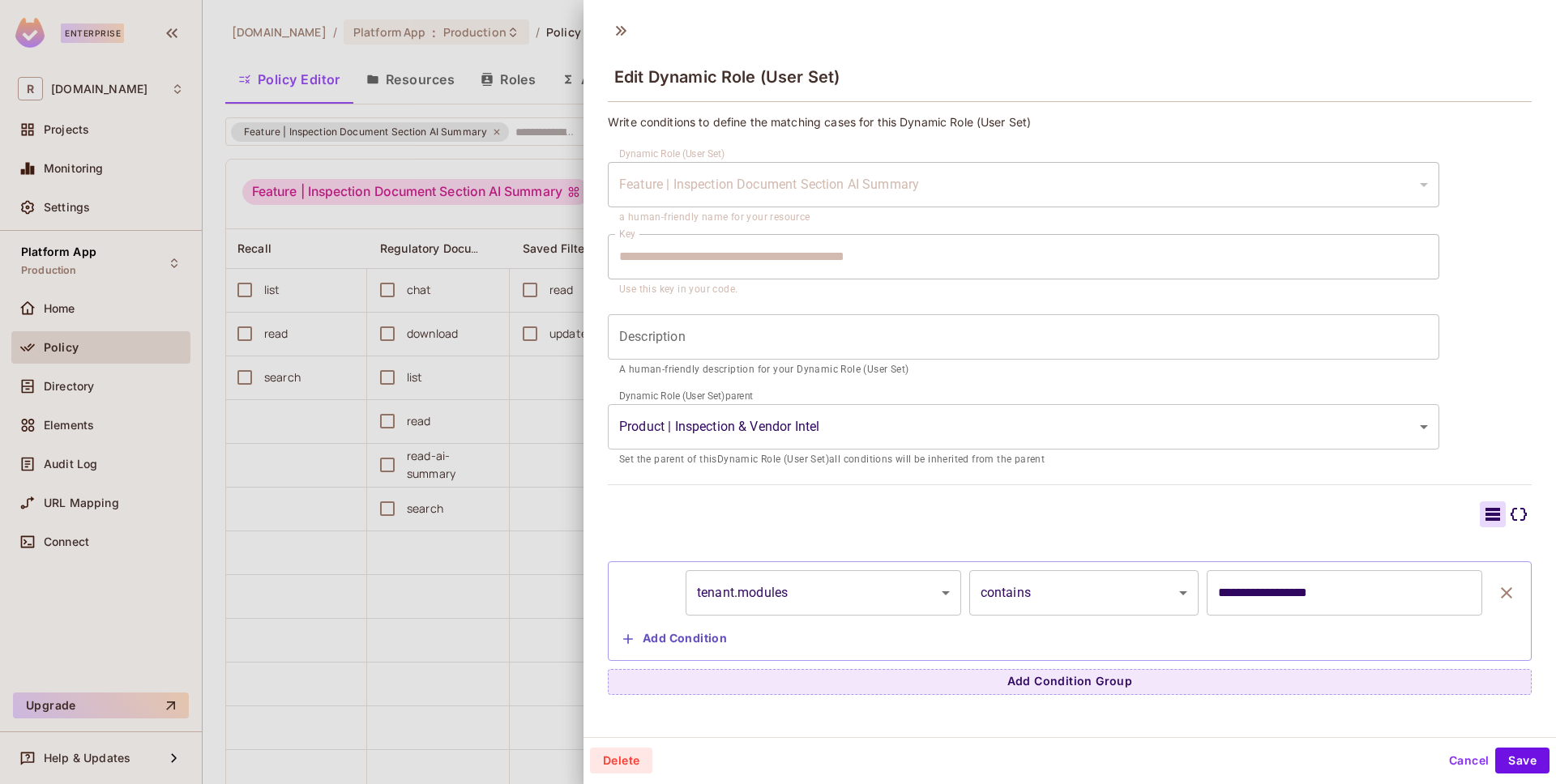
click at [1166, 518] on div at bounding box center [1070, 515] width 924 height 26
click at [493, 528] on div at bounding box center [778, 392] width 1556 height 784
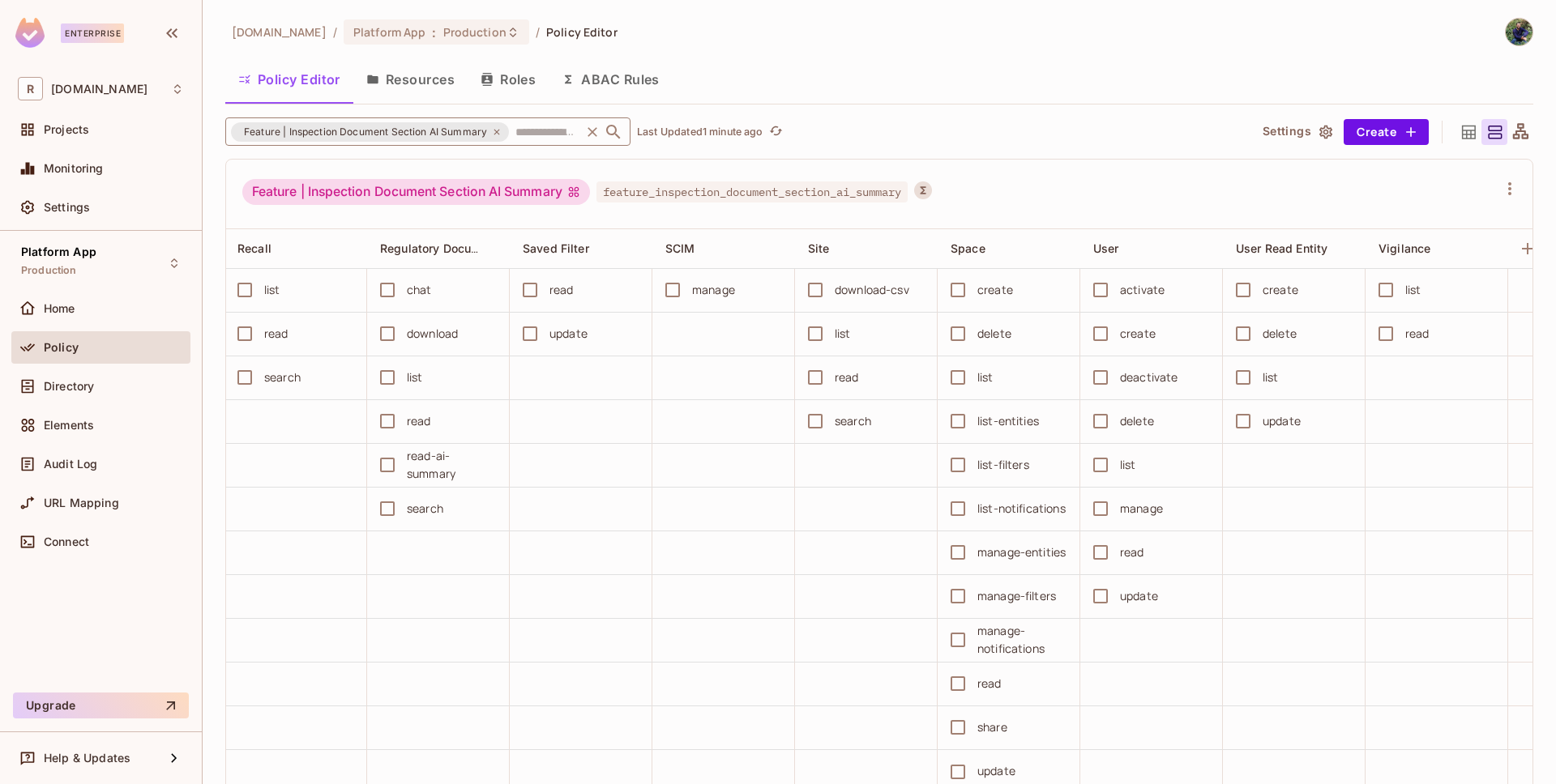
click at [497, 129] on icon at bounding box center [496, 131] width 9 height 9
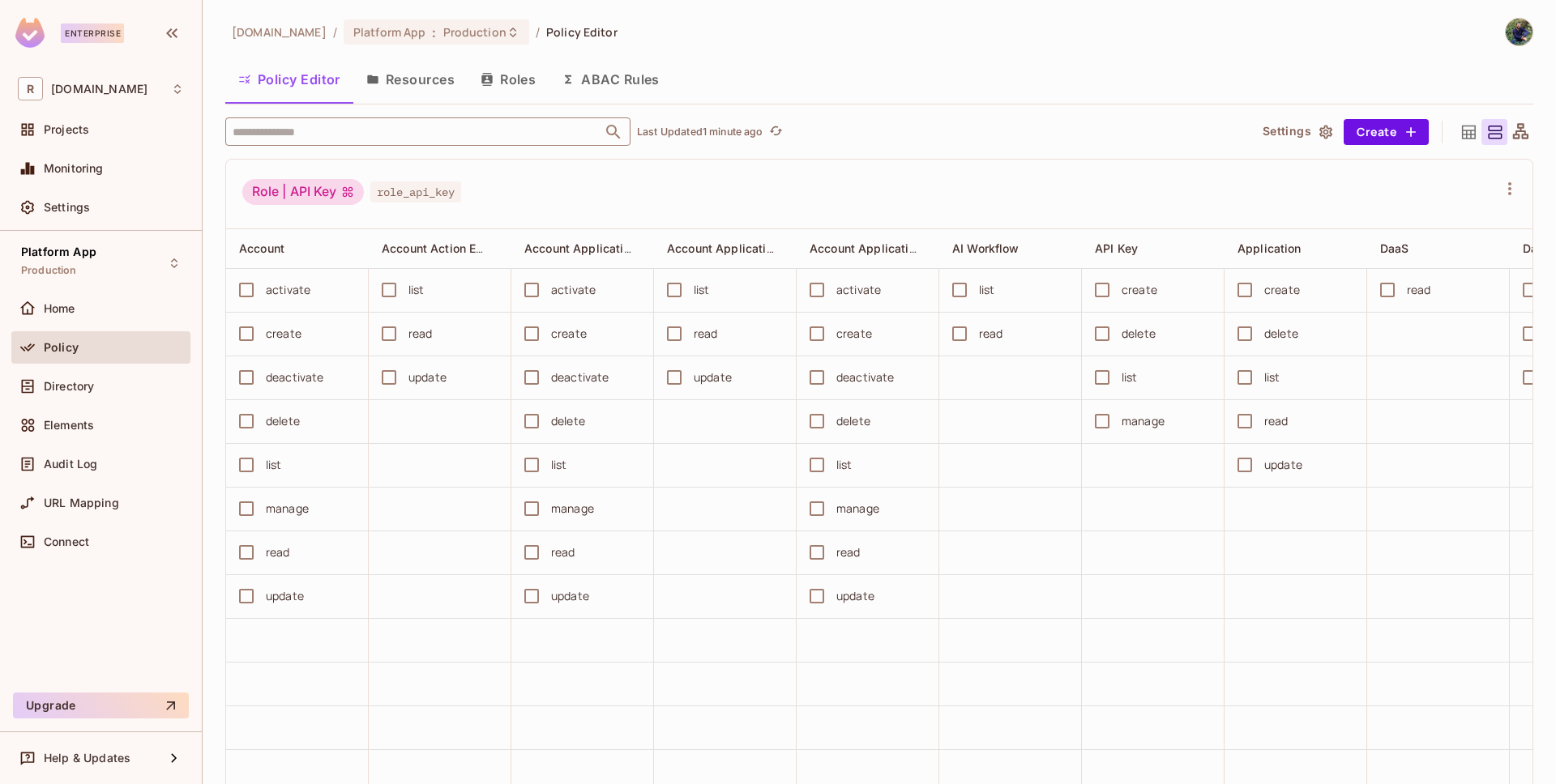
click at [398, 136] on input "text" at bounding box center [413, 131] width 370 height 28
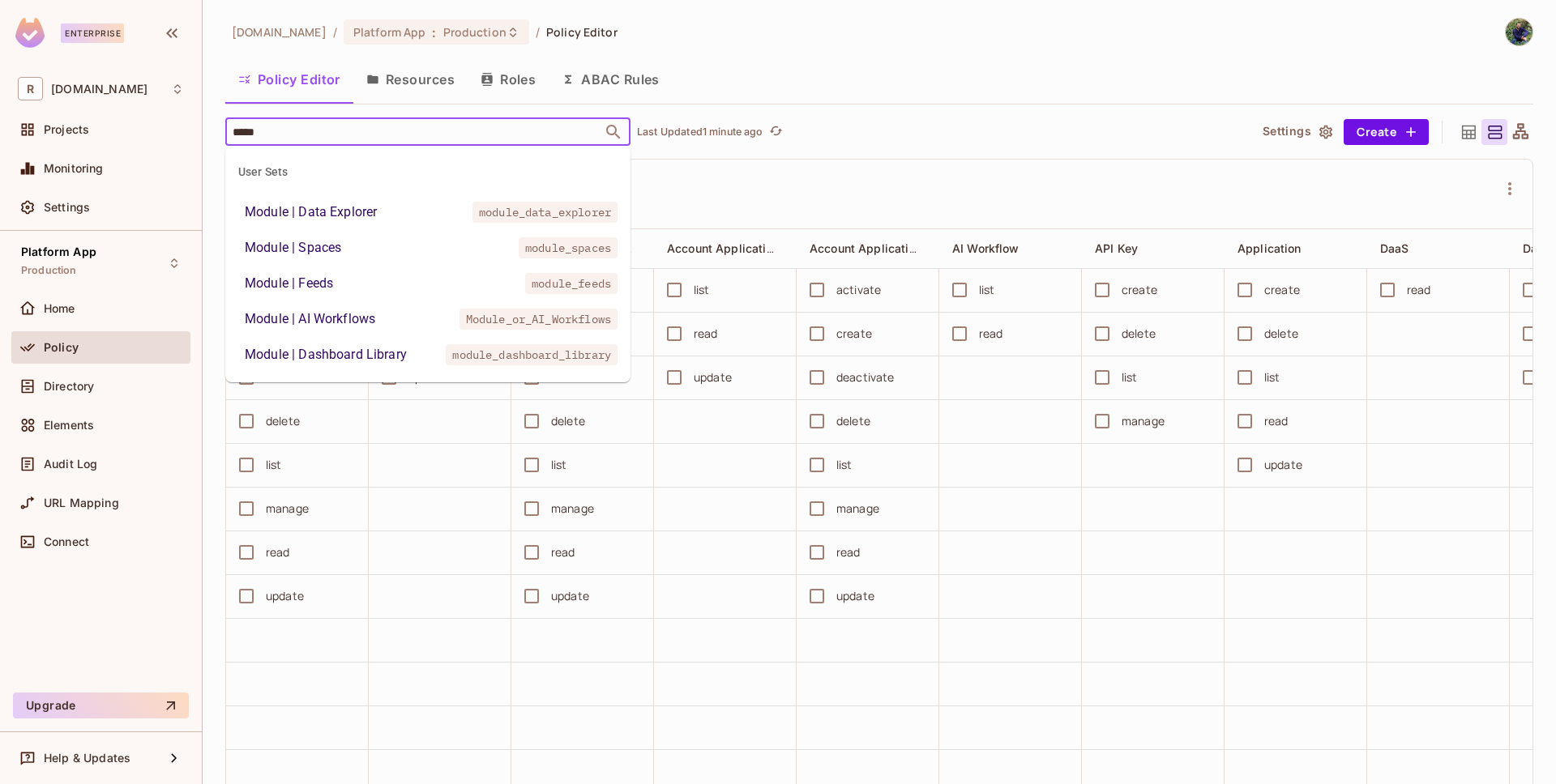
type input "******"
click at [339, 286] on li "Module | Feeds module_feeds" at bounding box center [428, 284] width 405 height 29
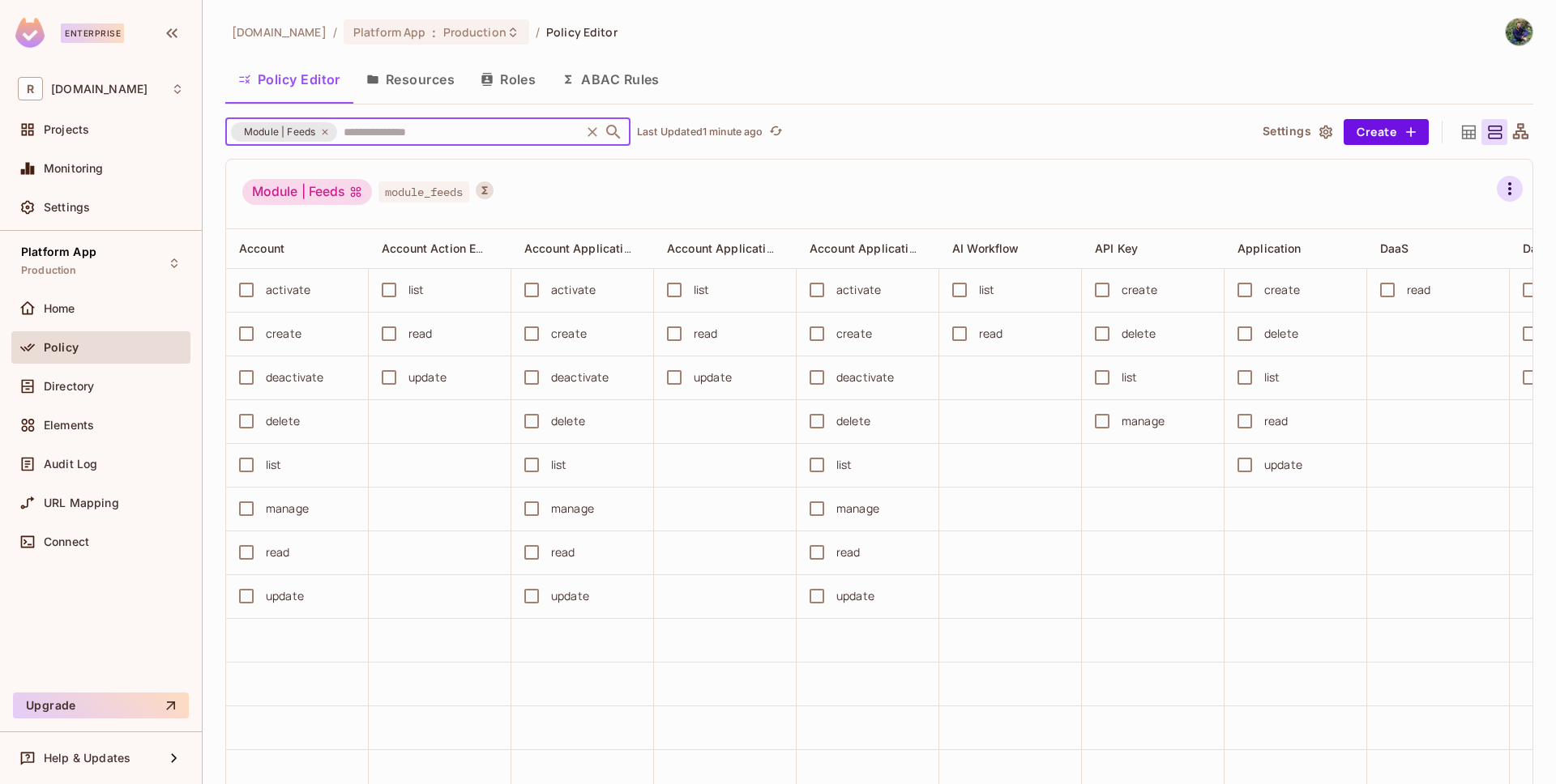
click at [1500, 186] on icon "button" at bounding box center [1509, 189] width 20 height 20
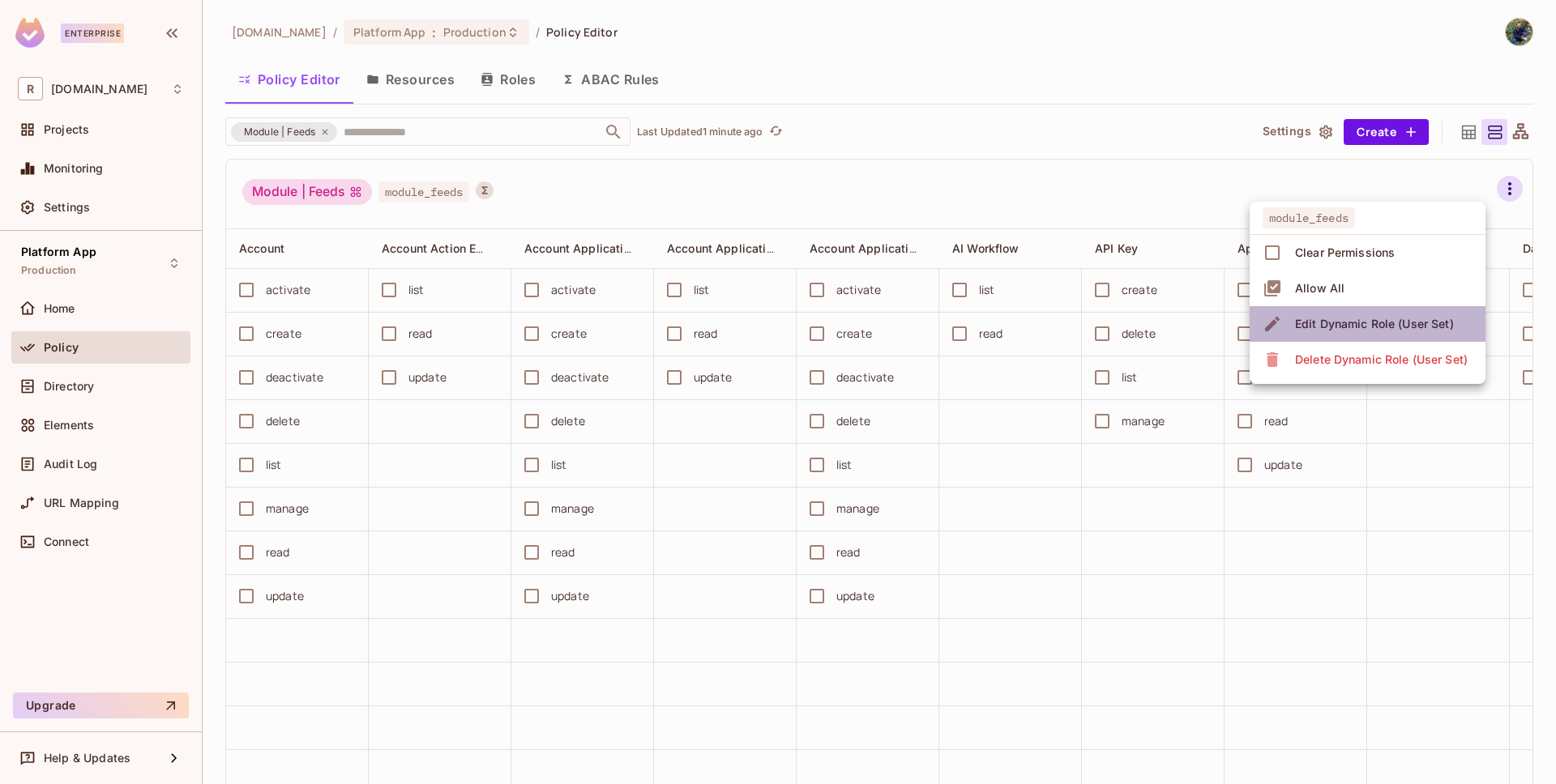
click at [1364, 323] on div "Edit Dynamic Role (User Set)" at bounding box center [1374, 323] width 159 height 16
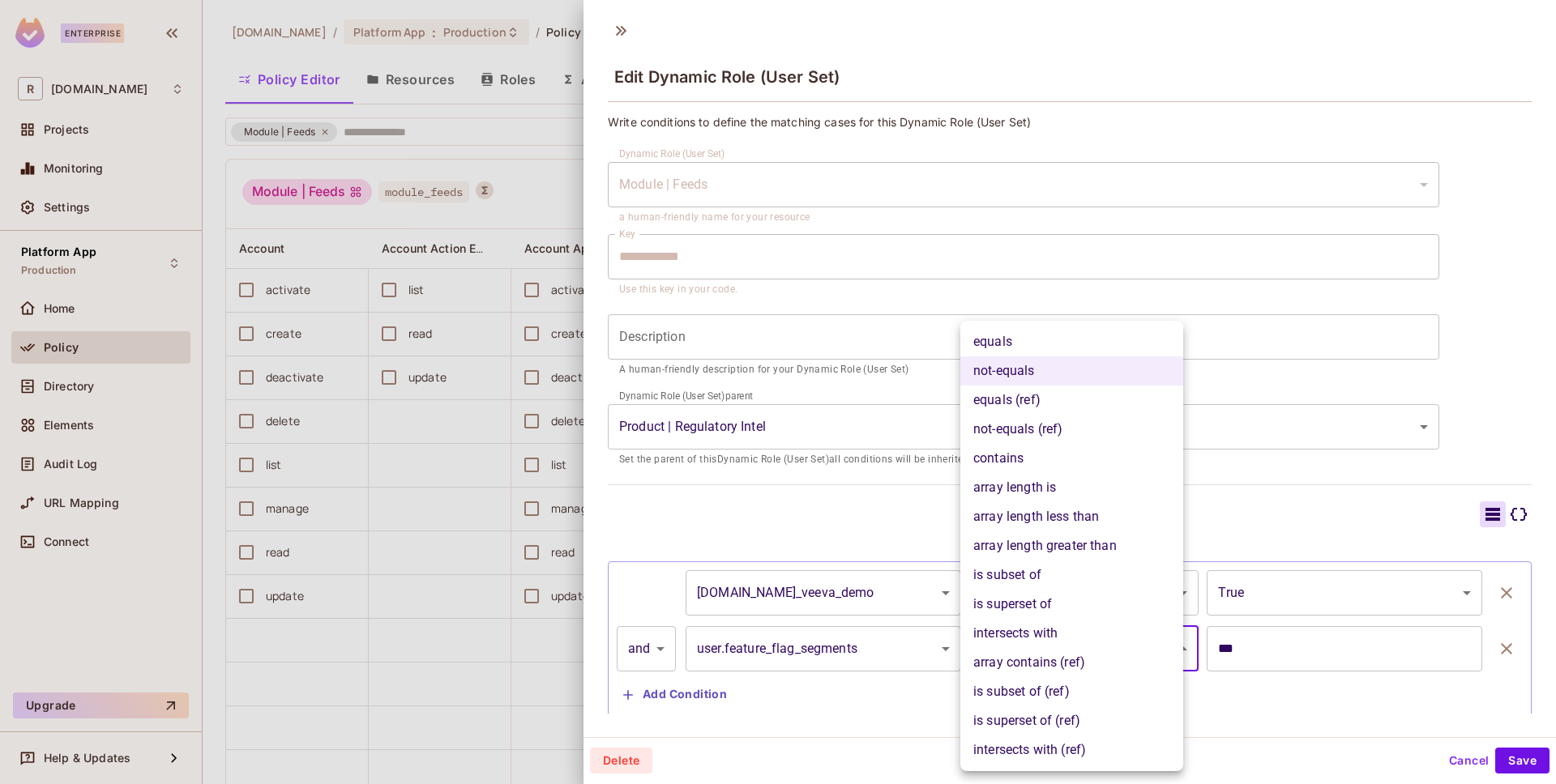
click at [1055, 637] on body "Enterprise R [DOMAIN_NAME] Projects Monitoring Settings Platform App Production…" at bounding box center [778, 392] width 1556 height 784
click at [1023, 432] on li "not-equals (ref)" at bounding box center [1071, 430] width 223 height 29
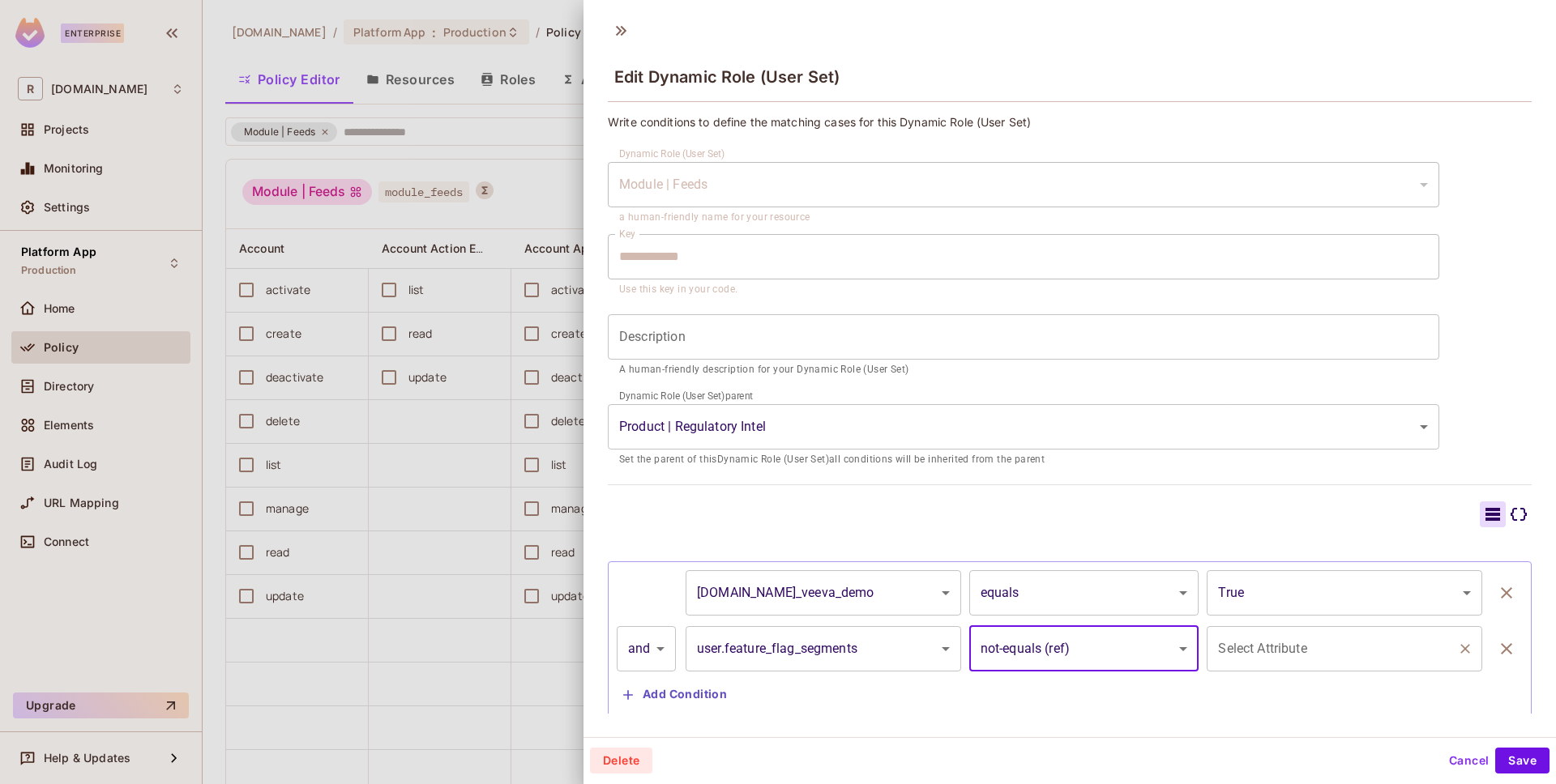
click at [1283, 649] on div "Select Attribute Select Attribute" at bounding box center [1344, 649] width 275 height 46
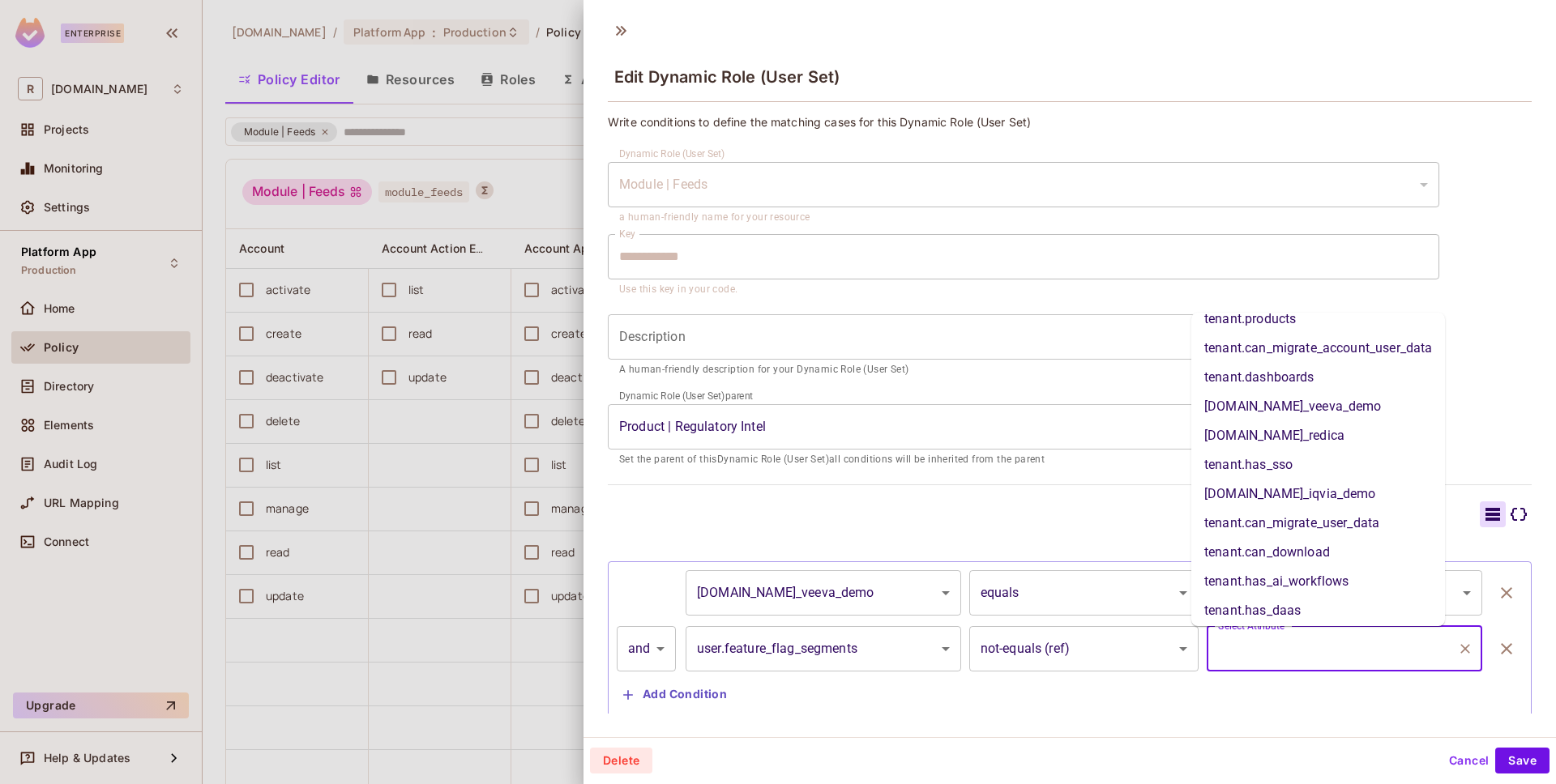
scroll to position [283, 0]
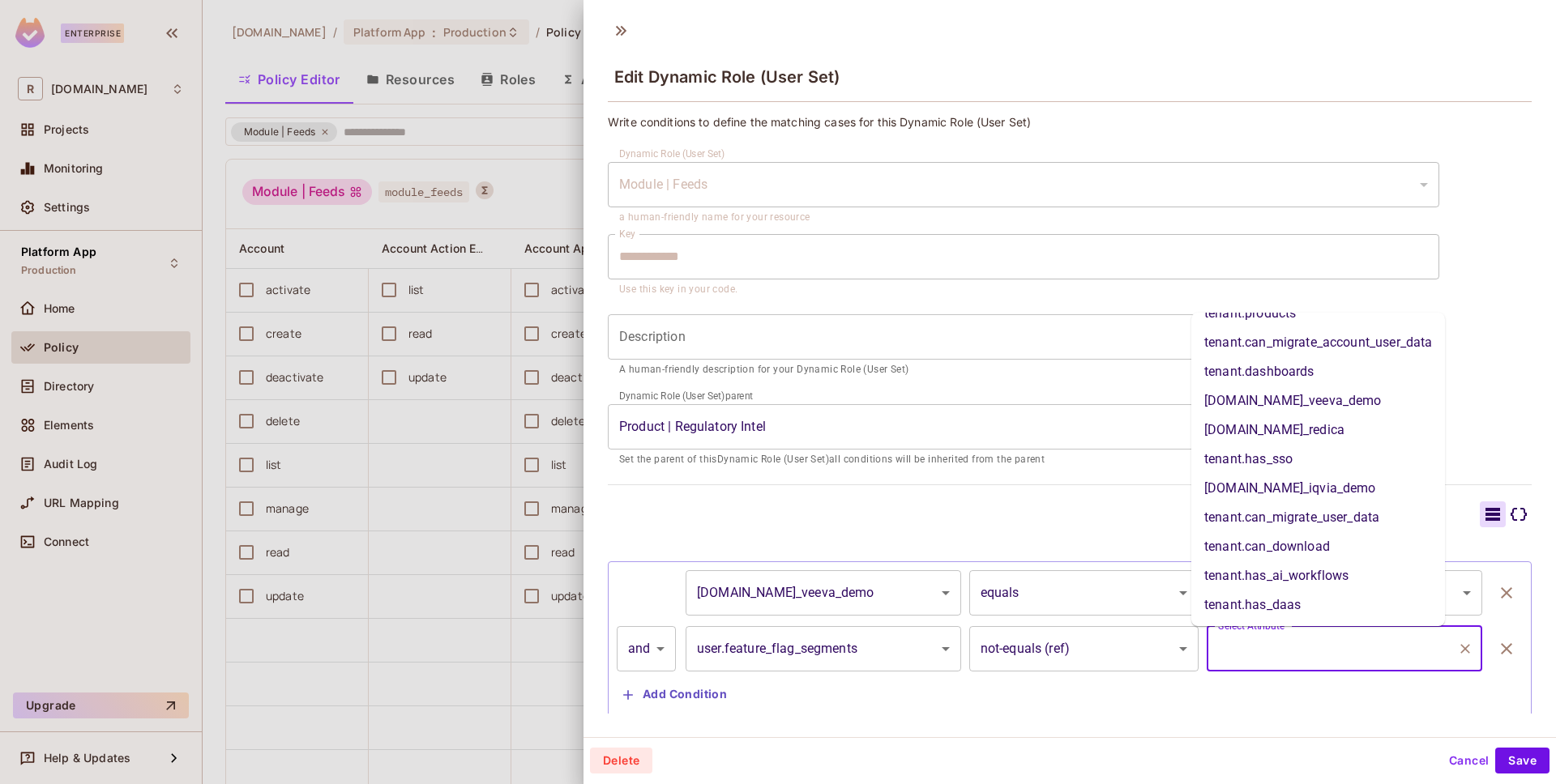
click at [1080, 664] on body "Enterprise R [DOMAIN_NAME] Projects Monitoring Settings Platform App Production…" at bounding box center [778, 392] width 1556 height 784
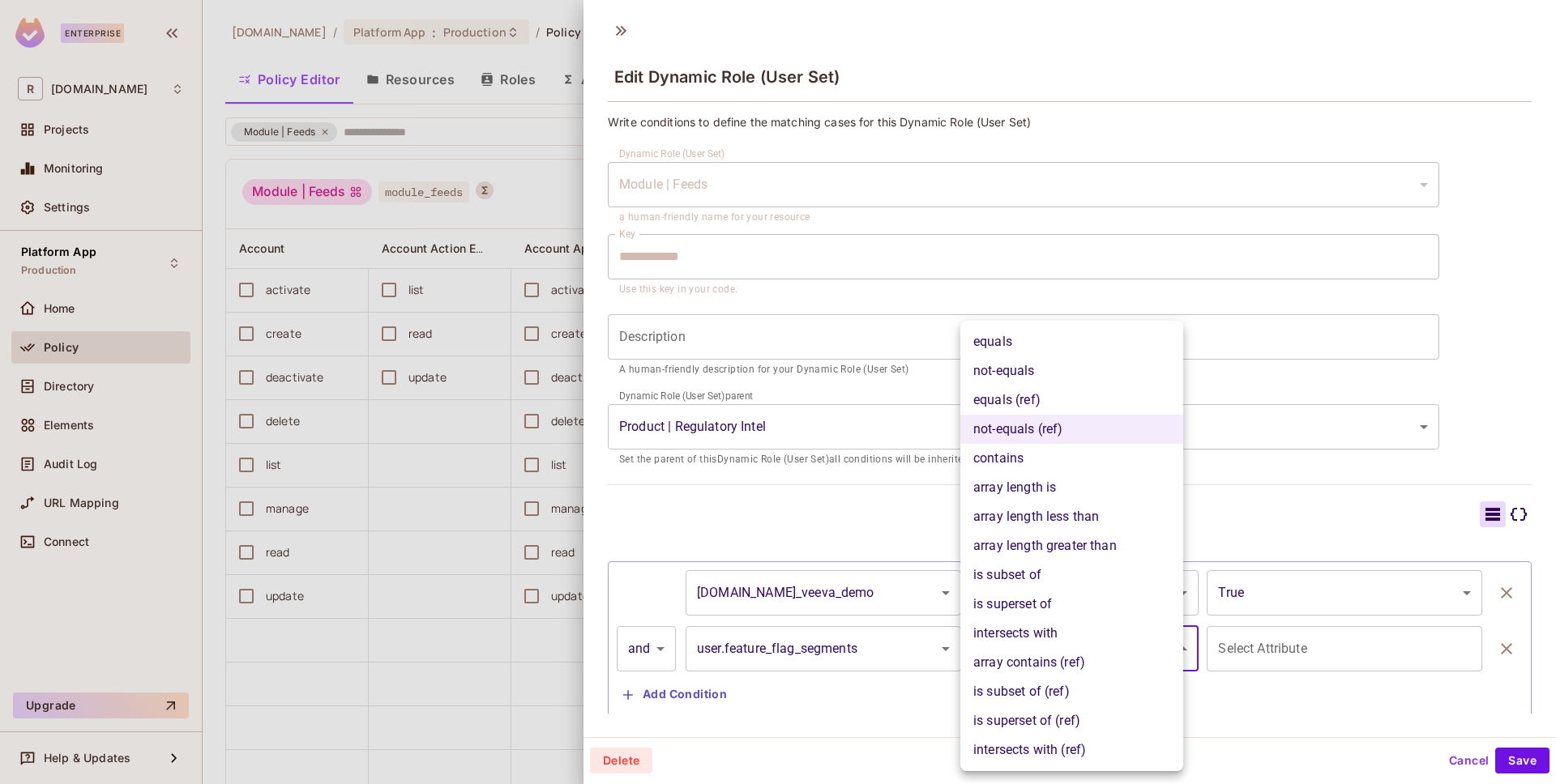
click at [1025, 373] on li "not-equals" at bounding box center [1071, 371] width 223 height 29
type input "**********"
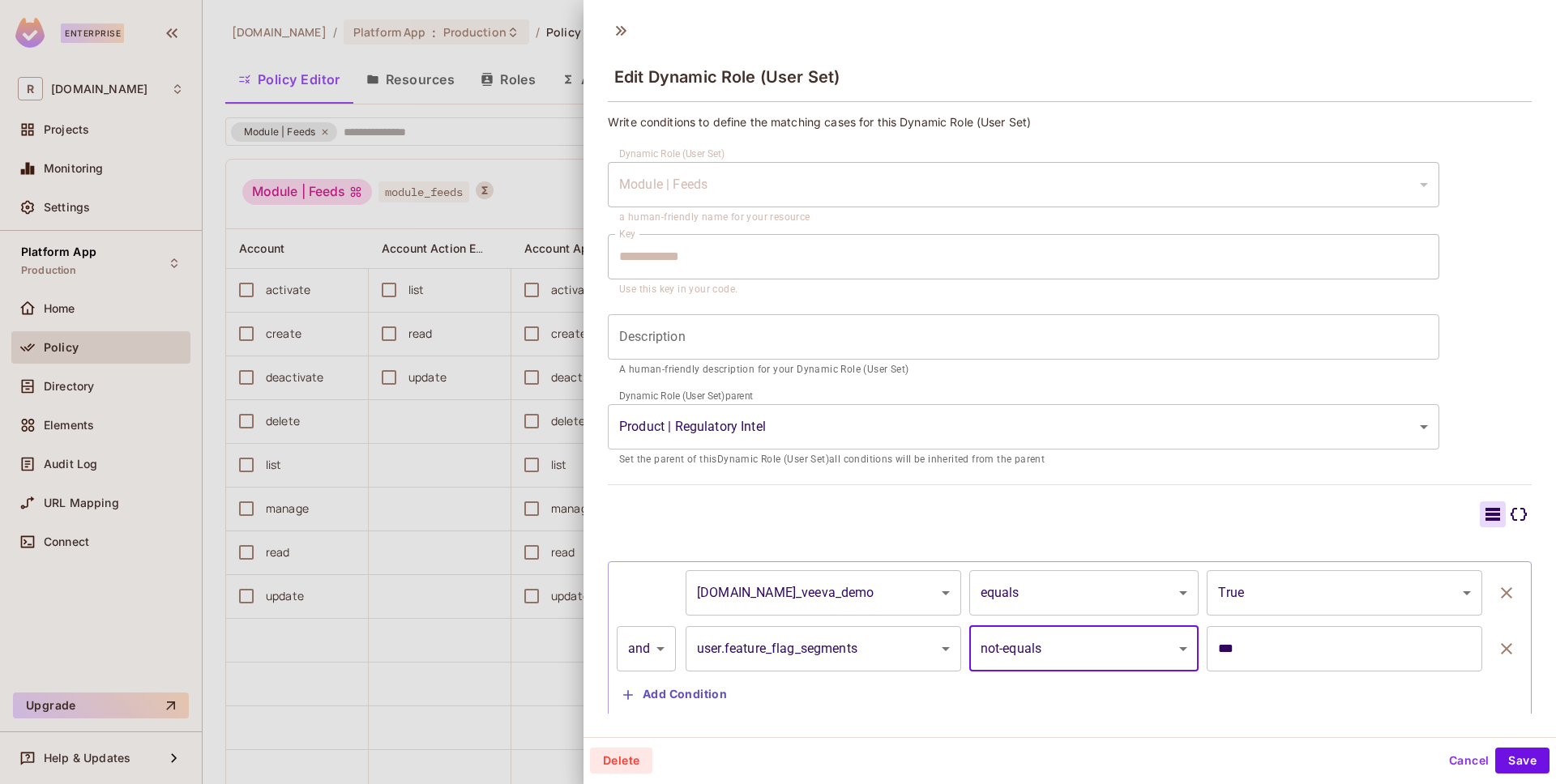
click at [1257, 636] on input "***" at bounding box center [1344, 649] width 275 height 46
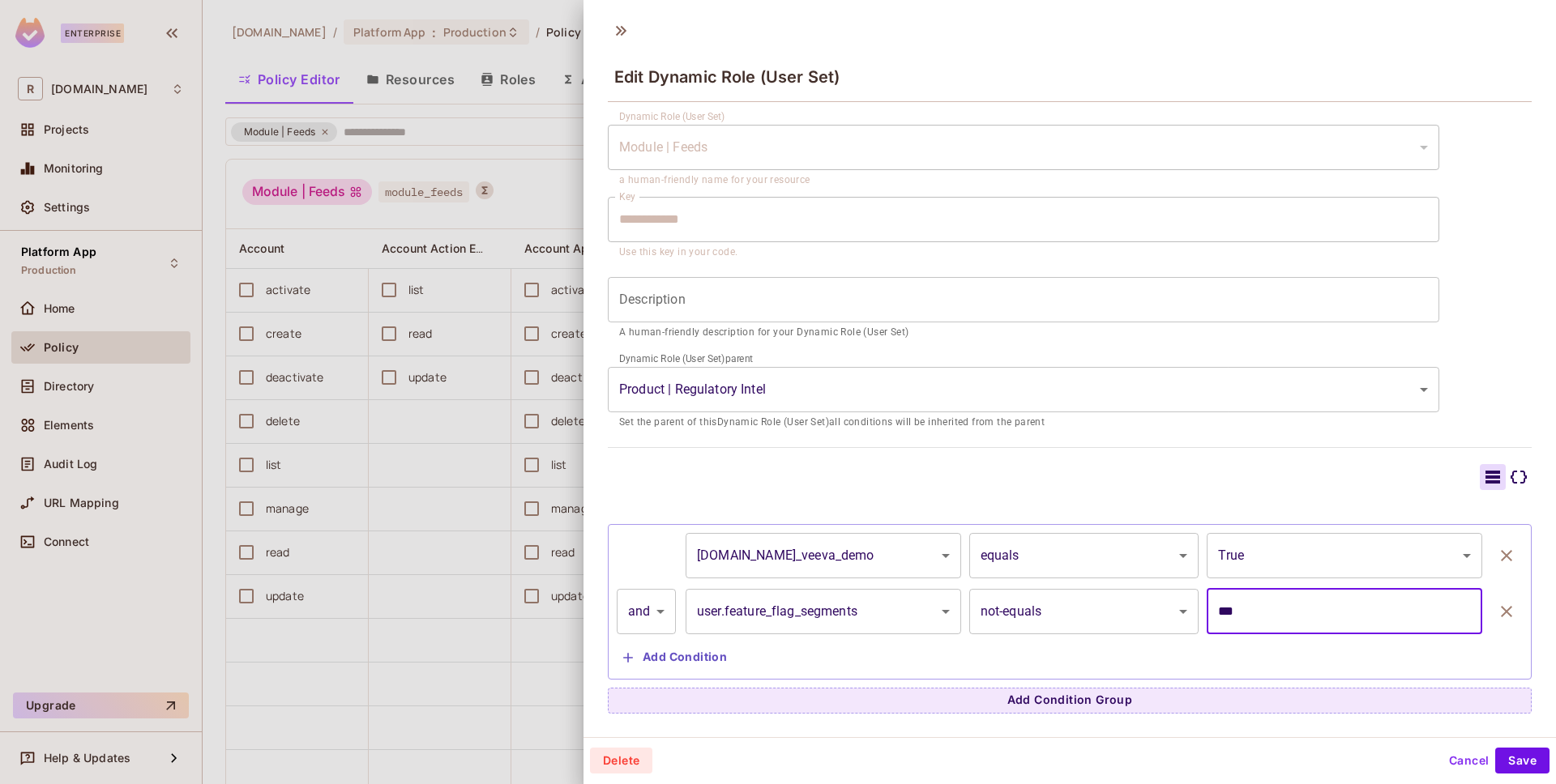
scroll to position [3, 0]
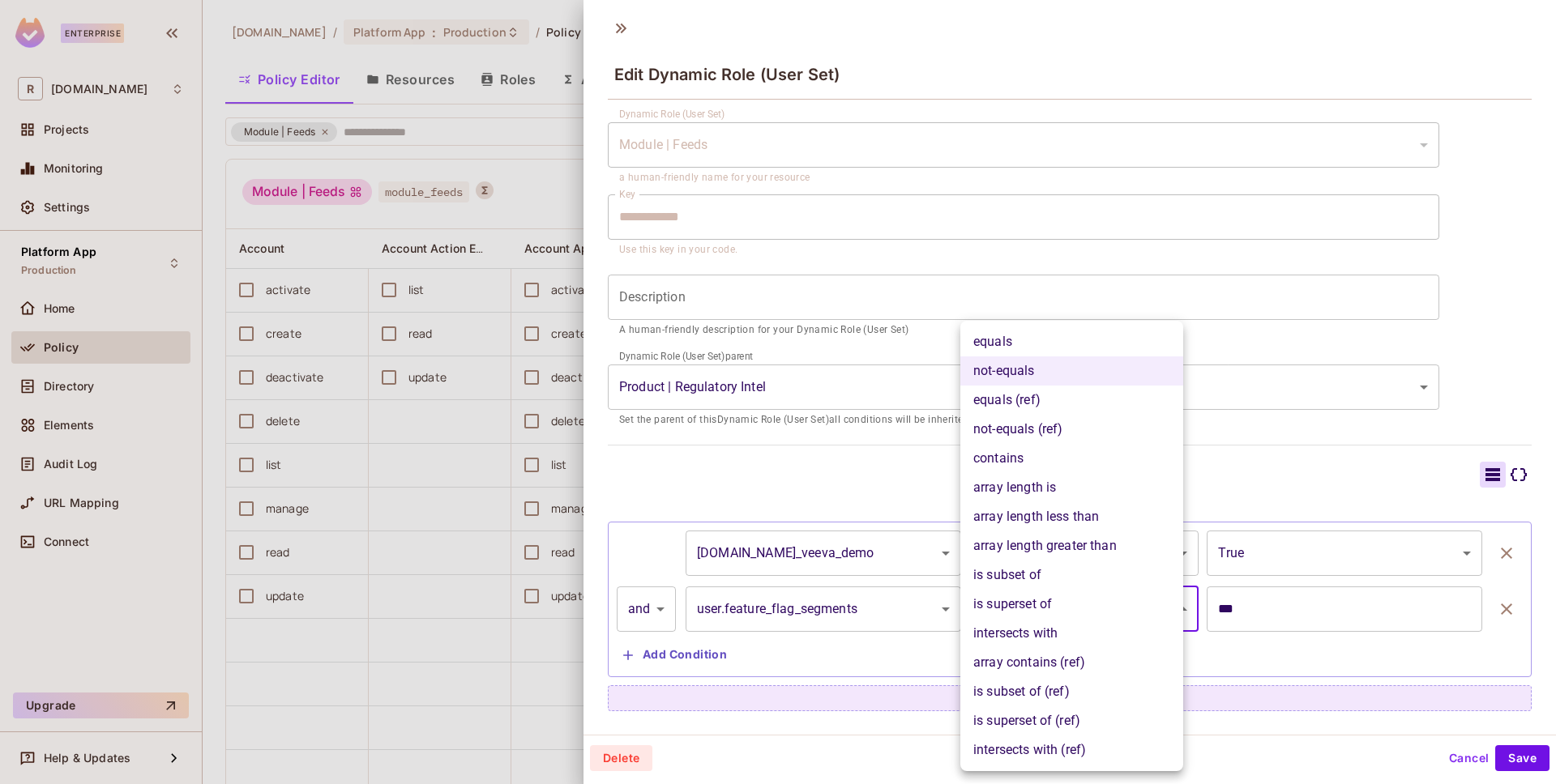
click at [1095, 614] on body "Enterprise R [DOMAIN_NAME] Projects Monitoring Settings Platform App Production…" at bounding box center [778, 392] width 1556 height 784
click at [1435, 500] on div at bounding box center [778, 392] width 1556 height 784
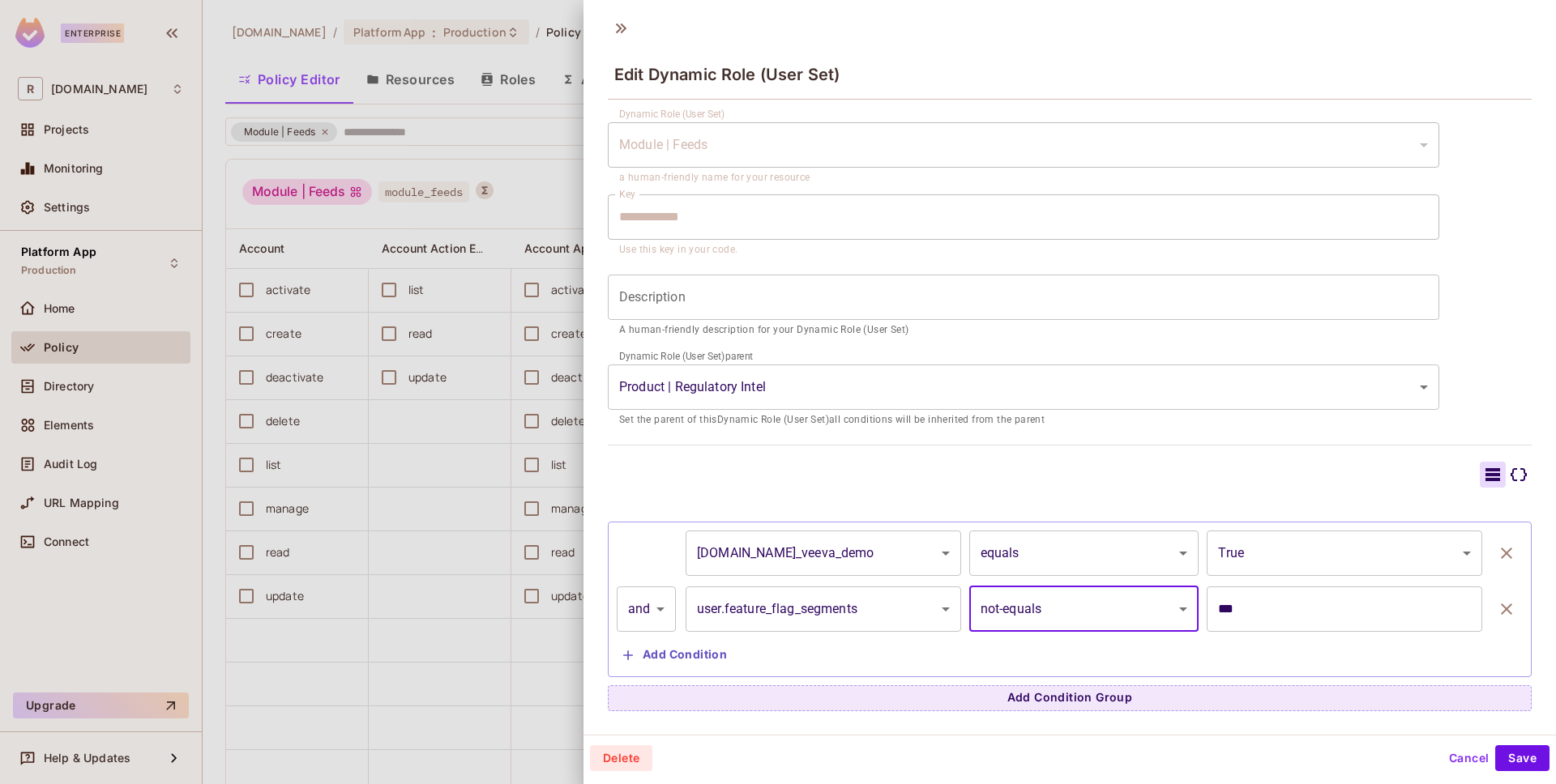
click at [1509, 475] on icon at bounding box center [1518, 474] width 20 height 20
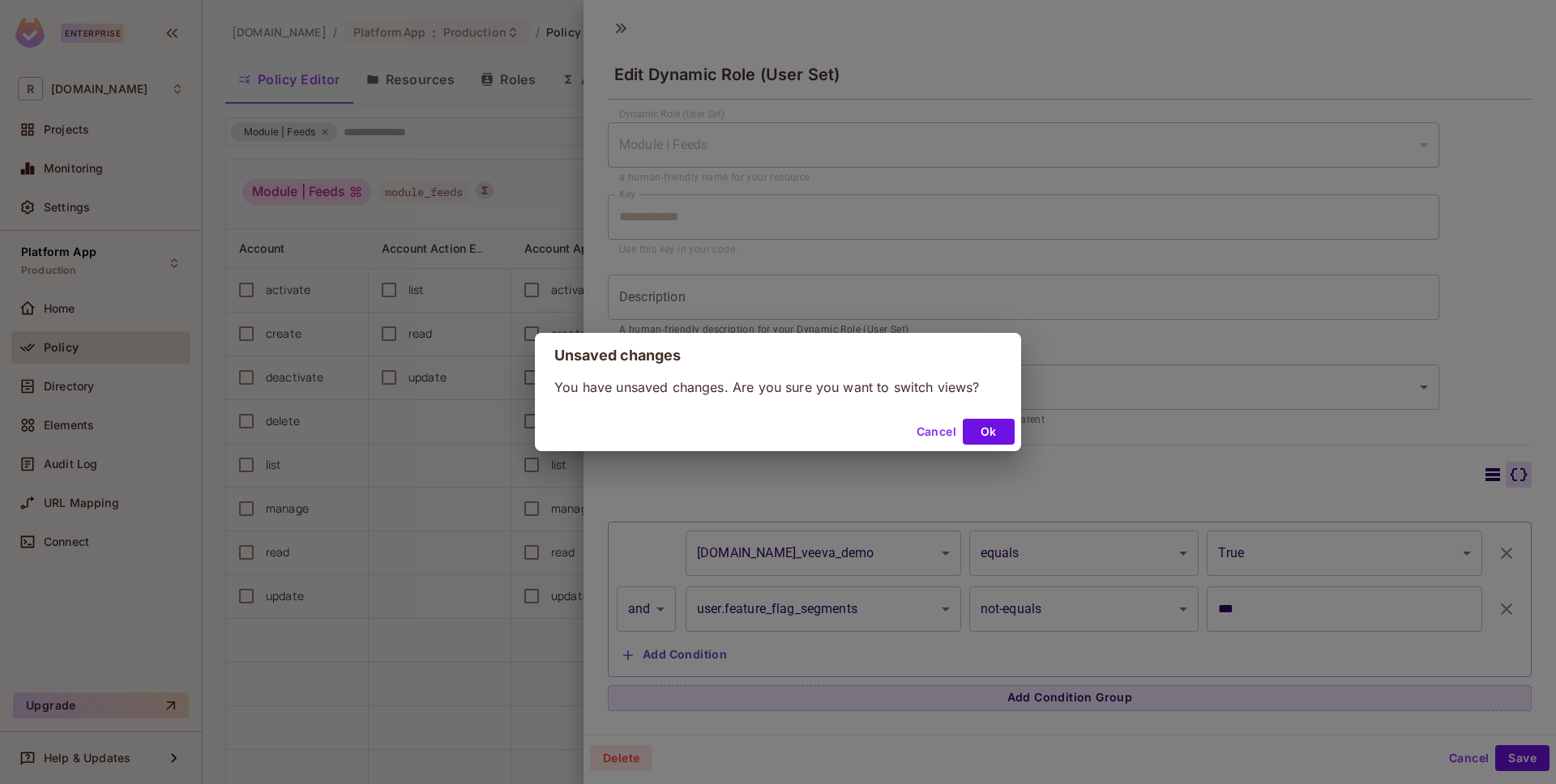
click at [894, 431] on div "Cancel Ok" at bounding box center [778, 431] width 486 height 39
click at [910, 430] on div "Cancel Ok" at bounding box center [962, 432] width 104 height 26
click at [917, 430] on button "Cancel" at bounding box center [936, 432] width 53 height 26
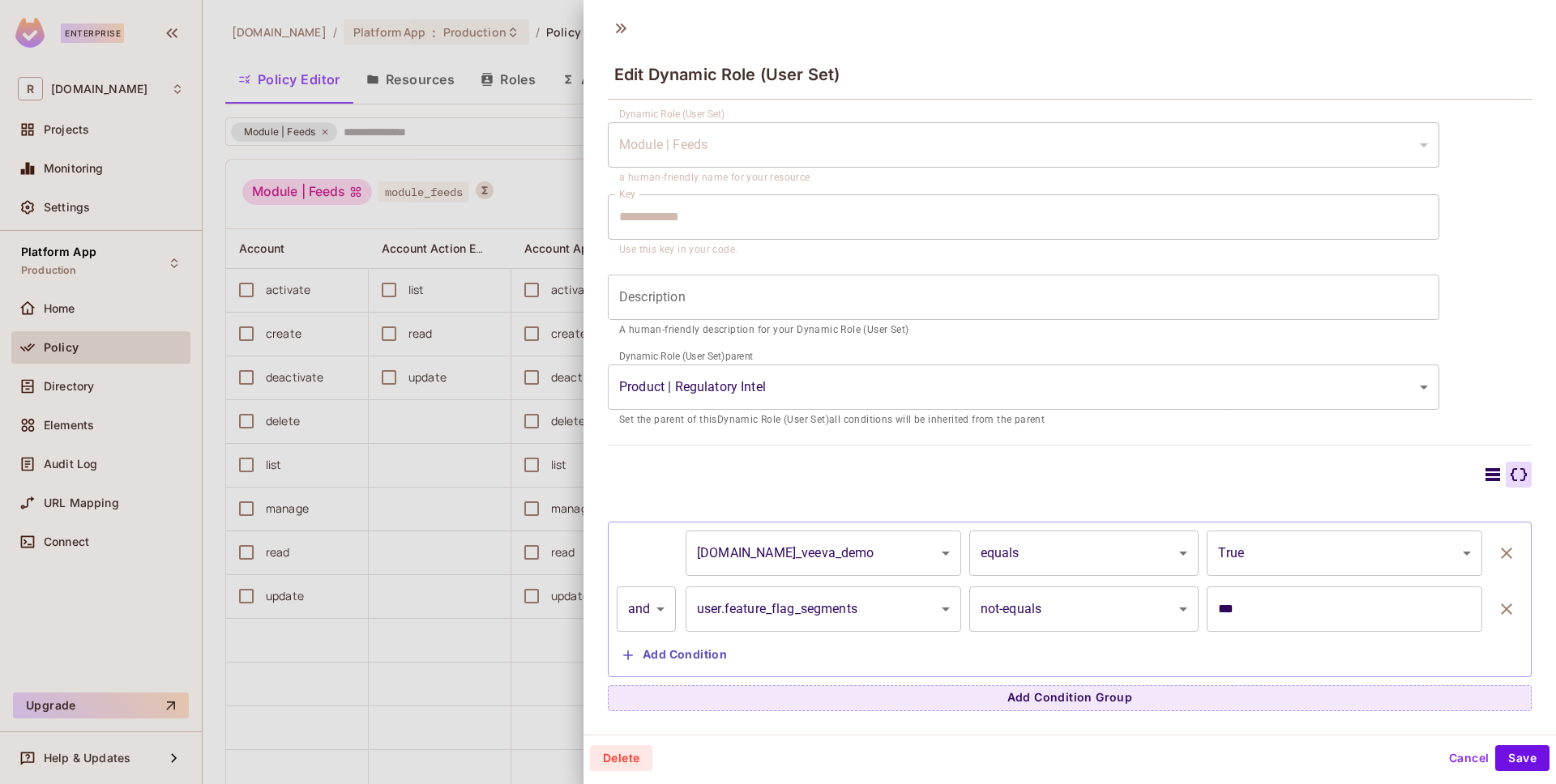
click at [1444, 754] on button "Cancel" at bounding box center [1468, 758] width 53 height 26
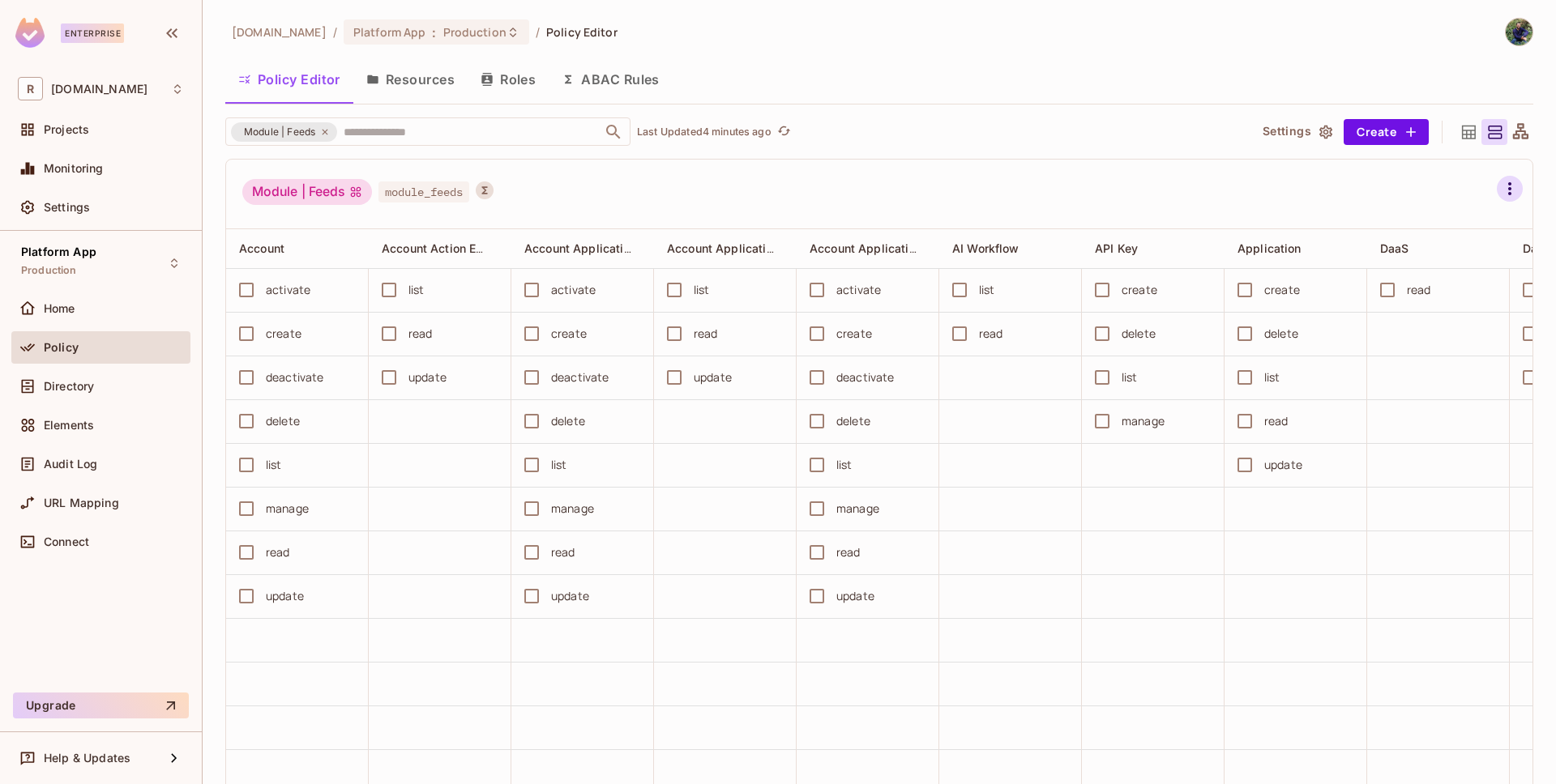
click at [1500, 183] on icon "button" at bounding box center [1509, 189] width 20 height 20
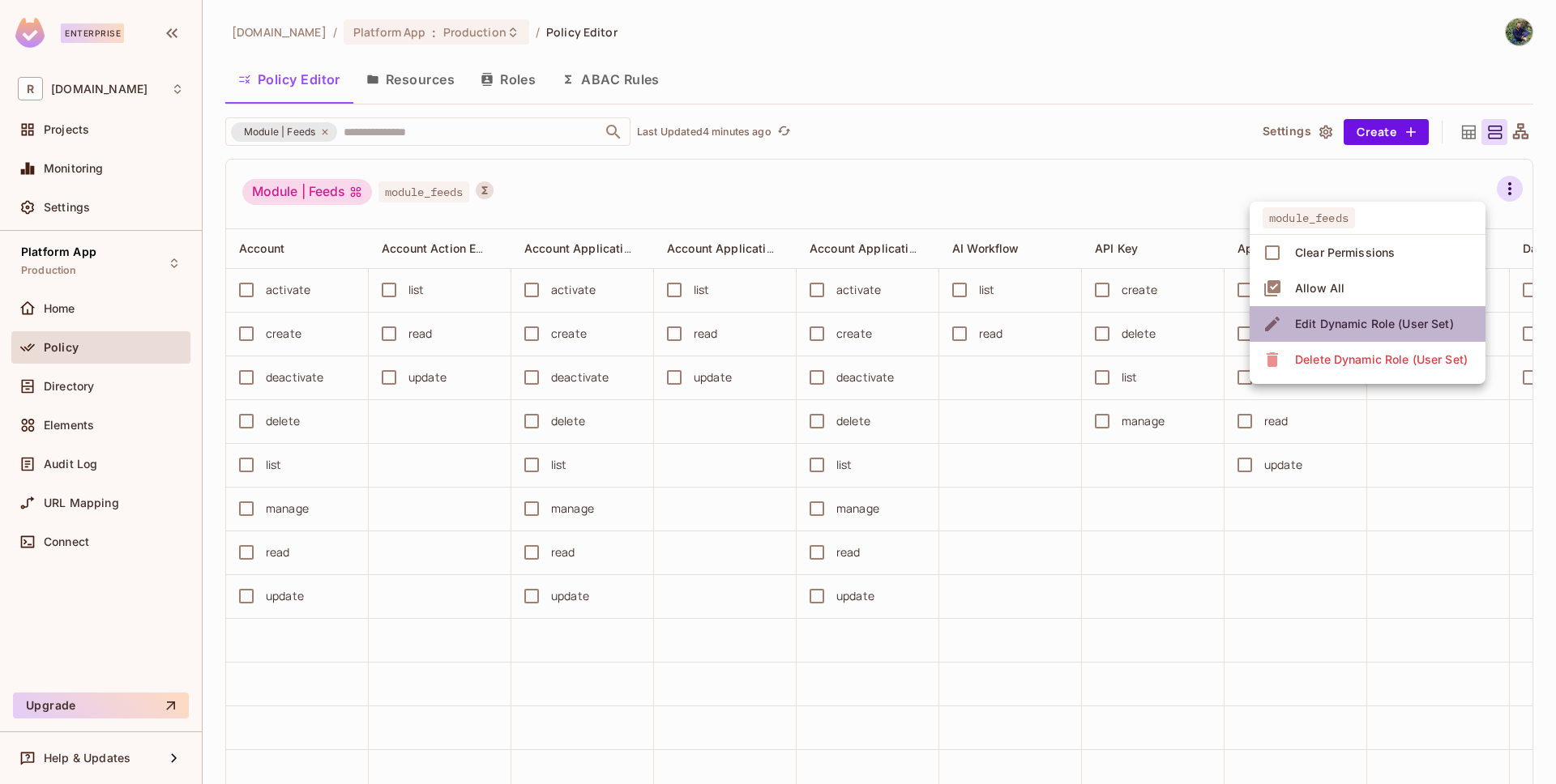
click at [1378, 316] on div "Edit Dynamic Role (User Set)" at bounding box center [1374, 323] width 159 height 16
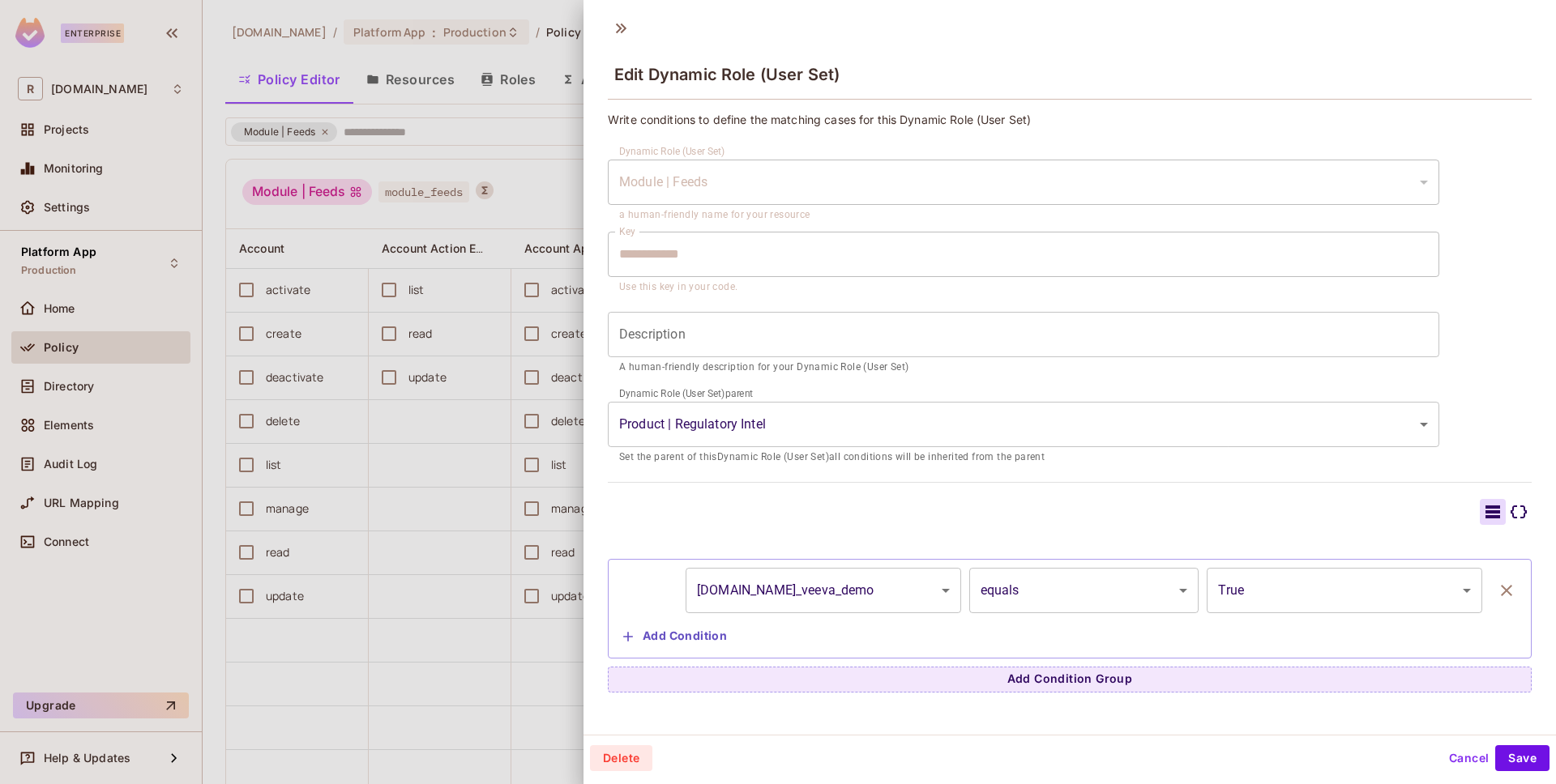
click at [1379, 491] on div "**********" at bounding box center [1070, 403] width 924 height 581
click at [1509, 505] on icon at bounding box center [1518, 511] width 20 height 20
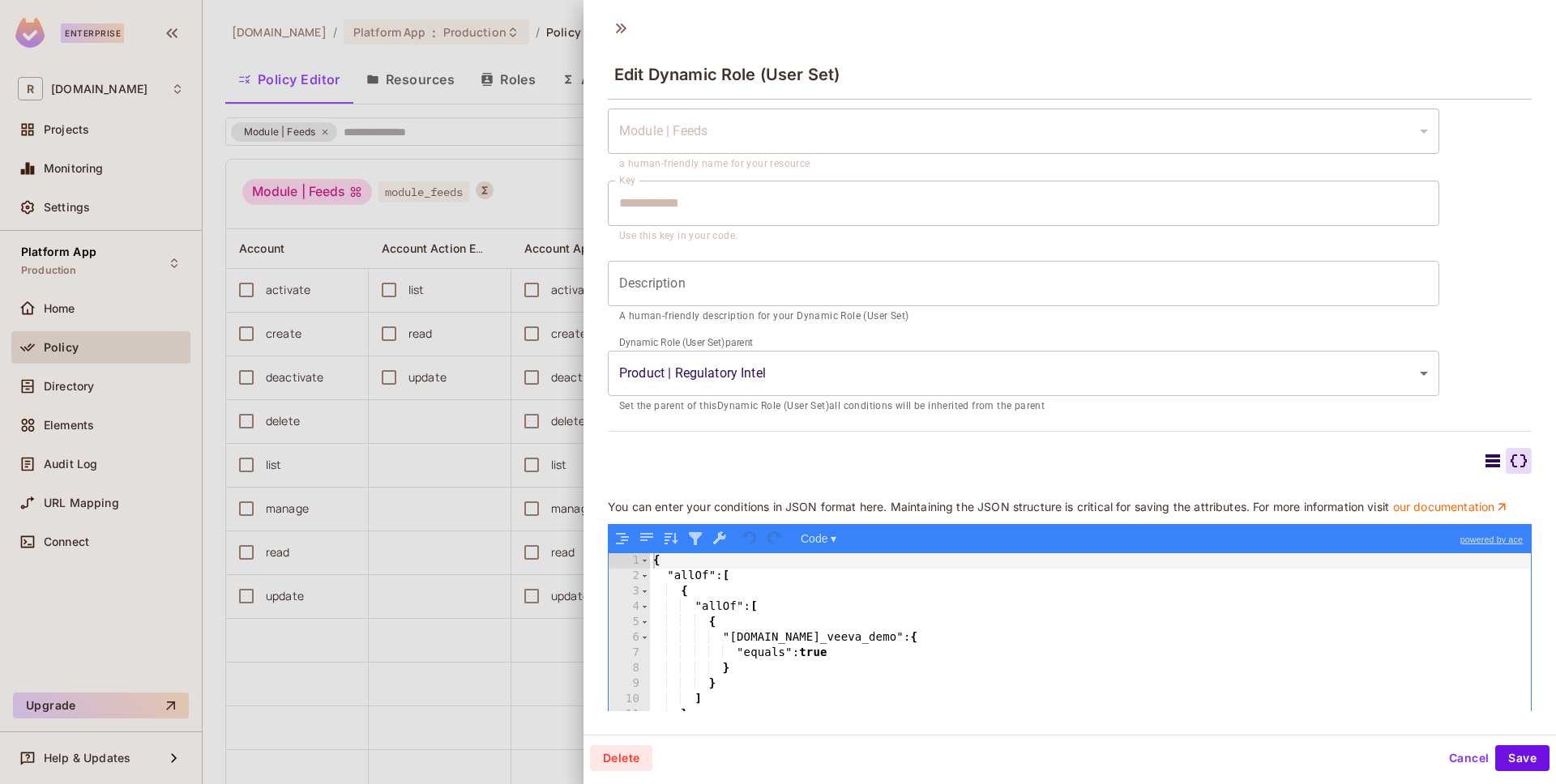
scroll to position [171, 0]
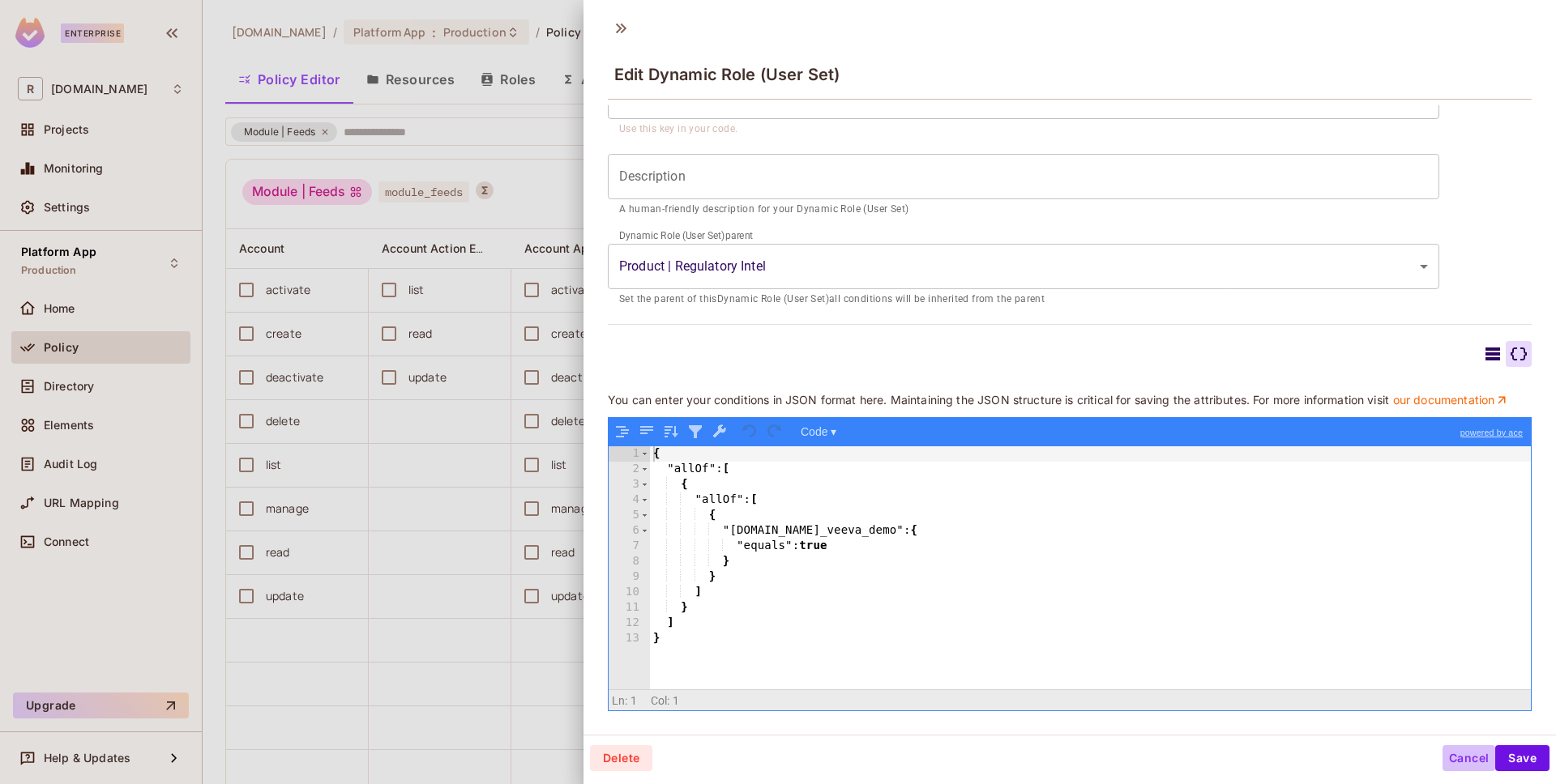
click at [1446, 751] on button "Cancel" at bounding box center [1468, 758] width 53 height 26
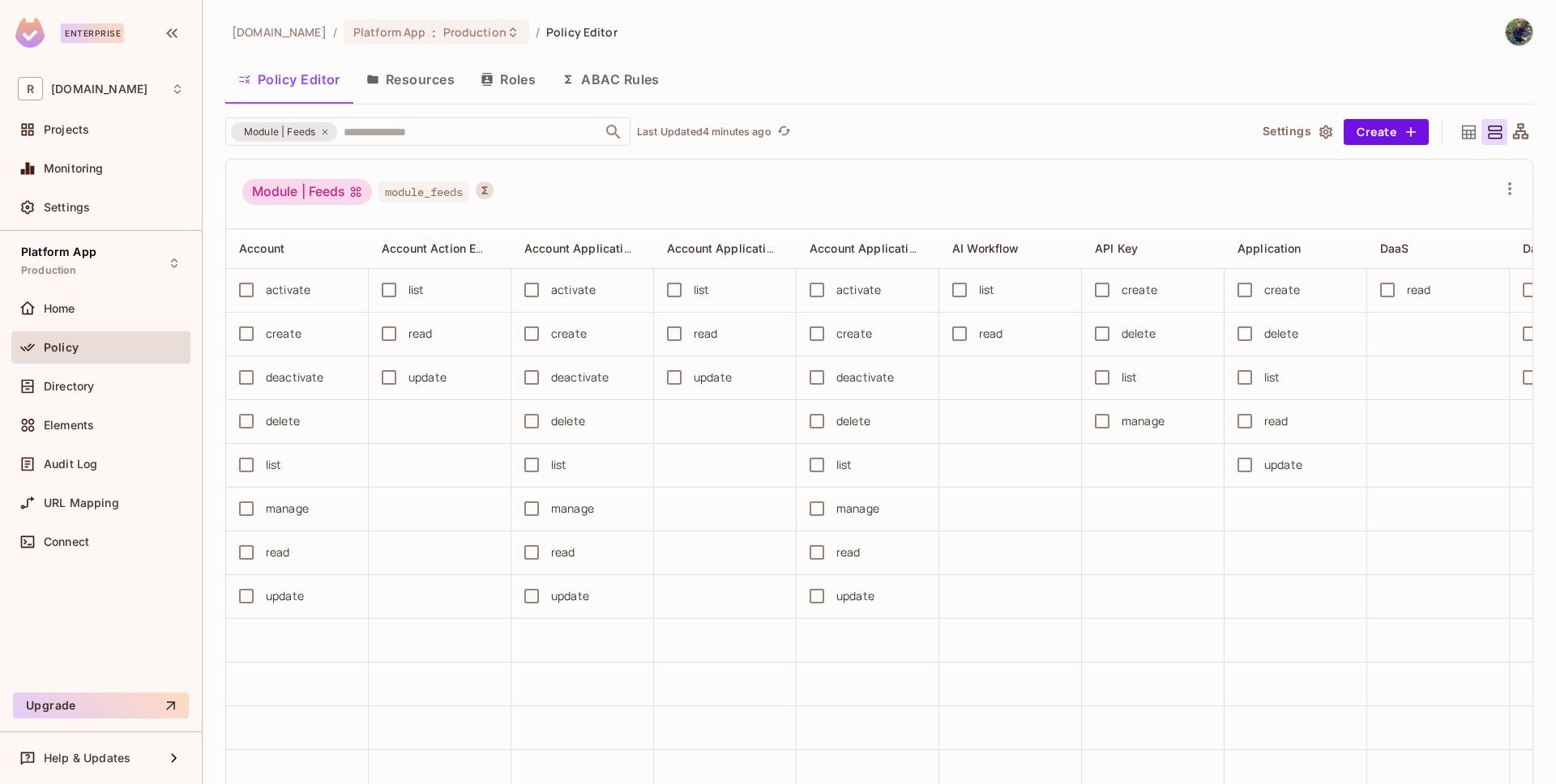
click at [568, 169] on div "Module | Feeds module_feeds" at bounding box center [879, 194] width 1306 height 70
click at [328, 131] on icon at bounding box center [324, 131] width 9 height 9
click at [424, 77] on button "Resources" at bounding box center [411, 79] width 114 height 41
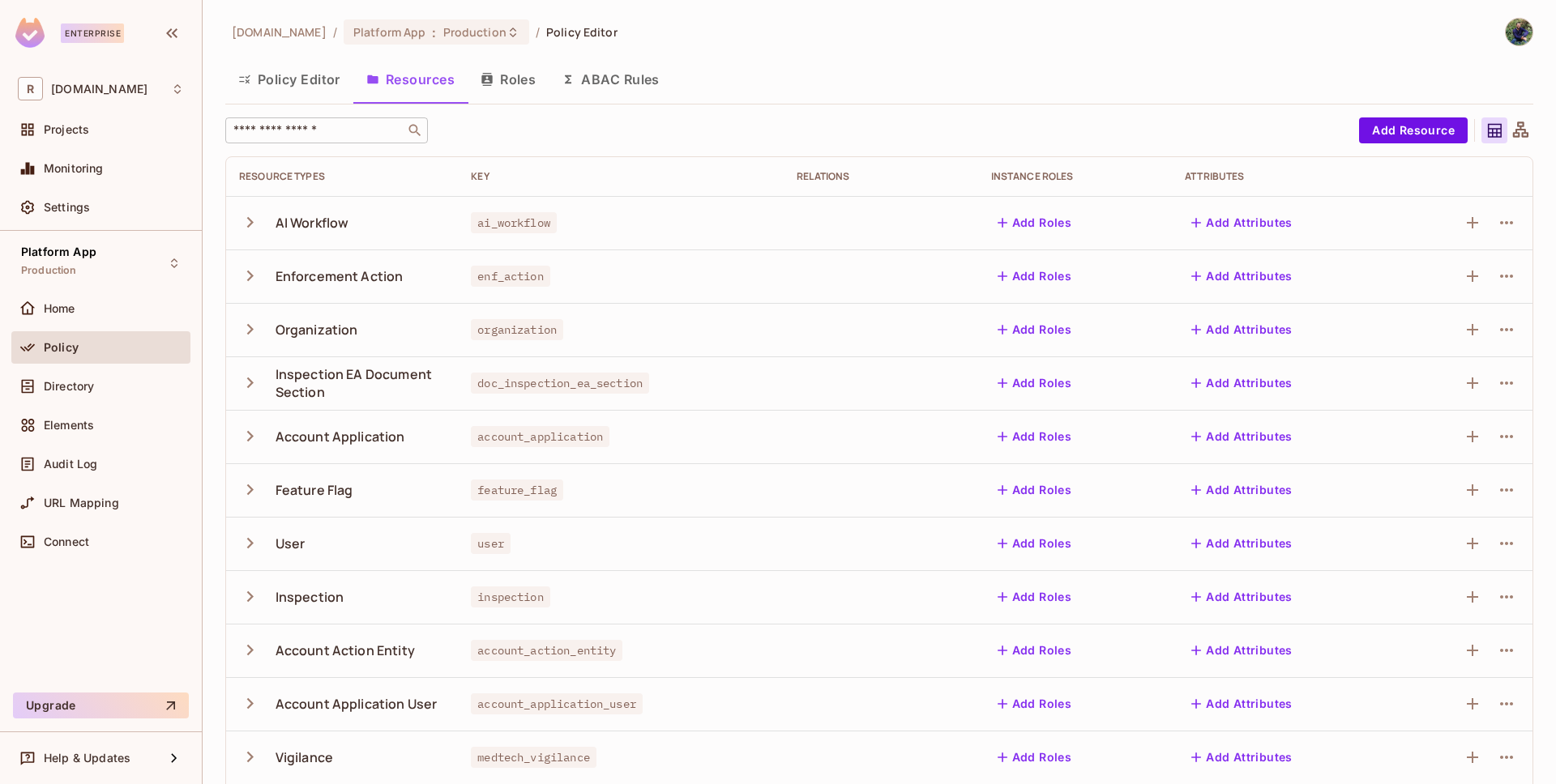
click at [286, 142] on div "​" at bounding box center [326, 130] width 203 height 26
click at [286, 83] on button "Policy Editor" at bounding box center [289, 79] width 128 height 41
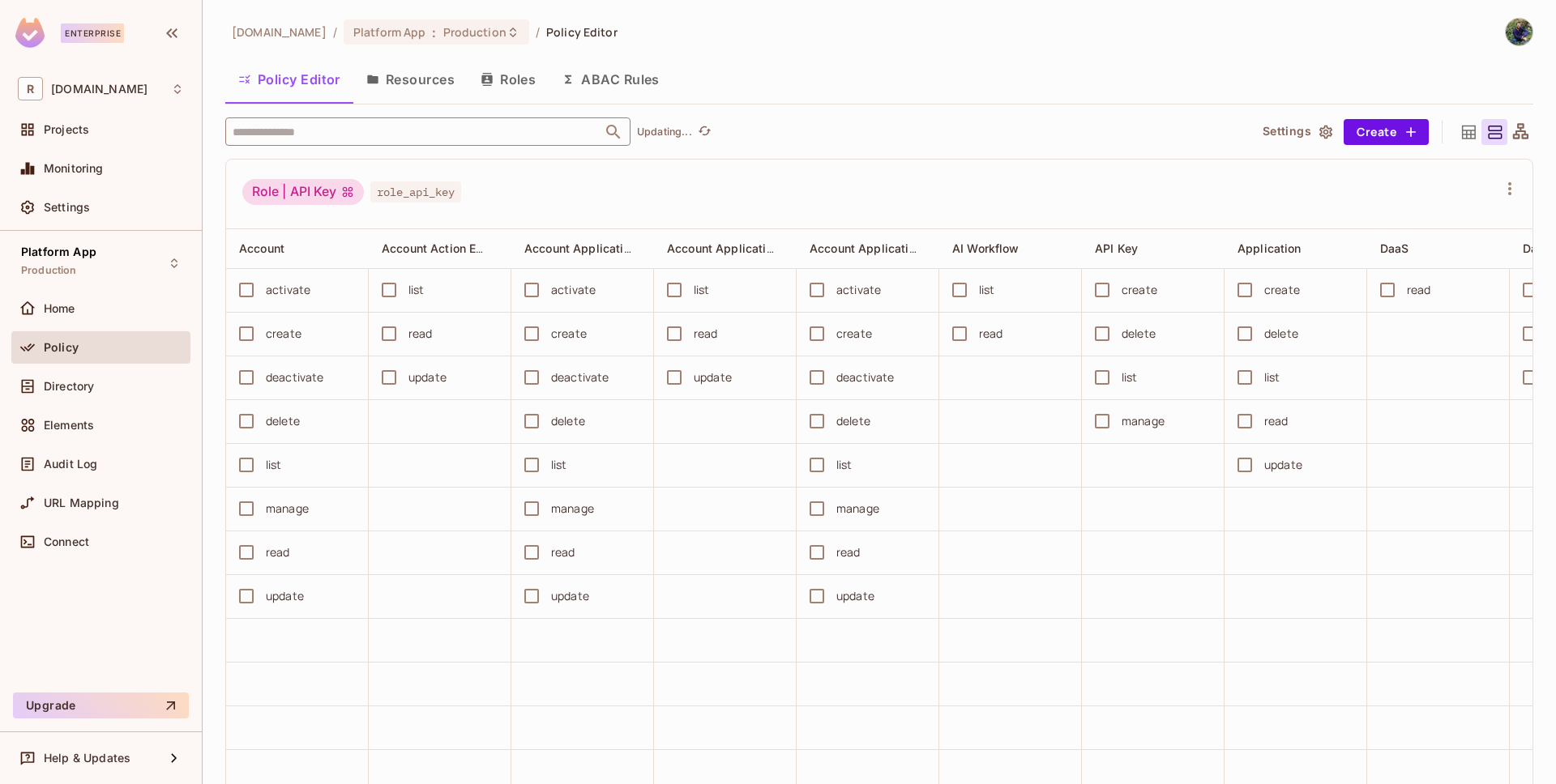
click at [328, 134] on input "text" at bounding box center [413, 131] width 370 height 28
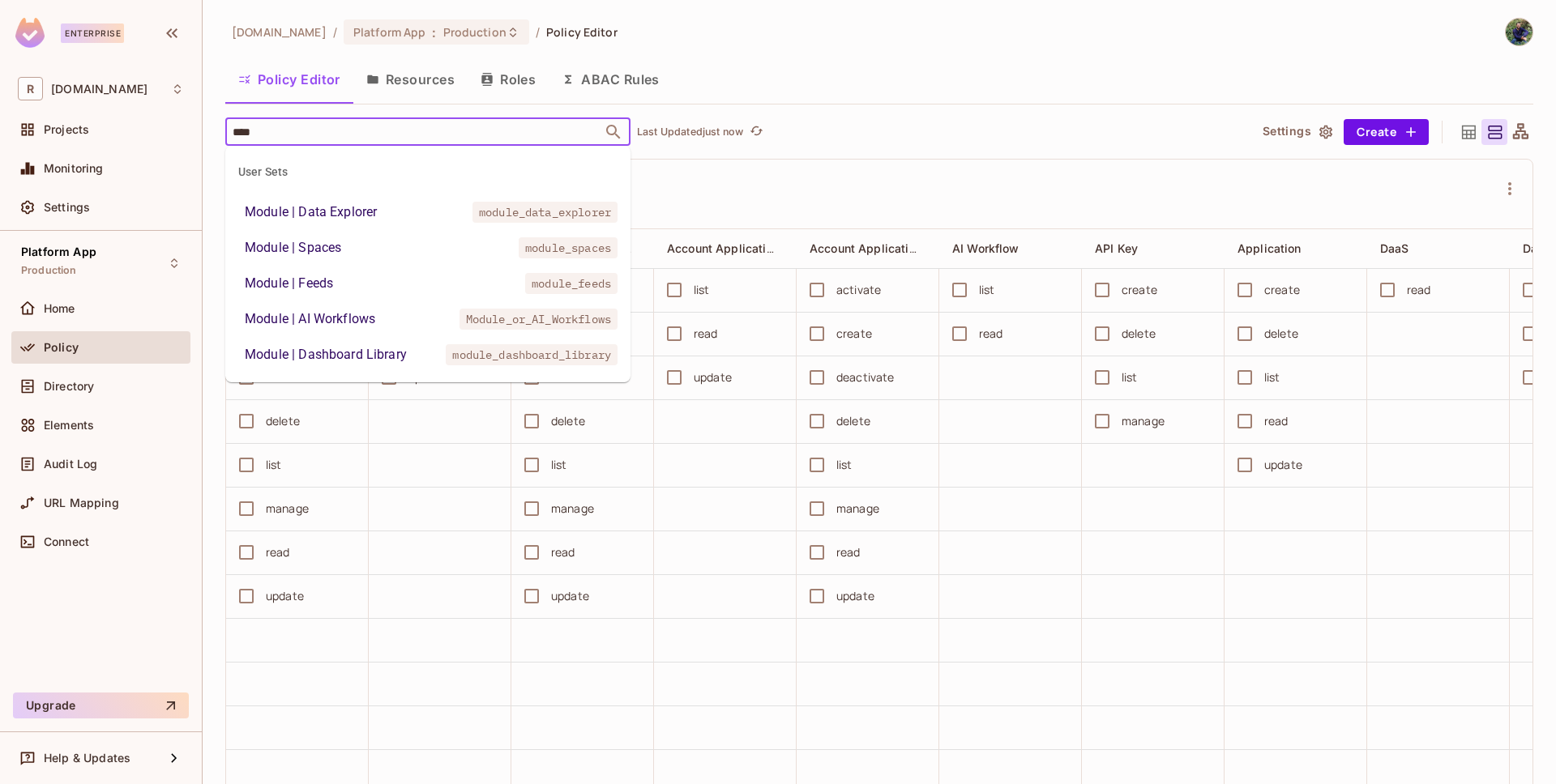
type input "****"
